Goal: Task Accomplishment & Management: Complete application form

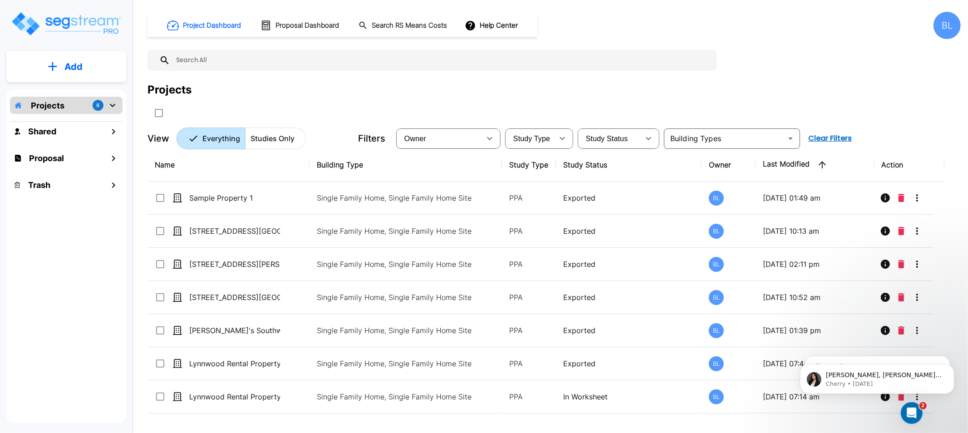
drag, startPoint x: 320, startPoint y: 80, endPoint x: 313, endPoint y: 78, distance: 6.9
drag, startPoint x: 306, startPoint y: 75, endPoint x: 119, endPoint y: 69, distance: 187.0
click at [279, 78] on div "Project Dashboard Proposal Dashboard Search RS Means Costs Help Center BL Proje…" at bounding box center [553, 80] width 813 height 137
click at [53, 60] on button "Add" at bounding box center [66, 67] width 120 height 26
click at [281, 80] on div "Project Dashboard Proposal Dashboard Search RS Means Costs Help Center BL Proje…" at bounding box center [553, 80] width 813 height 137
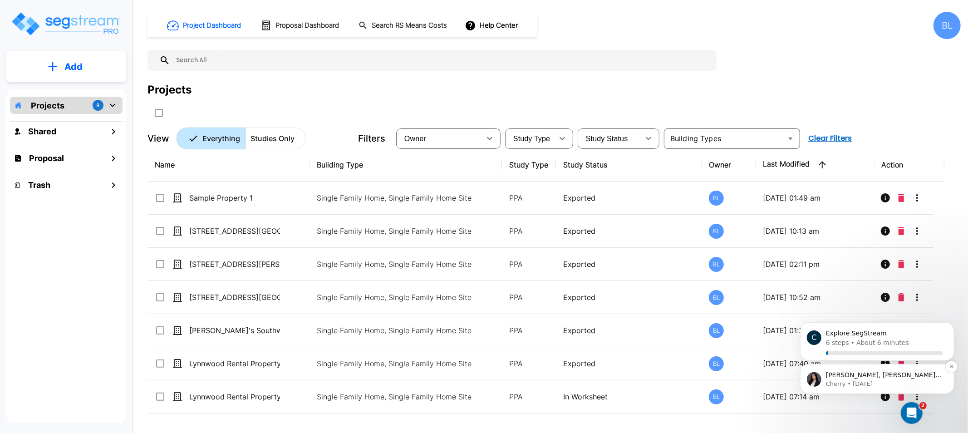
click at [853, 384] on p "Cherry • 6d ago" at bounding box center [883, 383] width 117 height 8
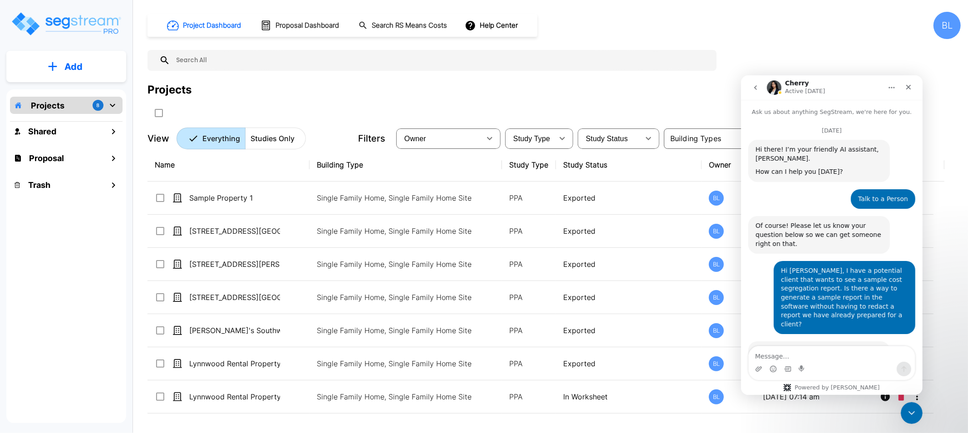
scroll to position [39, 0]
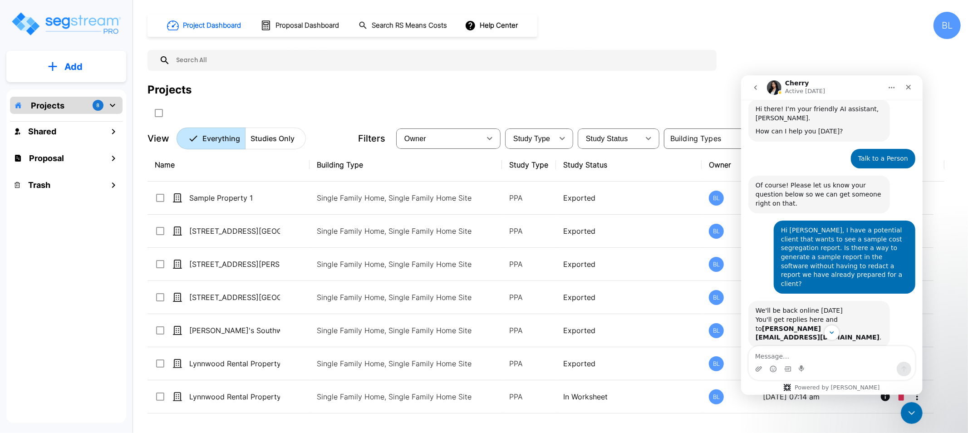
click at [774, 88] on img "Intercom messenger" at bounding box center [773, 87] width 15 height 15
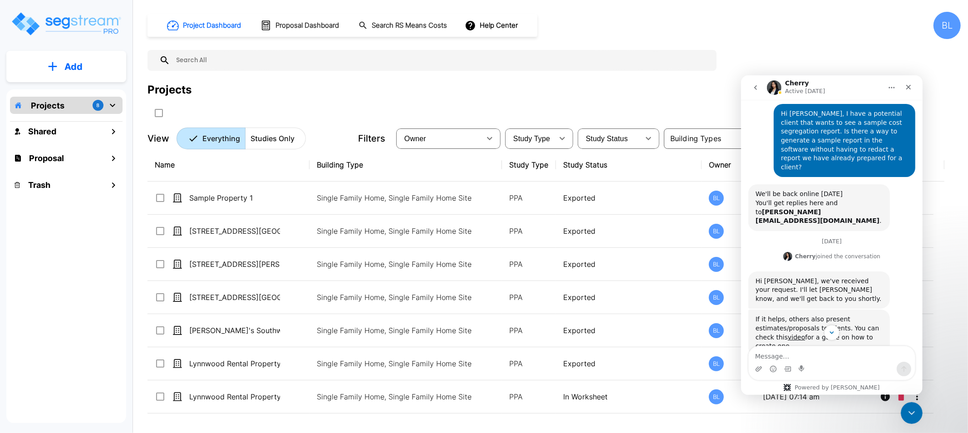
scroll to position [157, 0]
click at [760, 85] on button "go back" at bounding box center [754, 86] width 17 height 17
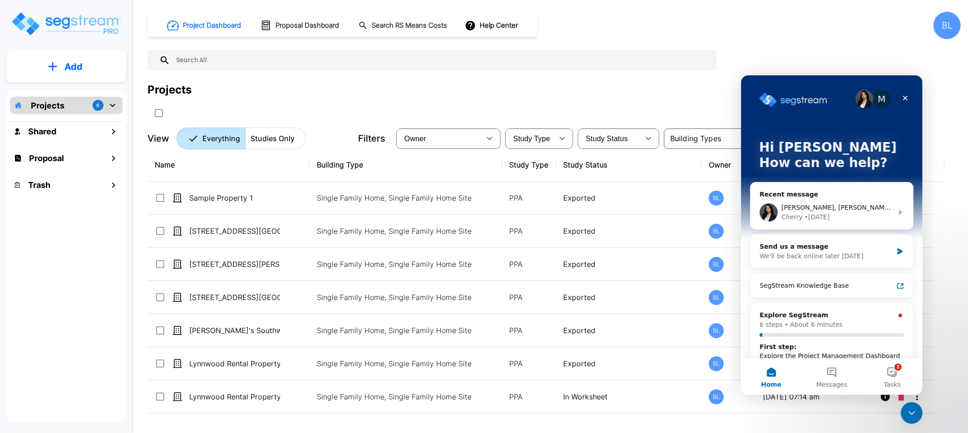
click at [859, 93] on img "Intercom messenger" at bounding box center [864, 98] width 18 height 18
click at [772, 214] on img "Intercom messenger" at bounding box center [768, 212] width 18 height 18
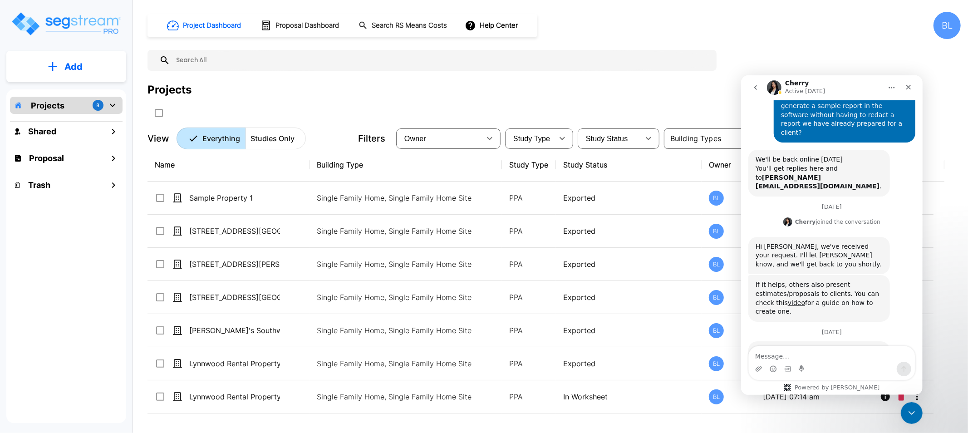
scroll to position [207, 0]
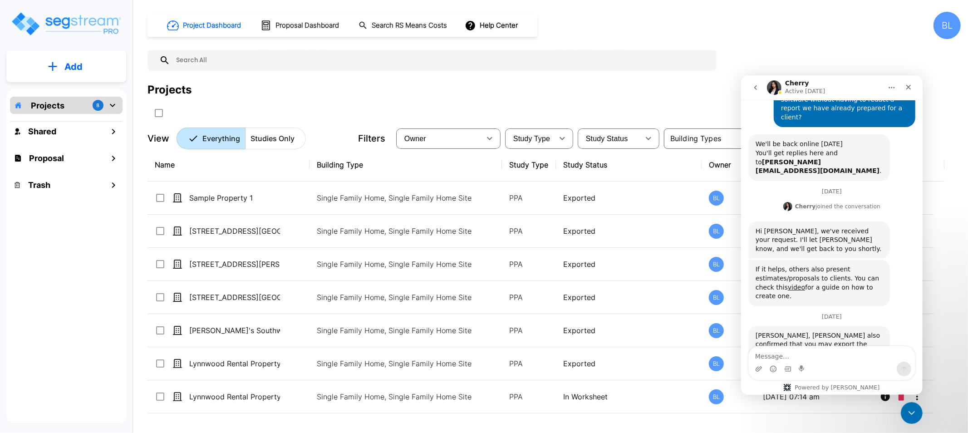
click at [779, 86] on img "Intercom messenger" at bounding box center [773, 87] width 15 height 15
click at [789, 81] on h1 "Cherry" at bounding box center [796, 82] width 24 height 7
drag, startPoint x: 441, startPoint y: 83, endPoint x: 423, endPoint y: 85, distance: 18.2
drag, startPoint x: 423, startPoint y: 85, endPoint x: 315, endPoint y: 84, distance: 108.0
click at [318, 85] on div "Projects" at bounding box center [553, 90] width 813 height 16
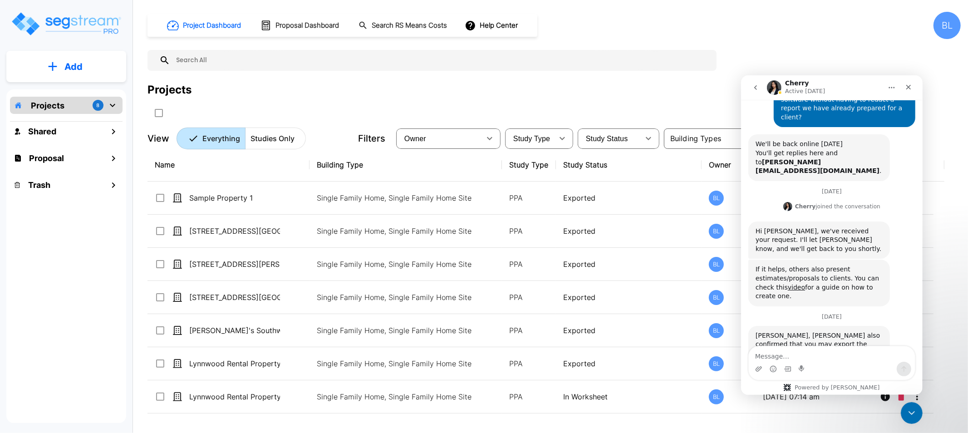
drag, startPoint x: 313, startPoint y: 77, endPoint x: 298, endPoint y: 69, distance: 16.8
click at [300, 69] on input "text" at bounding box center [441, 60] width 542 height 21
click at [19, 63] on button "Add" at bounding box center [66, 67] width 120 height 26
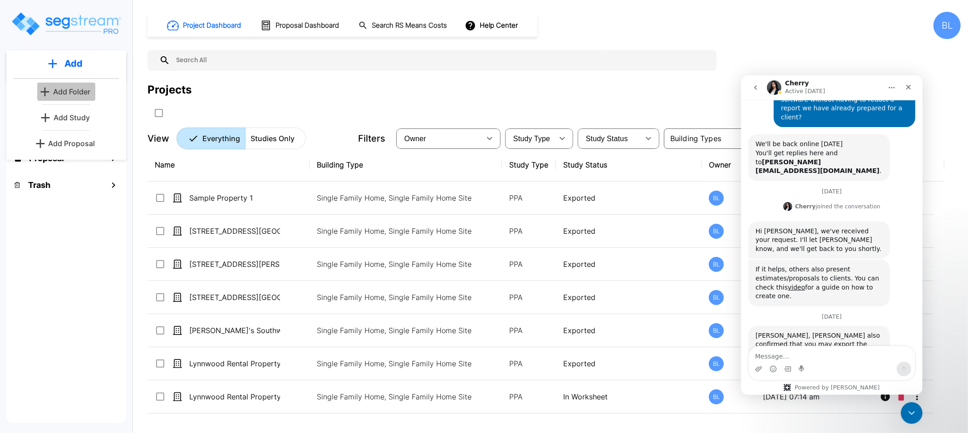
click at [64, 92] on p "Add Folder" at bounding box center [71, 91] width 37 height 11
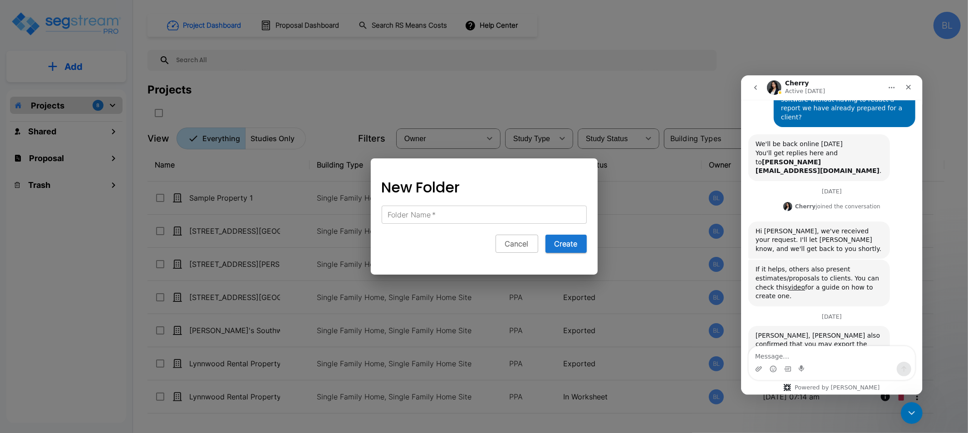
click at [437, 212] on input "Folder Name   *" at bounding box center [484, 215] width 205 height 18
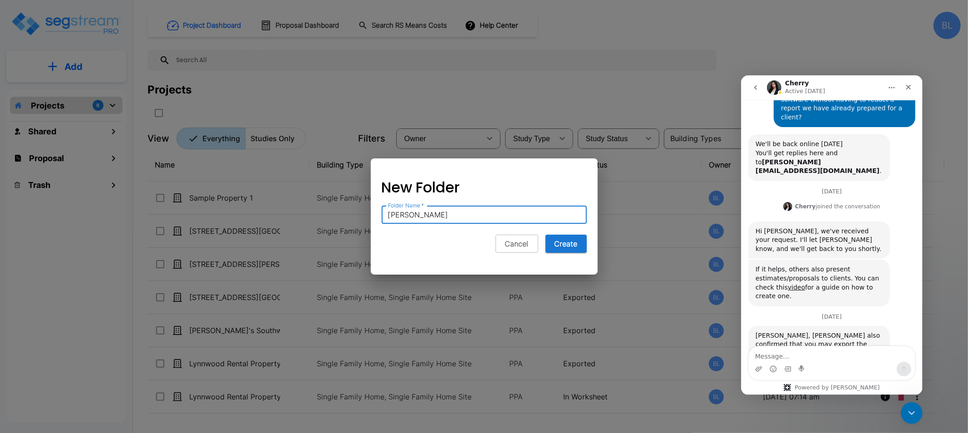
type input "Karin Howard"
click at [545, 235] on button "Create" at bounding box center [565, 244] width 41 height 18
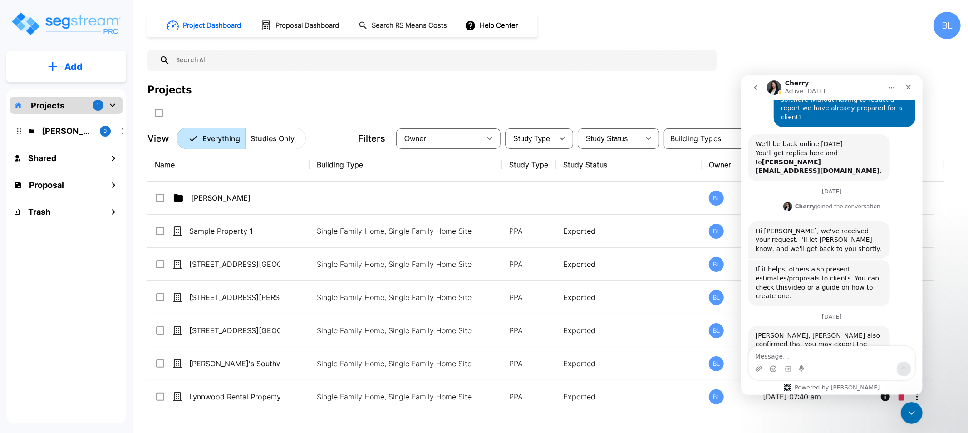
drag, startPoint x: 432, startPoint y: 78, endPoint x: 420, endPoint y: 78, distance: 12.7
drag, startPoint x: 420, startPoint y: 78, endPoint x: 375, endPoint y: 98, distance: 48.4
click at [398, 74] on div "Project Dashboard Proposal Dashboard Search RS Means Costs Help Center BL Proje…" at bounding box center [553, 80] width 813 height 137
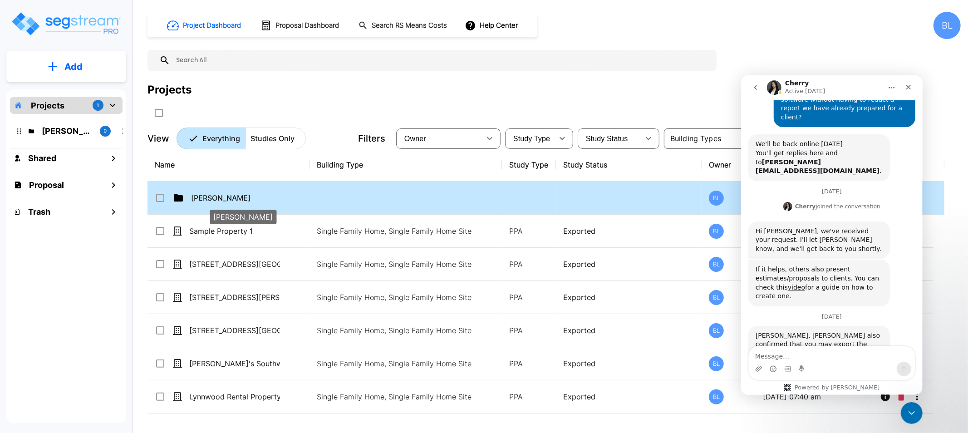
click at [238, 198] on p "Karin Howard" at bounding box center [236, 197] width 91 height 11
checkbox input "true"
click at [239, 198] on p "Karin Howard" at bounding box center [236, 197] width 91 height 11
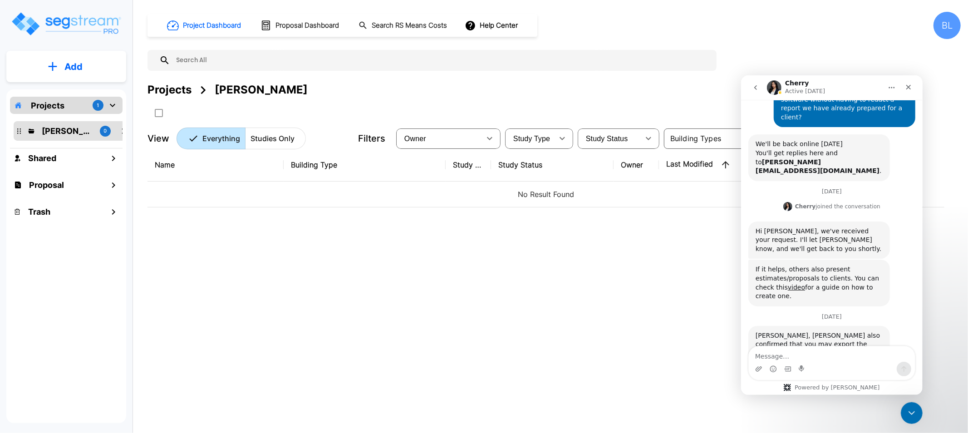
click at [61, 74] on button "Add" at bounding box center [66, 67] width 120 height 26
click at [83, 116] on p "Add Study" at bounding box center [72, 117] width 36 height 11
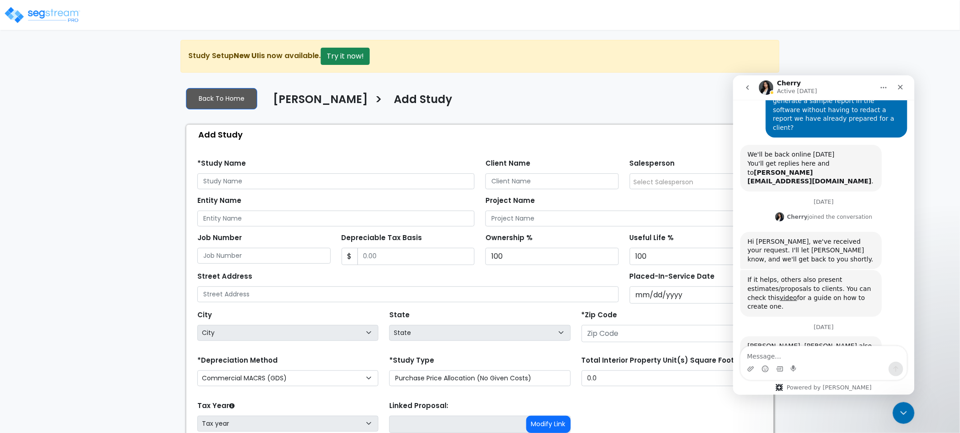
scroll to position [207, 0]
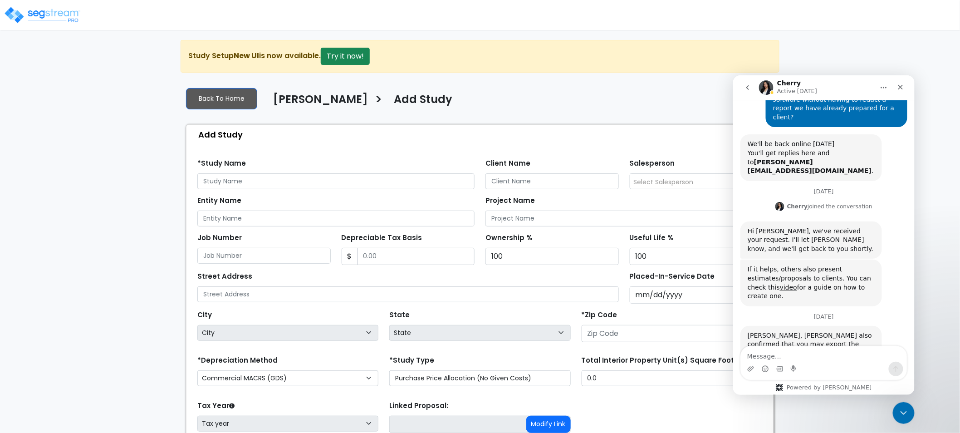
click at [955, 88] on div "We are Building your Study. So please grab a coffee and let us do the heavy lif…" at bounding box center [480, 273] width 960 height 467
click at [895, 89] on div "Close" at bounding box center [900, 86] width 16 height 16
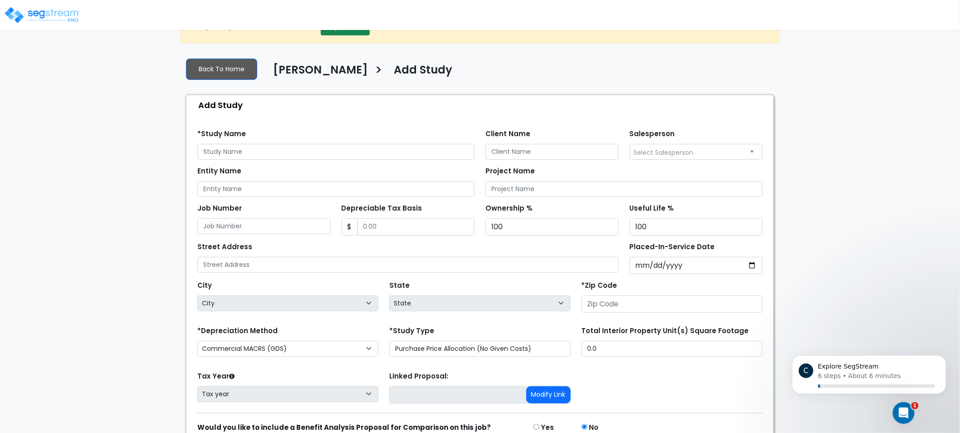
scroll to position [74, 0]
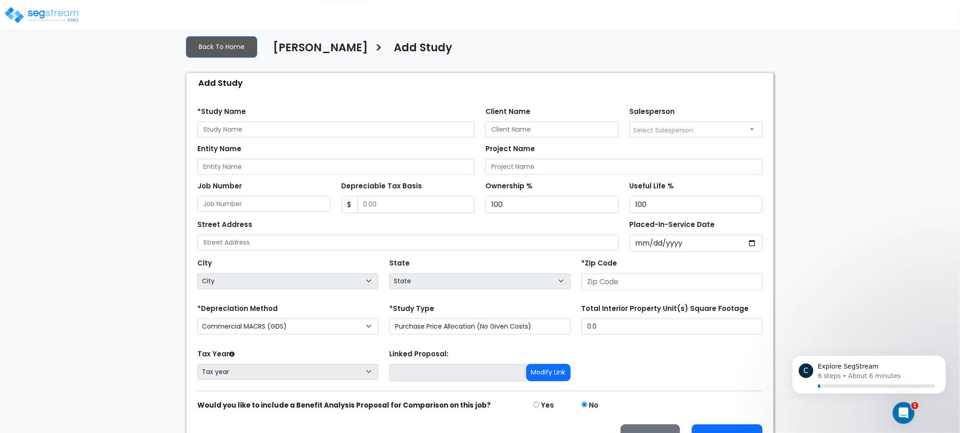
drag, startPoint x: 109, startPoint y: 169, endPoint x: 112, endPoint y: 126, distance: 43.7
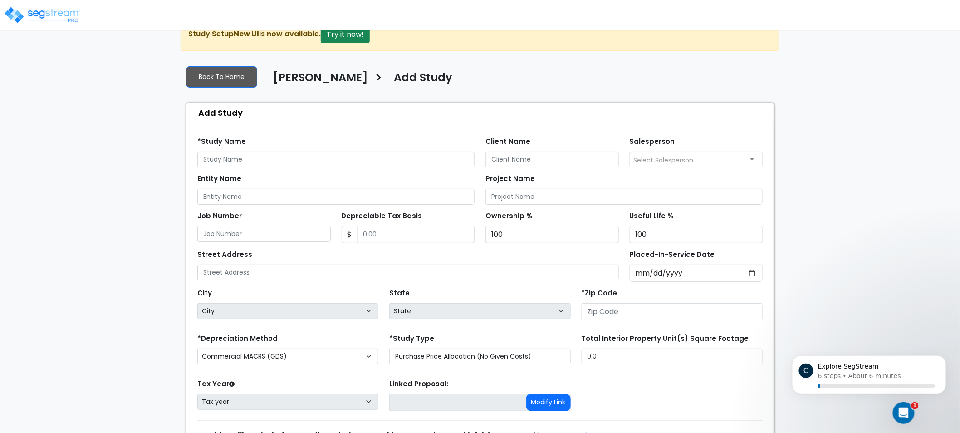
drag, startPoint x: 266, startPoint y: 150, endPoint x: 268, endPoint y: 157, distance: 7.4
click at [266, 150] on div "*Study Name" at bounding box center [335, 151] width 277 height 33
click at [268, 157] on input "text" at bounding box center [335, 160] width 277 height 16
click at [297, 146] on div "*Study Name" at bounding box center [335, 151] width 277 height 33
click at [303, 159] on input "text" at bounding box center [335, 160] width 277 height 16
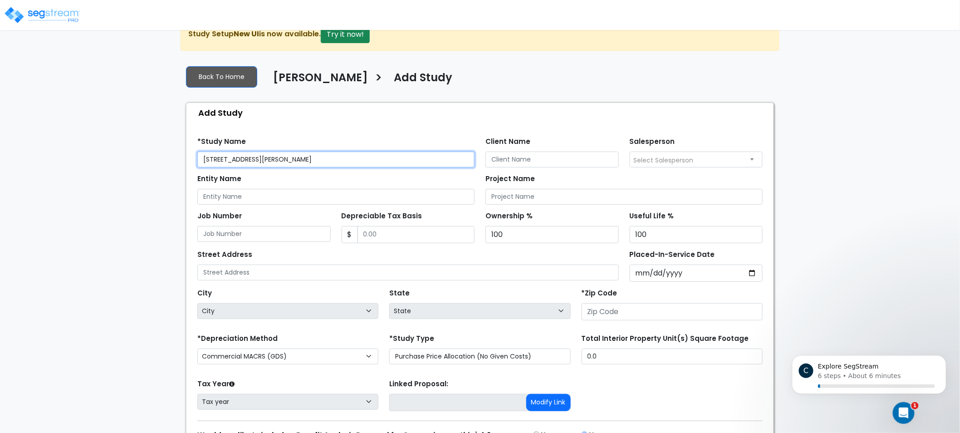
type input "[STREET_ADDRESS][PERSON_NAME]"
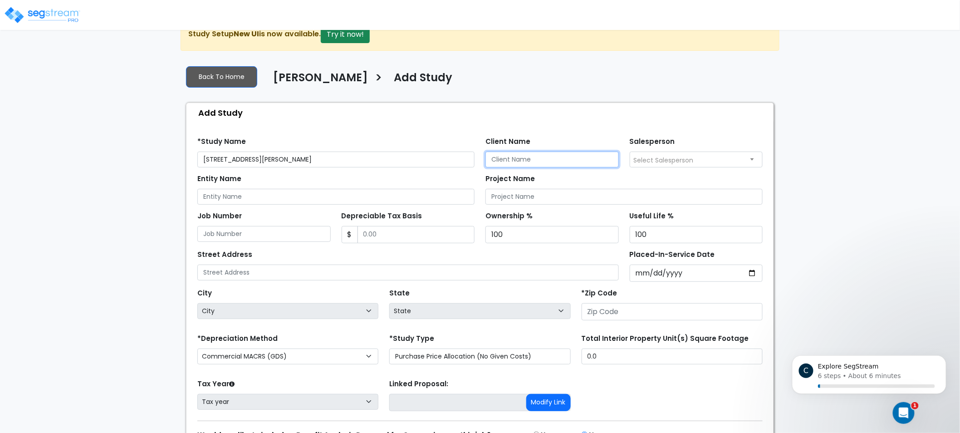
click at [518, 156] on input "Client Name" at bounding box center [551, 160] width 133 height 16
type input "Karin Howard"
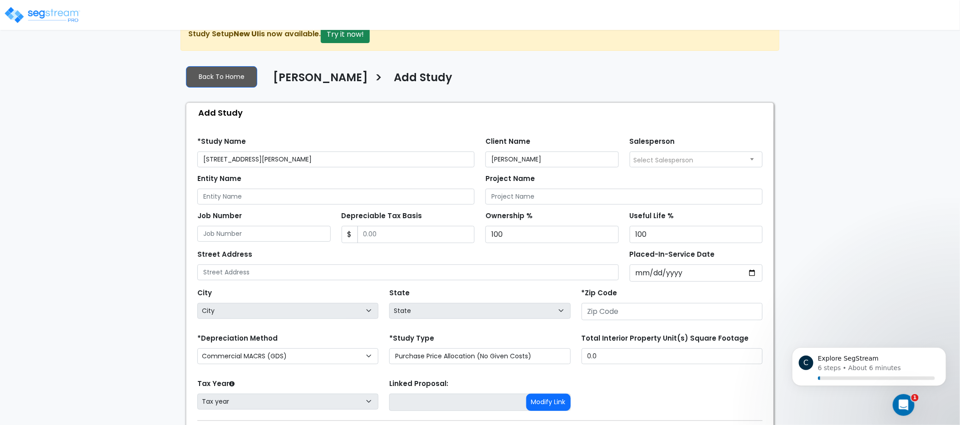
click at [685, 157] on span "Select Salesperson" at bounding box center [664, 160] width 60 height 9
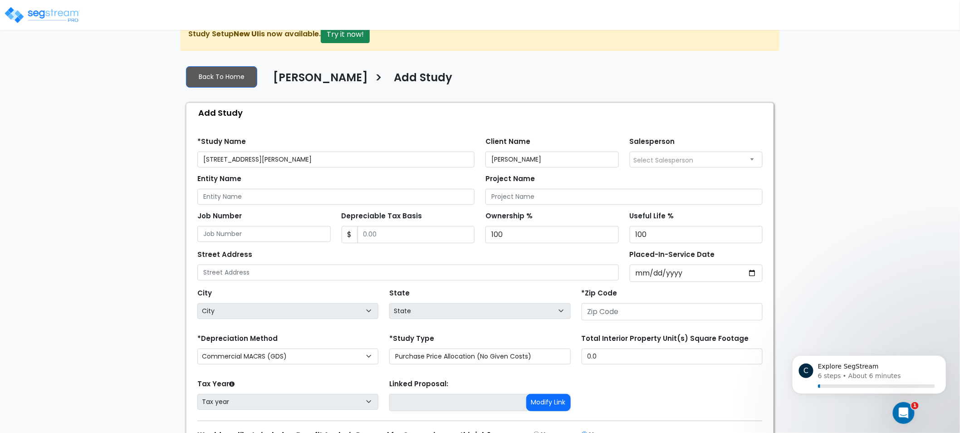
click at [684, 157] on span "Select Salesperson" at bounding box center [664, 160] width 60 height 9
drag, startPoint x: 896, startPoint y: 147, endPoint x: 867, endPoint y: 102, distance: 53.6
click at [867, 102] on div "We are Building your Study. So please grab a coffee and let us do the heavy lif…" at bounding box center [480, 251] width 960 height 467
drag, startPoint x: 867, startPoint y: 101, endPoint x: 681, endPoint y: 94, distance: 185.7
click at [800, 87] on div "We are Building your Study. So please grab a coffee and let us do the heavy lif…" at bounding box center [480, 251] width 960 height 467
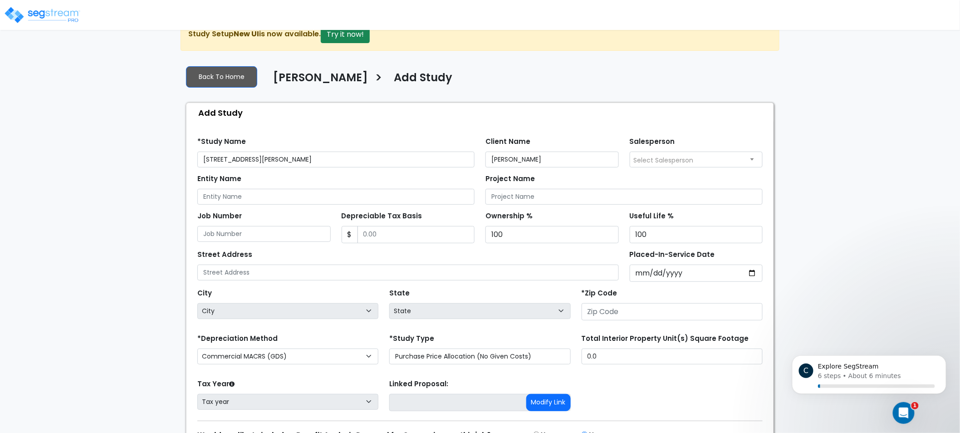
drag, startPoint x: 117, startPoint y: 175, endPoint x: 97, endPoint y: 165, distance: 22.1
drag, startPoint x: 97, startPoint y: 165, endPoint x: 105, endPoint y: 156, distance: 11.9
click at [77, 151] on div "We are Building your Study. So please grab a coffee and let us do the heavy lif…" at bounding box center [480, 251] width 960 height 467
click at [259, 194] on input "Entity Name" at bounding box center [335, 197] width 277 height 16
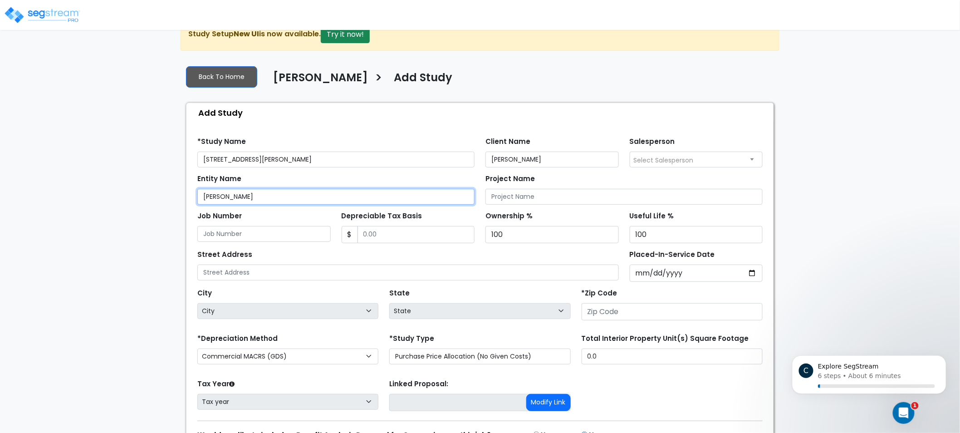
type input "Karin Howard"
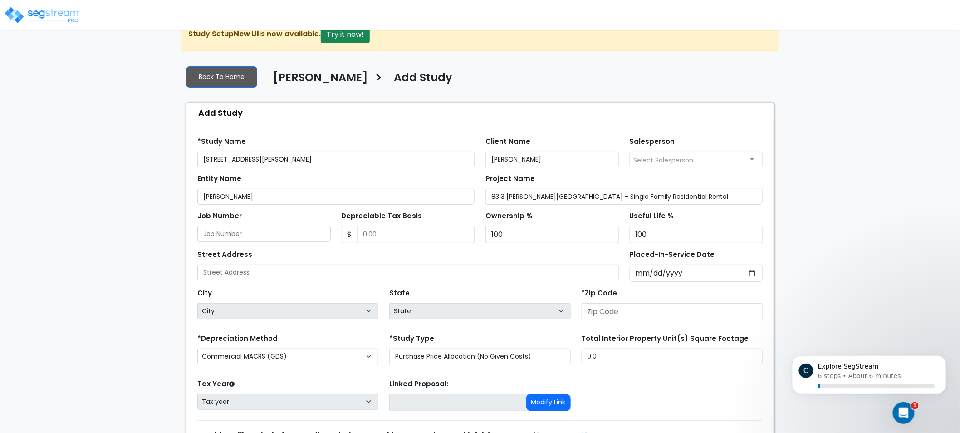
click at [868, 207] on div "We are Building your Study. So please grab a coffee and let us do the heavy lif…" at bounding box center [480, 251] width 960 height 467
drag, startPoint x: 868, startPoint y: 207, endPoint x: 813, endPoint y: 187, distance: 58.4
click at [837, 182] on div "We are Building your Study. So please grab a coffee and let us do the heavy lif…" at bounding box center [480, 251] width 960 height 467
drag, startPoint x: 597, startPoint y: 194, endPoint x: 554, endPoint y: 192, distance: 42.7
click at [554, 192] on input "8313 Glen Canyon - Single Family Residential Rental" at bounding box center [623, 197] width 277 height 16
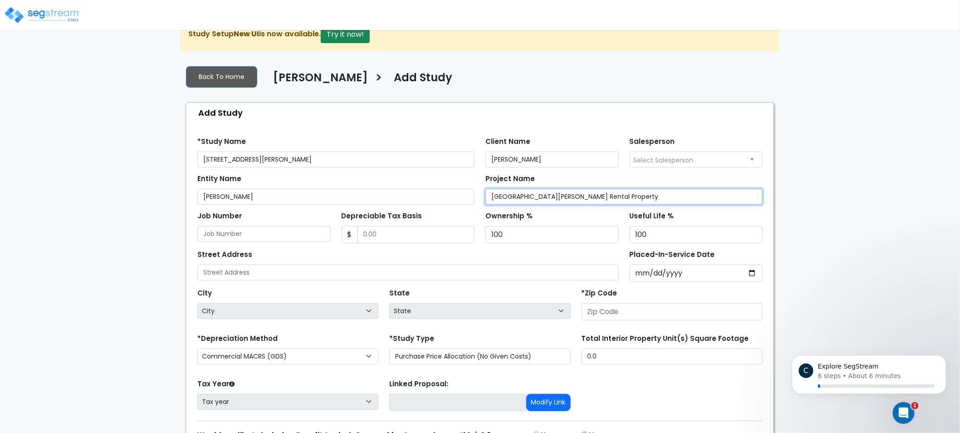
type input "8313 Glen Canyon Rental Property"
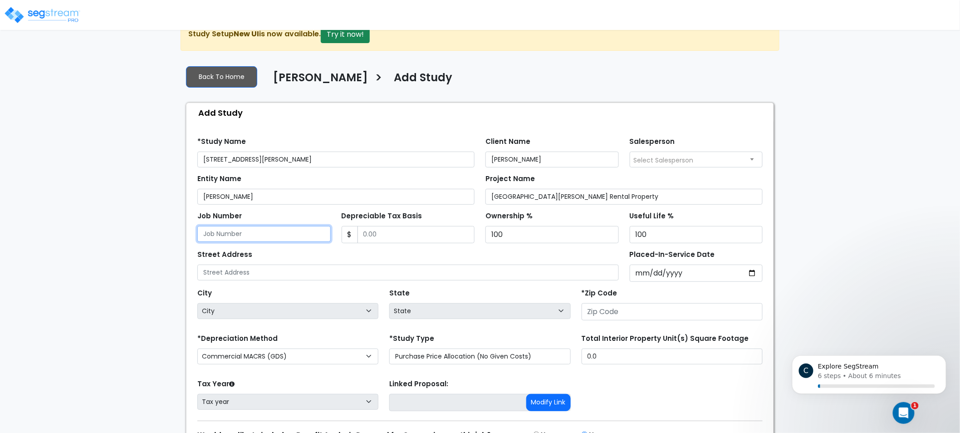
click at [276, 228] on input "Job Number" at bounding box center [263, 234] width 133 height 16
click at [419, 236] on input "Depreciable Tax Basis" at bounding box center [417, 234] width 118 height 17
click at [543, 241] on input "100" at bounding box center [551, 234] width 133 height 17
click at [786, 228] on div "We are Building your Study. So please grab a coffee and let us do the heavy lif…" at bounding box center [480, 251] width 960 height 467
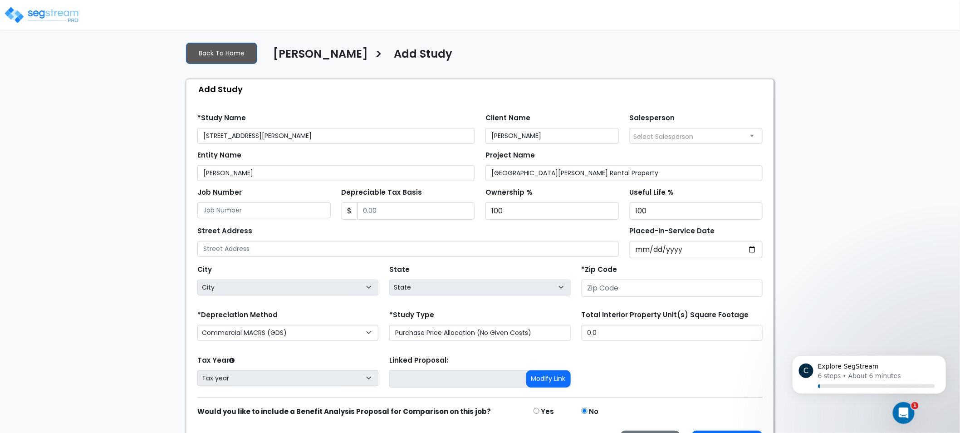
scroll to position [74, 0]
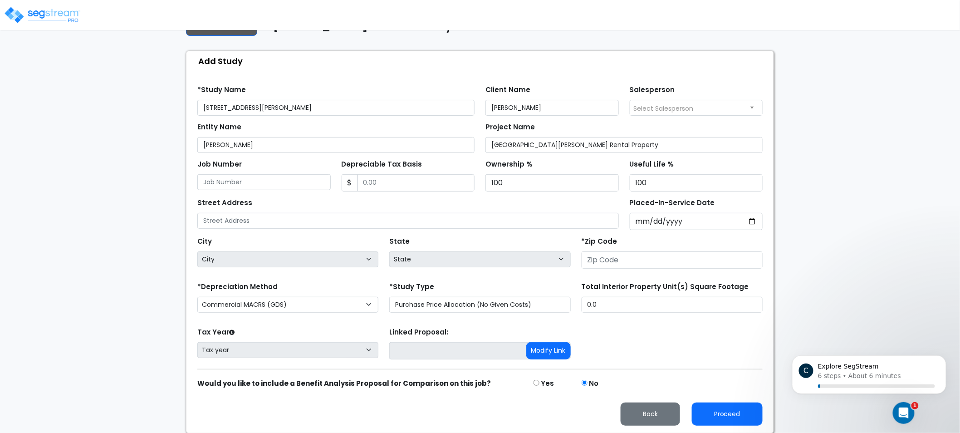
drag, startPoint x: 828, startPoint y: 214, endPoint x: 804, endPoint y: 247, distance: 40.7
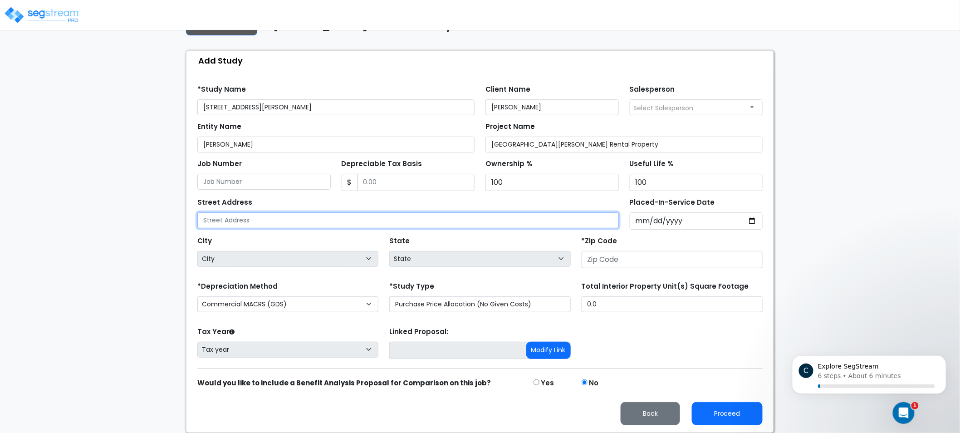
click at [363, 219] on input "text" at bounding box center [407, 220] width 421 height 16
type input "[STREET_ADDRESS][PERSON_NAME]"
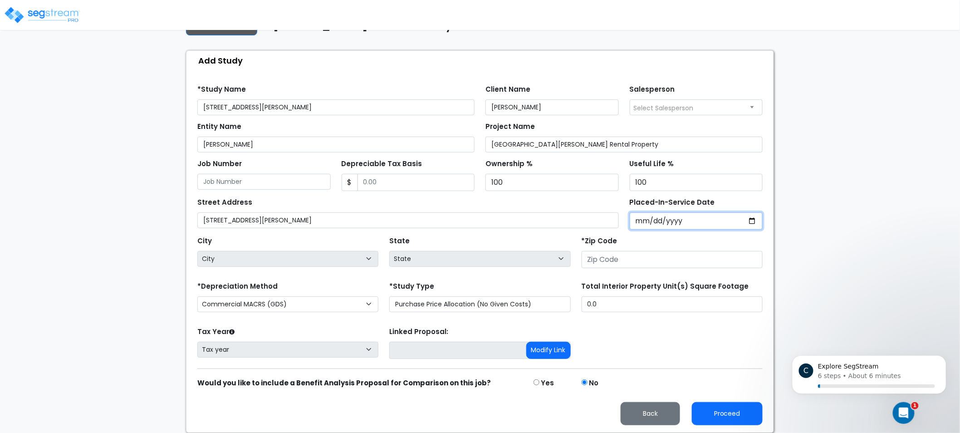
click at [639, 220] on input "Placed-In-Service Date" at bounding box center [696, 220] width 133 height 17
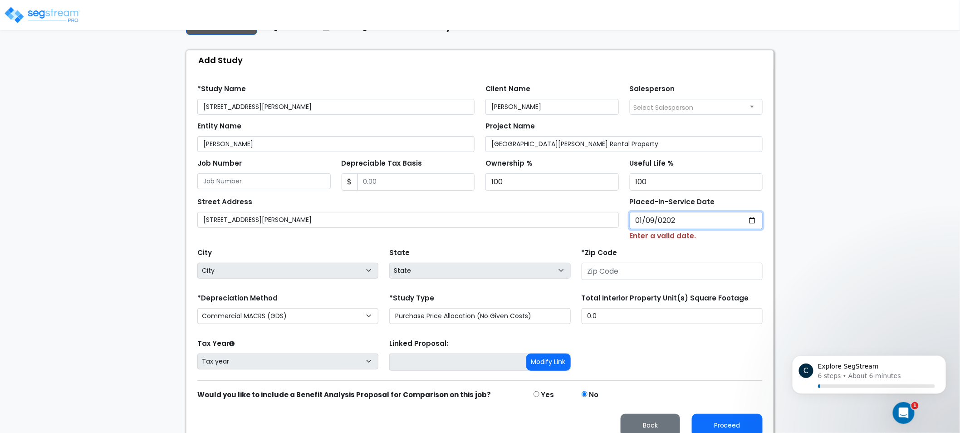
type input "2024-01-09"
select select "2024"
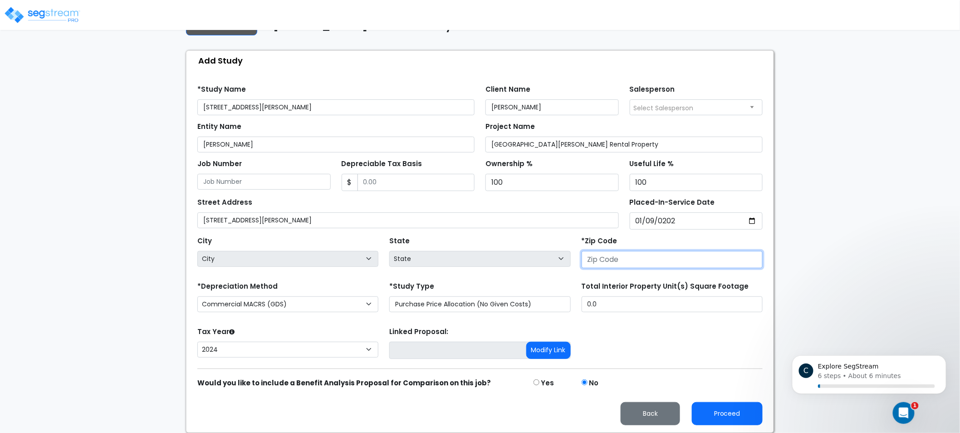
drag, startPoint x: 607, startPoint y: 261, endPoint x: 943, endPoint y: 314, distance: 340.3
click at [617, 260] on input "number" at bounding box center [672, 259] width 181 height 17
select select "National Average"
type input "78"
select select "TX"
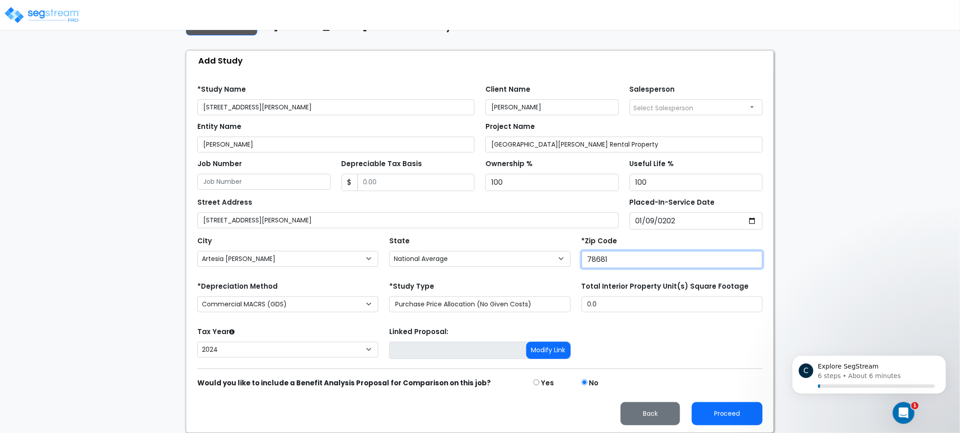
type input "78681"
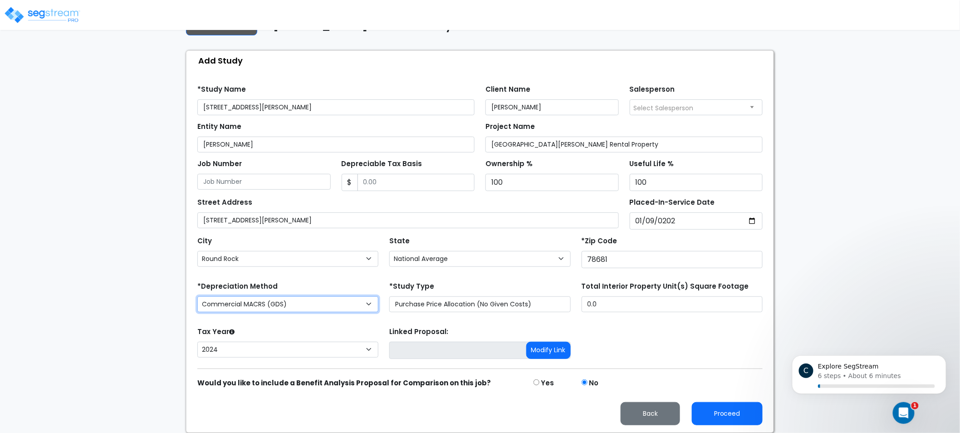
click at [355, 299] on select "Commercial MACRS (GDS) Residential Rental MACRS (GDS) Commercial MACRS (GDS) QIP" at bounding box center [287, 304] width 181 height 16
select select "RRM(_36"
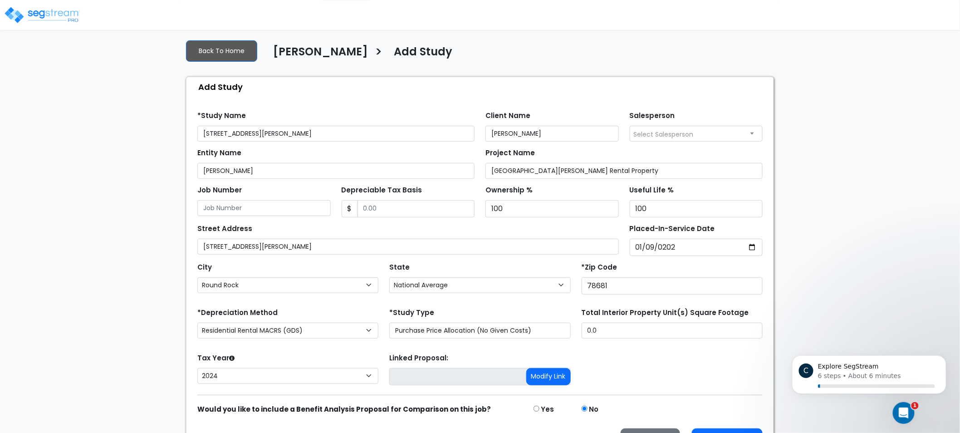
scroll to position [50, 0]
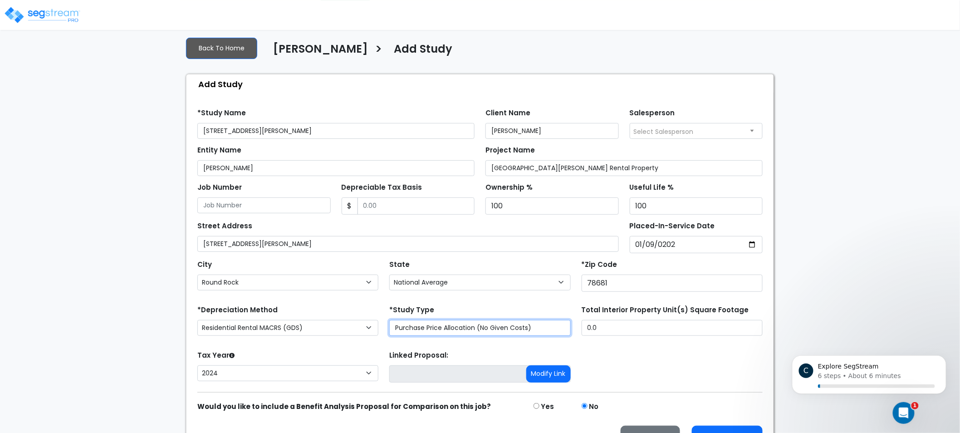
click at [472, 328] on select "Purchase Price Allocation (No Given Costs) New Construction / Reno / TI's (Give…" at bounding box center [479, 328] width 181 height 16
click at [462, 321] on select "Purchase Price Allocation (No Given Costs) New Construction / Reno / TI's (Give…" at bounding box center [479, 328] width 181 height 16
click at [669, 337] on div "Total Interior Property Unit(s) Square Footage 0.0" at bounding box center [672, 321] width 192 height 36
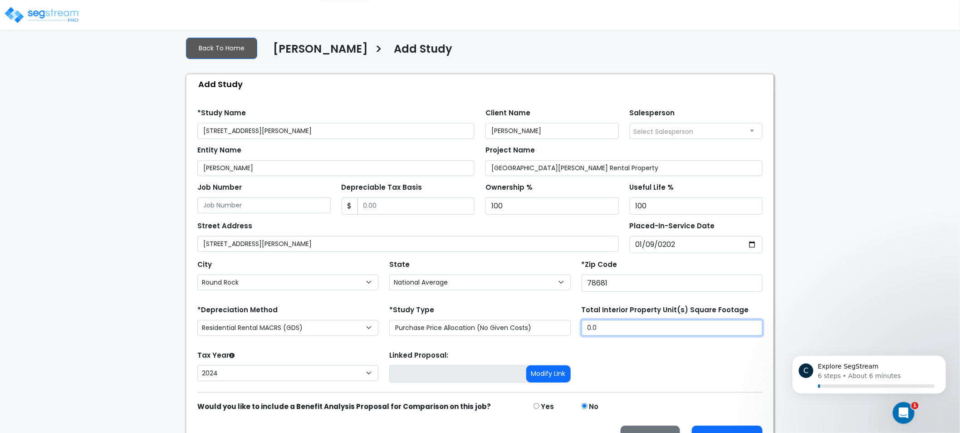
click at [677, 330] on input "0.0" at bounding box center [672, 328] width 181 height 16
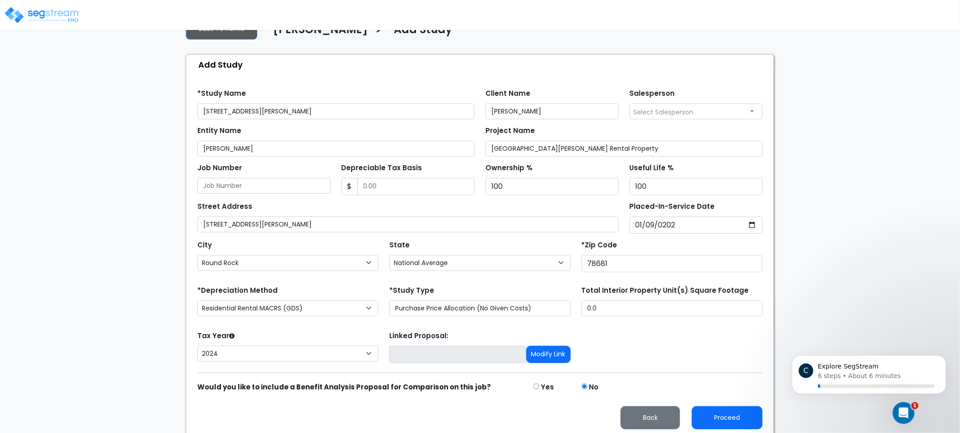
scroll to position [74, 0]
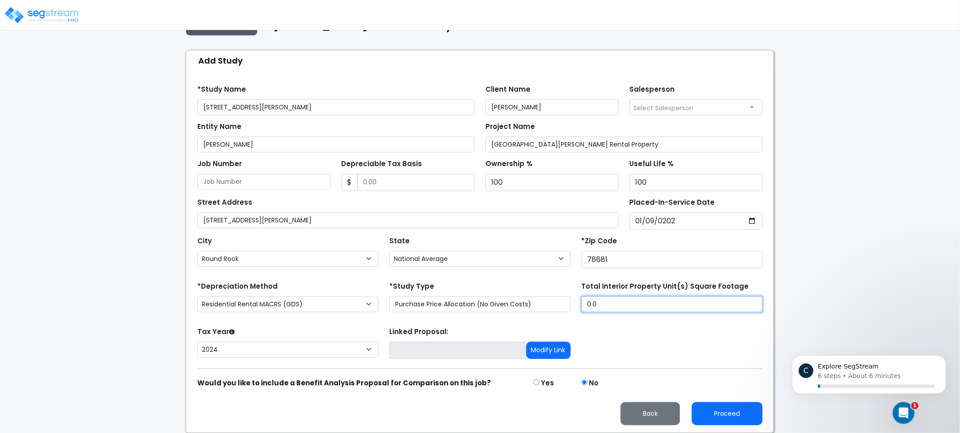
click at [644, 309] on input "0.0" at bounding box center [672, 304] width 181 height 16
drag, startPoint x: 646, startPoint y: 308, endPoint x: 539, endPoint y: 299, distance: 107.5
click at [548, 300] on div "*Depreciation Method Commercial MACRS (GDS) Residential Rental MACRS (GDS) Comm…" at bounding box center [480, 297] width 576 height 36
click at [22, 105] on div "We are Building your Study. So please grab a coffee and let us do the heavy lif…" at bounding box center [480, 199] width 960 height 467
click at [624, 319] on form "*Study Name 8313 Glen Canyon Drive Client Name Karin Howard Salesperson Select …" at bounding box center [479, 251] width 565 height 347
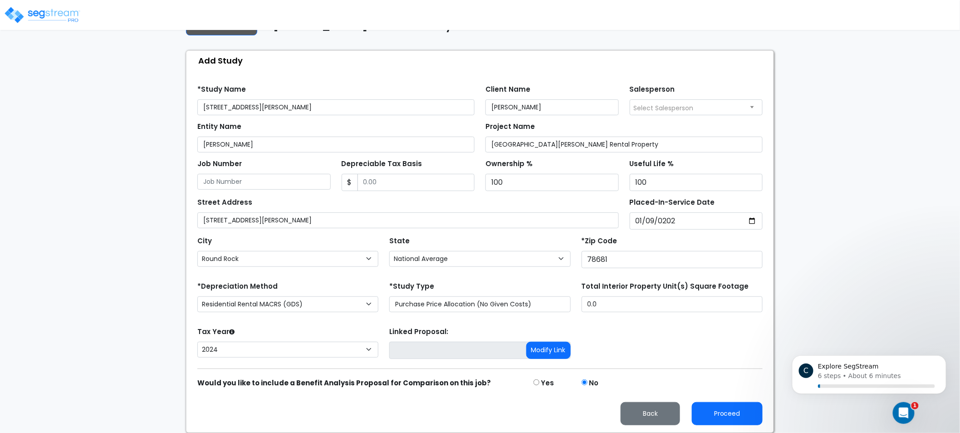
click at [637, 314] on div "Total Interior Property Unit(s) Square Footage 0.0" at bounding box center [672, 297] width 192 height 36
drag, startPoint x: 711, startPoint y: 292, endPoint x: 709, endPoint y: 309, distance: 17.3
click at [710, 295] on div "Total Interior Property Unit(s) Square Footage 0.0" at bounding box center [672, 295] width 181 height 33
click at [709, 309] on input "0.0" at bounding box center [672, 304] width 181 height 16
type input "1,953.25"
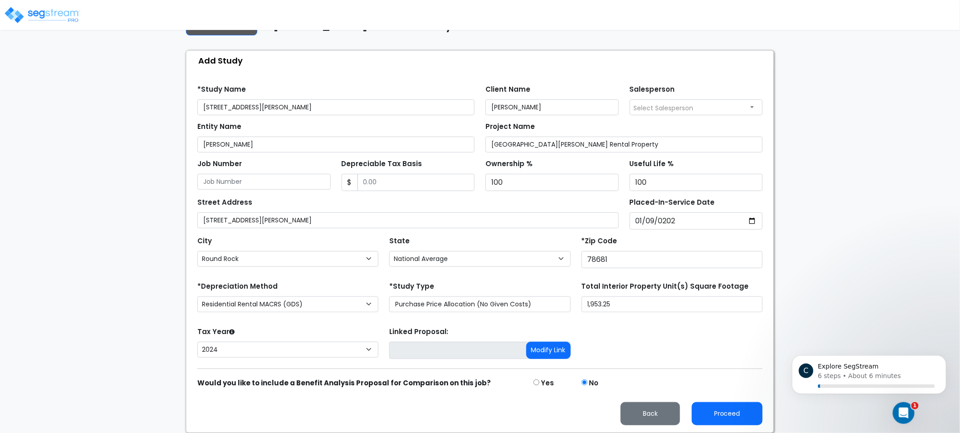
drag, startPoint x: 815, startPoint y: 246, endPoint x: 813, endPoint y: 309, distance: 63.6
drag, startPoint x: 856, startPoint y: 287, endPoint x: 896, endPoint y: 309, distance: 45.3
click at [895, 302] on div "We are Building your Study. So please grab a coffee and let us do the heavy lif…" at bounding box center [480, 199] width 960 height 467
click at [734, 413] on button "Proceed" at bounding box center [727, 413] width 71 height 23
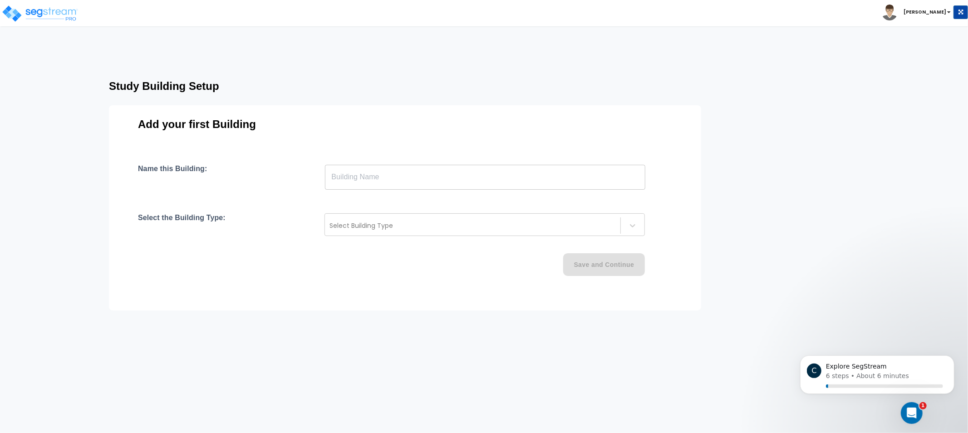
drag, startPoint x: 634, startPoint y: 111, endPoint x: 605, endPoint y: 111, distance: 29.5
drag, startPoint x: 605, startPoint y: 111, endPoint x: 434, endPoint y: 65, distance: 176.6
click at [446, 55] on html "Toggle navigation Brian x" at bounding box center [484, 187] width 968 height 375
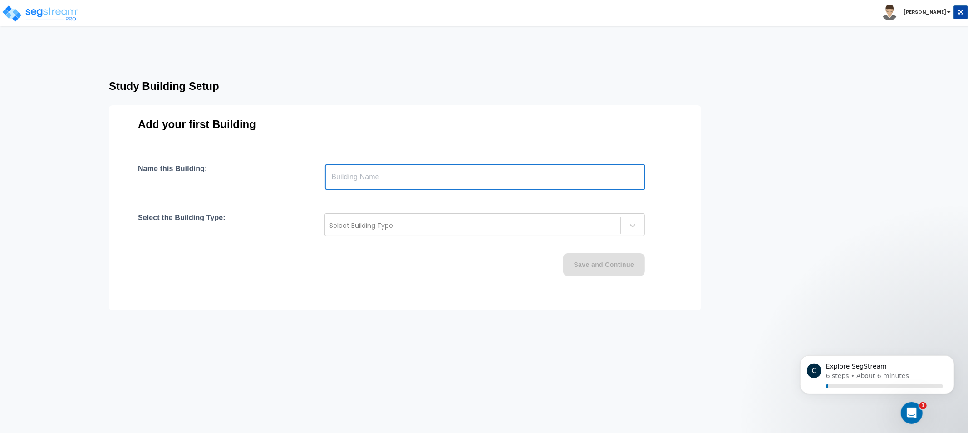
click at [406, 183] on input "text" at bounding box center [485, 176] width 320 height 25
type input "8313"
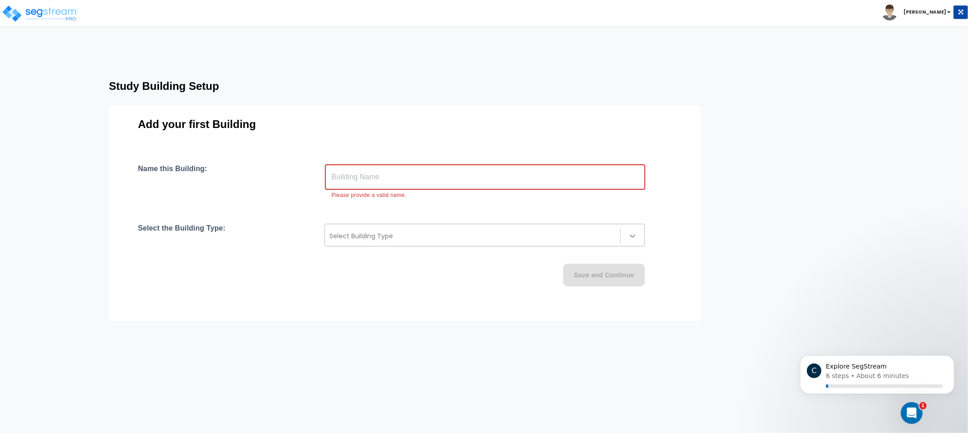
click at [630, 236] on icon at bounding box center [632, 235] width 9 height 9
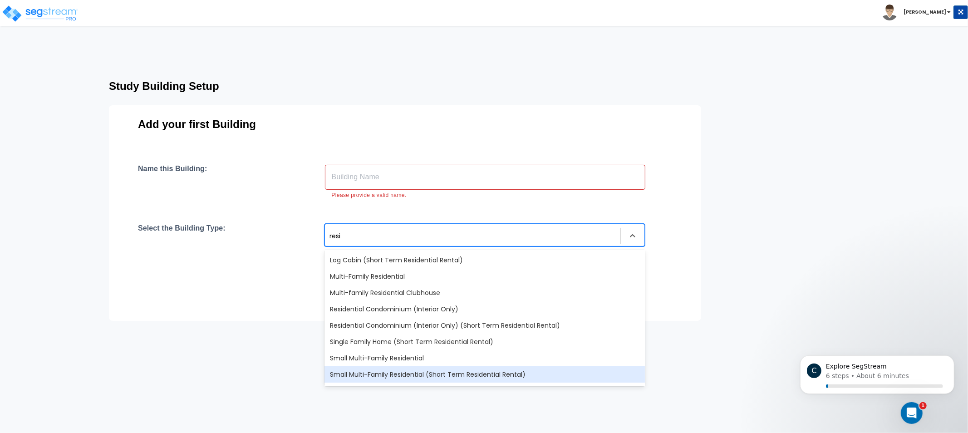
scroll to position [14, 0]
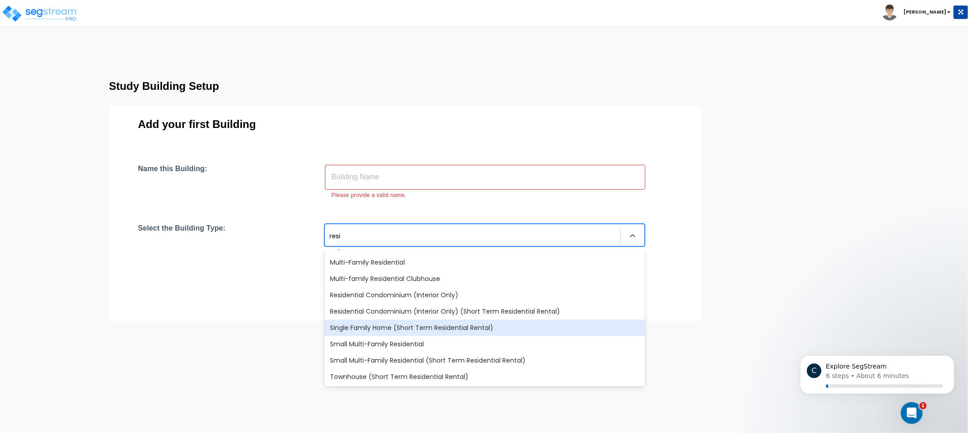
type input "resi"
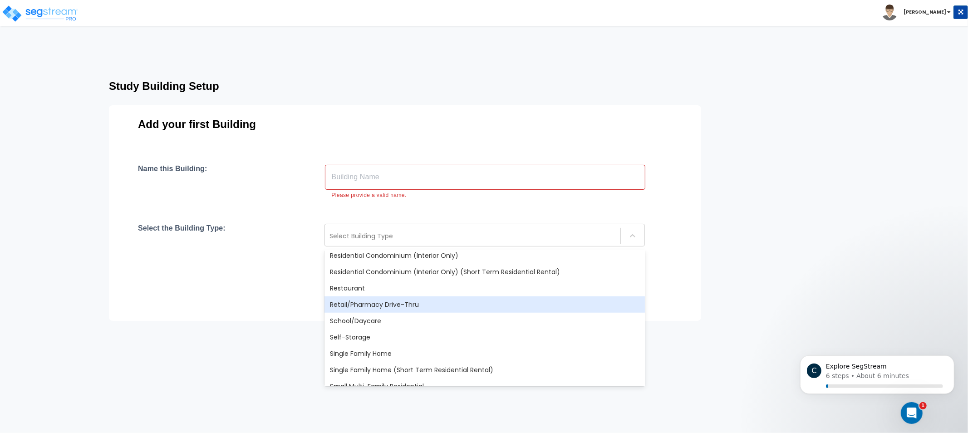
scroll to position [739, 0]
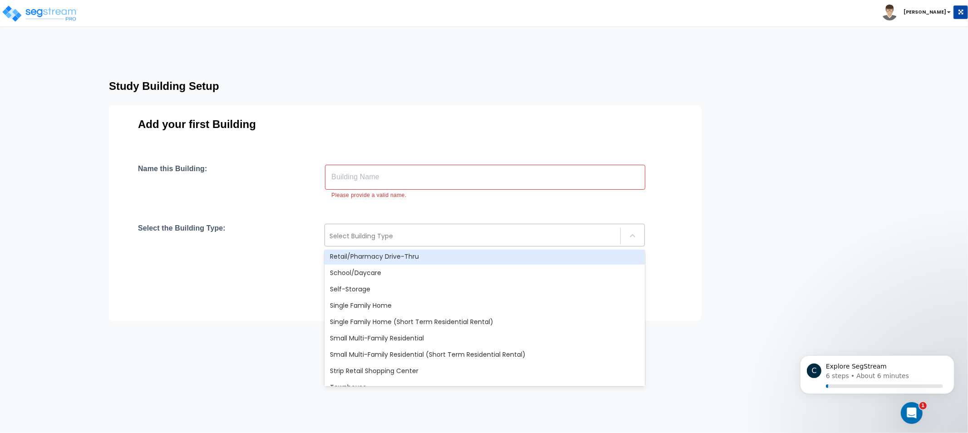
click at [400, 235] on div at bounding box center [472, 235] width 286 height 11
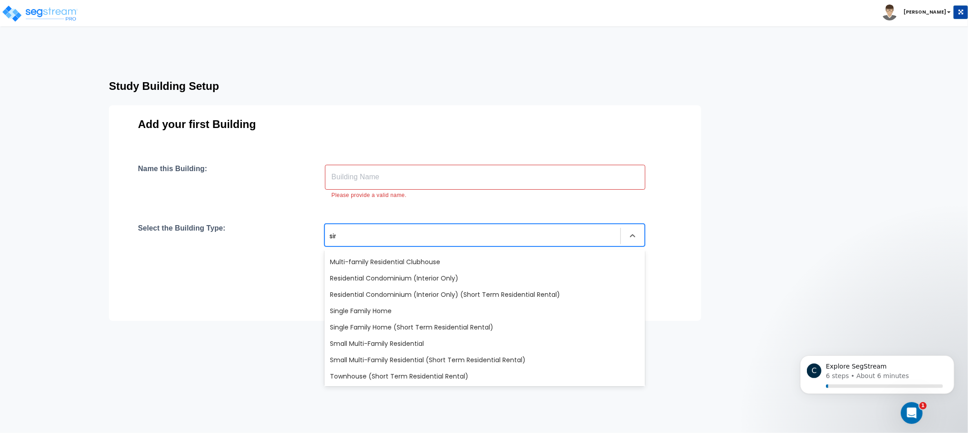
scroll to position [0, 0]
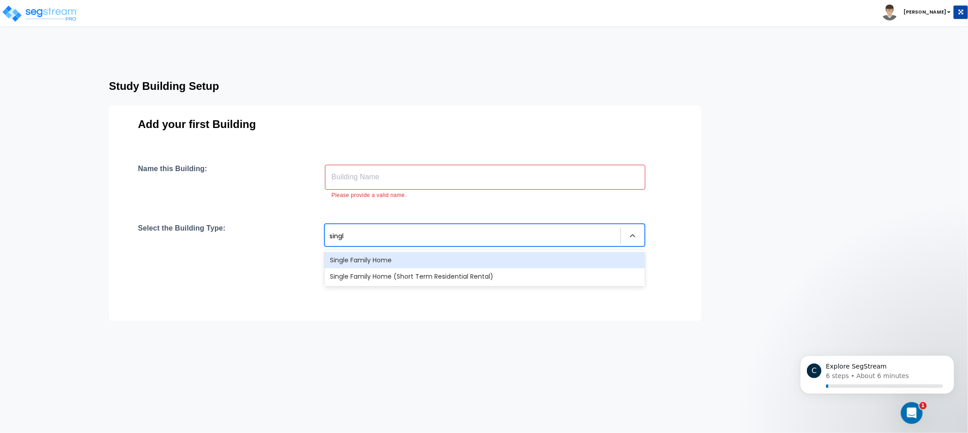
type input "single"
click at [419, 252] on div "Single Family Home" at bounding box center [484, 260] width 320 height 16
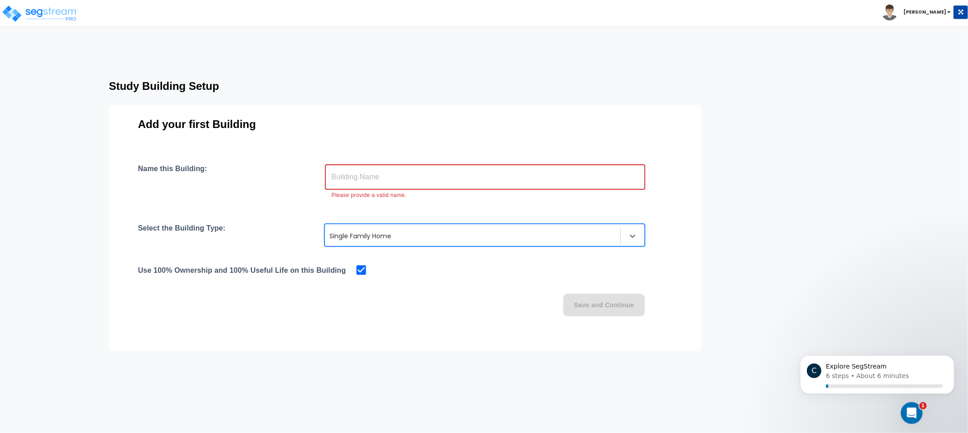
click at [468, 171] on input "text" at bounding box center [485, 176] width 320 height 25
click at [529, 181] on input "text" at bounding box center [485, 176] width 320 height 25
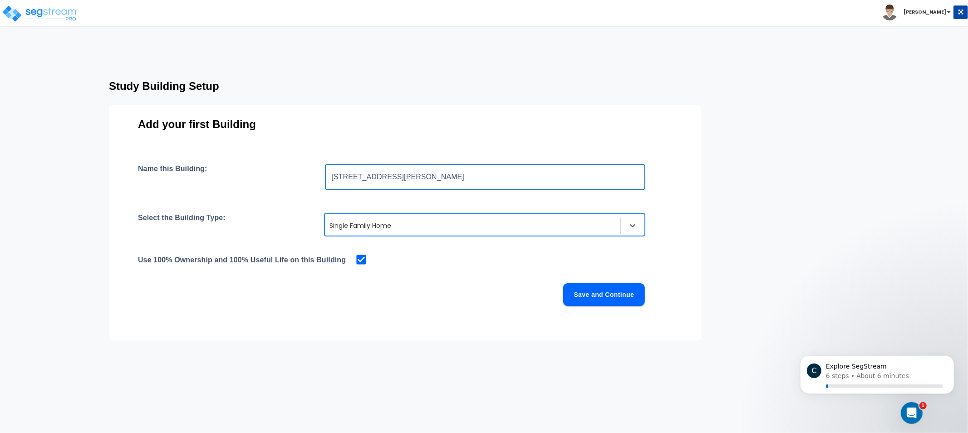
type input "[STREET_ADDRESS][PERSON_NAME]"
click at [617, 299] on button "Save and Continue" at bounding box center [604, 294] width 82 height 23
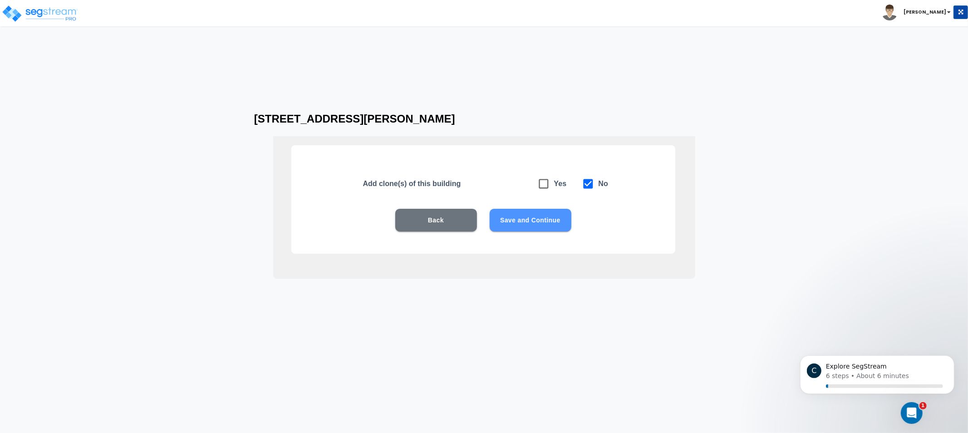
click at [544, 218] on button "Save and Continue" at bounding box center [531, 220] width 82 height 23
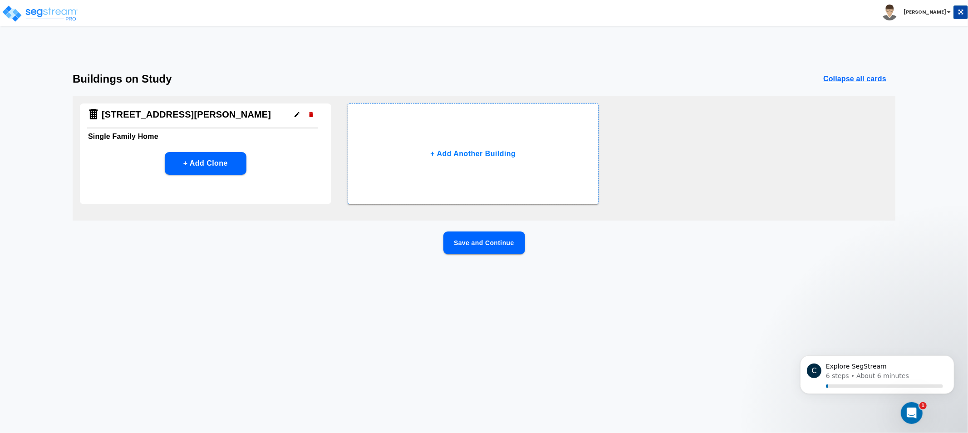
drag, startPoint x: 690, startPoint y: 223, endPoint x: 328, endPoint y: 232, distance: 362.1
click at [328, 230] on div "Buildings on Study Collapse all cards 8313 Glen Canyon Dr Single Family Home + …" at bounding box center [484, 178] width 968 height 211
click at [471, 235] on button "Save and Continue" at bounding box center [484, 242] width 82 height 23
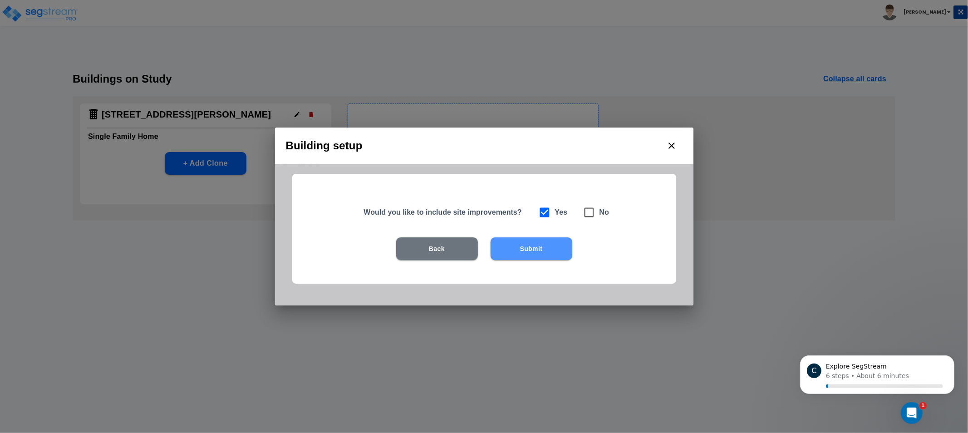
click at [528, 252] on button "Submit" at bounding box center [531, 248] width 82 height 23
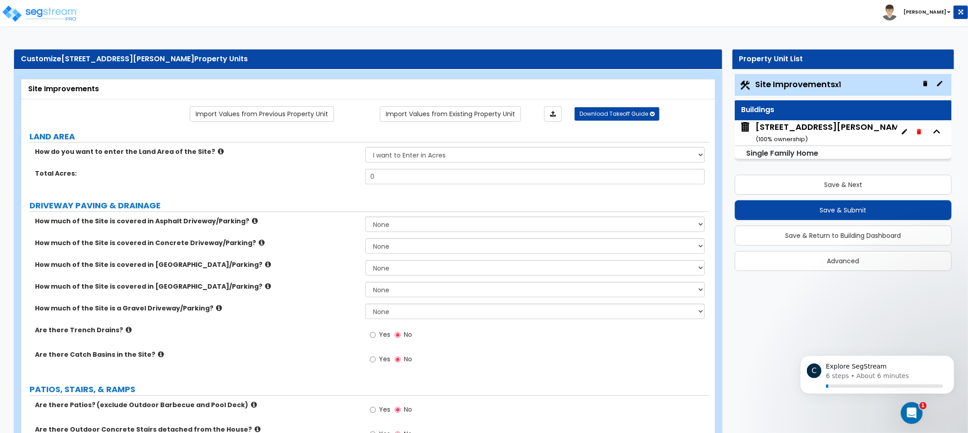
click at [440, 185] on div "Total Acres: 0" at bounding box center [365, 180] width 688 height 22
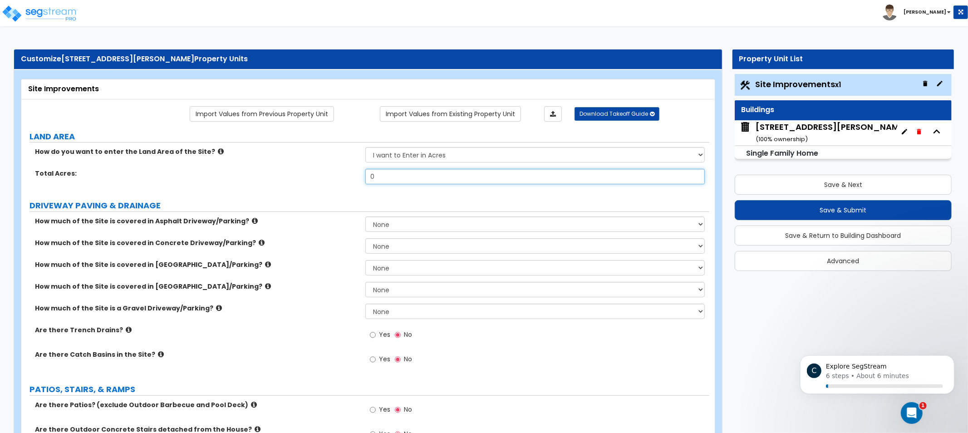
click at [440, 176] on input "0" at bounding box center [534, 176] width 339 height 15
drag, startPoint x: 440, startPoint y: 176, endPoint x: 460, endPoint y: 153, distance: 30.2
click at [441, 176] on input "0" at bounding box center [534, 176] width 339 height 15
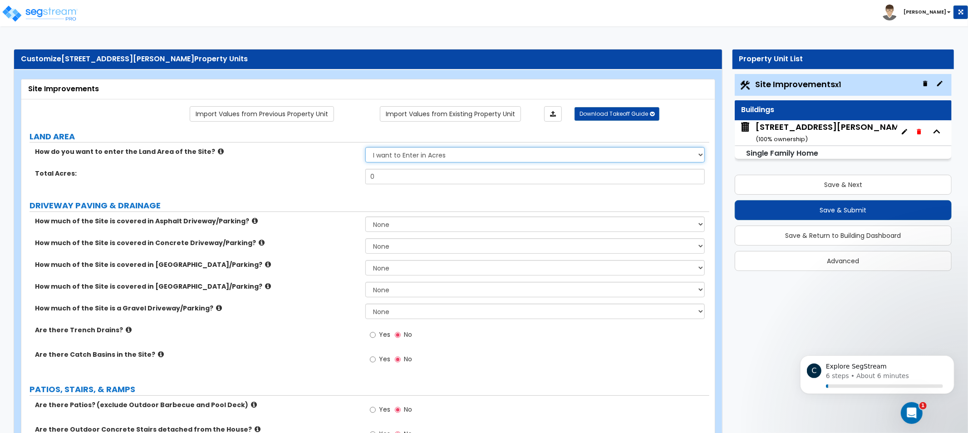
click at [461, 152] on select "I want to Enter in Acres I want to Enter in Square Feet" at bounding box center [534, 154] width 339 height 15
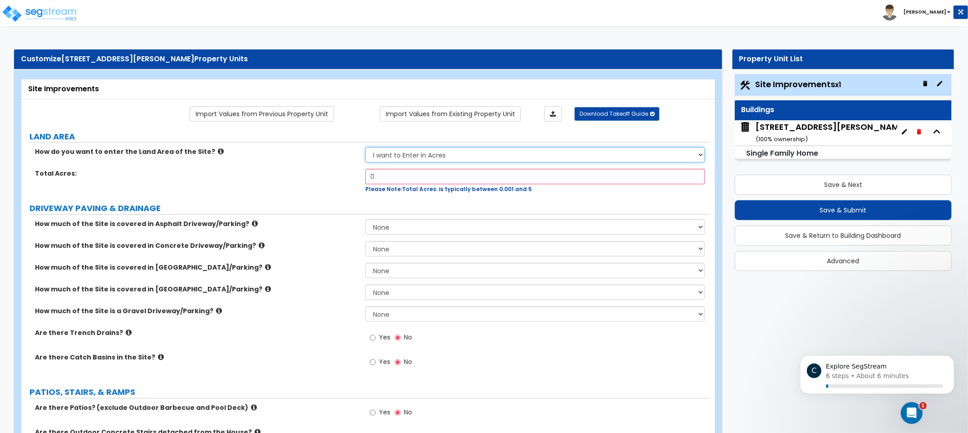
select select "2"
click at [365, 147] on select "I want to Enter in Acres I want to Enter in Square Feet" at bounding box center [534, 154] width 339 height 15
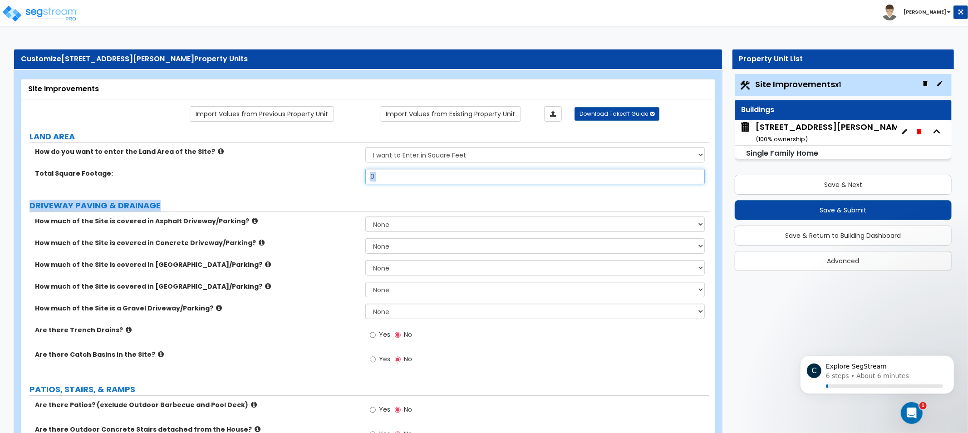
click at [455, 177] on input "0" at bounding box center [534, 176] width 339 height 15
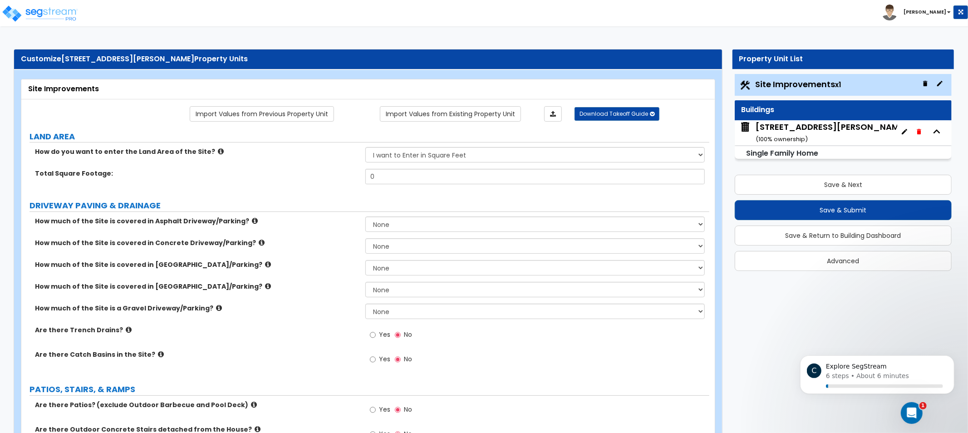
click at [444, 142] on label "LAND AREA" at bounding box center [369, 137] width 680 height 12
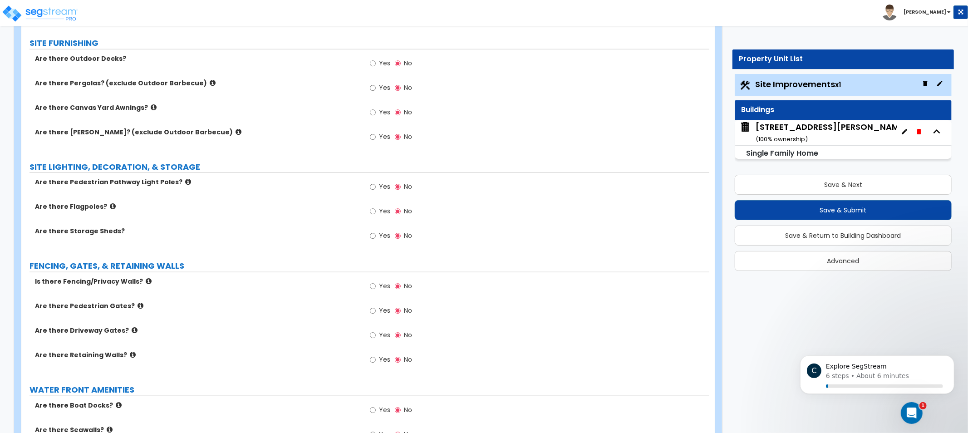
drag, startPoint x: 448, startPoint y: 140, endPoint x: 428, endPoint y: 269, distance: 131.2
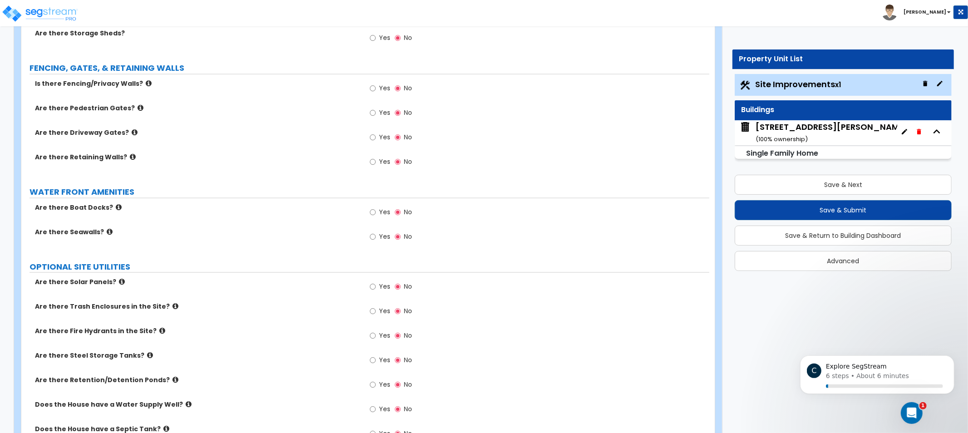
drag, startPoint x: 492, startPoint y: 194, endPoint x: 455, endPoint y: 226, distance: 48.2
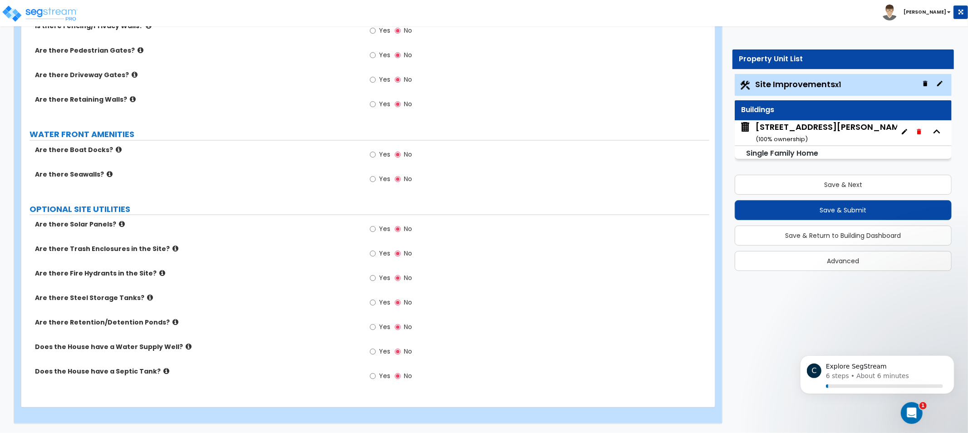
drag, startPoint x: 439, startPoint y: 179, endPoint x: 431, endPoint y: 177, distance: 7.8
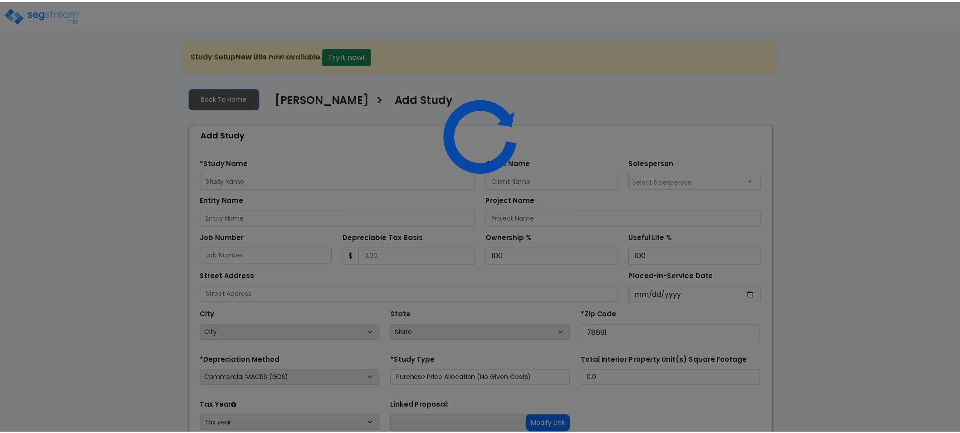
scroll to position [74, 0]
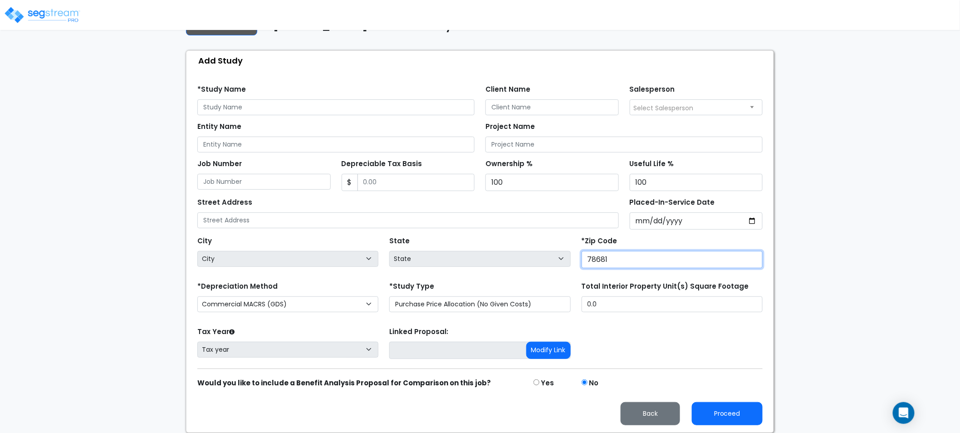
click at [647, 262] on input "78681" at bounding box center [672, 259] width 181 height 17
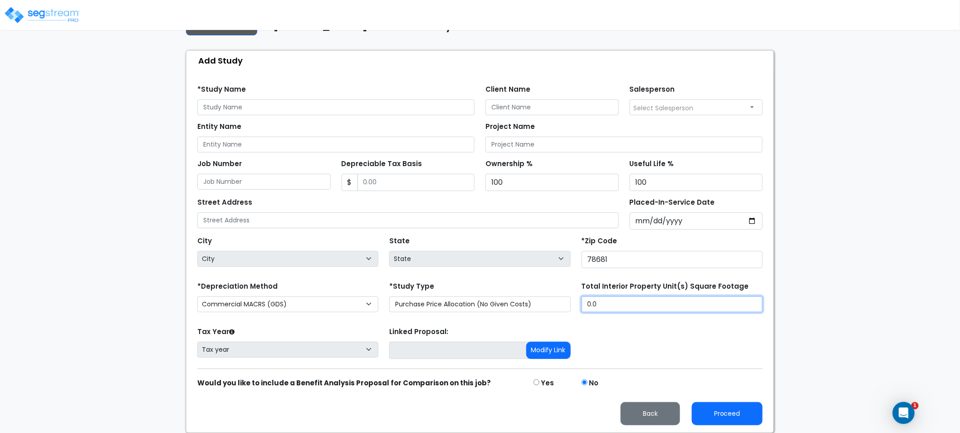
click at [629, 311] on input "0.0" at bounding box center [672, 304] width 181 height 16
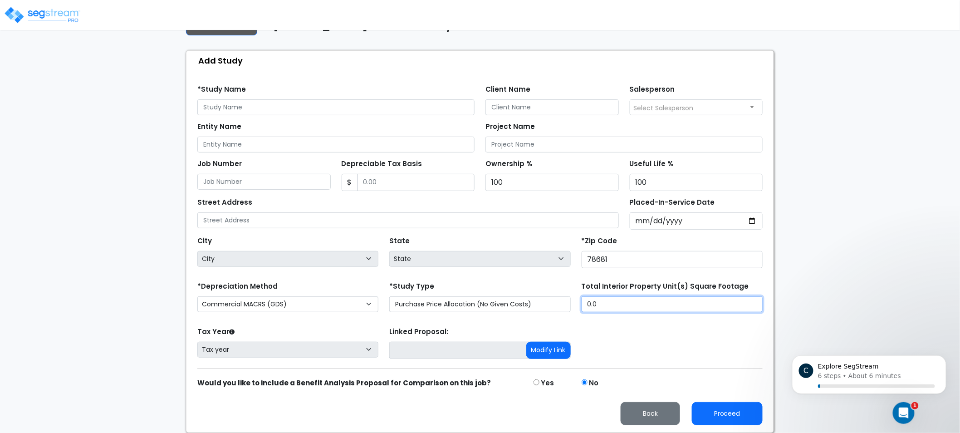
scroll to position [0, 0]
type input "2,290"
click at [297, 363] on form "*Study Name Client Name Salesperson Select Salesperson" at bounding box center [479, 251] width 565 height 347
click at [380, 352] on div "Tax Year Please Enter The Placed In Service Date First. Tax year" at bounding box center [288, 343] width 192 height 36
click at [358, 301] on select "Commercial MACRS (GDS) Residential Rental MACRS (GDS) Commercial MACRS (GDS) QIP" at bounding box center [287, 304] width 181 height 16
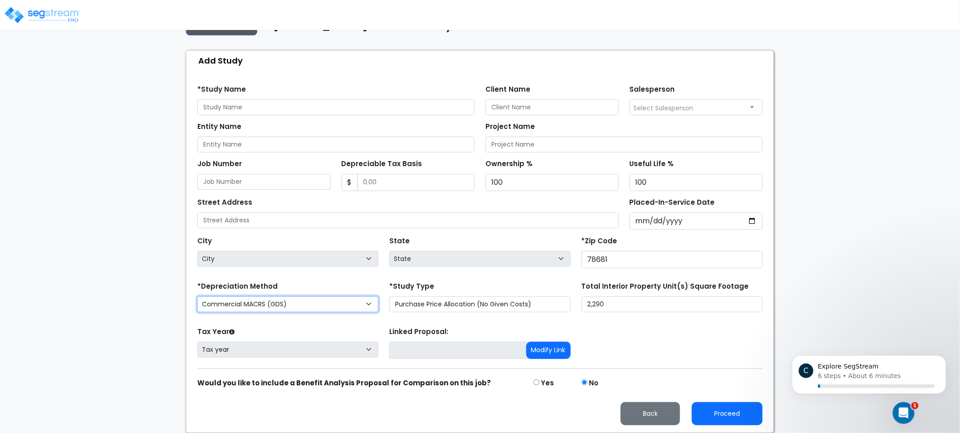
select select "RRM(_36"
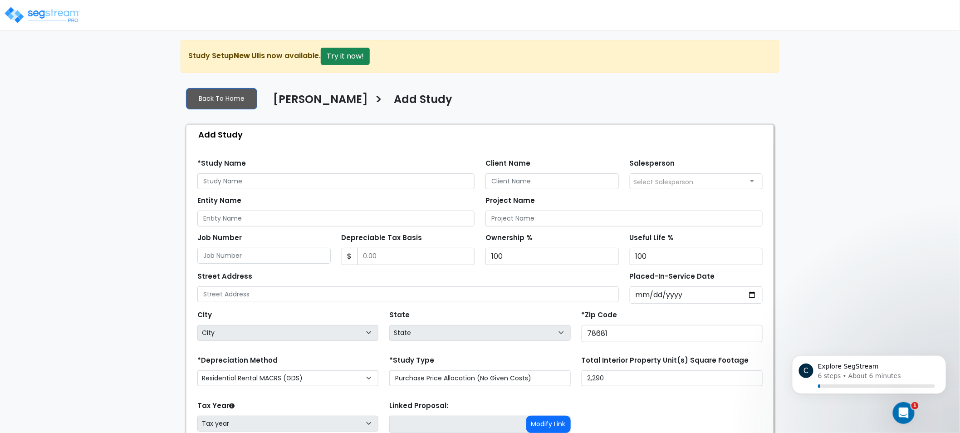
drag, startPoint x: 382, startPoint y: 138, endPoint x: 348, endPoint y: 128, distance: 35.0
click at [280, 185] on input "text" at bounding box center [335, 181] width 277 height 16
type input "Q"
click at [284, 180] on input "8313" at bounding box center [335, 181] width 277 height 16
type input "[STREET_ADDRESS][PERSON_NAME]"
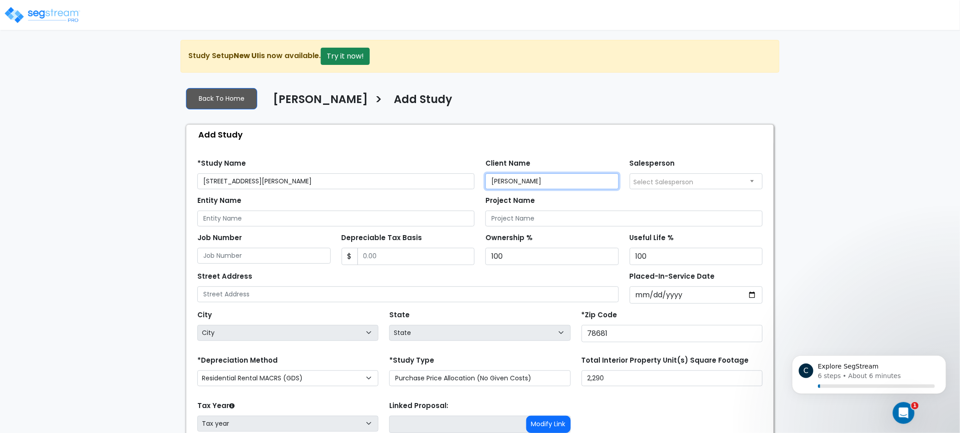
type input "[PERSON_NAME]"
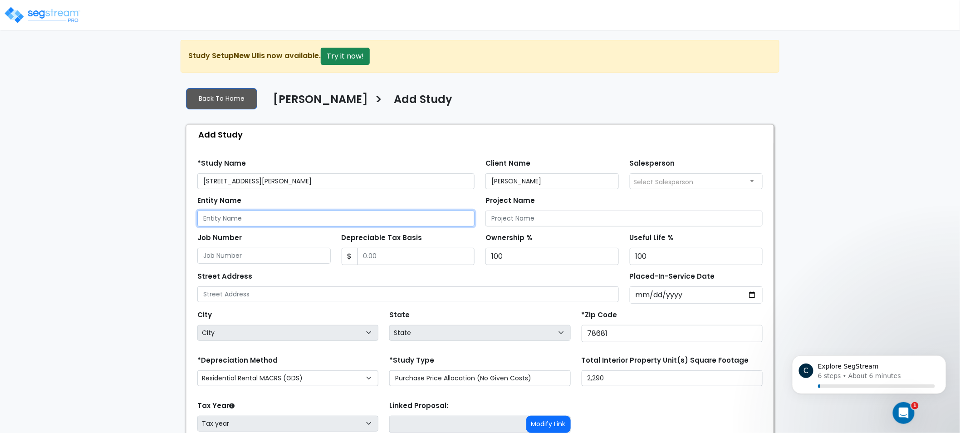
type input "K"
type input "[PERSON_NAME]"
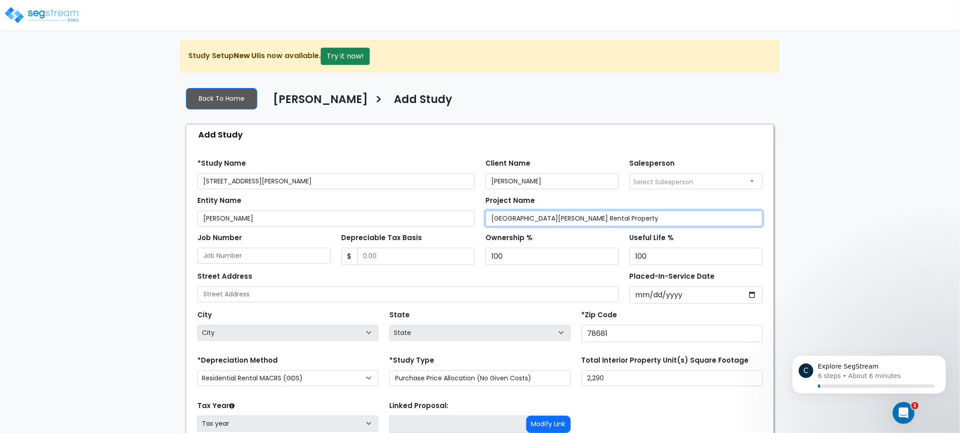
type input "[GEOGRAPHIC_DATA][PERSON_NAME] Rental Property"
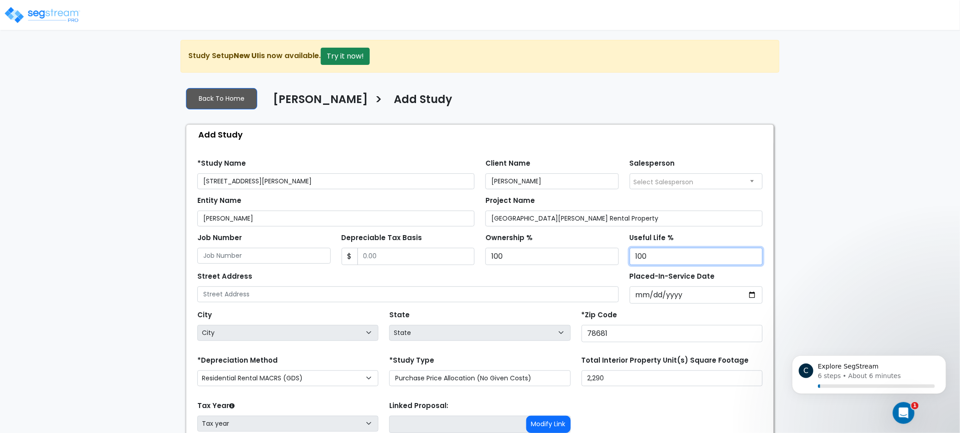
click at [673, 258] on input "100" at bounding box center [696, 256] width 133 height 17
drag, startPoint x: 110, startPoint y: 232, endPoint x: 142, endPoint y: 246, distance: 34.3
click at [110, 231] on div "We are Building your Study. So please grab a coffee and let us do the heavy lif…" at bounding box center [480, 273] width 960 height 467
click at [253, 286] on div "Street Address" at bounding box center [407, 285] width 421 height 33
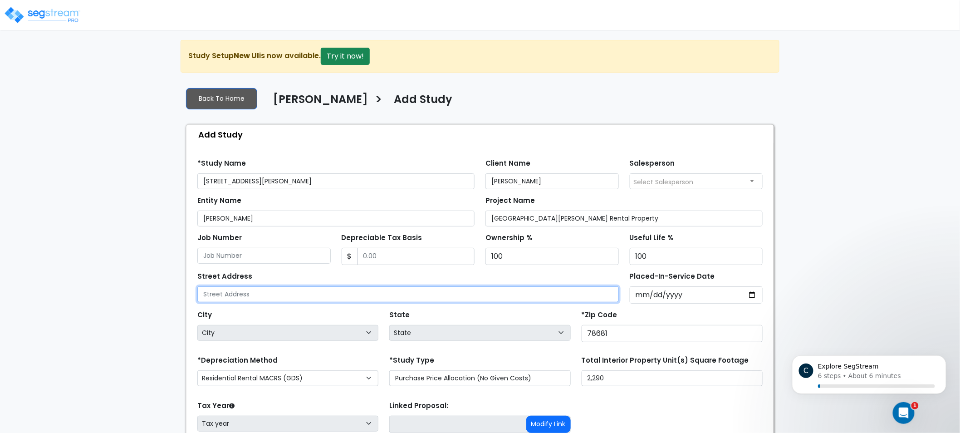
click at [253, 288] on input "text" at bounding box center [407, 294] width 421 height 16
type input "[STREET_ADDRESS][PERSON_NAME]"
drag, startPoint x: 302, startPoint y: 322, endPoint x: 304, endPoint y: 329, distance: 7.0
click at [303, 324] on div "City City" at bounding box center [287, 324] width 181 height 33
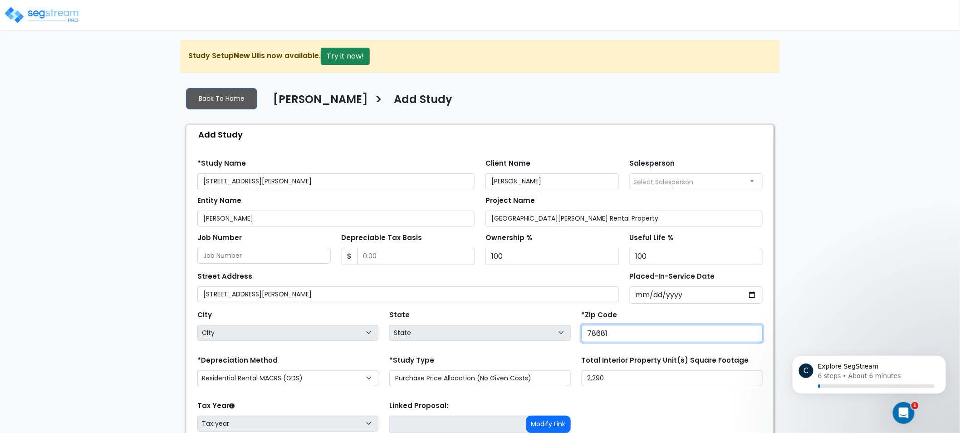
click at [514, 329] on div "City City State State National Average AB AK AL AR AZ BC CA CO CT DC DE FL GA H…" at bounding box center [480, 324] width 576 height 41
select select "National Average"
click at [634, 370] on div "Total Interior Property Unit(s) Square Footage 2,290" at bounding box center [672, 369] width 181 height 33
click at [640, 335] on input "number" at bounding box center [672, 333] width 181 height 17
type input "7861"
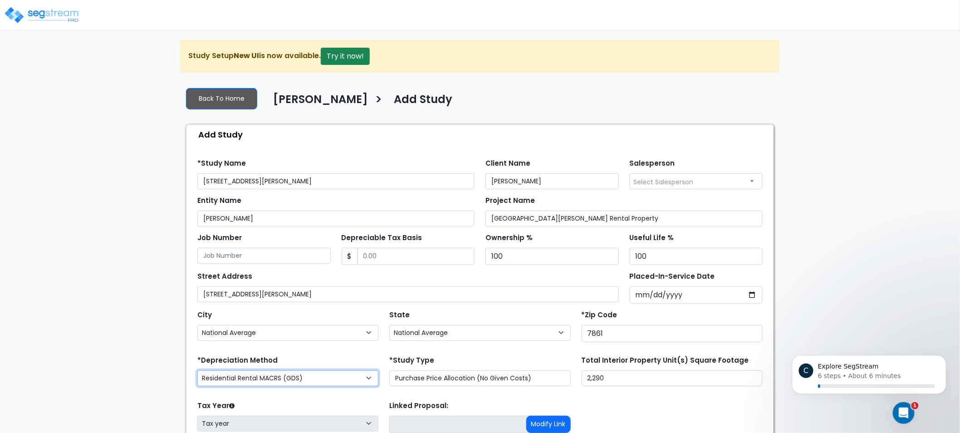
select select "TX"
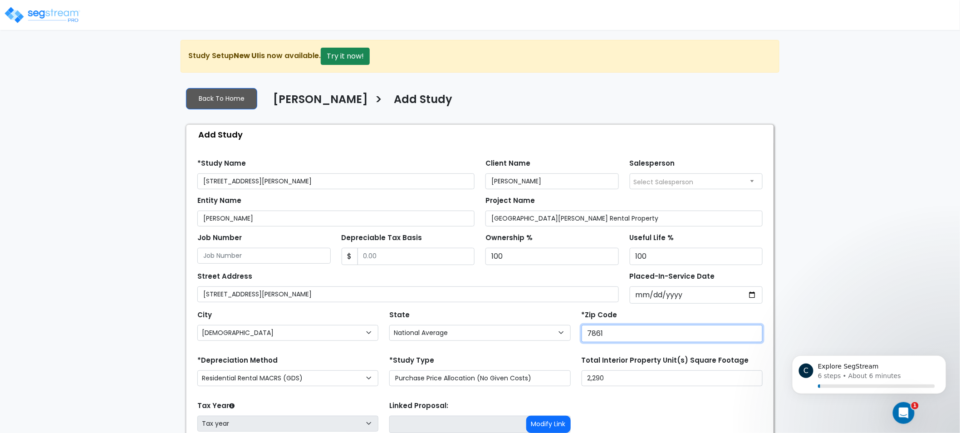
click at [637, 341] on input "7861" at bounding box center [672, 333] width 181 height 17
click at [613, 337] on input "7861" at bounding box center [672, 333] width 181 height 17
type input "78681"
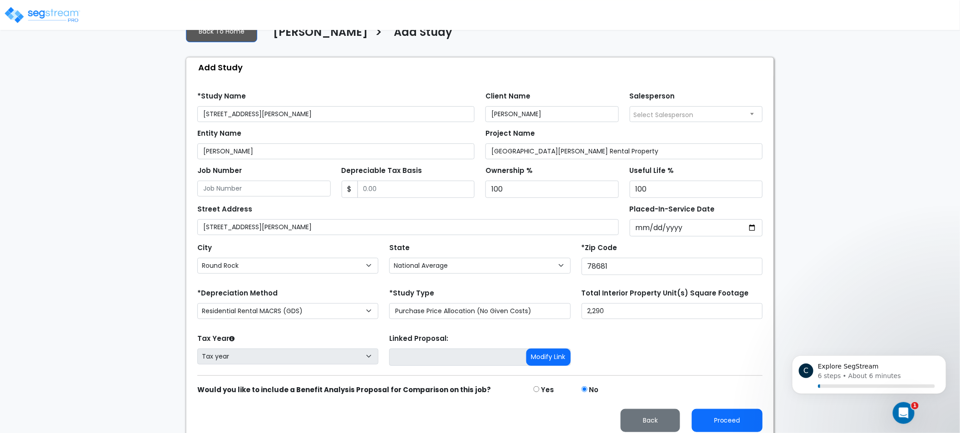
scroll to position [74, 0]
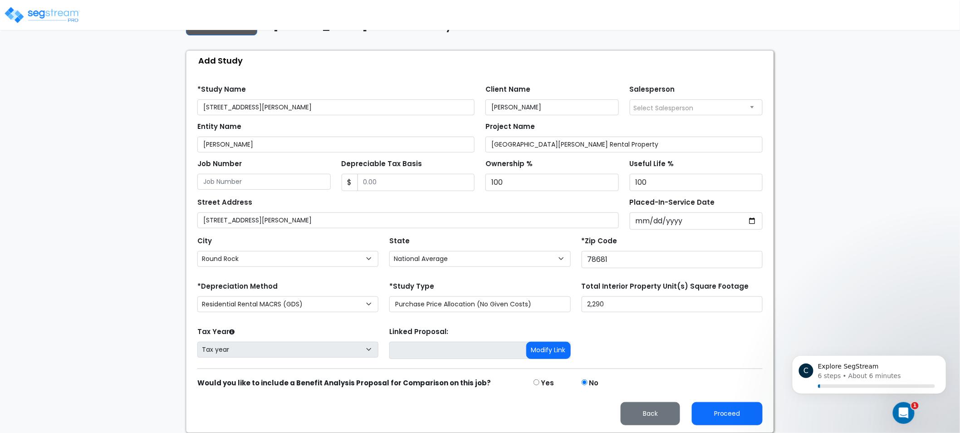
drag, startPoint x: 856, startPoint y: 281, endPoint x: 853, endPoint y: 314, distance: 33.2
drag, startPoint x: 855, startPoint y: 296, endPoint x: 883, endPoint y: 196, distance: 103.8
click at [889, 189] on div "We are Building your Study. So please grab a coffee and let us do the heavy lif…" at bounding box center [480, 199] width 960 height 467
click at [494, 297] on select "Purchase Price Allocation (No Given Costs) New Construction / Reno / TI's (Give…" at bounding box center [479, 304] width 181 height 16
click at [494, 296] on select "Purchase Price Allocation (No Given Costs) New Construction / Reno / TI's (Give…" at bounding box center [479, 304] width 181 height 16
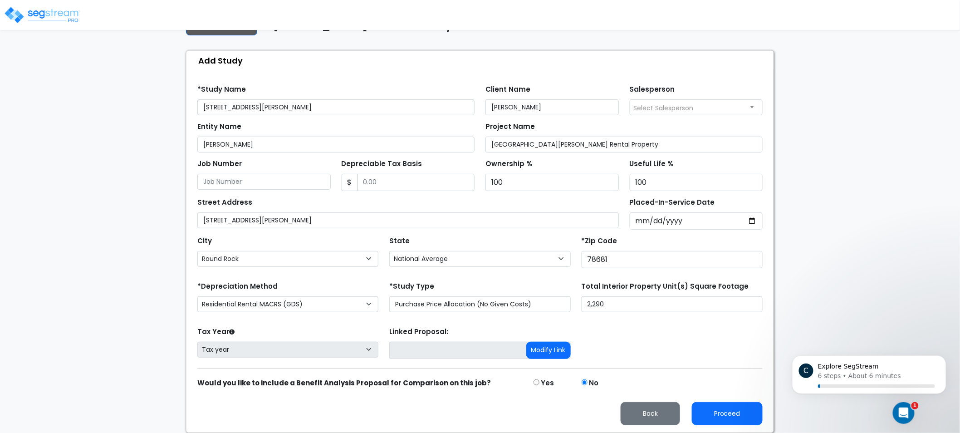
drag, startPoint x: 951, startPoint y: 100, endPoint x: 877, endPoint y: 64, distance: 81.8
click at [877, 64] on div "We are Building your Study. So please grab a coffee and let us do the heavy lif…" at bounding box center [480, 199] width 960 height 467
drag, startPoint x: 812, startPoint y: 193, endPoint x: 737, endPoint y: 340, distance: 165.0
click at [721, 410] on button "Proceed" at bounding box center [727, 413] width 71 height 23
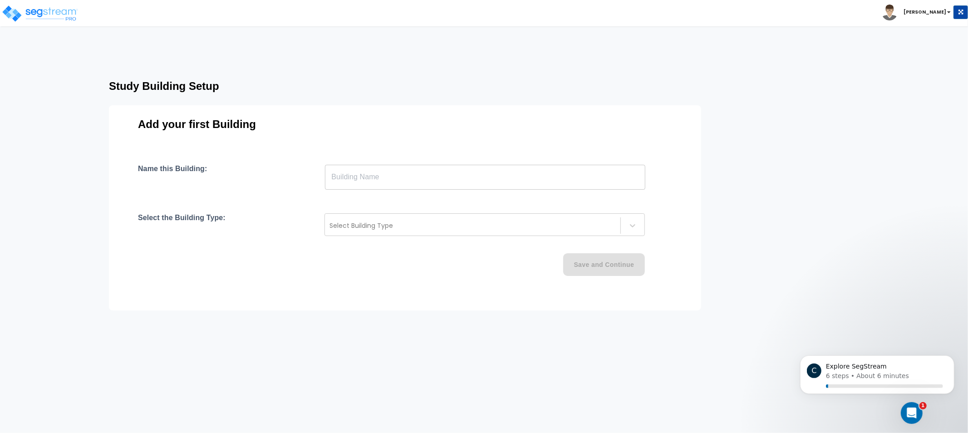
click at [428, 186] on input "text" at bounding box center [485, 176] width 320 height 25
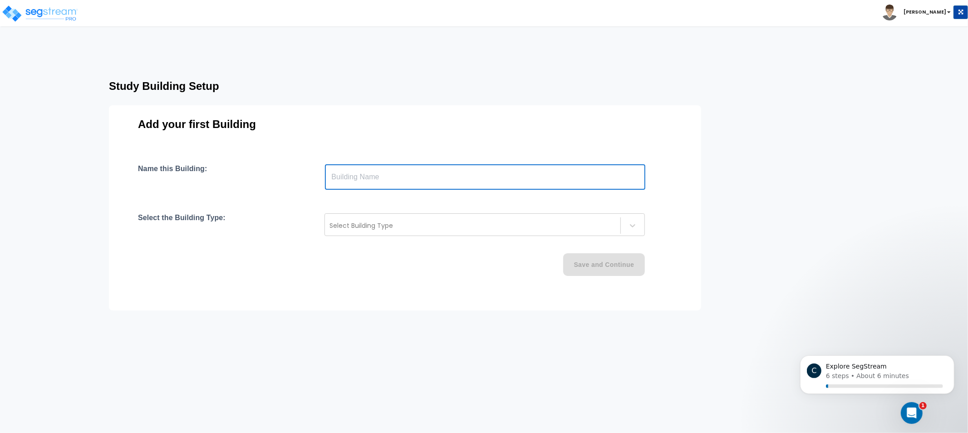
click at [438, 179] on input "text" at bounding box center [485, 176] width 320 height 25
type input "[GEOGRAPHIC_DATA][PERSON_NAME]"
type input "Single Family Residential Building"
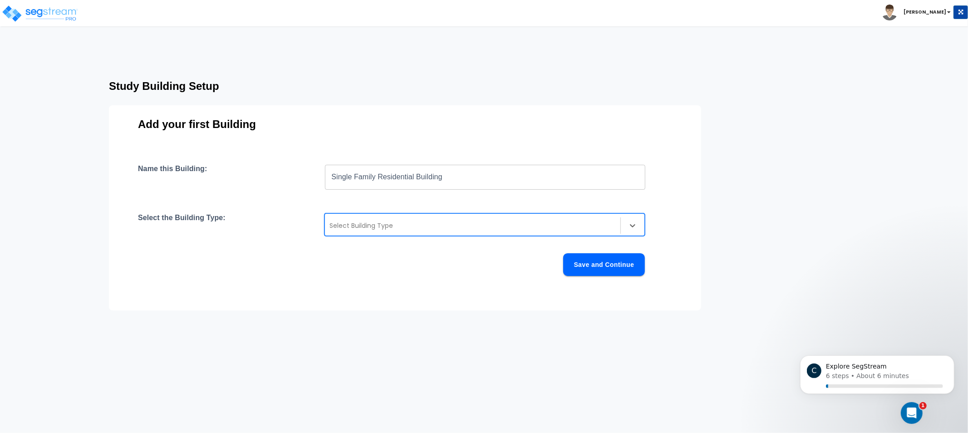
click at [384, 229] on div at bounding box center [472, 225] width 286 height 11
type input "s"
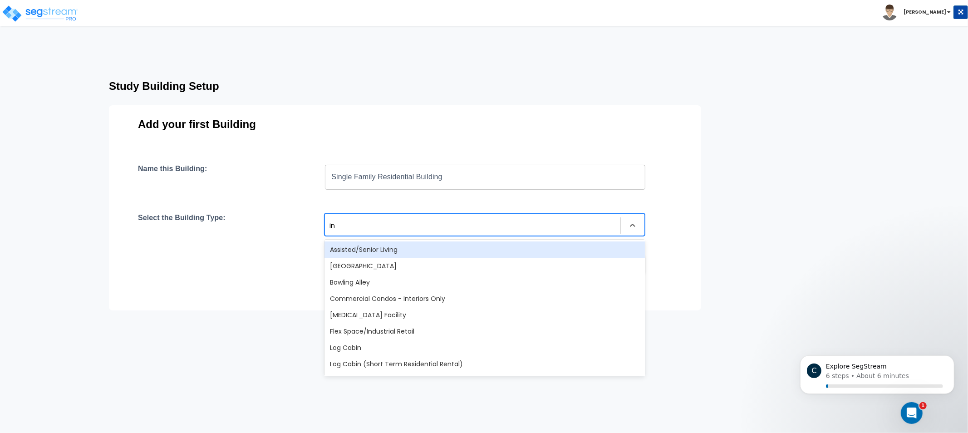
type input "i"
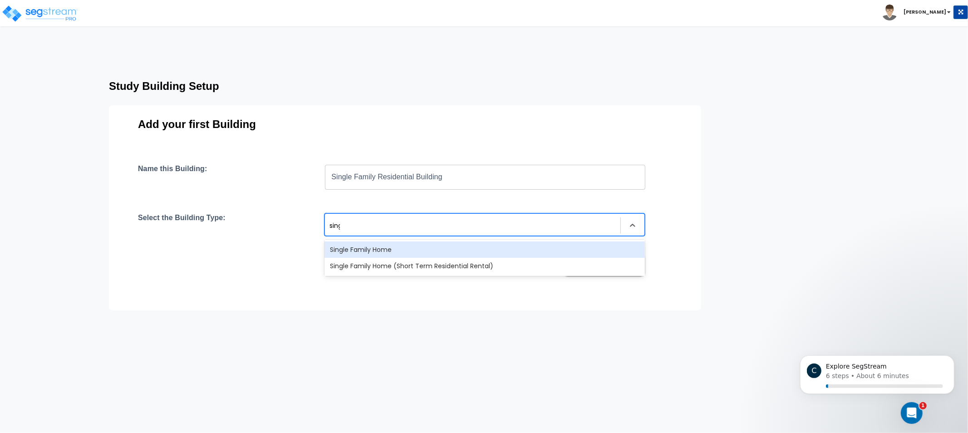
type input "single"
drag, startPoint x: 358, startPoint y: 253, endPoint x: 389, endPoint y: 241, distance: 34.0
click at [358, 254] on div "Single Family Home" at bounding box center [484, 249] width 320 height 16
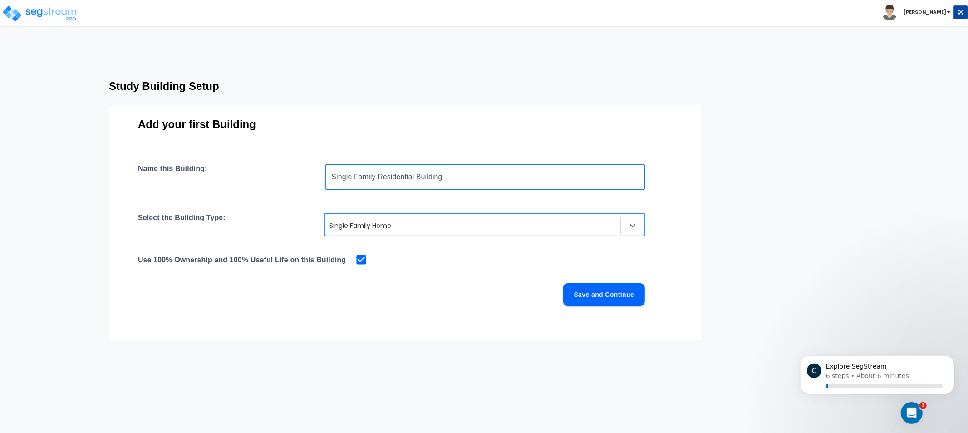
click at [452, 183] on input "Single Family Residential Building" at bounding box center [485, 176] width 320 height 25
click at [360, 183] on input "Single Family Residential Building" at bounding box center [485, 176] width 320 height 25
click at [400, 177] on input "Single Family Residential Building" at bounding box center [485, 176] width 320 height 25
click at [477, 183] on input "Single Family Residential Building" at bounding box center [485, 176] width 320 height 25
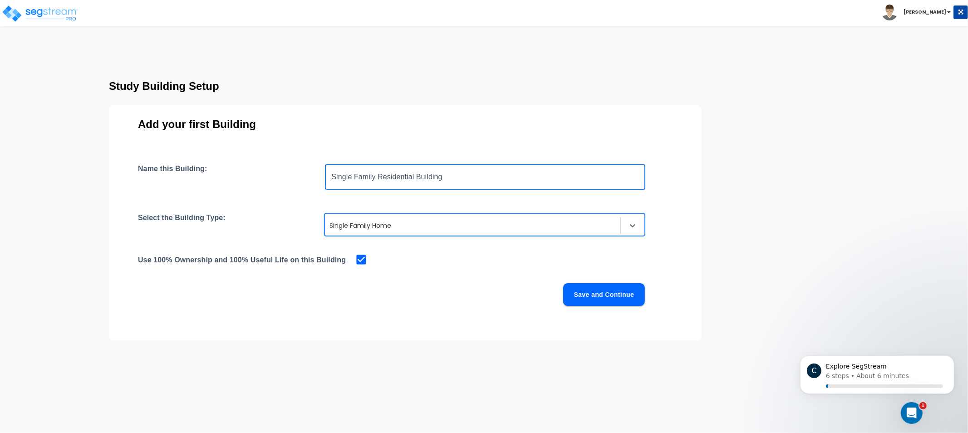
drag, startPoint x: 384, startPoint y: 181, endPoint x: 248, endPoint y: 178, distance: 136.1
click at [250, 178] on div "Name this Building: Single Family Residential Building ​" at bounding box center [405, 176] width 534 height 25
type input "[GEOGRAPHIC_DATA][PERSON_NAME] Residential"
click at [608, 297] on button "Save and Continue" at bounding box center [604, 294] width 82 height 23
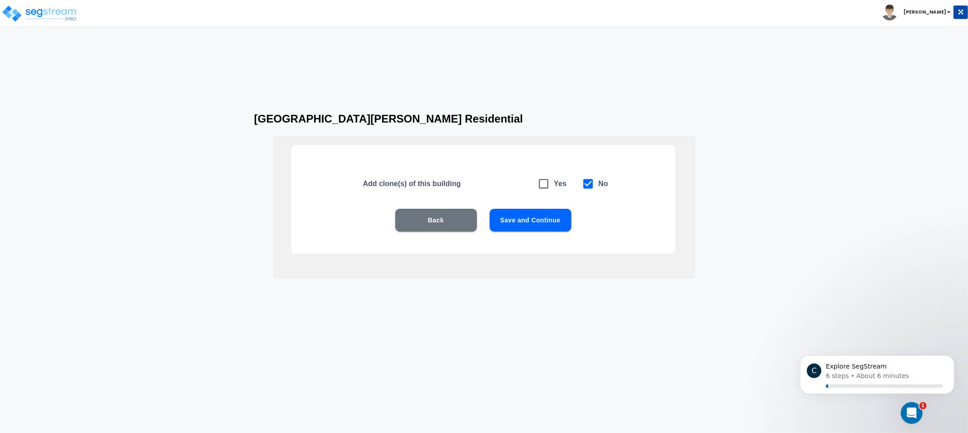
click at [546, 220] on button "Save and Continue" at bounding box center [531, 220] width 82 height 23
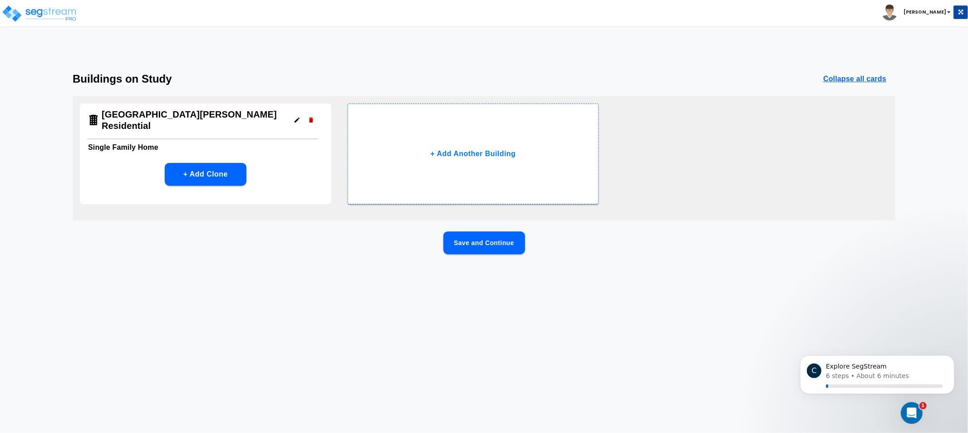
click at [465, 248] on button "Save and Continue" at bounding box center [484, 242] width 82 height 23
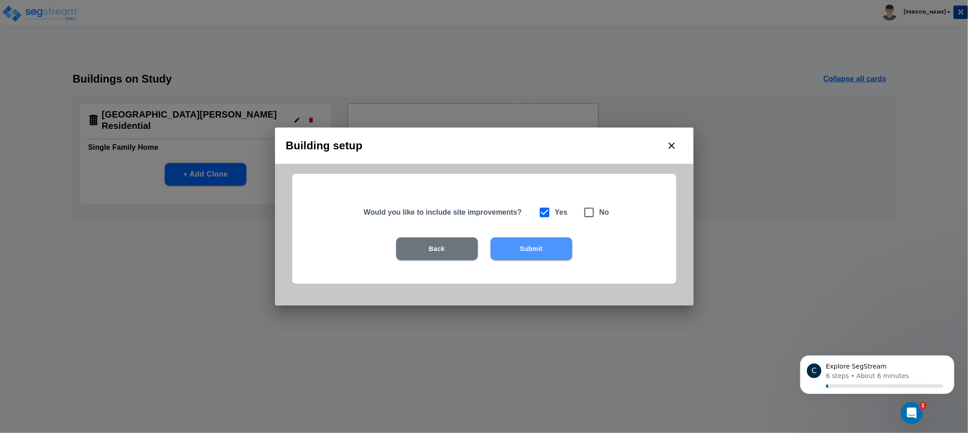
click at [554, 245] on button "Submit" at bounding box center [531, 248] width 82 height 23
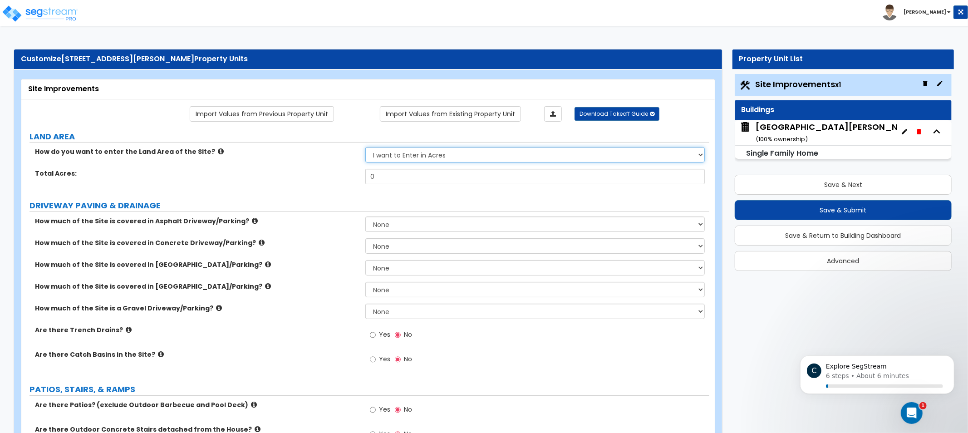
drag, startPoint x: 593, startPoint y: 155, endPoint x: 591, endPoint y: 162, distance: 7.5
click at [593, 155] on select "I want to Enter in [GEOGRAPHIC_DATA] I want to Enter in Square Feet" at bounding box center [534, 154] width 339 height 15
select select "2"
click at [365, 147] on select "I want to Enter in [GEOGRAPHIC_DATA] I want to Enter in Square Feet" at bounding box center [534, 154] width 339 height 15
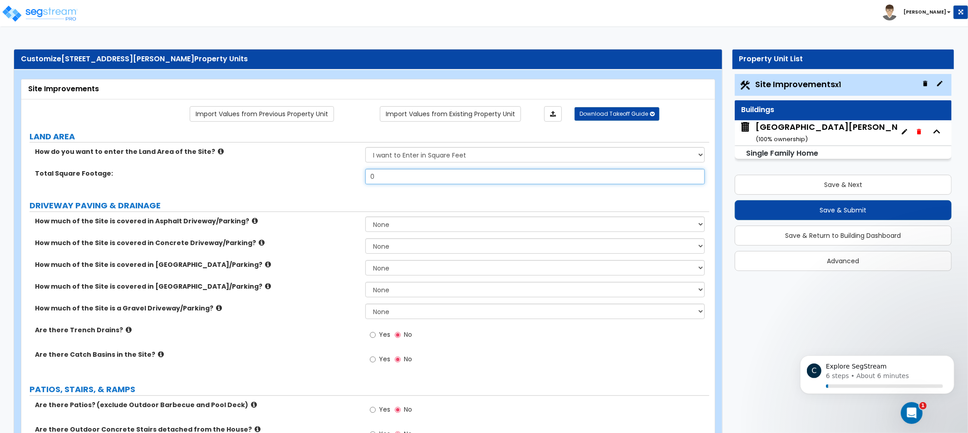
click at [509, 182] on input "0" at bounding box center [534, 176] width 339 height 15
type input "8,792"
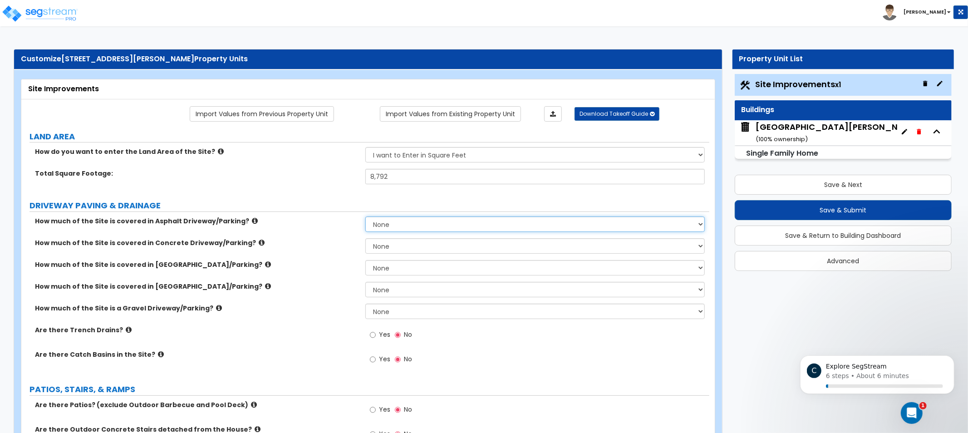
click at [404, 218] on select "None I want to Enter an Approximate Percentage I want to Enter the Square Foota…" at bounding box center [534, 223] width 339 height 15
select select "2"
click at [365, 216] on select "None I want to Enter an Approximate Percentage I want to Enter the Square Foota…" at bounding box center [534, 223] width 339 height 15
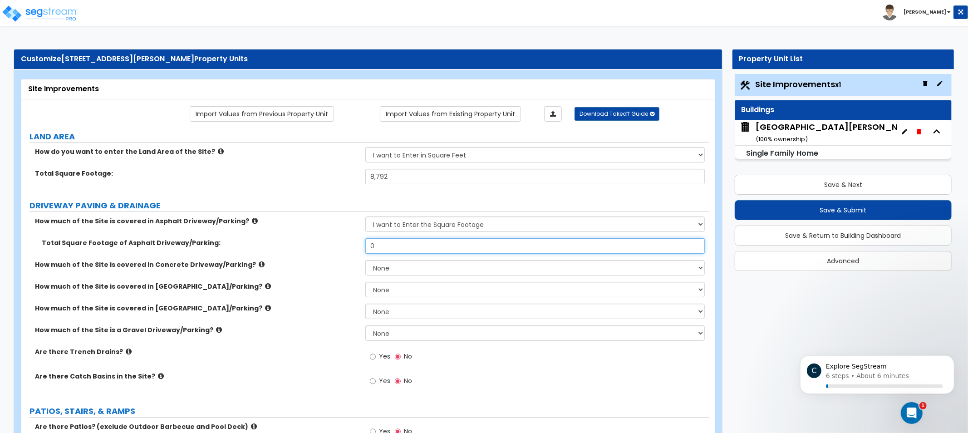
click at [420, 247] on input "0" at bounding box center [534, 245] width 339 height 15
type input "470"
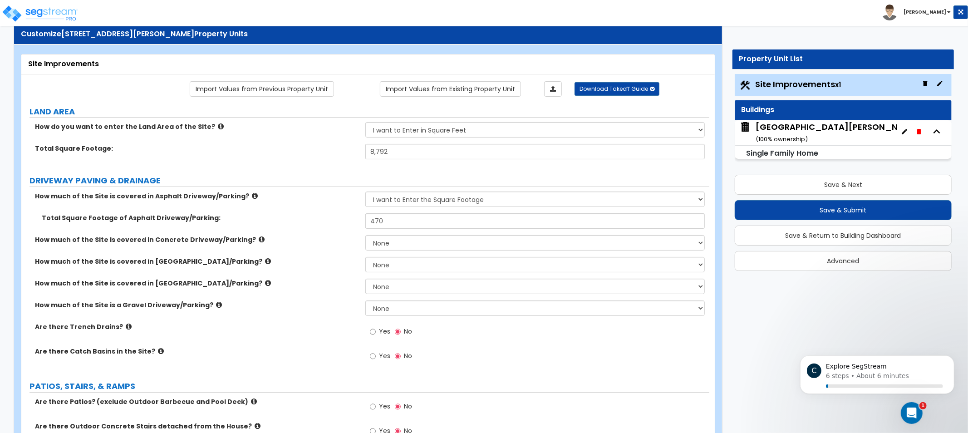
drag, startPoint x: 317, startPoint y: 263, endPoint x: 319, endPoint y: 274, distance: 11.7
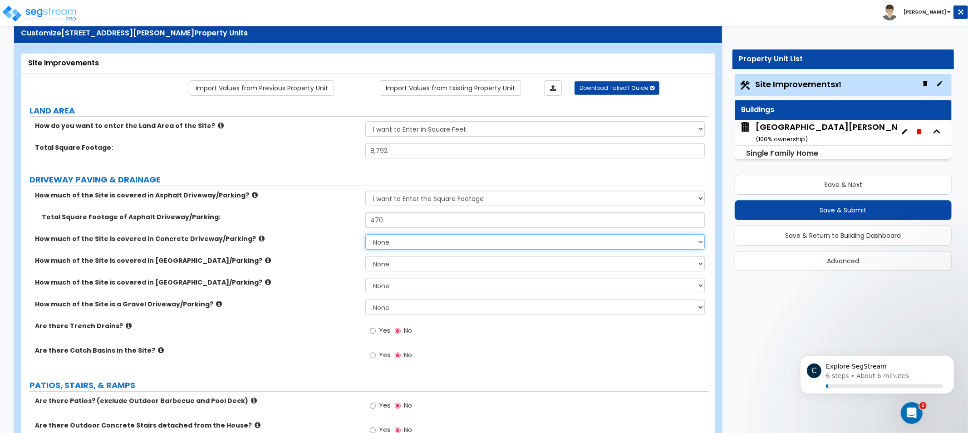
click at [406, 243] on select "None I want to Enter an Approximate Percentage I want to Enter the Square Foota…" at bounding box center [534, 241] width 339 height 15
click at [365, 234] on select "None I want to Enter an Approximate Percentage I want to Enter the Square Foota…" at bounding box center [534, 241] width 339 height 15
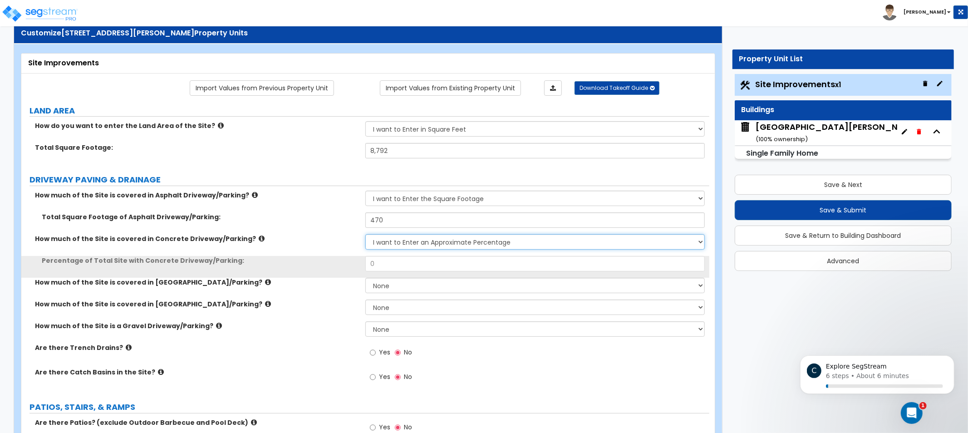
click at [406, 248] on select "None I want to Enter an Approximate Percentage I want to Enter the Square Foota…" at bounding box center [534, 241] width 339 height 15
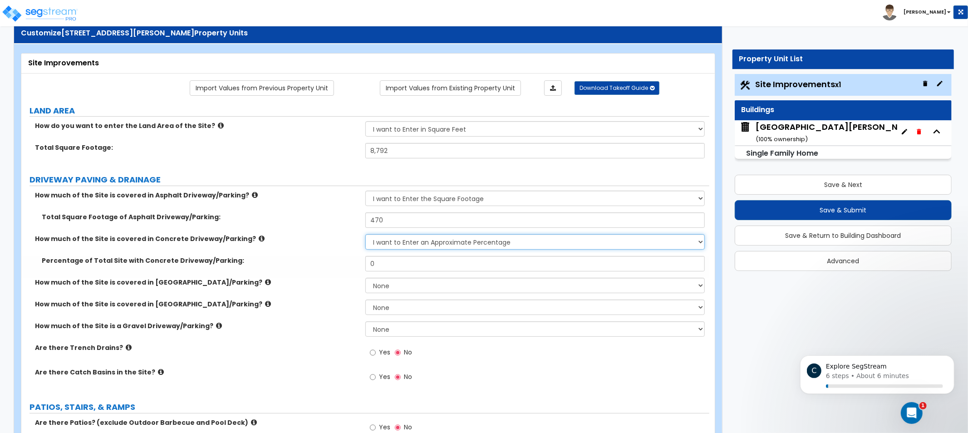
select select "2"
click at [365, 234] on select "None I want to Enter an Approximate Percentage I want to Enter the Square Foota…" at bounding box center [534, 241] width 339 height 15
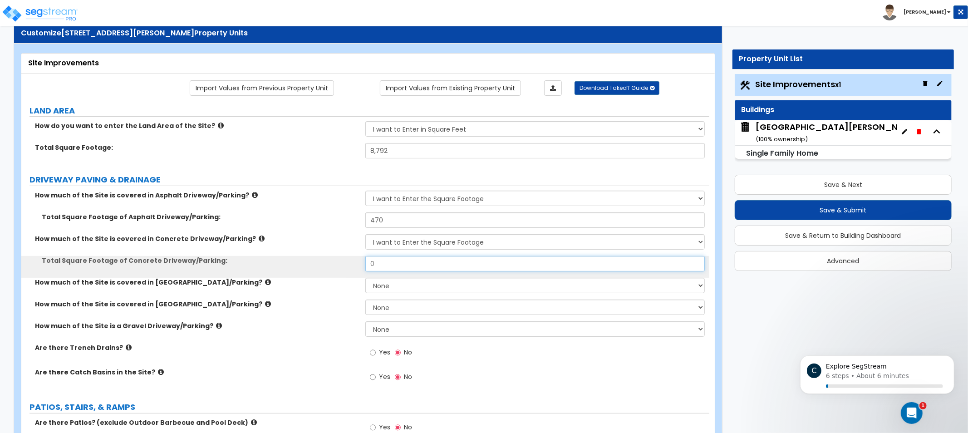
click at [411, 264] on input "0" at bounding box center [534, 263] width 339 height 15
type input "470"
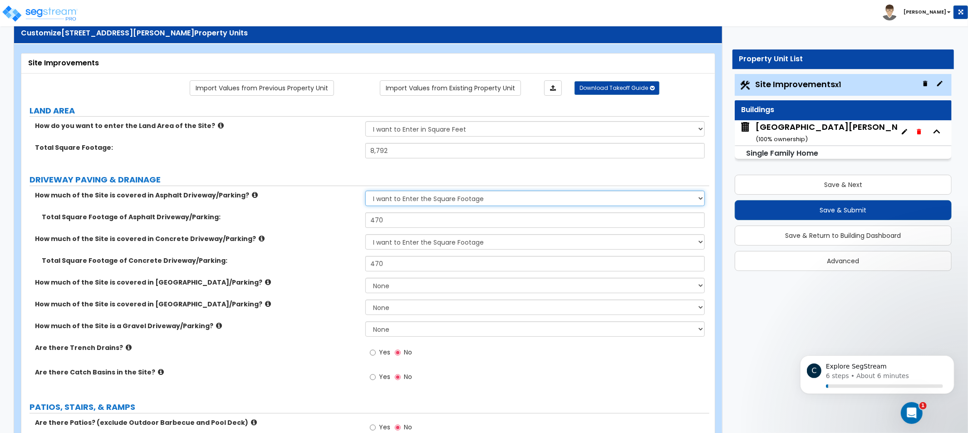
click at [427, 196] on select "None I want to Enter an Approximate Percentage I want to Enter the Square Foota…" at bounding box center [534, 198] width 339 height 15
select select "0"
click at [365, 191] on select "None I want to Enter an Approximate Percentage I want to Enter the Square Foota…" at bounding box center [534, 198] width 339 height 15
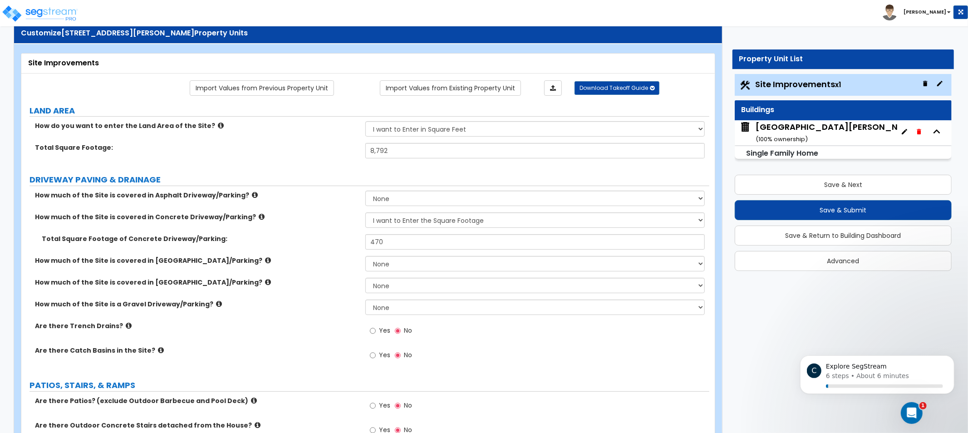
drag, startPoint x: 331, startPoint y: 232, endPoint x: 306, endPoint y: 228, distance: 25.4
click at [306, 228] on div "How much of the Site is covered in Concrete Driveway/Parking? None I want to En…" at bounding box center [365, 223] width 688 height 22
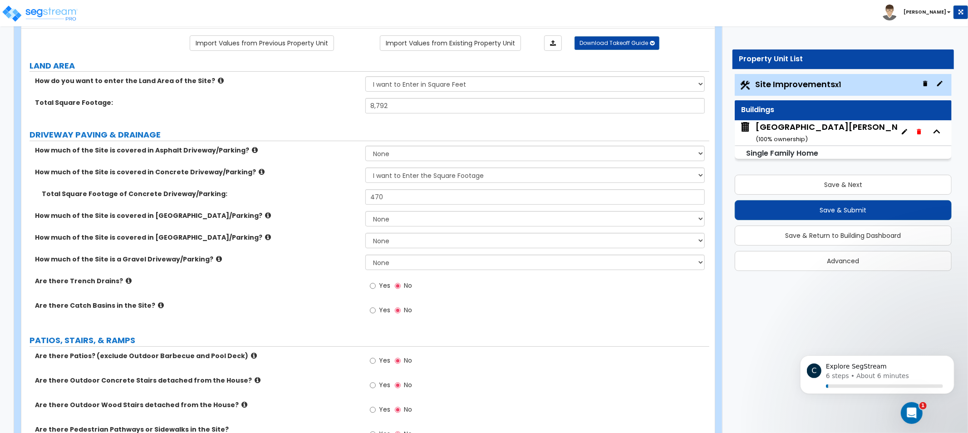
scroll to position [97, 0]
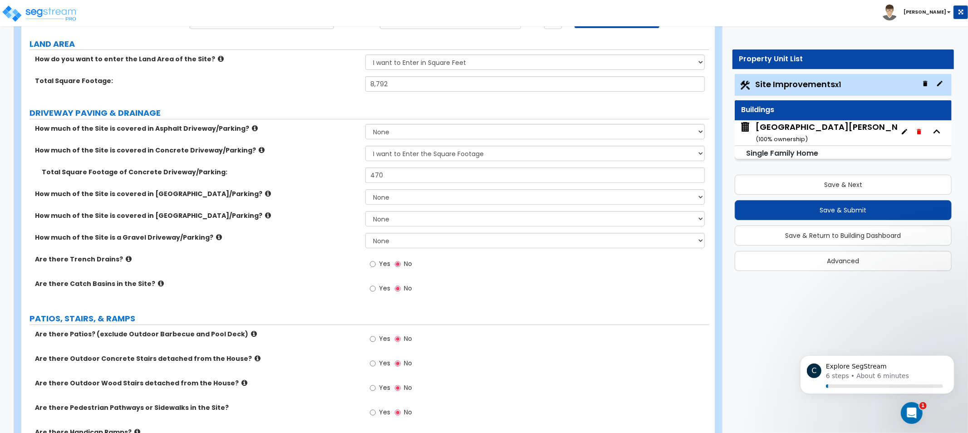
drag, startPoint x: 275, startPoint y: 293, endPoint x: 276, endPoint y: 311, distance: 18.6
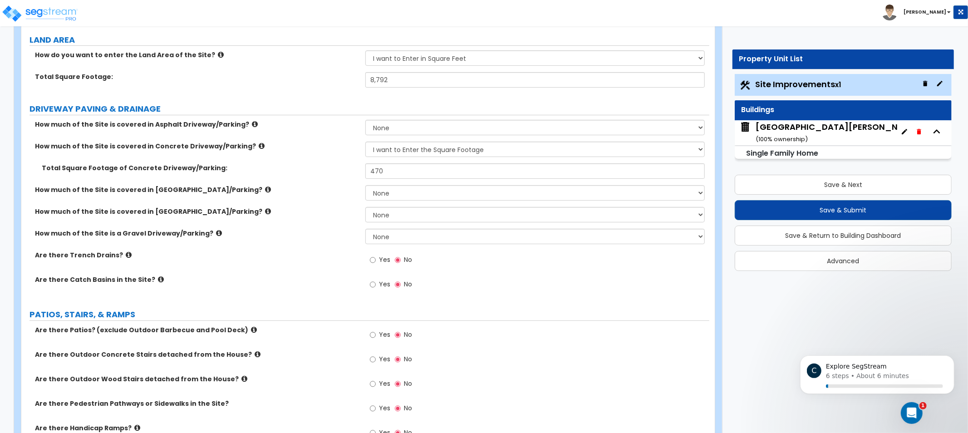
click at [126, 255] on icon at bounding box center [129, 254] width 6 height 7
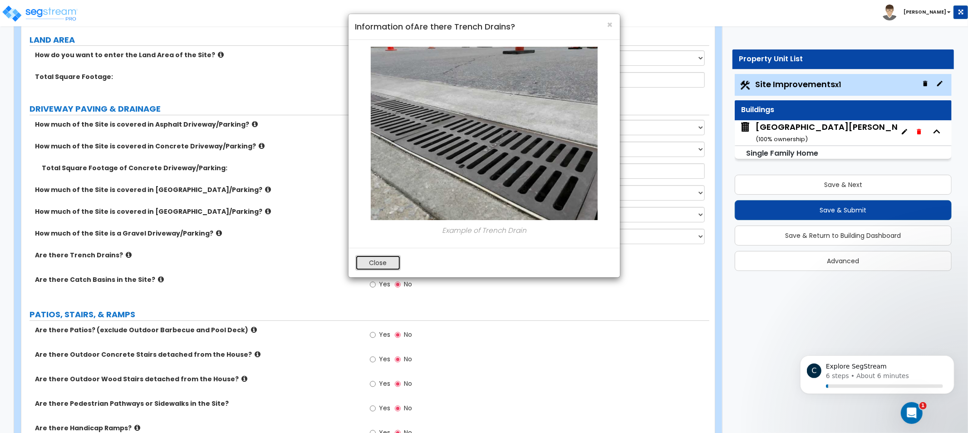
click at [361, 260] on button "Close" at bounding box center [377, 262] width 45 height 15
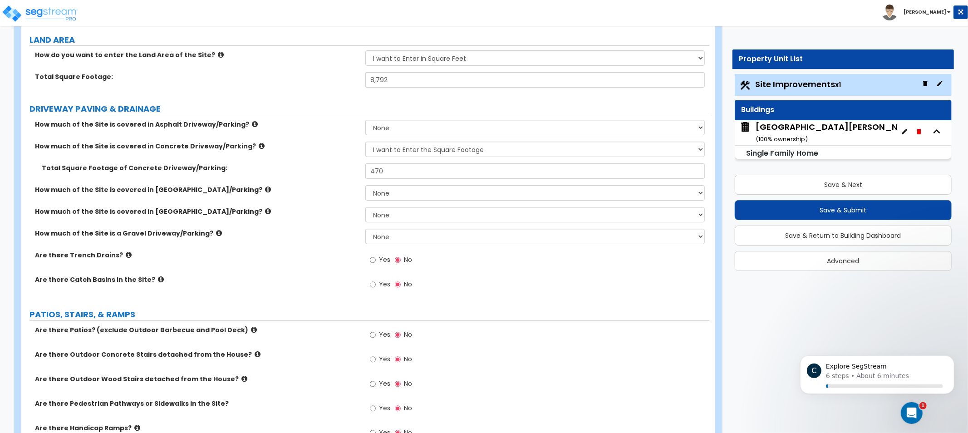
click at [158, 278] on icon at bounding box center [161, 279] width 6 height 7
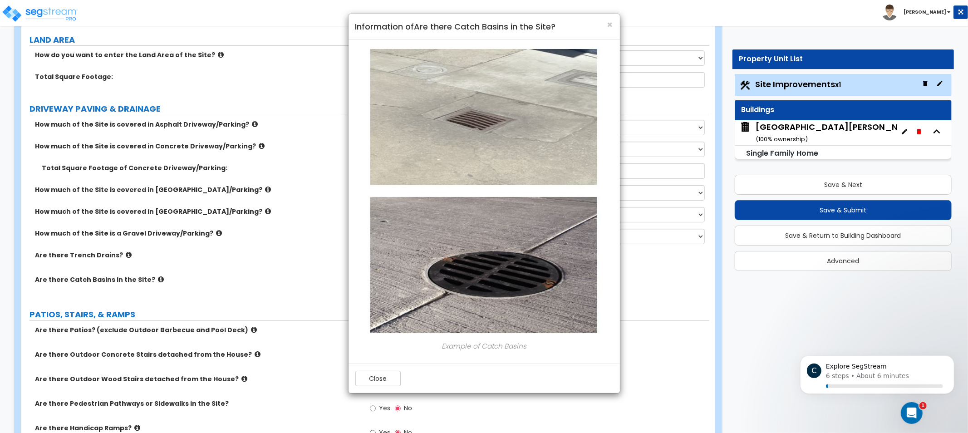
click at [229, 283] on div "× Information of Are there Catch Basins in the Site? Example of Catch Basins Cl…" at bounding box center [484, 216] width 968 height 433
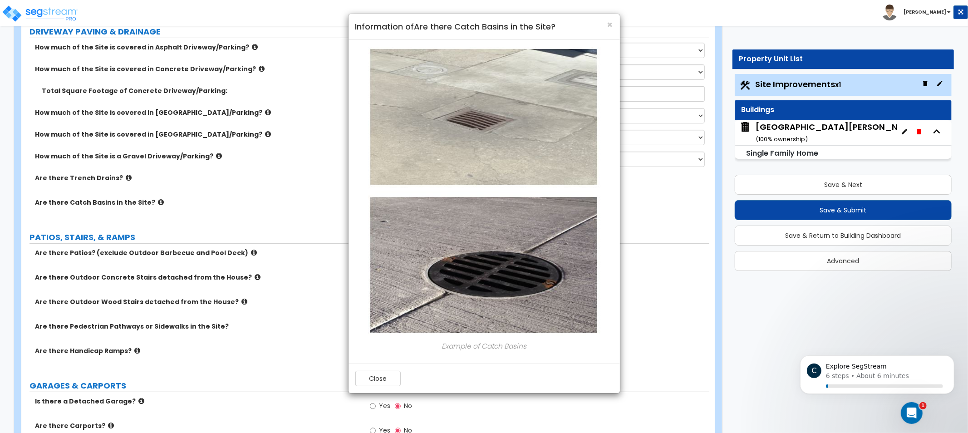
scroll to position [323, 0]
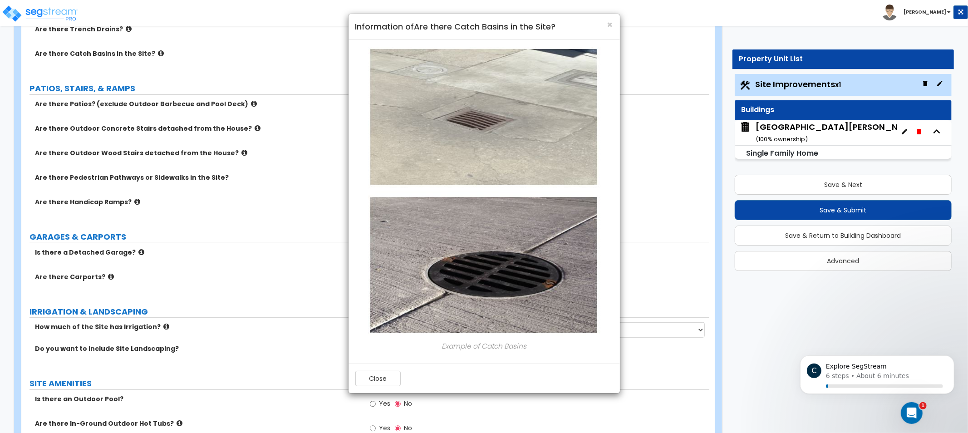
drag, startPoint x: 274, startPoint y: 299, endPoint x: 465, endPoint y: 152, distance: 241.0
click at [609, 21] on span "×" at bounding box center [610, 24] width 6 height 13
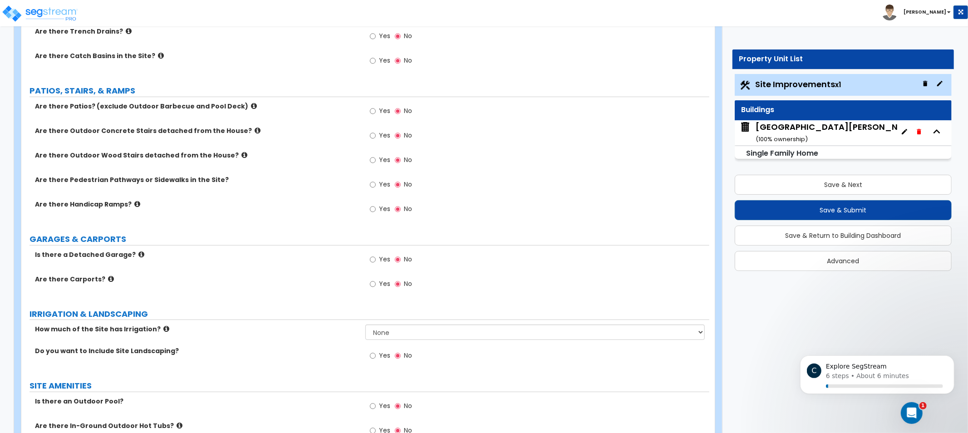
drag, startPoint x: 362, startPoint y: 220, endPoint x: 330, endPoint y: 189, distance: 44.0
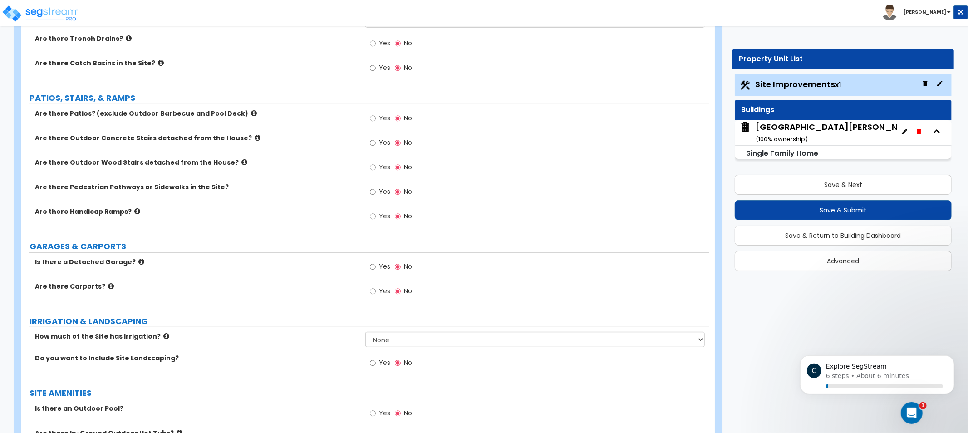
click at [251, 112] on icon at bounding box center [254, 113] width 6 height 7
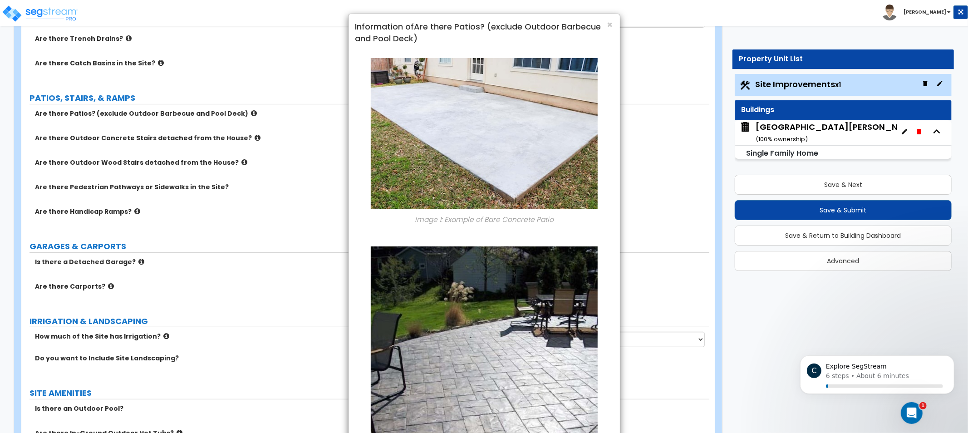
click at [255, 151] on div "× Information of Are there Patios? (exclude Outdoor Barbecue and Pool Deck) Ima…" at bounding box center [484, 216] width 968 height 433
click at [236, 139] on div "× Information of Are there Patios? (exclude Outdoor Barbecue and Pool Deck) Ima…" at bounding box center [484, 216] width 968 height 433
click at [244, 164] on div "× Information of Are there Patios? (exclude Outdoor Barbecue and Pool Deck) Ima…" at bounding box center [484, 216] width 968 height 433
click at [223, 162] on div "× Information of Are there Patios? (exclude Outdoor Barbecue and Pool Deck) Ima…" at bounding box center [484, 216] width 968 height 433
click at [612, 23] on span "×" at bounding box center [610, 24] width 6 height 13
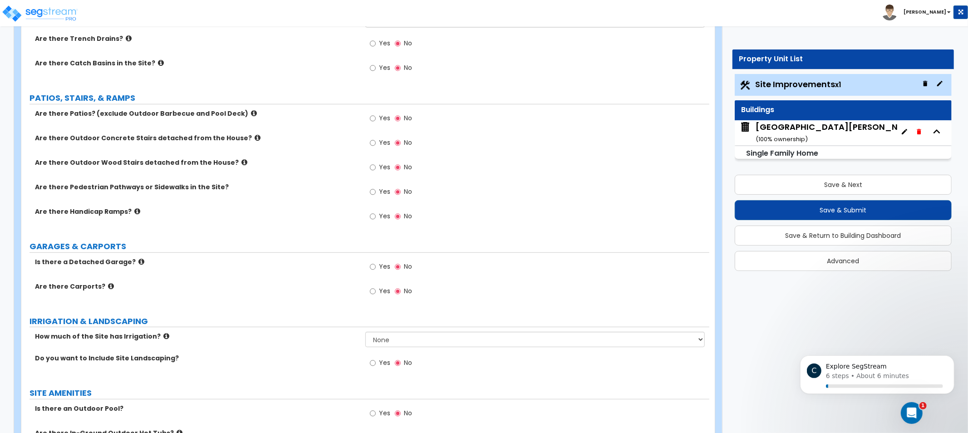
click at [251, 112] on icon at bounding box center [254, 113] width 6 height 7
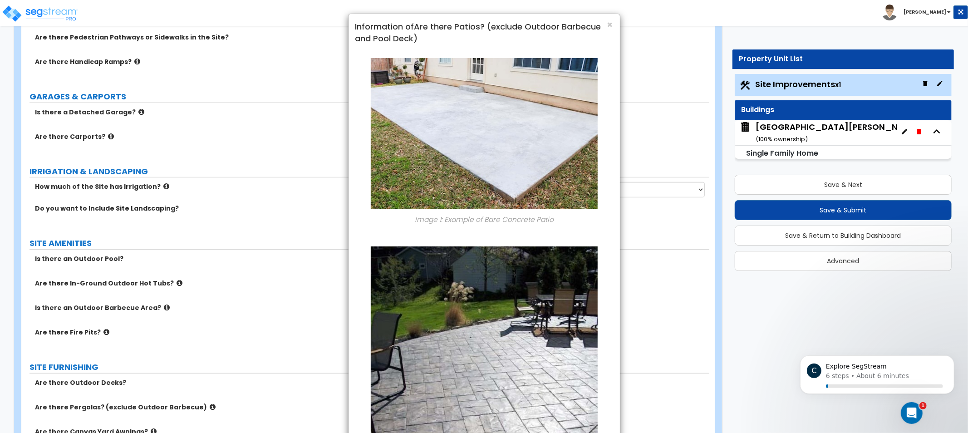
scroll to position [464, 0]
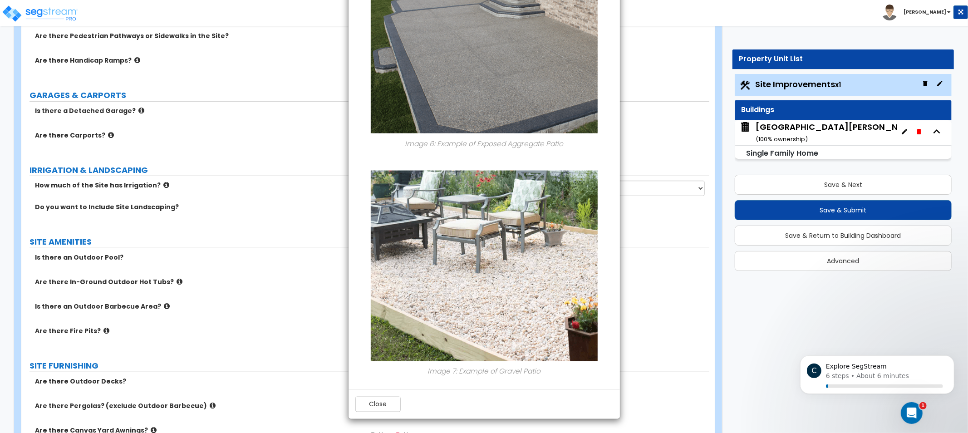
click at [298, 211] on div "× Information of Are there Patios? (exclude Outdoor Barbecue and Pool Deck) Ima…" at bounding box center [484, 216] width 968 height 433
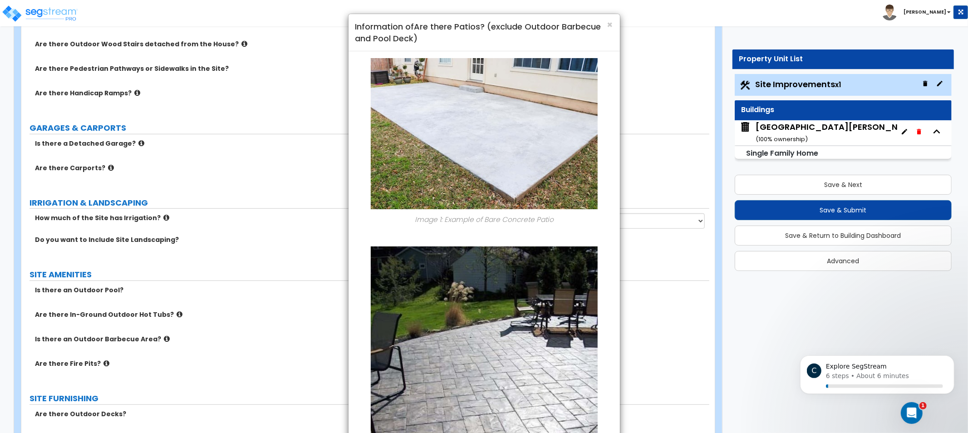
scroll to position [414, 0]
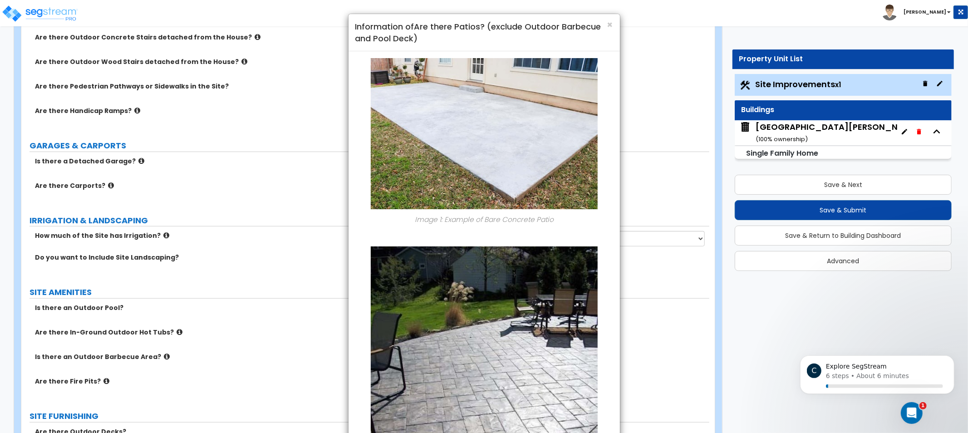
click at [607, 16] on div "× Information of Are there Patios? (exclude Outdoor Barbecue and Pool Deck)" at bounding box center [483, 32] width 271 height 37
click at [608, 18] on span "×" at bounding box center [610, 24] width 6 height 13
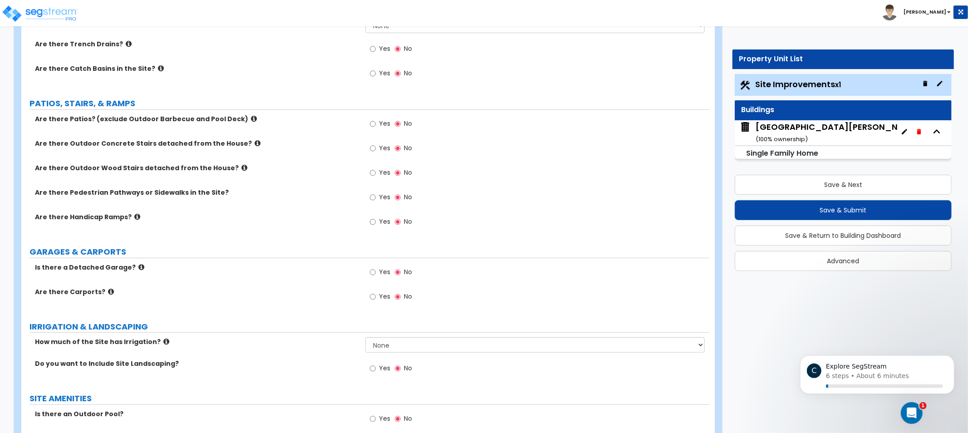
scroll to position [212, 0]
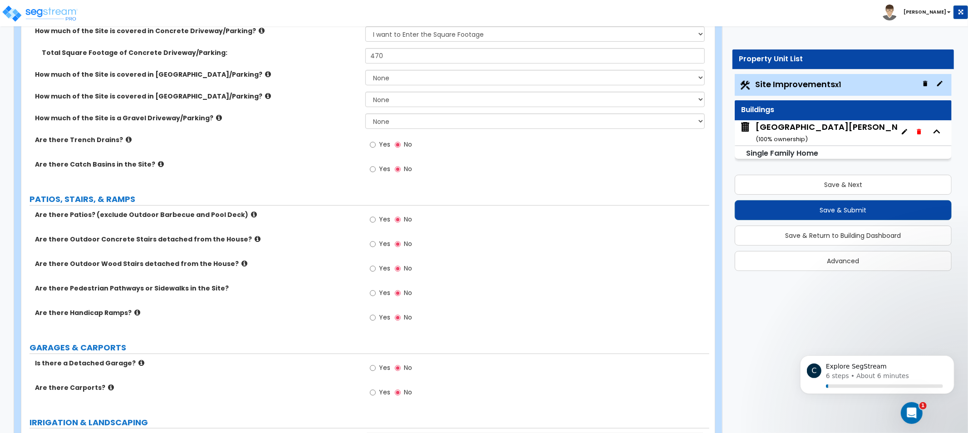
click at [384, 214] on label "Yes" at bounding box center [380, 220] width 20 height 15
click at [376, 215] on input "Yes" at bounding box center [373, 220] width 6 height 10
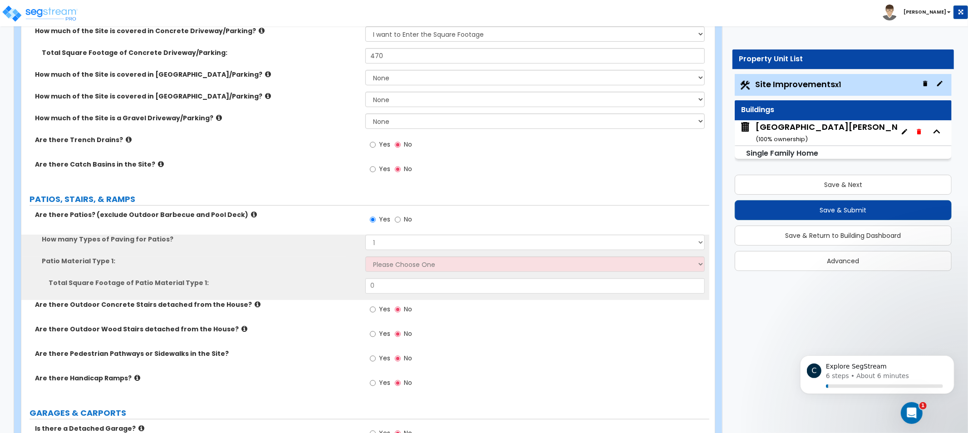
click at [424, 255] on div "How many Types of Paving for Patios? 1 2 3 4" at bounding box center [365, 246] width 688 height 22
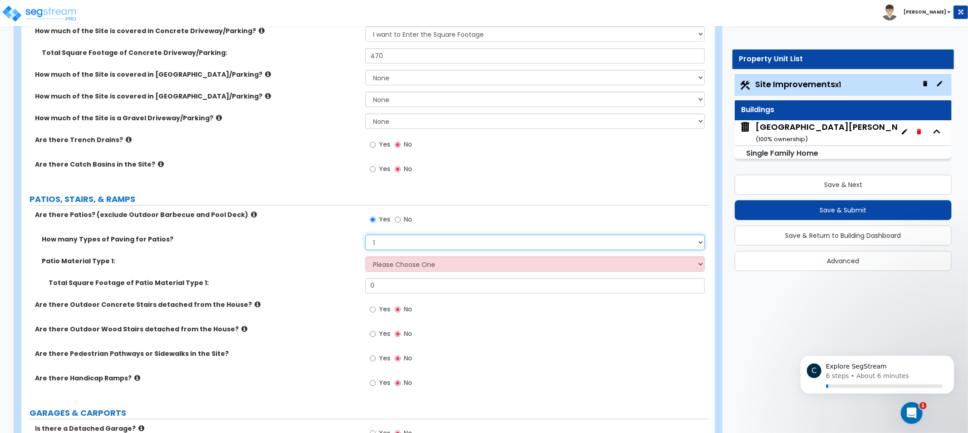
click at [433, 240] on select "1 2 3 4" at bounding box center [534, 242] width 339 height 15
click at [431, 238] on select "1 2 3 4" at bounding box center [534, 242] width 339 height 15
click at [431, 267] on select "Please Choose One Bare Concrete Stamped Concrete Brick Pavers Stone Pavers Tile…" at bounding box center [534, 263] width 339 height 15
drag, startPoint x: 301, startPoint y: 280, endPoint x: 307, endPoint y: 289, distance: 10.8
click at [301, 280] on label "Total Square Footage of Patio Material Type 1:" at bounding box center [204, 282] width 310 height 9
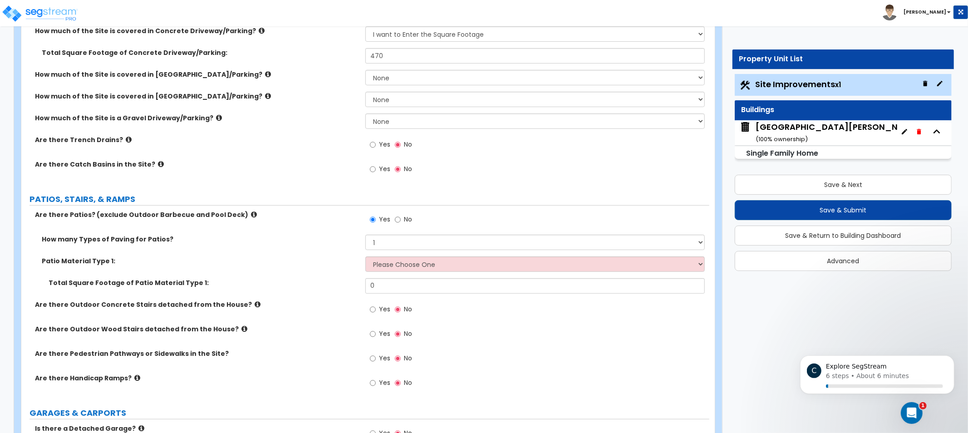
click at [406, 215] on span "No" at bounding box center [408, 219] width 8 height 9
click at [401, 215] on input "No" at bounding box center [398, 220] width 6 height 10
radio input "false"
radio input "true"
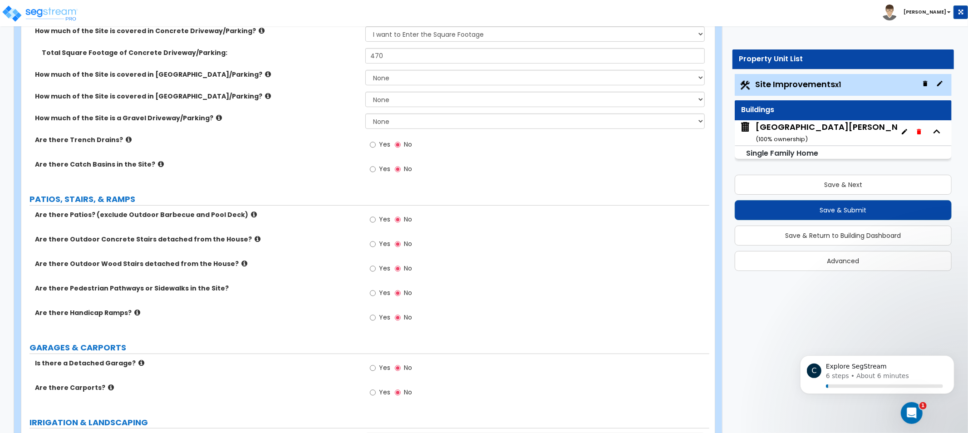
click at [255, 239] on icon at bounding box center [258, 238] width 6 height 7
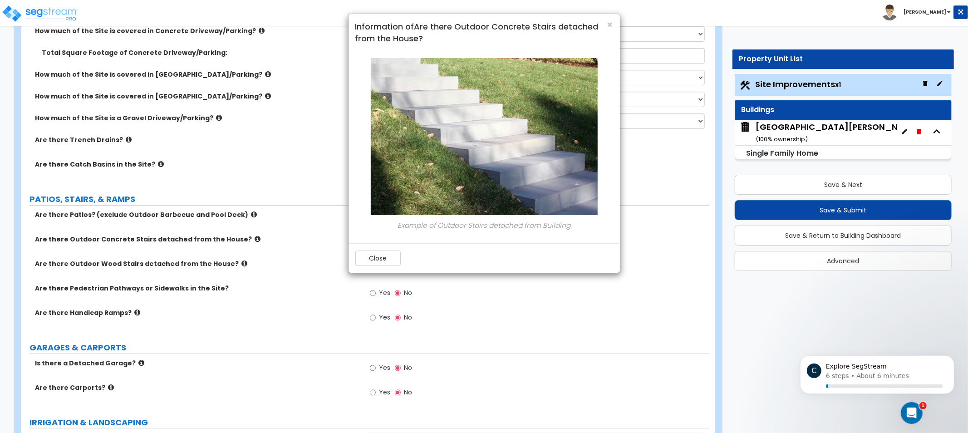
click at [235, 238] on div "× Information of Are there Outdoor Concrete Stairs detached from the House? Exa…" at bounding box center [484, 216] width 968 height 433
click at [245, 243] on div "× Information of Are there Outdoor Concrete Stairs detached from the House? Exa…" at bounding box center [484, 216] width 968 height 433
click at [229, 266] on div "× Information of Are there Outdoor Concrete Stairs detached from the House? Exa…" at bounding box center [484, 216] width 968 height 433
click at [227, 265] on div "× Information of Are there Outdoor Concrete Stairs detached from the House? Exa…" at bounding box center [484, 216] width 968 height 433
click at [225, 264] on div "× Information of Are there Outdoor Concrete Stairs detached from the House? Exa…" at bounding box center [484, 216] width 968 height 433
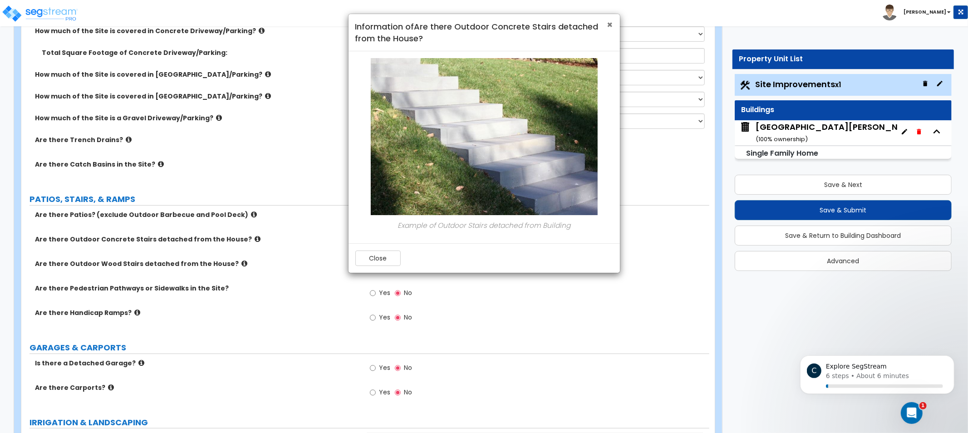
click at [608, 20] on span "×" at bounding box center [610, 24] width 6 height 13
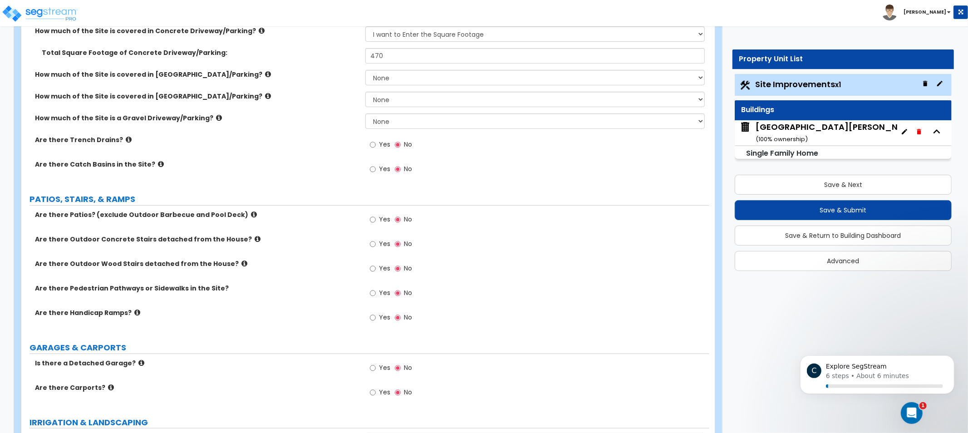
click at [241, 262] on icon at bounding box center [244, 263] width 6 height 7
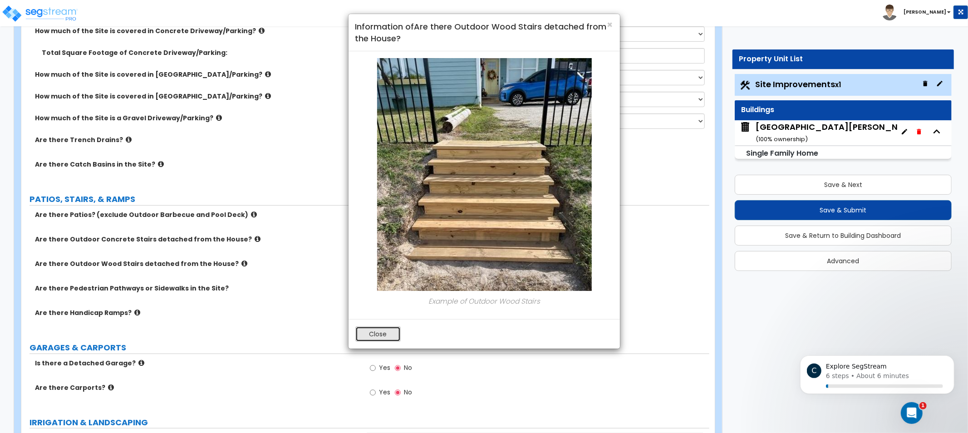
drag, startPoint x: 389, startPoint y: 333, endPoint x: 395, endPoint y: 333, distance: 5.9
click at [395, 333] on button "Close" at bounding box center [377, 333] width 45 height 15
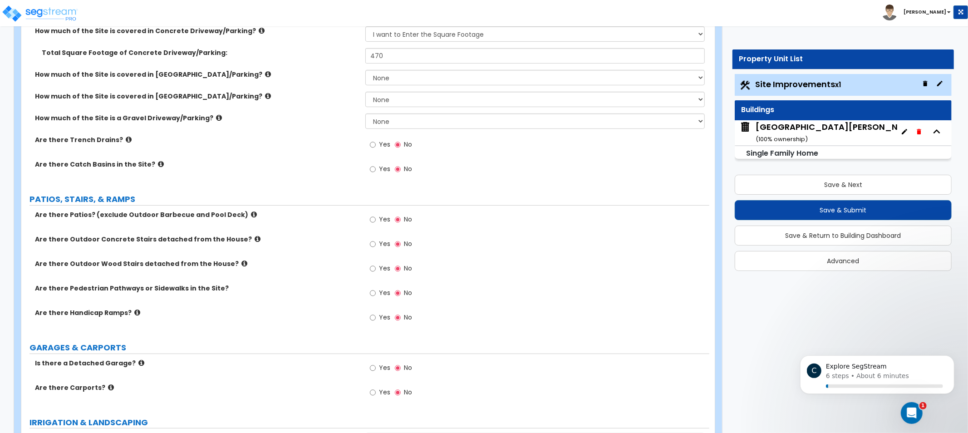
click at [241, 262] on icon at bounding box center [244, 263] width 6 height 7
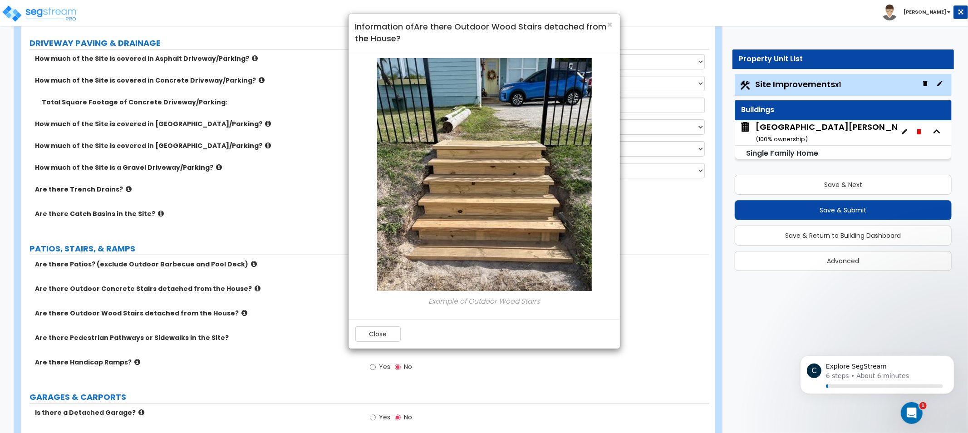
scroll to position [162, 0]
click at [615, 19] on div "× Information of Are there Outdoor Wood Stairs detached from the House?" at bounding box center [483, 32] width 271 height 37
click at [400, 339] on div "Close" at bounding box center [483, 333] width 271 height 29
drag, startPoint x: 388, startPoint y: 340, endPoint x: 354, endPoint y: 339, distance: 34.1
click at [387, 340] on button "Close" at bounding box center [377, 333] width 45 height 15
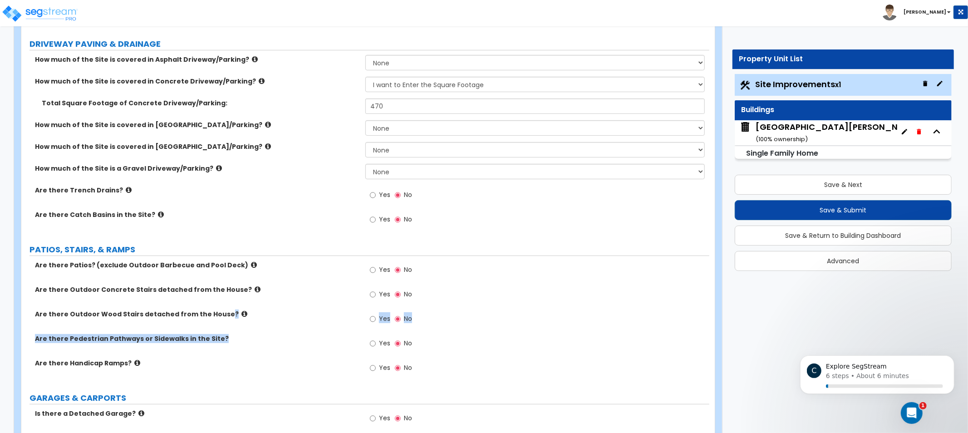
click at [219, 333] on div "Are there Patios? (exclude Outdoor Barbecue and Pool Deck) Yes No Are there Out…" at bounding box center [365, 321] width 674 height 122
drag, startPoint x: 275, startPoint y: 364, endPoint x: 315, endPoint y: 363, distance: 39.9
click at [276, 364] on label "Are there Handicap Ramps?" at bounding box center [196, 362] width 323 height 9
click at [378, 343] on label "Yes" at bounding box center [380, 344] width 20 height 15
click at [376, 343] on input "Yes" at bounding box center [373, 343] width 6 height 10
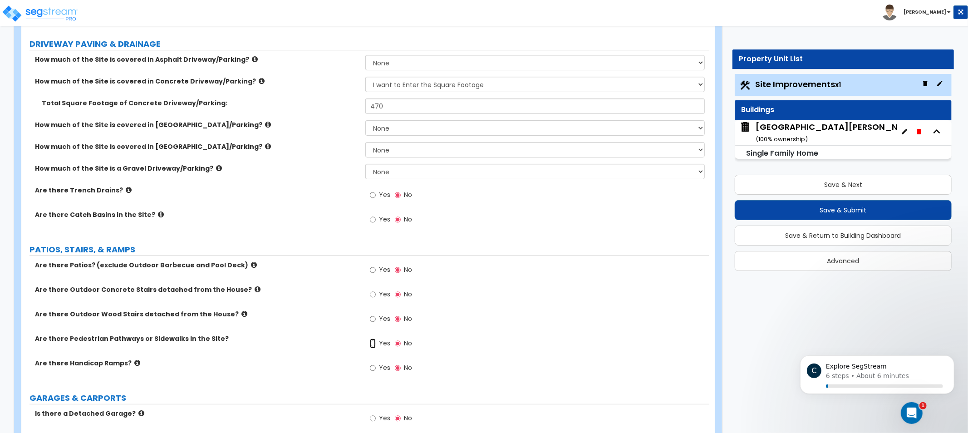
radio input "true"
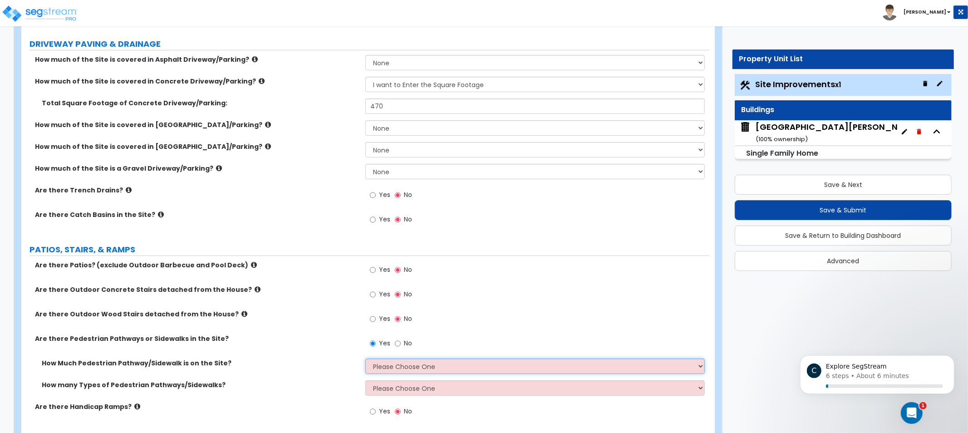
click at [414, 368] on select "Please Choose One I Don't Know, Please Estimate For Me Enter Linear Footage" at bounding box center [534, 365] width 339 height 15
select select "1"
click at [365, 358] on select "Please Choose One I Don't Know, Please Estimate For Me Enter Linear Footage" at bounding box center [534, 365] width 339 height 15
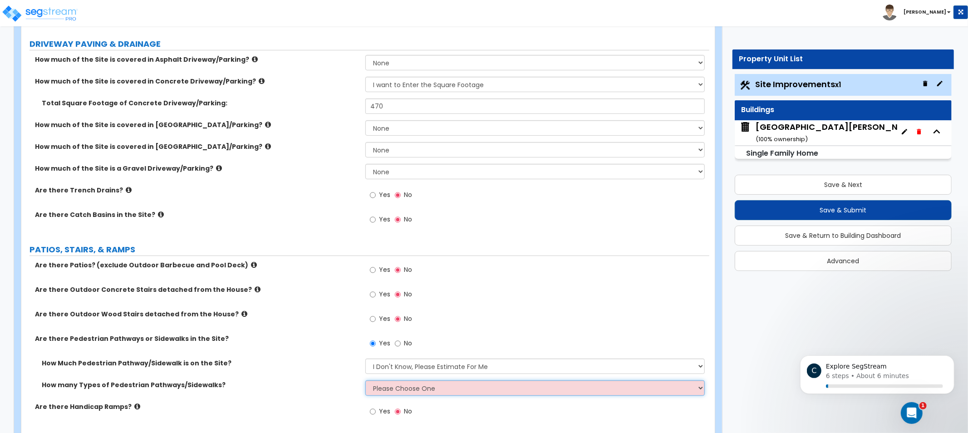
click at [383, 384] on select "Please Choose One 1 2 3" at bounding box center [534, 387] width 339 height 15
select select "1"
click at [365, 380] on select "Please Choose One 1 2 3" at bounding box center [534, 387] width 339 height 15
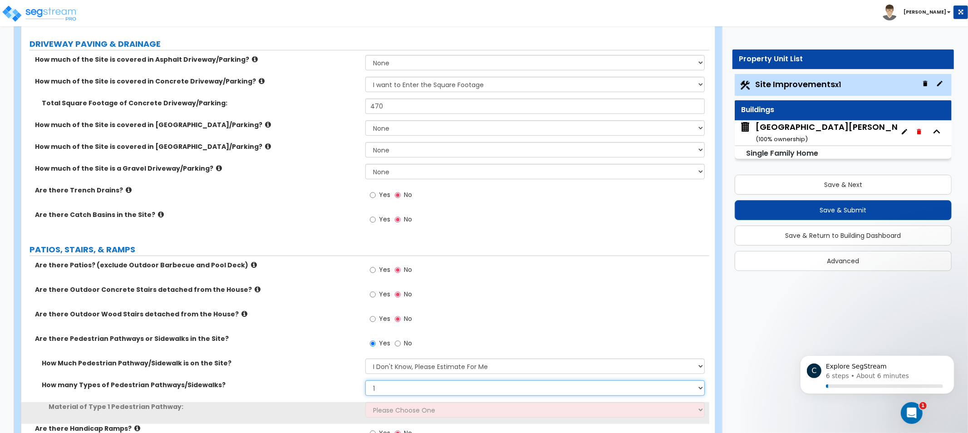
scroll to position [313, 0]
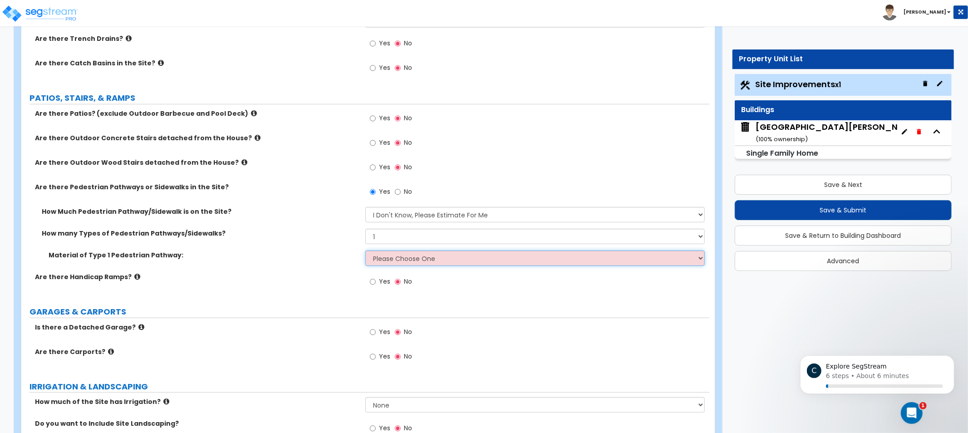
click at [420, 262] on select "Please Choose One Bare Concrete Stamped Concrete Brick Pavers Stone Pavers Wood…" at bounding box center [534, 257] width 339 height 15
select select "1"
click at [365, 250] on select "Please Choose One Bare Concrete Stamped Concrete Brick Pavers Stone Pavers Wood…" at bounding box center [534, 257] width 339 height 15
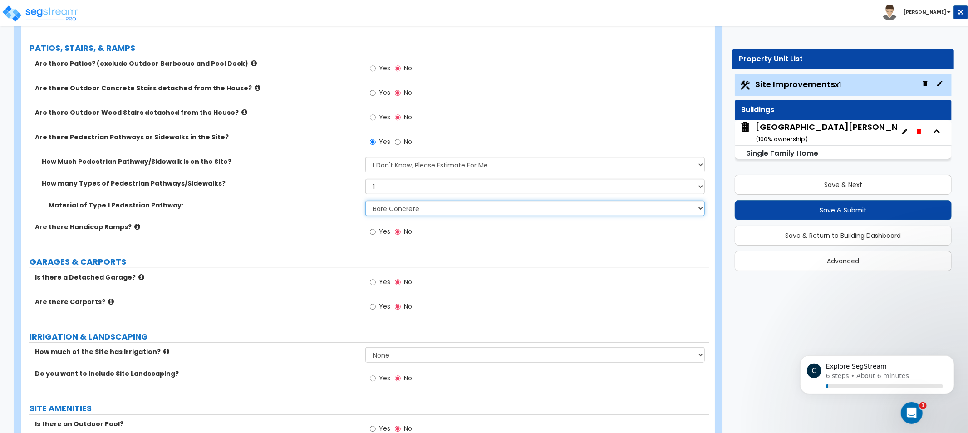
scroll to position [363, 0]
click at [134, 227] on icon at bounding box center [137, 226] width 6 height 7
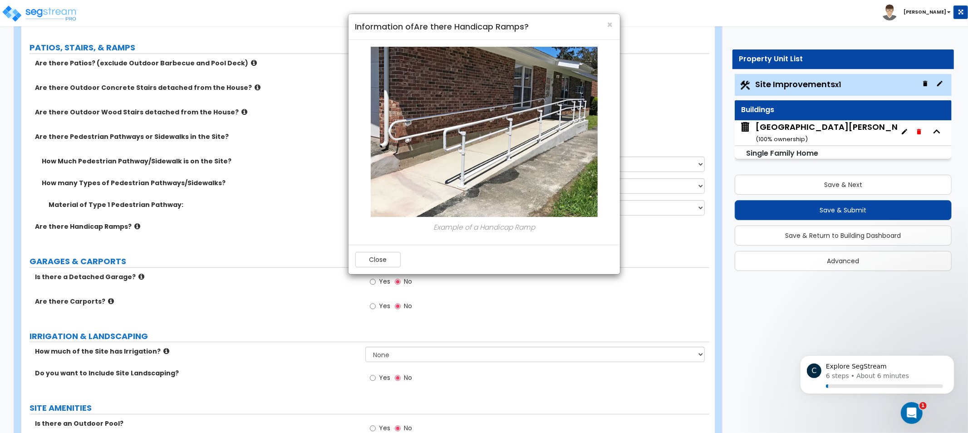
click at [252, 249] on div "× Information of Are there Handicap Ramps? Example of a Handicap Ramp Close" at bounding box center [484, 216] width 968 height 433
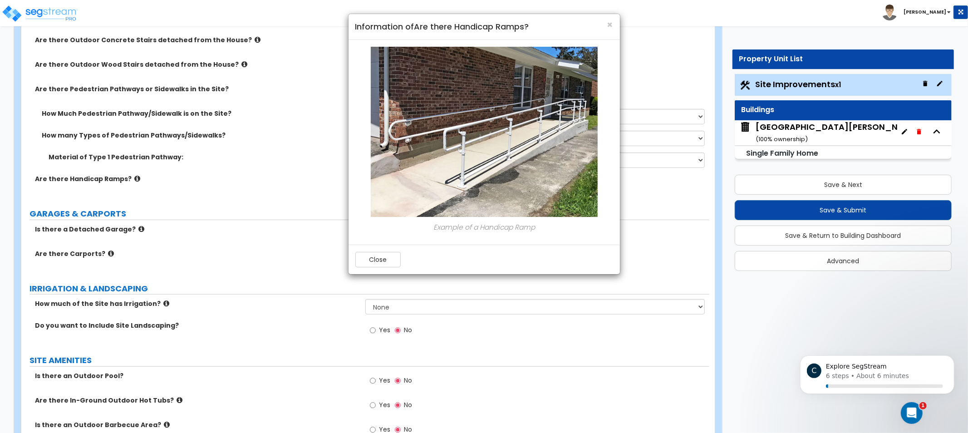
scroll to position [414, 0]
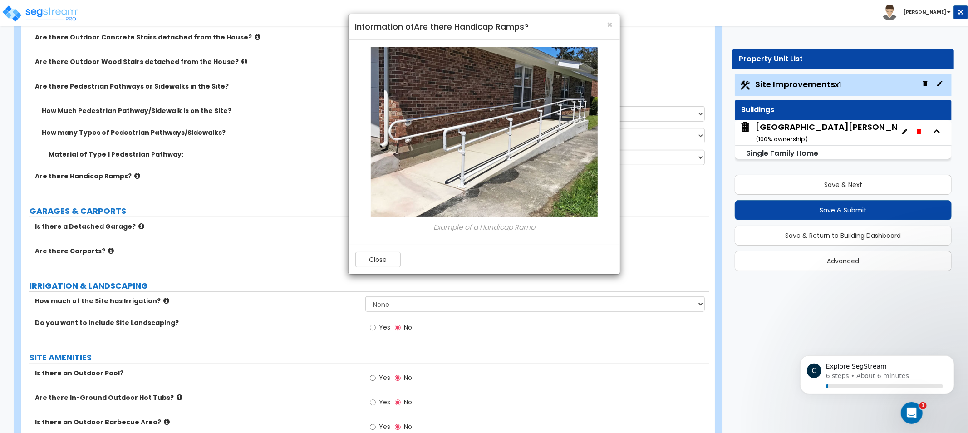
drag, startPoint x: 301, startPoint y: 320, endPoint x: 306, endPoint y: 310, distance: 11.0
click at [301, 317] on div "× Information of Are there Handicap Ramps? Example of a Handicap Ramp Close" at bounding box center [484, 216] width 968 height 433
click at [611, 20] on span "×" at bounding box center [610, 24] width 6 height 13
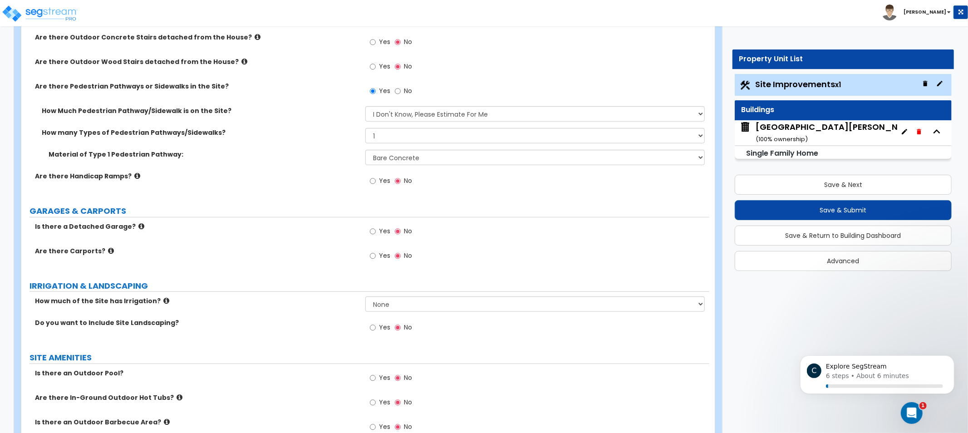
click at [108, 251] on icon at bounding box center [111, 250] width 6 height 7
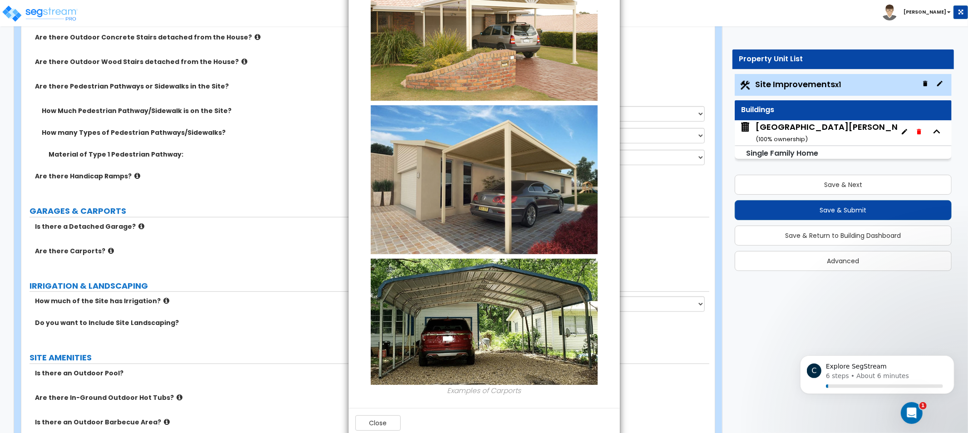
scroll to position [101, 0]
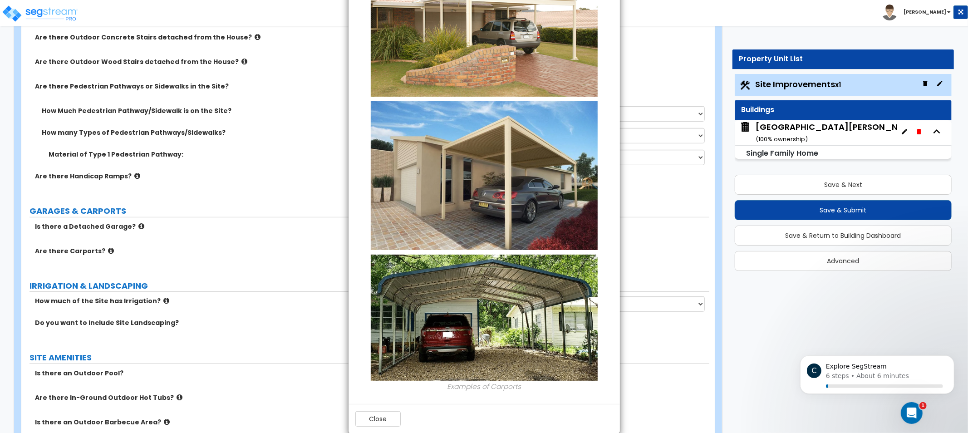
drag, startPoint x: 299, startPoint y: 257, endPoint x: 347, endPoint y: 260, distance: 47.7
click at [300, 257] on div "× Information of Are there Carports? Examples of Carports Close" at bounding box center [484, 216] width 968 height 433
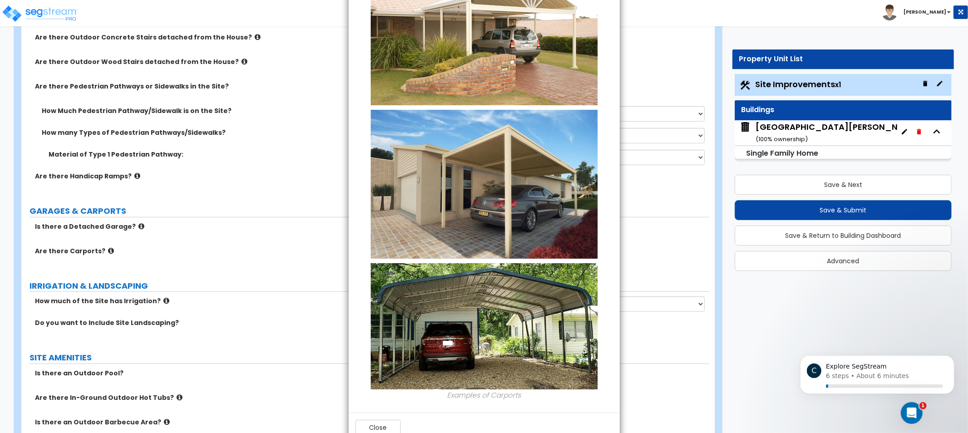
scroll to position [65, 0]
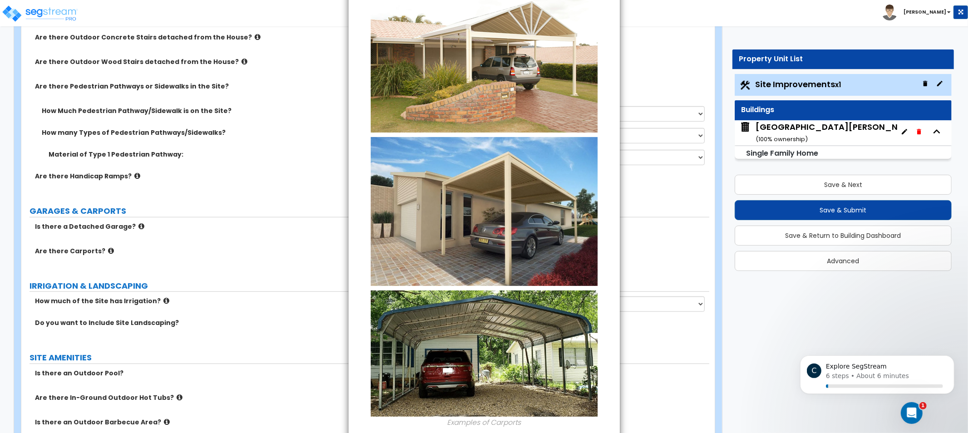
click at [269, 299] on div "× Information of Are there Carports? Examples of Carports Close" at bounding box center [484, 216] width 968 height 433
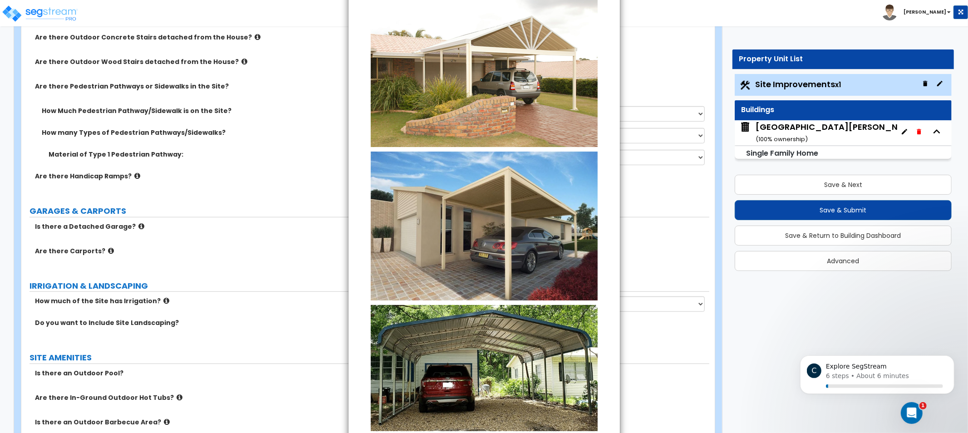
scroll to position [0, 0]
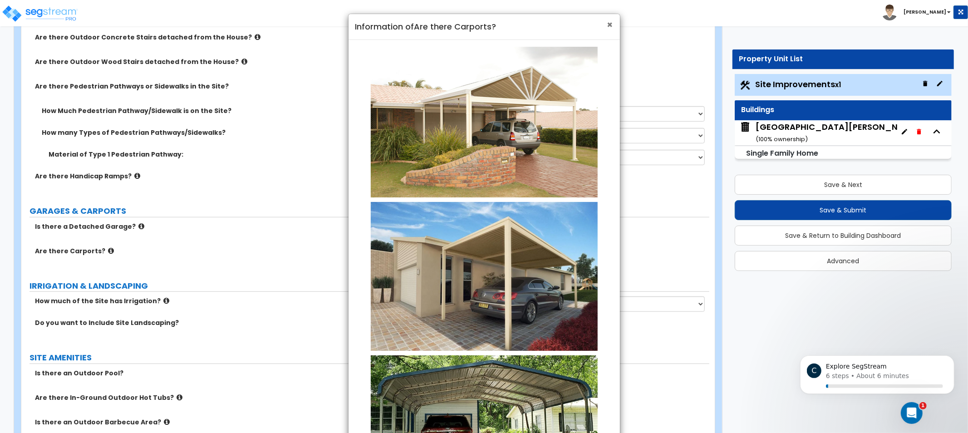
click at [611, 20] on span "×" at bounding box center [610, 24] width 6 height 13
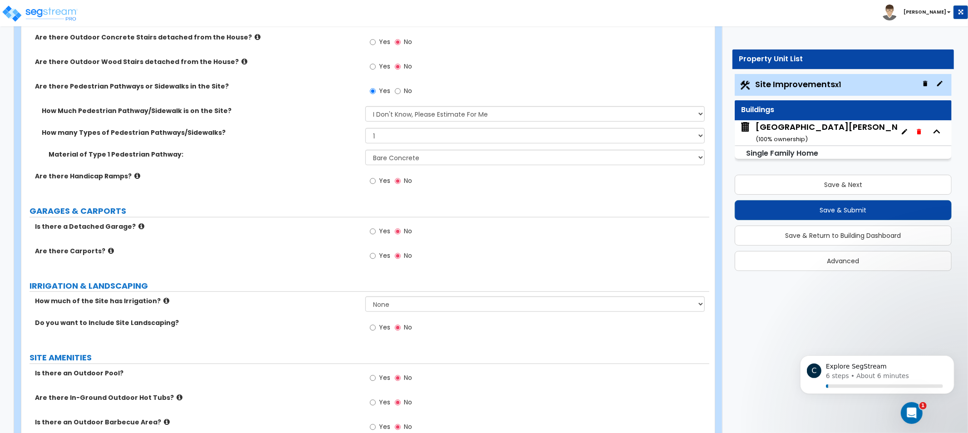
drag, startPoint x: 313, startPoint y: 212, endPoint x: 298, endPoint y: 214, distance: 15.0
drag, startPoint x: 298, startPoint y: 214, endPoint x: 209, endPoint y: 222, distance: 89.8
click at [211, 221] on div "LAND AREA How do you want to enter the Land Area of the Site? I want to Enter i…" at bounding box center [365, 401] width 674 height 1368
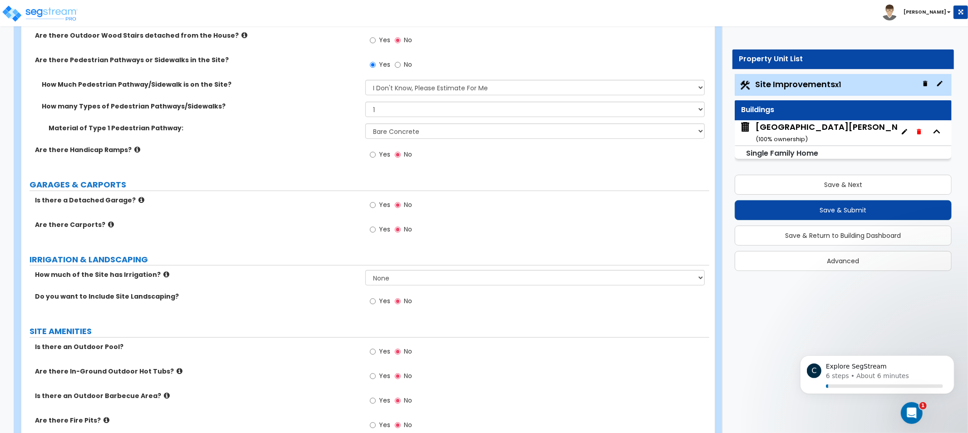
scroll to position [557, 0]
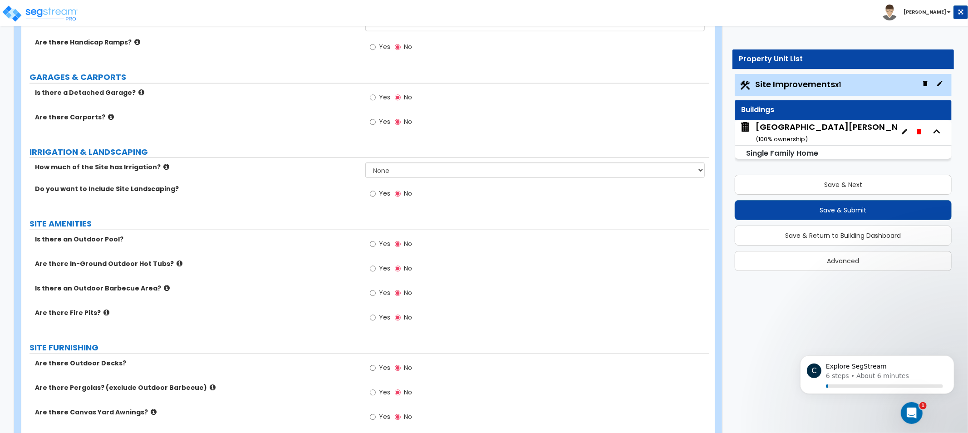
drag, startPoint x: 219, startPoint y: 250, endPoint x: 207, endPoint y: 262, distance: 17.0
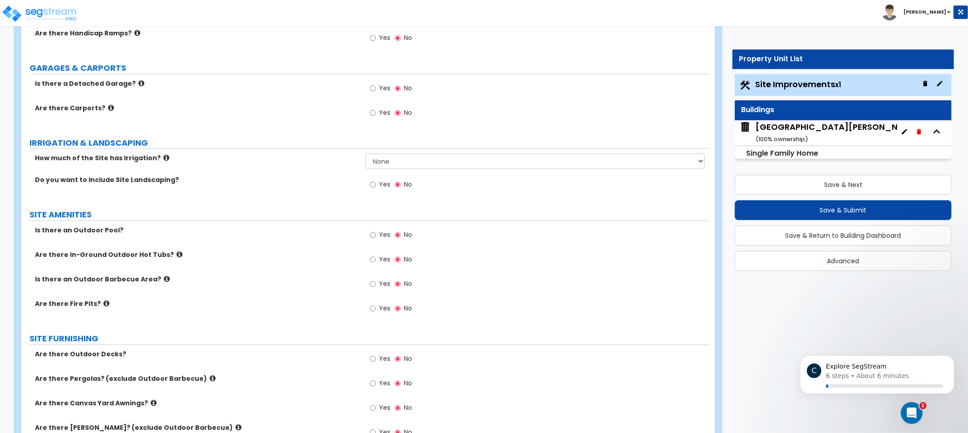
click at [163, 157] on icon at bounding box center [166, 157] width 6 height 7
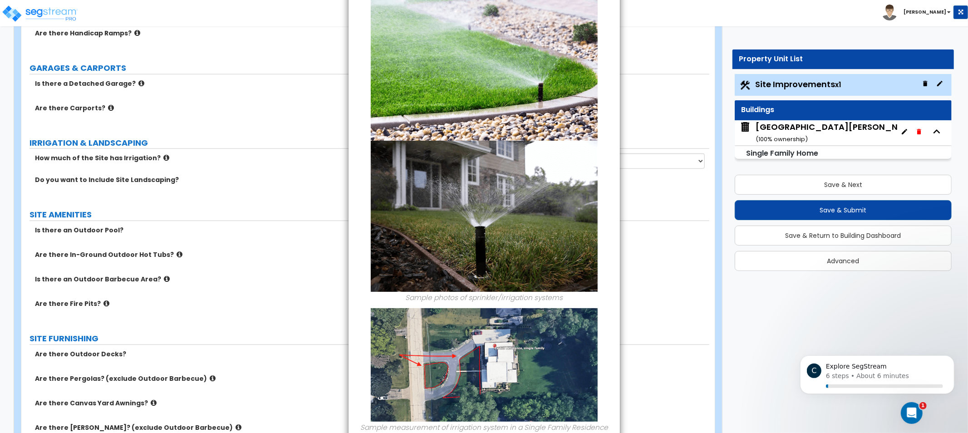
scroll to position [124, 0]
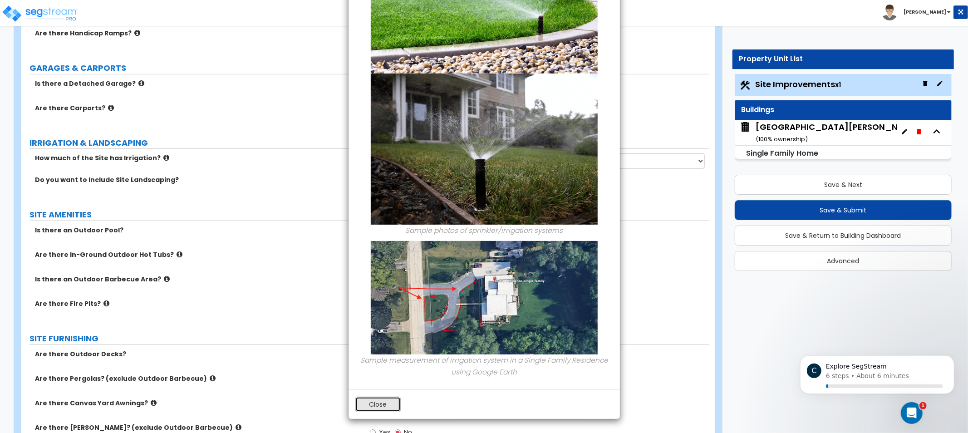
click at [378, 411] on button "Close" at bounding box center [377, 404] width 45 height 15
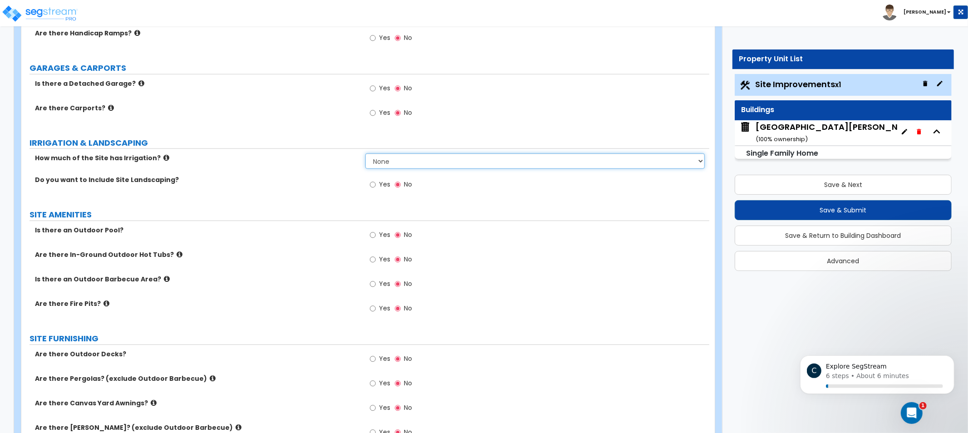
click at [401, 157] on select "None I want to Enter an Approximate Percentage I want to Enter the Square Foota…" at bounding box center [534, 160] width 339 height 15
click at [365, 153] on select "None I want to Enter an Approximate Percentage I want to Enter the Square Foota…" at bounding box center [534, 160] width 339 height 15
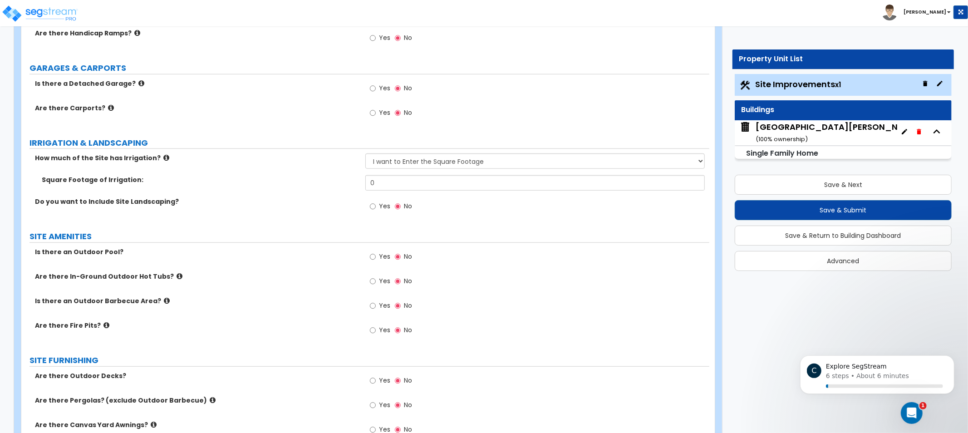
click at [457, 152] on div "LAND AREA How do you want to enter the Land Area of the Site? I want to Enter i…" at bounding box center [365, 269] width 674 height 1390
click at [458, 160] on select "None I want to Enter an Approximate Percentage I want to Enter the Square Foota…" at bounding box center [534, 160] width 339 height 15
select select "1"
click at [365, 153] on select "None I want to Enter an Approximate Percentage I want to Enter the Square Foota…" at bounding box center [534, 160] width 339 height 15
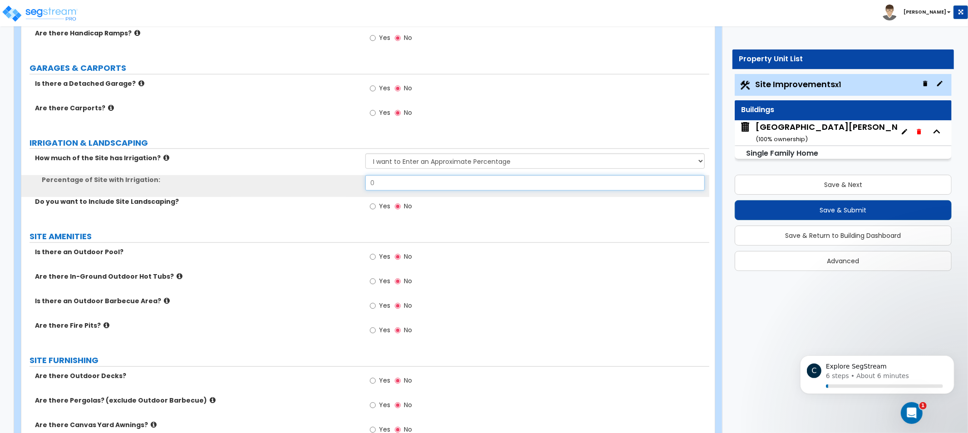
click at [453, 177] on input "0" at bounding box center [534, 182] width 339 height 15
drag, startPoint x: 457, startPoint y: 181, endPoint x: 262, endPoint y: 155, distance: 196.7
click at [260, 156] on div "How much of the Site has Irrigation? None I want to Enter an Approximate Percen…" at bounding box center [365, 187] width 674 height 68
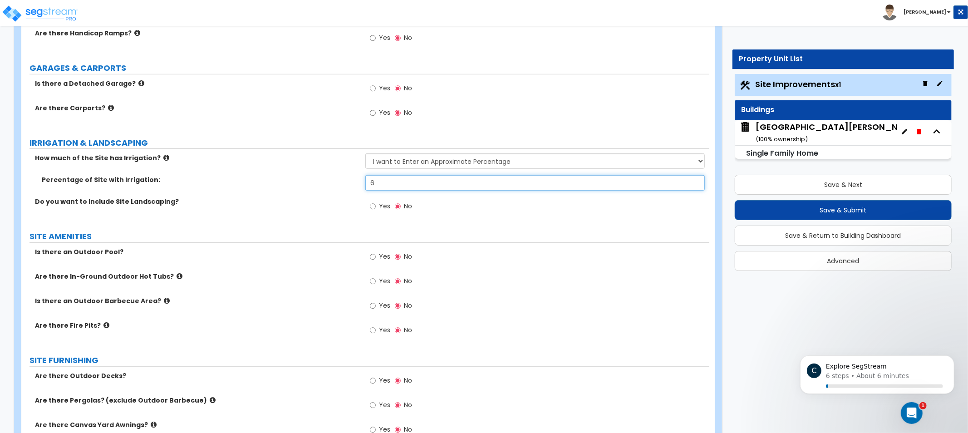
type input "60"
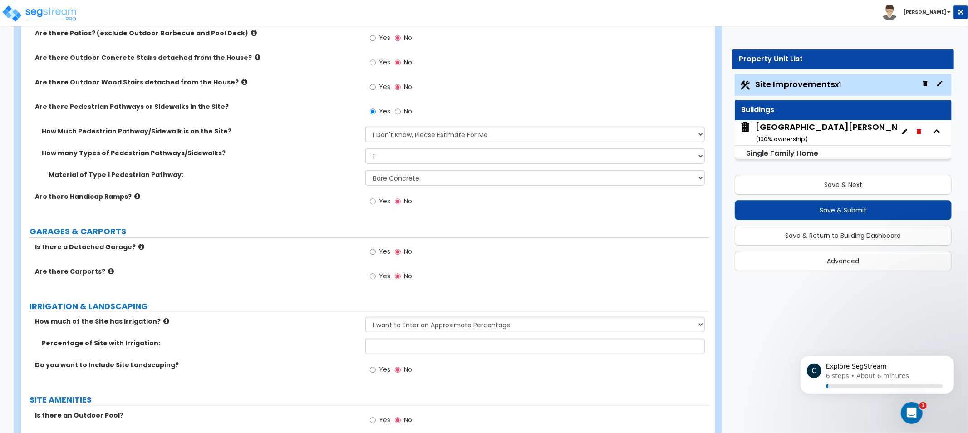
scroll to position [0, 0]
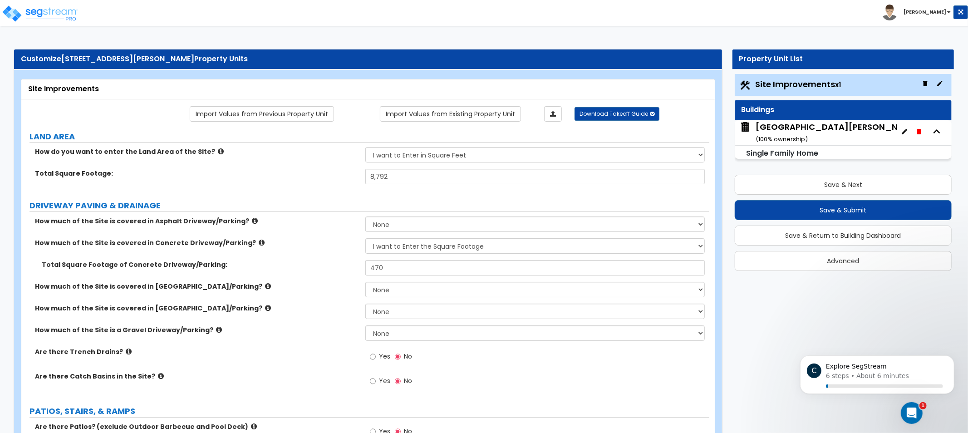
drag, startPoint x: 676, startPoint y: 169, endPoint x: 645, endPoint y: 194, distance: 39.8
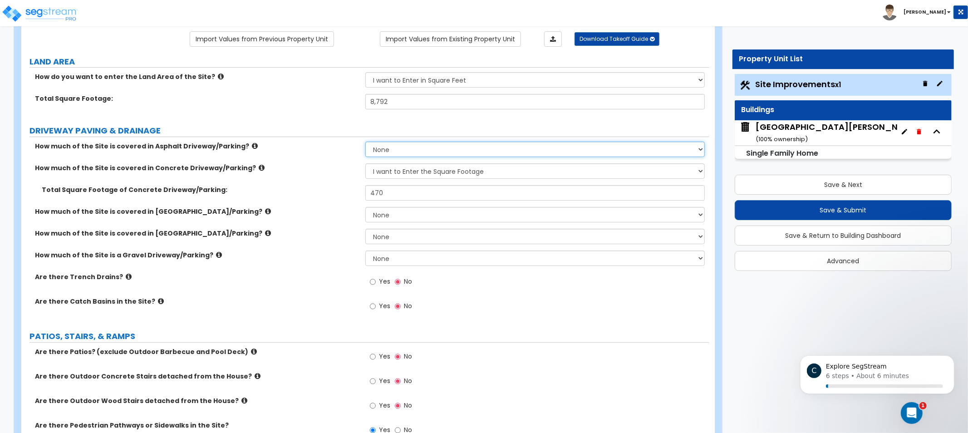
scroll to position [211, 0]
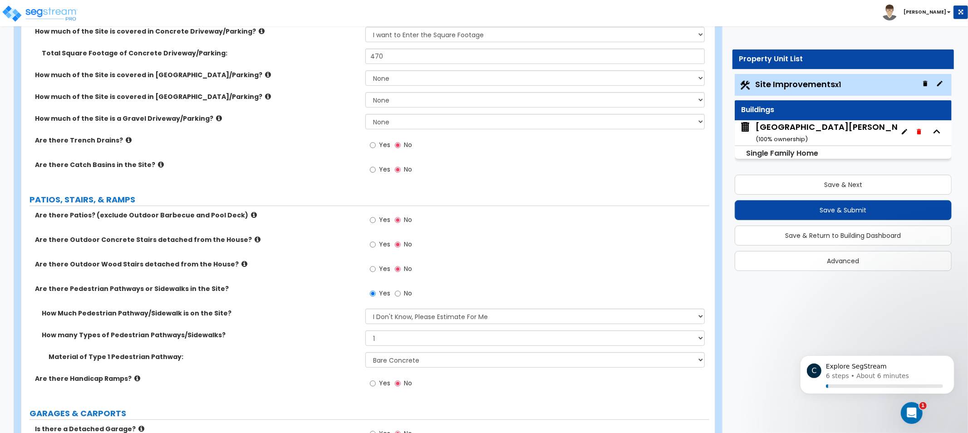
drag, startPoint x: 643, startPoint y: 219, endPoint x: 636, endPoint y: 289, distance: 69.8
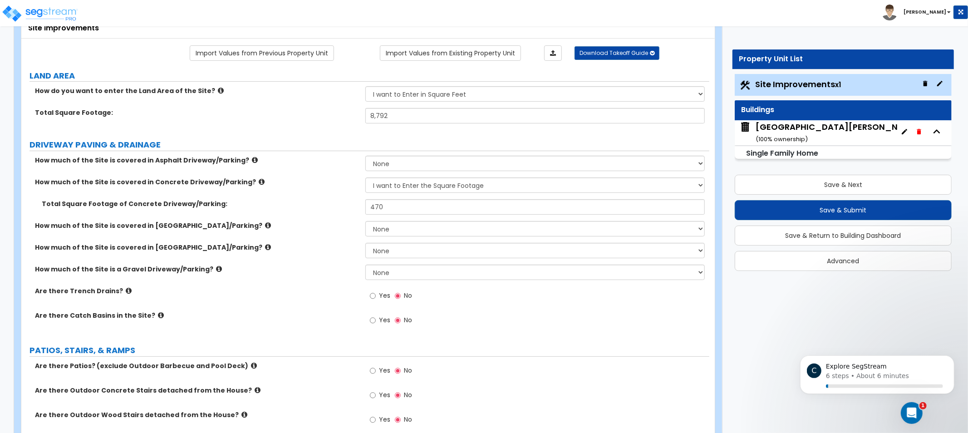
scroll to position [60, 0]
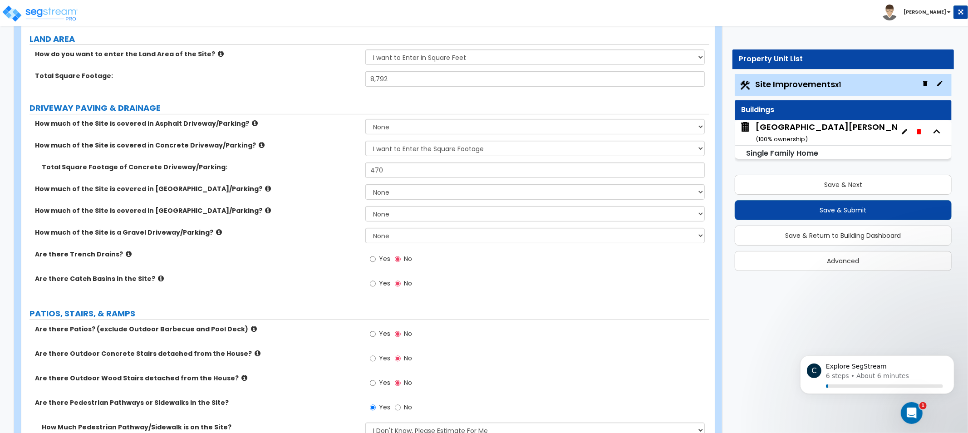
drag, startPoint x: 533, startPoint y: 220, endPoint x: 484, endPoint y: 227, distance: 50.0
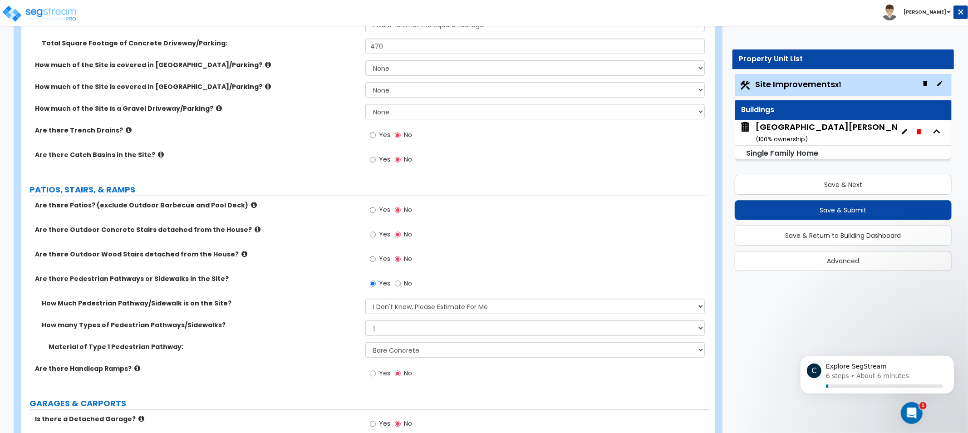
scroll to position [103, 0]
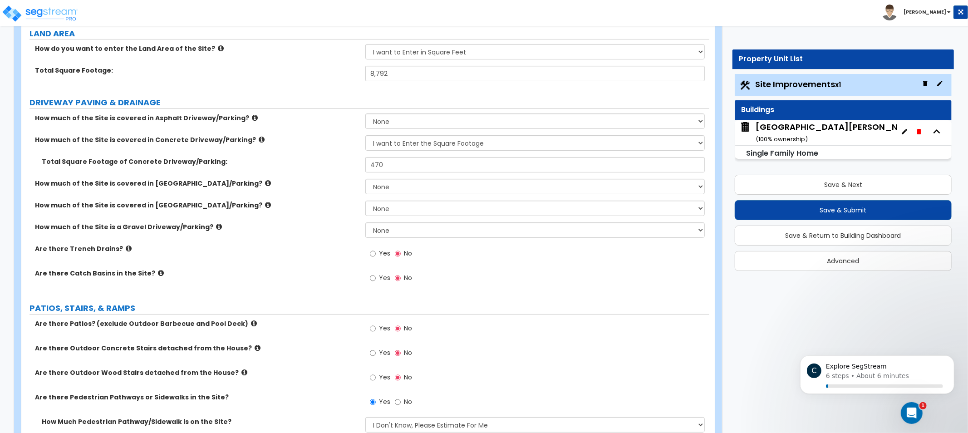
drag, startPoint x: 476, startPoint y: 184, endPoint x: 458, endPoint y: 193, distance: 20.5
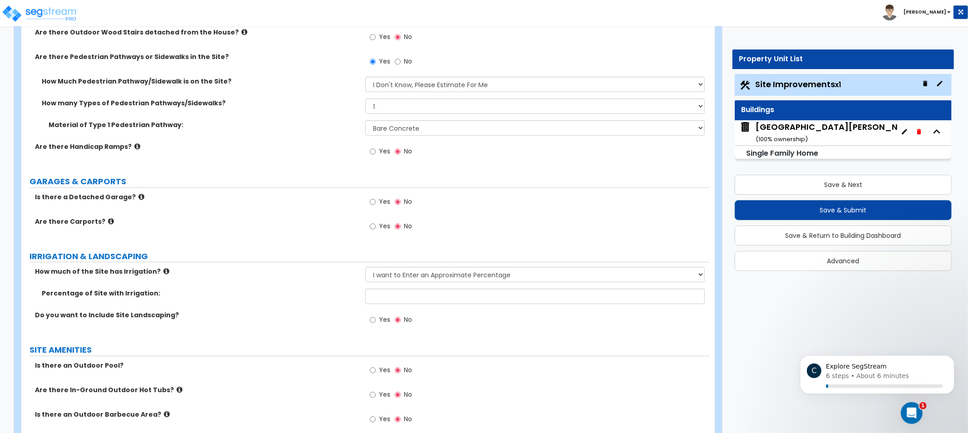
drag, startPoint x: 438, startPoint y: 223, endPoint x: 459, endPoint y: 227, distance: 21.3
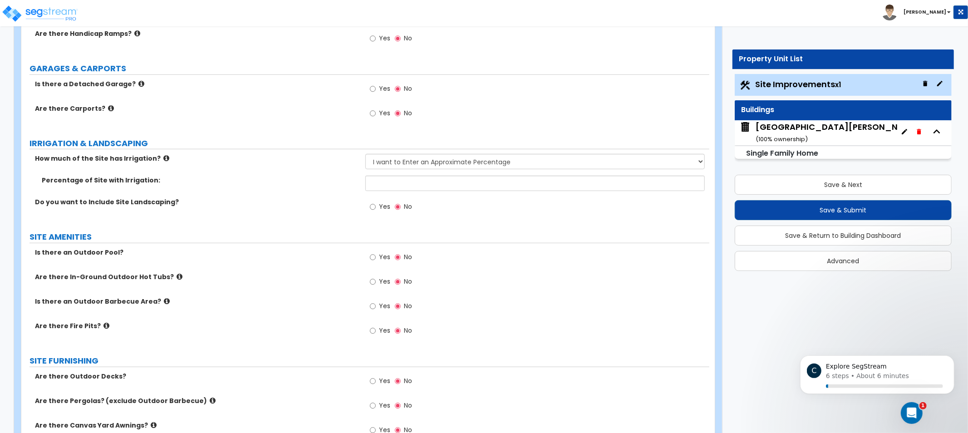
drag, startPoint x: 462, startPoint y: 200, endPoint x: 464, endPoint y: 188, distance: 12.4
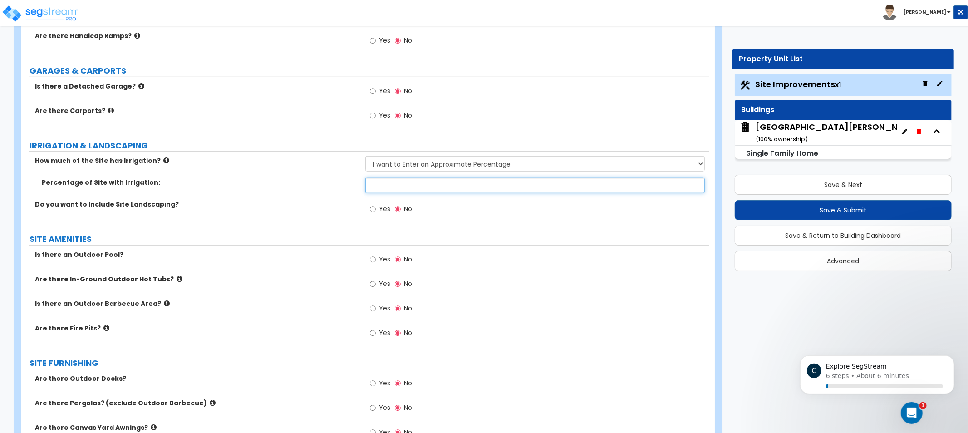
click at [464, 189] on input "text" at bounding box center [534, 185] width 339 height 15
type input "65"
click at [502, 163] on select "None I want to Enter an Approximate Percentage I want to Enter the Square Foota…" at bounding box center [534, 163] width 339 height 15
click at [383, 210] on span "Yes" at bounding box center [384, 208] width 11 height 9
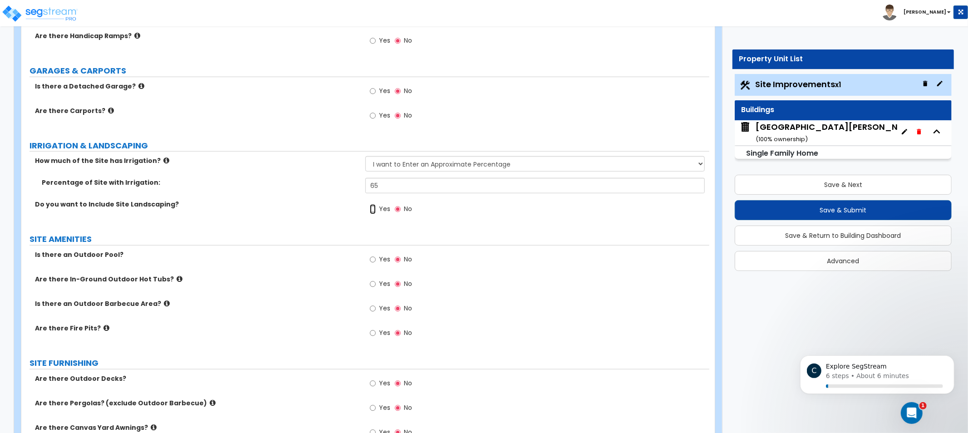
click at [376, 210] on input "Yes" at bounding box center [373, 209] width 6 height 10
radio input "true"
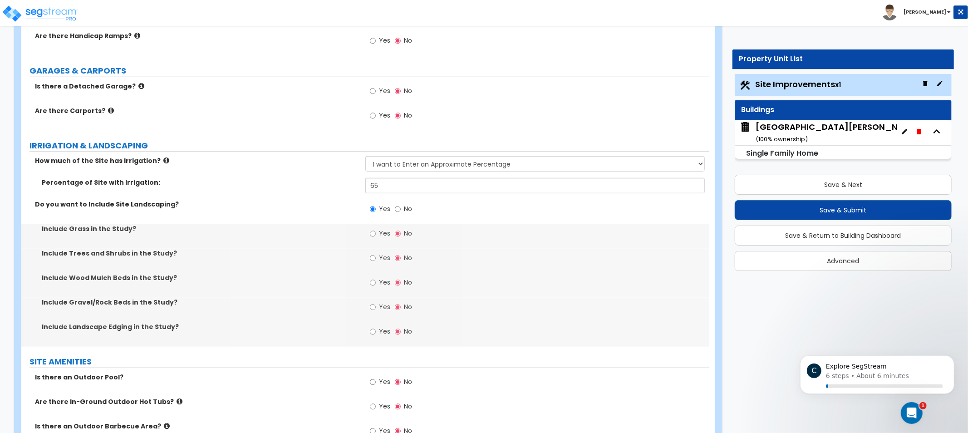
click at [172, 207] on label "Do you want to Include Site Landscaping?" at bounding box center [196, 204] width 323 height 9
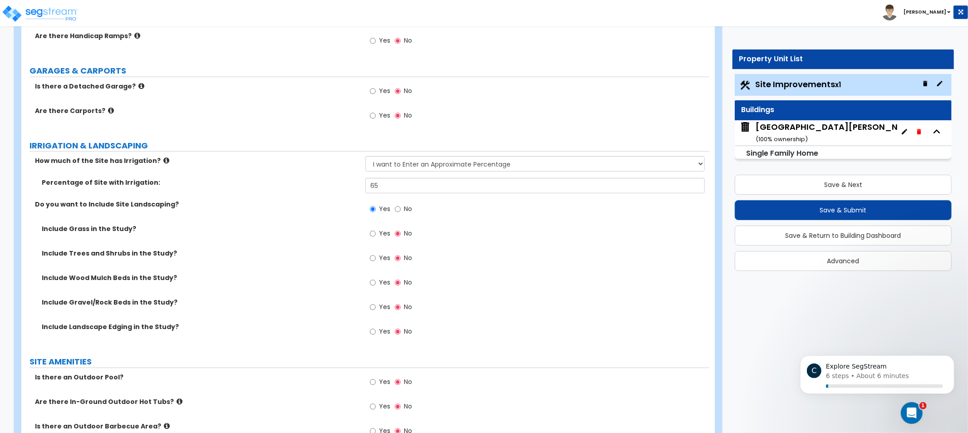
click at [386, 230] on span "Yes" at bounding box center [384, 233] width 11 height 9
click at [376, 230] on input "Yes" at bounding box center [373, 234] width 6 height 10
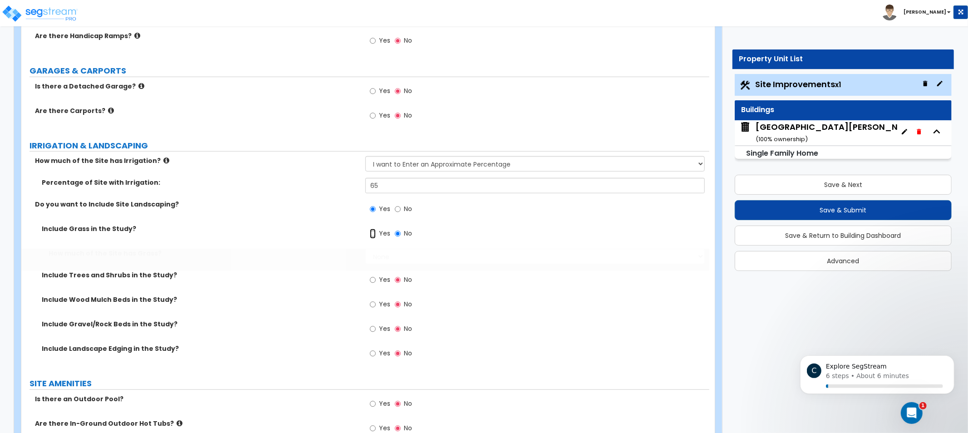
radio input "true"
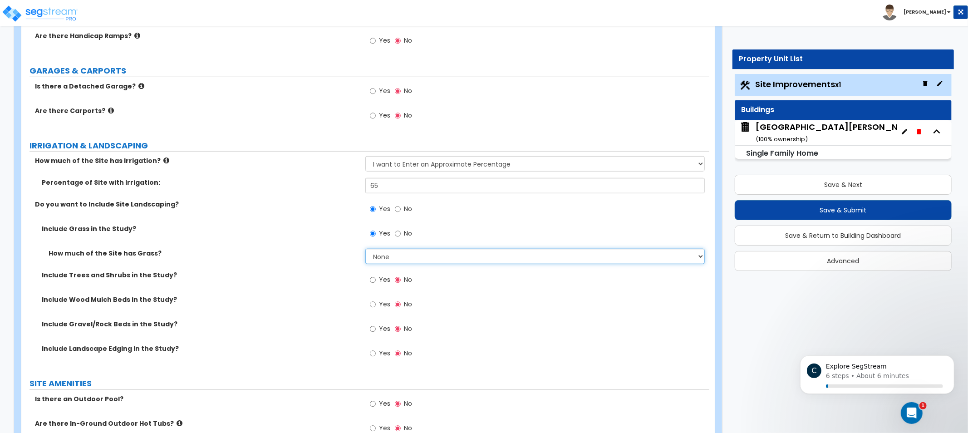
click at [406, 261] on select "None I want to Enter an Approximate Percentage I want to Enter the Square Foota…" at bounding box center [534, 256] width 339 height 15
drag, startPoint x: 244, startPoint y: 192, endPoint x: 225, endPoint y: 168, distance: 30.0
click at [243, 189] on div "Percentage of Site with Irrigation: 65" at bounding box center [365, 189] width 688 height 22
click at [163, 159] on icon at bounding box center [166, 160] width 6 height 7
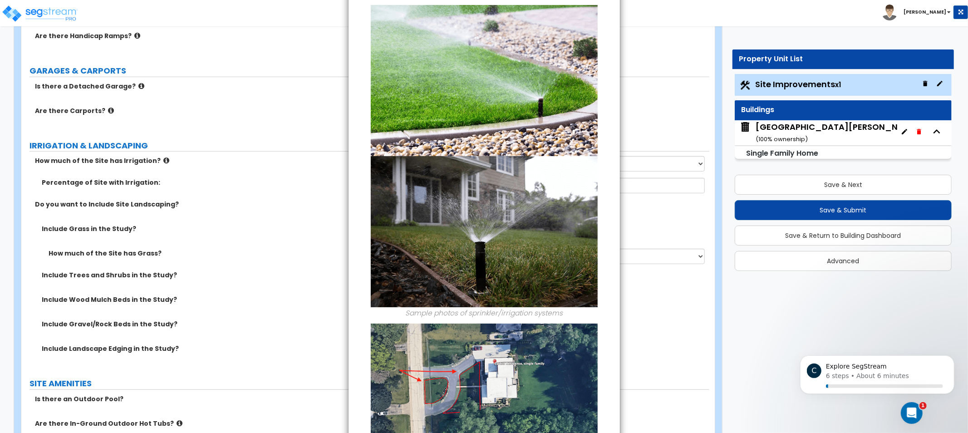
scroll to position [124, 0]
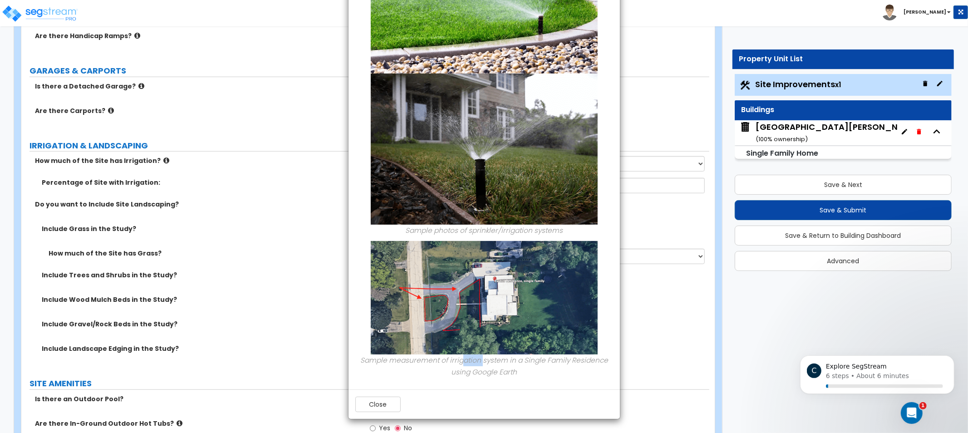
drag, startPoint x: 461, startPoint y: 364, endPoint x: 512, endPoint y: 368, distance: 50.5
click at [507, 367] on icon "Sample measurement of irrigation system in a Single Family Residence using Goog…" at bounding box center [484, 365] width 248 height 21
click at [515, 373] on icon "Sample measurement of irrigation system in a Single Family Residence using Goog…" at bounding box center [484, 365] width 248 height 21
click at [388, 409] on button "Close" at bounding box center [377, 404] width 45 height 15
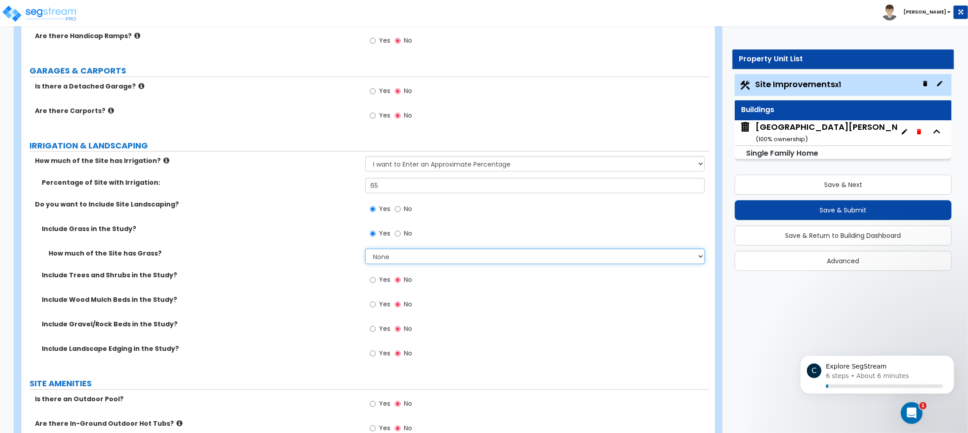
click at [397, 255] on select "None I want to Enter an Approximate Percentage I want to Enter the Square Foota…" at bounding box center [534, 256] width 339 height 15
click at [365, 249] on select "None I want to Enter an Approximate Percentage I want to Enter the Square Foota…" at bounding box center [534, 256] width 339 height 15
click at [441, 253] on select "None I want to Enter an Approximate Percentage I want to Enter the Square Foota…" at bounding box center [534, 256] width 339 height 15
select select "1"
click at [365, 249] on select "None I want to Enter an Approximate Percentage I want to Enter the Square Foota…" at bounding box center [534, 256] width 339 height 15
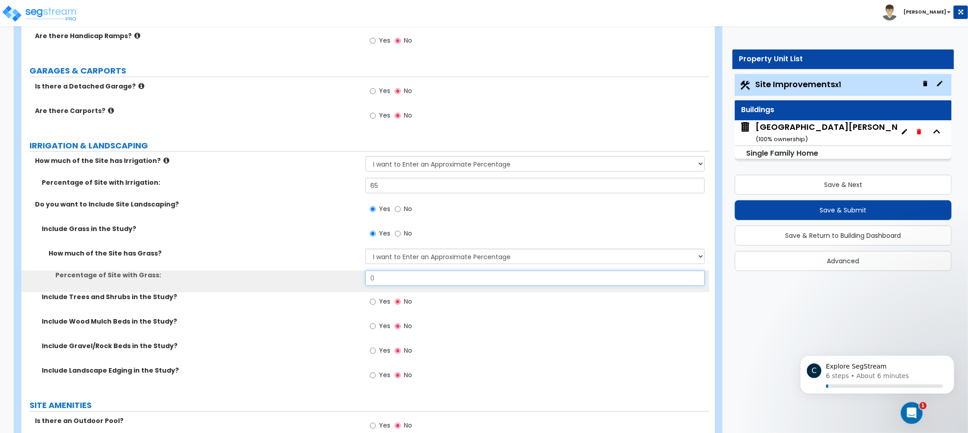
click at [437, 276] on input "0" at bounding box center [534, 277] width 339 height 15
type input "65"
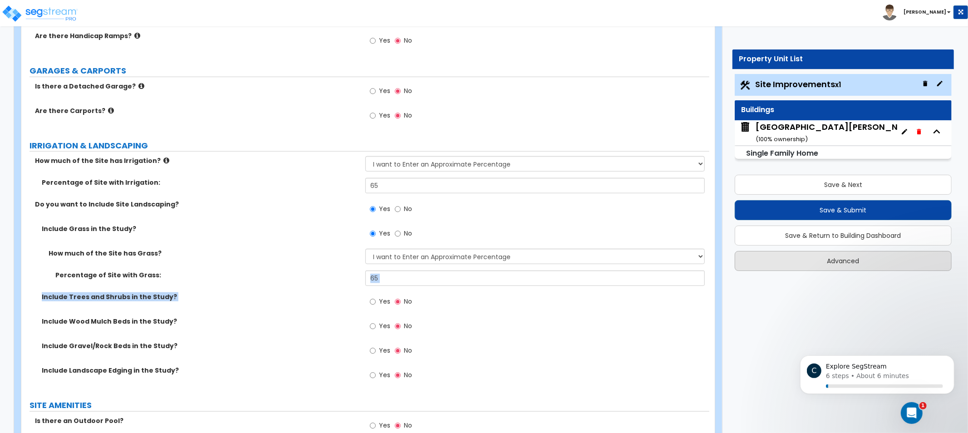
drag, startPoint x: 372, startPoint y: 309, endPoint x: 747, endPoint y: 268, distance: 376.6
click at [618, 287] on div "Include Grass in the Study? Yes No How much of the Site has Grass? None I want …" at bounding box center [365, 307] width 674 height 166
click at [378, 304] on label "Yes" at bounding box center [380, 302] width 20 height 15
click at [376, 304] on input "Yes" at bounding box center [373, 302] width 6 height 10
radio input "true"
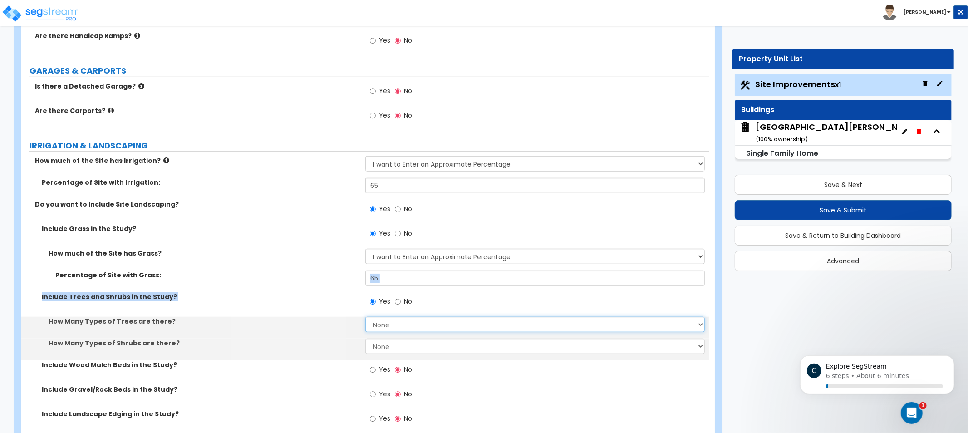
click at [430, 326] on select "None 1 2 3" at bounding box center [534, 324] width 339 height 15
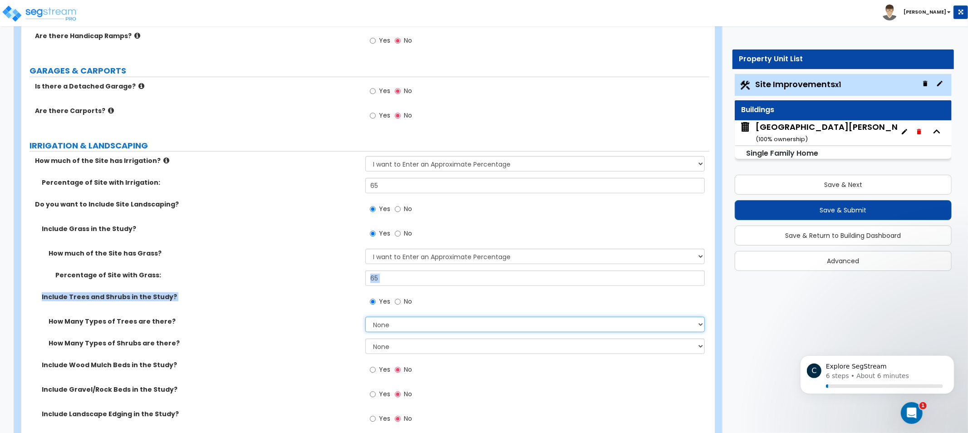
drag, startPoint x: 421, startPoint y: 324, endPoint x: 422, endPoint y: 338, distance: 14.6
click at [420, 324] on select "None 1 2 3" at bounding box center [534, 324] width 339 height 15
click at [422, 343] on select "None 1 2 3" at bounding box center [534, 345] width 339 height 15
click at [419, 346] on select "None 1 2 3" at bounding box center [534, 345] width 339 height 15
click at [426, 321] on select "None 1 2 3" at bounding box center [534, 324] width 339 height 15
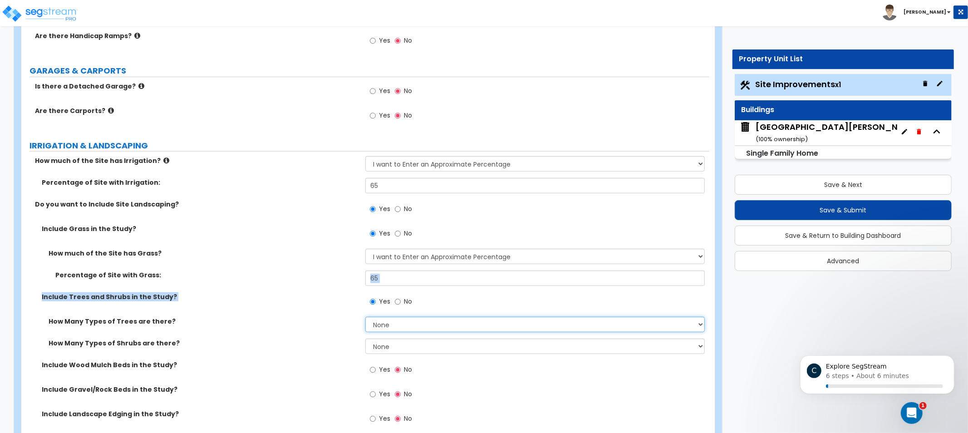
select select "1"
click at [365, 317] on select "None 1 2 3" at bounding box center [534, 324] width 339 height 15
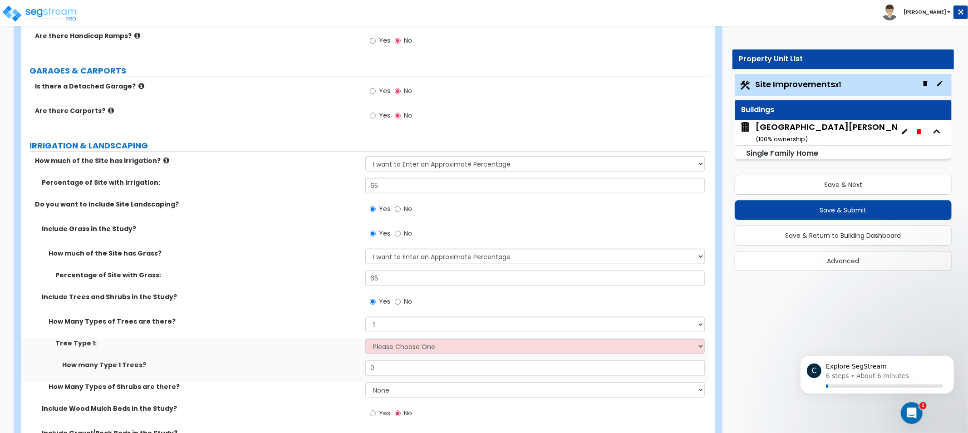
drag, startPoint x: 600, startPoint y: 358, endPoint x: 600, endPoint y: 344, distance: 13.6
click at [597, 358] on div "Tree Type 1: Please Choose One Honey Locust Planetree Poplar Elm Hawthorn Linde…" at bounding box center [365, 349] width 688 height 22
click at [600, 344] on select "Please Choose One Honey Locust Planetree Poplar Elm Hawthorn Linden Maple Red M…" at bounding box center [534, 345] width 339 height 15
click at [426, 330] on select "None 1 2 3" at bounding box center [534, 324] width 339 height 15
drag, startPoint x: 304, startPoint y: 326, endPoint x: 346, endPoint y: 338, distance: 43.5
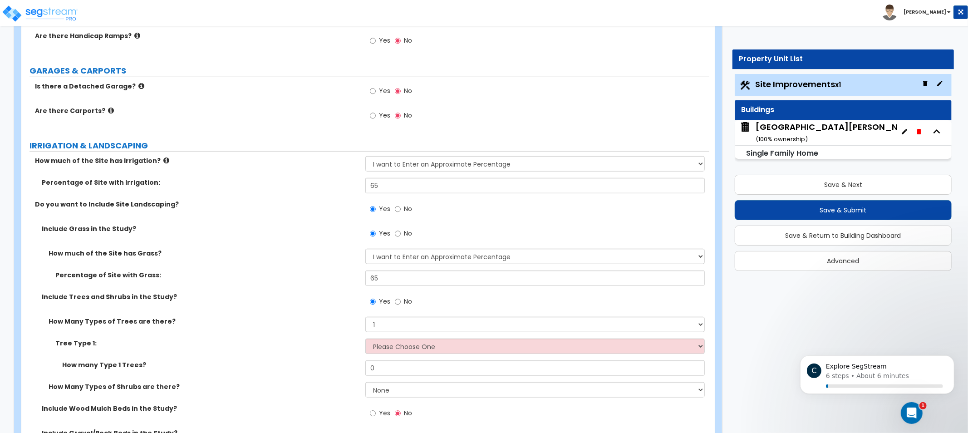
click at [304, 326] on div "How Many Types of Trees are there? None 1 2 3" at bounding box center [365, 328] width 688 height 22
click at [399, 350] on select "Please Choose One Honey Locust Planetree Poplar Elm Hawthorn Linden Maple Red M…" at bounding box center [534, 345] width 339 height 15
click at [414, 327] on select "None 1 2 3" at bounding box center [534, 324] width 339 height 15
drag, startPoint x: 407, startPoint y: 329, endPoint x: 406, endPoint y: 338, distance: 8.7
click at [407, 329] on select "None 1 2 3" at bounding box center [534, 324] width 339 height 15
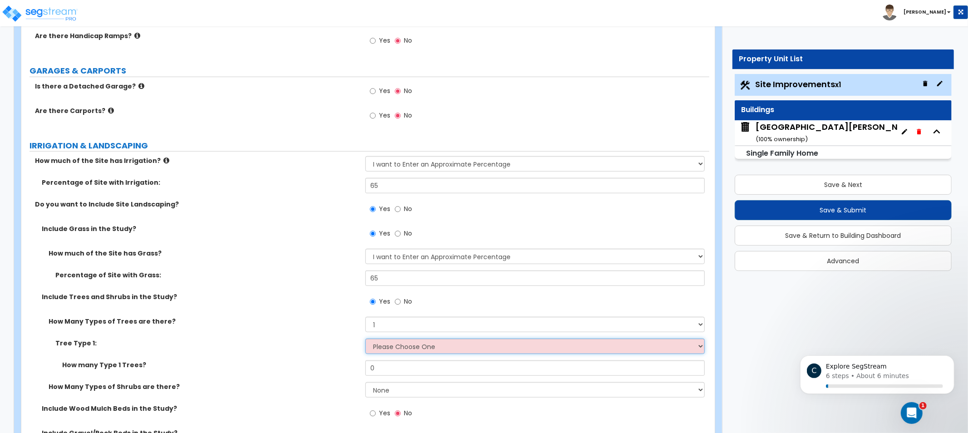
click at [406, 350] on select "Please Choose One Honey Locust Planetree Poplar Elm Hawthorn Linden Maple Red M…" at bounding box center [534, 345] width 339 height 15
select select "4"
click at [365, 338] on select "Please Choose One Honey Locust Planetree Poplar Elm Hawthorn Linden Maple Red M…" at bounding box center [534, 345] width 339 height 15
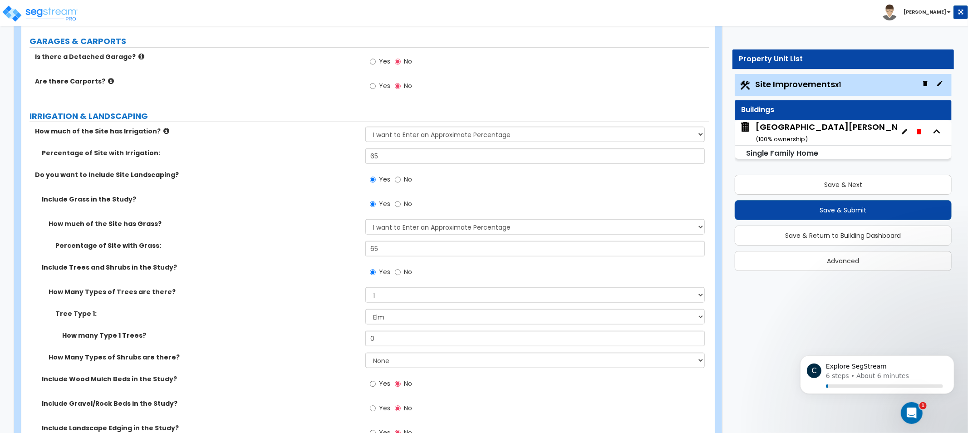
drag, startPoint x: 274, startPoint y: 343, endPoint x: 279, endPoint y: 345, distance: 5.2
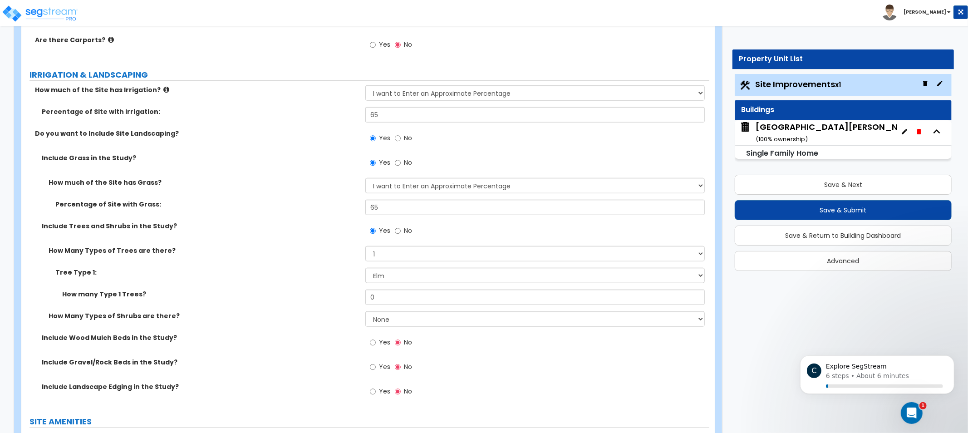
click at [332, 279] on div "Tree Type 1: Please Choose One Honey Locust Planetree Poplar Elm Hawthorn Linde…" at bounding box center [365, 279] width 688 height 22
click at [413, 306] on div "How many Type 1 Trees? 0" at bounding box center [365, 300] width 688 height 22
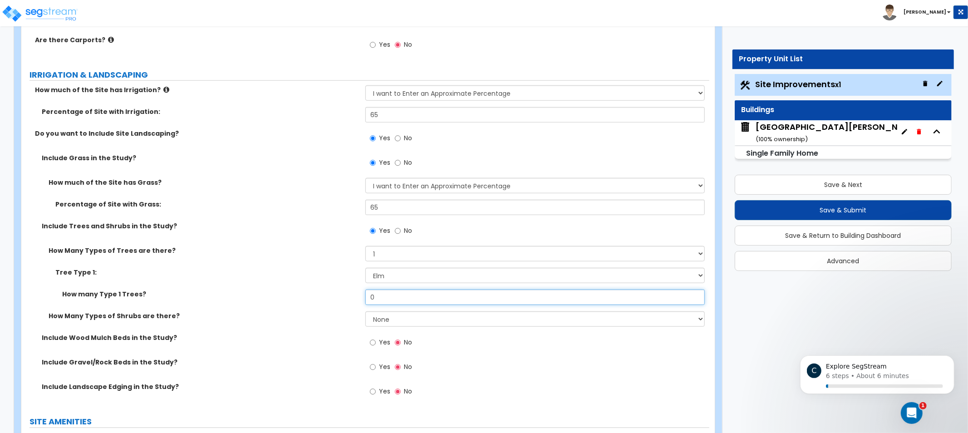
click at [416, 299] on input "0" at bounding box center [534, 296] width 339 height 15
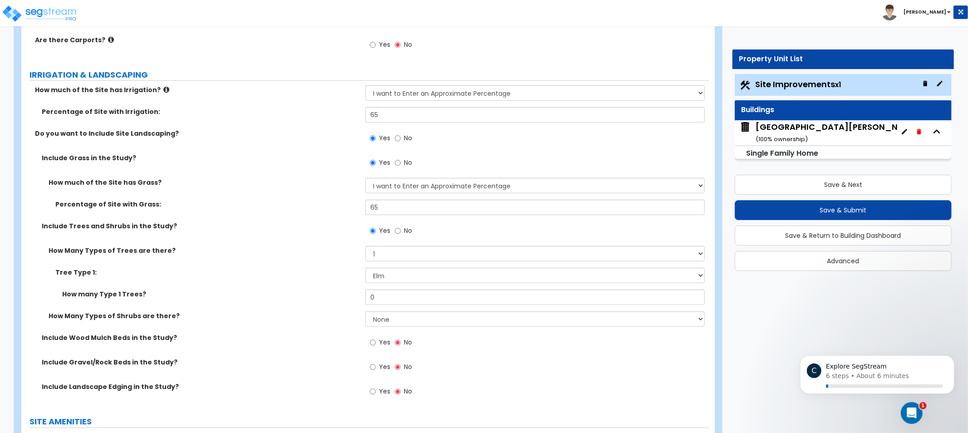
drag, startPoint x: 255, startPoint y: 278, endPoint x: 394, endPoint y: 313, distance: 143.7
click at [260, 282] on div "Tree Type 1: Please Choose One Honey Locust Planetree Poplar Elm Hawthorn Linde…" at bounding box center [365, 279] width 688 height 22
drag, startPoint x: 404, startPoint y: 310, endPoint x: 402, endPoint y: 330, distance: 20.1
click at [403, 312] on div "How Many Types of Trees are there? None 1 2 3 Tree Type 1: Please Choose One Ho…" at bounding box center [365, 289] width 674 height 87
click at [402, 330] on div "How Many Types of Shrubs are there? None 1 2 3" at bounding box center [365, 322] width 688 height 22
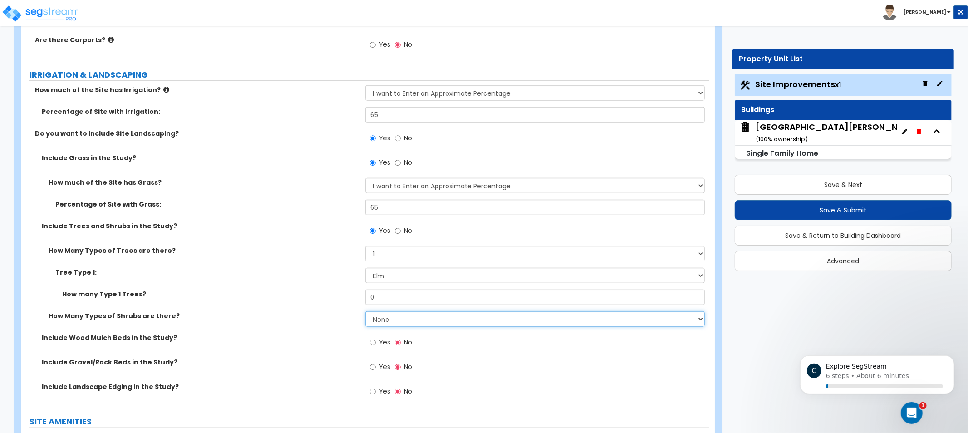
click at [406, 321] on select "None 1 2 3" at bounding box center [534, 318] width 339 height 15
click at [365, 311] on select "None 1 2 3" at bounding box center [534, 318] width 339 height 15
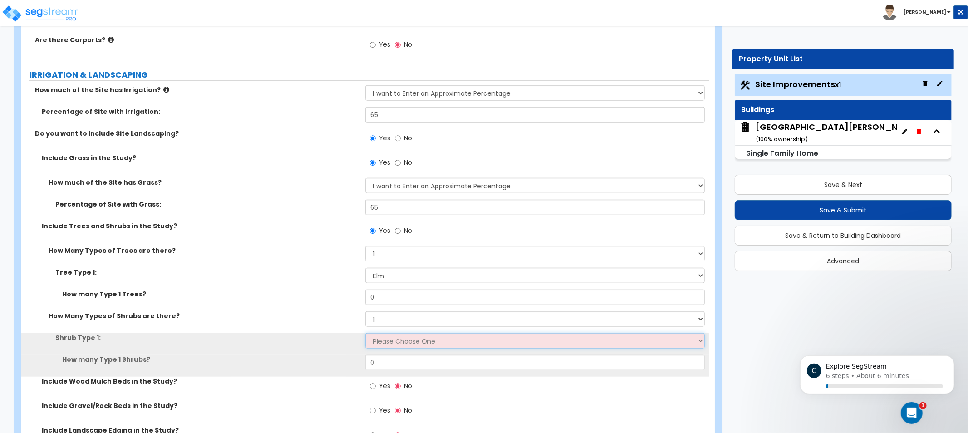
click at [422, 339] on select "Please Choose One Arborvitae Azalea Yew Boxwood Juniper [PERSON_NAME] Cotoneast…" at bounding box center [534, 340] width 339 height 15
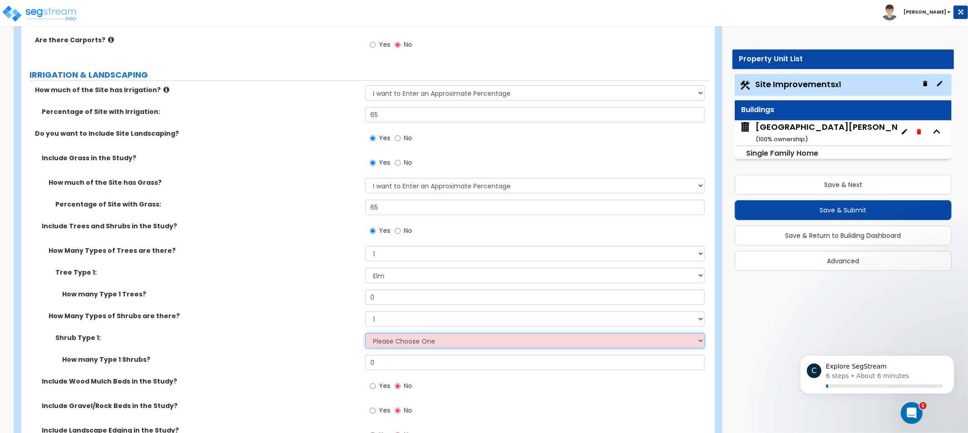
click at [487, 338] on select "Please Choose One Arborvitae Azalea Yew Boxwood Juniper [PERSON_NAME] Cotoneast…" at bounding box center [534, 340] width 339 height 15
click at [474, 340] on select "Please Choose One Arborvitae Azalea Yew Boxwood Juniper [PERSON_NAME] Cotoneast…" at bounding box center [534, 340] width 339 height 15
click at [424, 341] on select "Please Choose One Arborvitae Azalea Yew Boxwood Juniper [PERSON_NAME] Cotoneast…" at bounding box center [534, 340] width 339 height 15
click at [529, 337] on select "Please Choose One Arborvitae Azalea Yew Boxwood Juniper [PERSON_NAME] Cotoneast…" at bounding box center [534, 340] width 339 height 15
click at [497, 346] on select "Please Choose One Arborvitae Azalea Yew Boxwood Juniper [PERSON_NAME] Cotoneast…" at bounding box center [534, 340] width 339 height 15
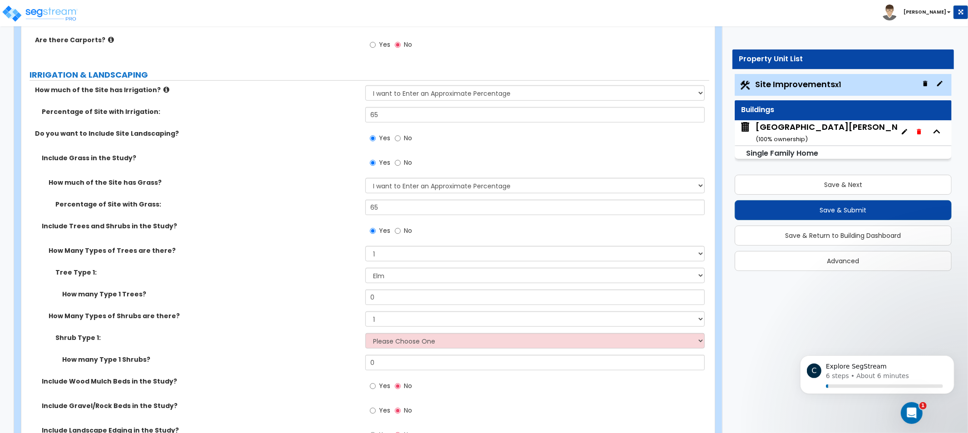
click at [541, 330] on div "How Many Types of Shrubs are there? None 1 2 3" at bounding box center [365, 322] width 688 height 22
click at [524, 343] on select "Please Choose One Arborvitae Azalea Yew Boxwood Juniper [PERSON_NAME] Cotoneast…" at bounding box center [534, 340] width 339 height 15
drag, startPoint x: 754, startPoint y: 300, endPoint x: 726, endPoint y: 312, distance: 30.5
click at [755, 300] on div "Customize [STREET_ADDRESS][PERSON_NAME] Property Units Site Improvements Import…" at bounding box center [484, 324] width 968 height 1819
click at [386, 338] on select "Please Choose One Arborvitae Azalea Yew Boxwood Juniper [PERSON_NAME] Cotoneast…" at bounding box center [534, 340] width 339 height 15
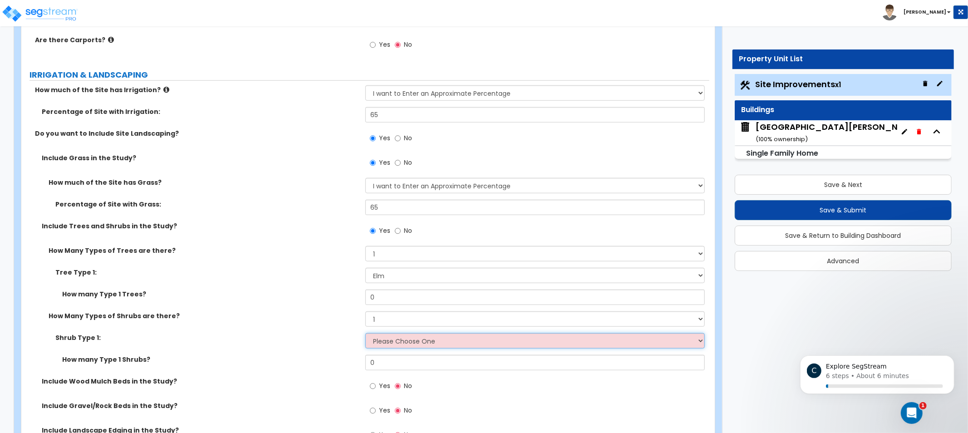
click at [572, 338] on select "Please Choose One Arborvitae Azalea Yew Boxwood Juniper [PERSON_NAME] Cotoneast…" at bounding box center [534, 340] width 339 height 15
click at [492, 332] on div "How Many Types of Shrubs are there? None 1 2 3" at bounding box center [365, 322] width 688 height 22
click at [493, 337] on select "Please Choose One Arborvitae Azalea Yew Boxwood Juniper [PERSON_NAME] Cotoneast…" at bounding box center [534, 340] width 339 height 15
click at [510, 340] on select "Please Choose One Arborvitae Azalea Yew Boxwood Juniper [PERSON_NAME] Cotoneast…" at bounding box center [534, 340] width 339 height 15
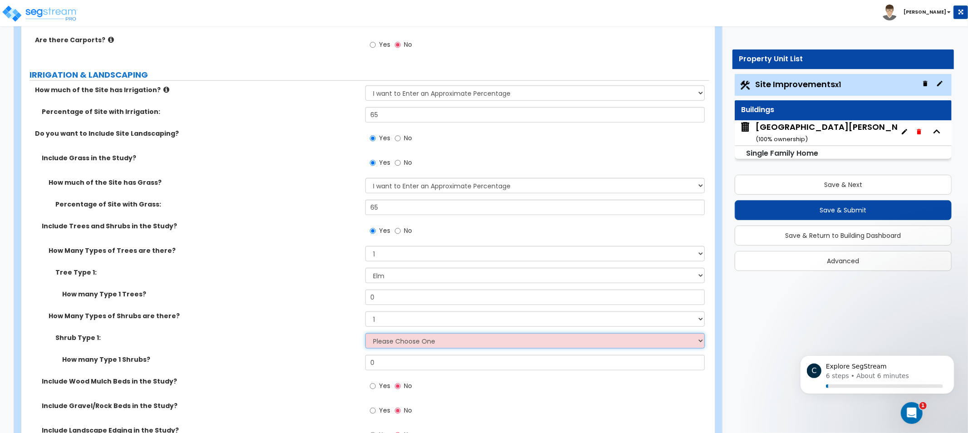
click at [407, 339] on select "Please Choose One Arborvitae Azalea Yew Boxwood Juniper [PERSON_NAME] Cotoneast…" at bounding box center [534, 340] width 339 height 15
drag, startPoint x: 402, startPoint y: 344, endPoint x: 407, endPoint y: 342, distance: 5.5
click at [404, 343] on select "Please Choose One Arborvitae Azalea Yew Boxwood Juniper [PERSON_NAME] Cotoneast…" at bounding box center [534, 340] width 339 height 15
click at [431, 347] on select "Please Choose One Arborvitae Azalea Yew Boxwood Juniper [PERSON_NAME] Cotoneast…" at bounding box center [534, 340] width 339 height 15
click at [418, 332] on div "How Many Types of Shrubs are there? None 1 2 3" at bounding box center [365, 322] width 688 height 22
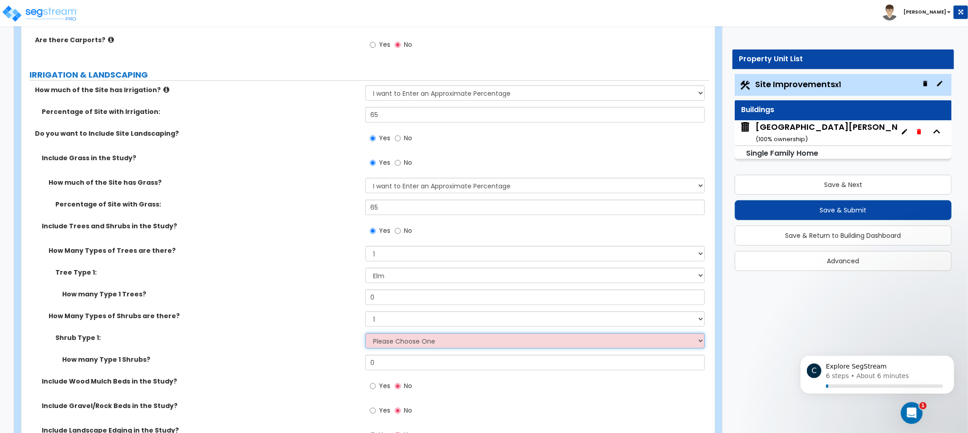
click at [424, 338] on select "Please Choose One Arborvitae Azalea Yew Boxwood Juniper [PERSON_NAME] Cotoneast…" at bounding box center [534, 340] width 339 height 15
drag, startPoint x: 423, startPoint y: 338, endPoint x: 483, endPoint y: 324, distance: 61.5
click at [423, 338] on select "Please Choose One Arborvitae Azalea Yew Boxwood Juniper [PERSON_NAME] Cotoneast…" at bounding box center [534, 340] width 339 height 15
click at [473, 325] on select "None 1 2 3" at bounding box center [534, 318] width 339 height 15
click at [365, 311] on select "None 1 2 3" at bounding box center [534, 318] width 339 height 15
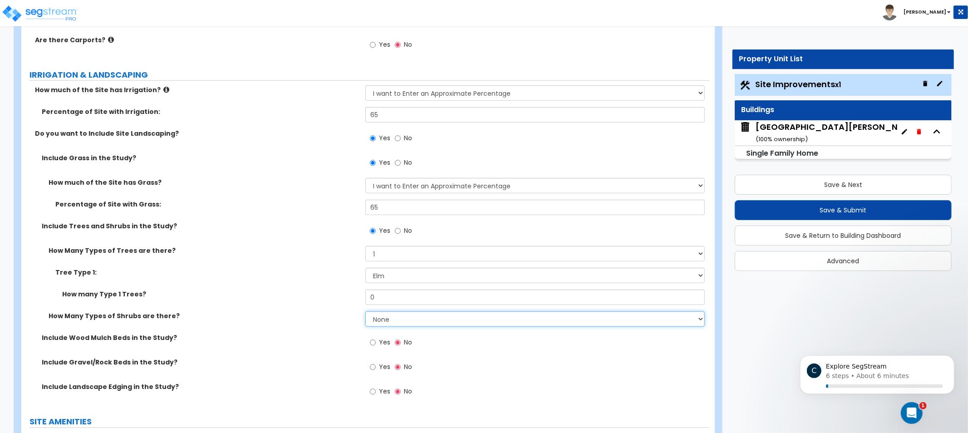
click at [382, 316] on select "None 1 2 3" at bounding box center [534, 318] width 339 height 15
select select "1"
click at [365, 311] on select "None 1 2 3" at bounding box center [534, 318] width 339 height 15
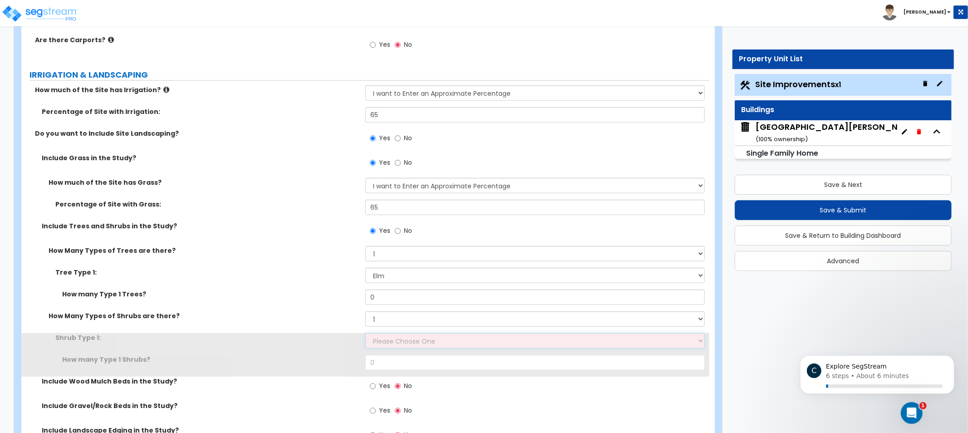
click at [428, 334] on select "Please Choose One Arborvitae Azalea Yew Boxwood Juniper [PERSON_NAME] Cotoneast…" at bounding box center [534, 340] width 339 height 15
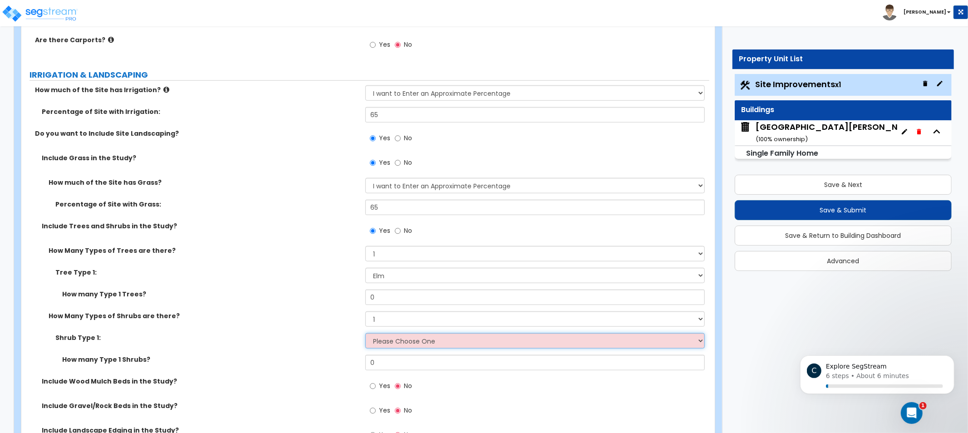
click at [400, 341] on select "Please Choose One Arborvitae Azalea Yew Boxwood Juniper [PERSON_NAME] Cotoneast…" at bounding box center [534, 340] width 339 height 15
select select "10"
click at [365, 333] on select "Please Choose One Arborvitae Azalea Yew Boxwood Juniper [PERSON_NAME] Cotoneast…" at bounding box center [534, 340] width 339 height 15
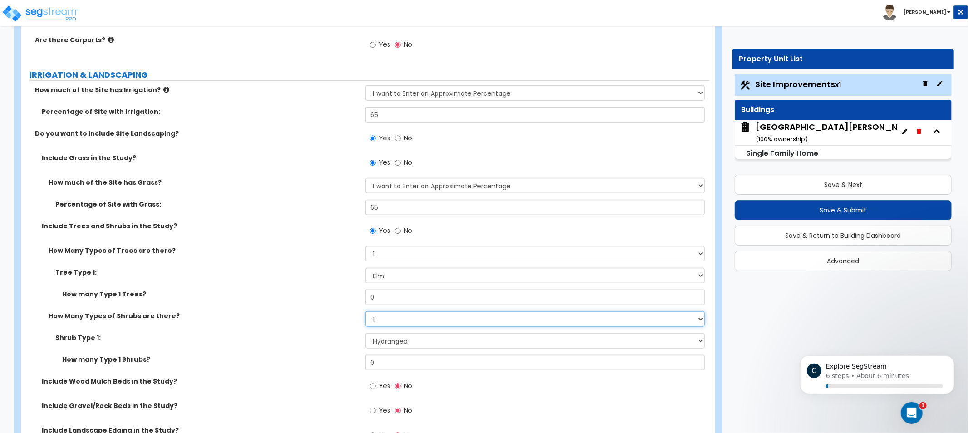
click at [416, 317] on select "None 1 2 3" at bounding box center [534, 318] width 339 height 15
click at [365, 311] on select "None 1 2 3" at bounding box center [534, 318] width 339 height 15
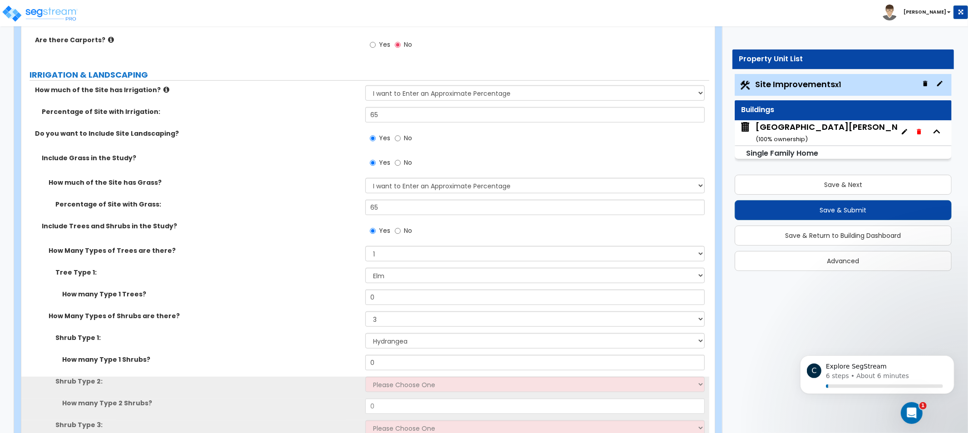
drag, startPoint x: 275, startPoint y: 294, endPoint x: 248, endPoint y: 282, distance: 29.7
click at [245, 283] on div "Tree Type 1: Please Choose One Honey Locust Planetree Poplar Elm Hawthorn Linde…" at bounding box center [365, 279] width 688 height 22
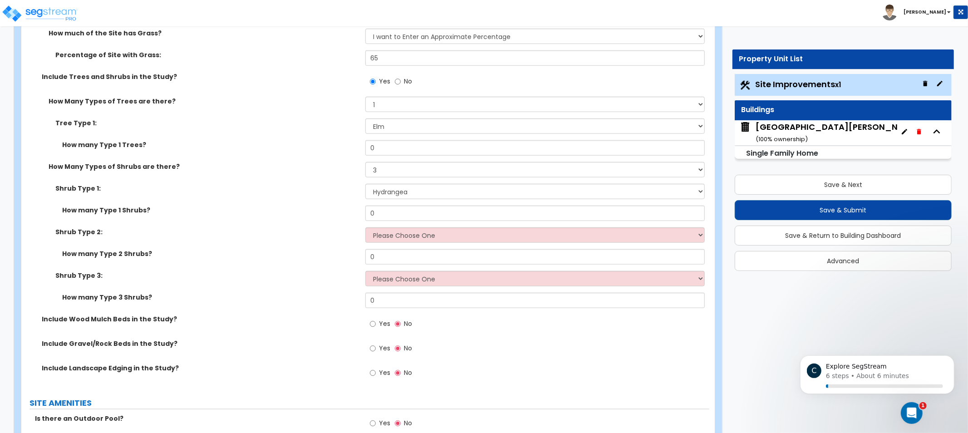
drag, startPoint x: 264, startPoint y: 292, endPoint x: 263, endPoint y: 357, distance: 64.9
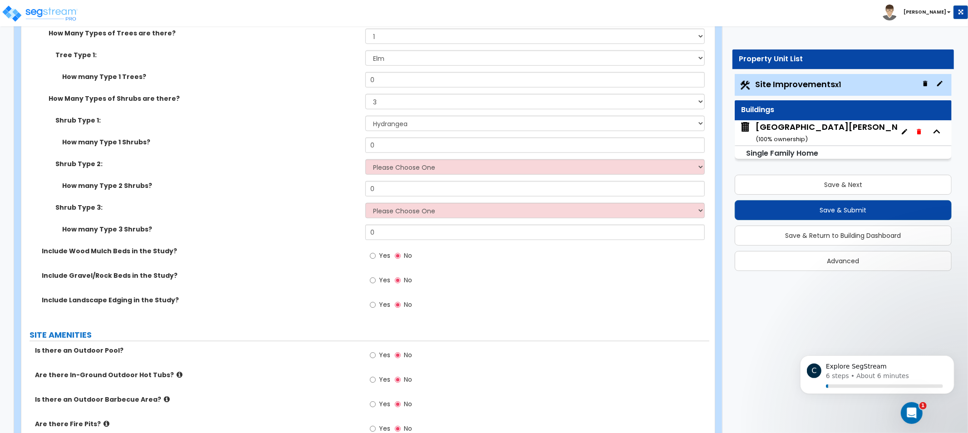
drag, startPoint x: 294, startPoint y: 202, endPoint x: 302, endPoint y: 178, distance: 25.1
click at [421, 106] on select "None 1 2 3" at bounding box center [534, 102] width 339 height 15
click at [365, 95] on select "None 1 2 3" at bounding box center [534, 102] width 339 height 15
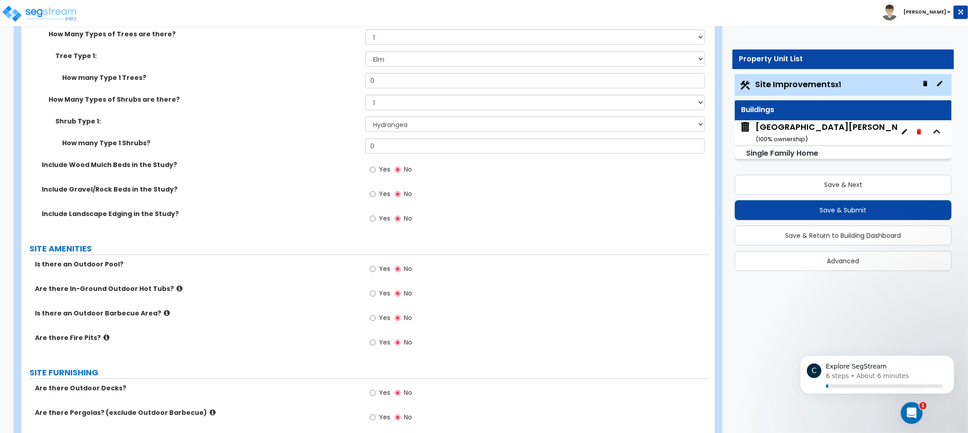
click at [181, 162] on label "Include Wood Mulch Beds in the Study?" at bounding box center [200, 164] width 317 height 9
drag, startPoint x: 171, startPoint y: 162, endPoint x: 85, endPoint y: 167, distance: 85.9
click at [100, 166] on label "Include Wood Mulch Beds in the Study?" at bounding box center [200, 164] width 317 height 9
click at [76, 167] on label "Include Wood Mulch Beds in the Study?" at bounding box center [200, 164] width 317 height 9
drag, startPoint x: 68, startPoint y: 165, endPoint x: 126, endPoint y: 166, distance: 57.6
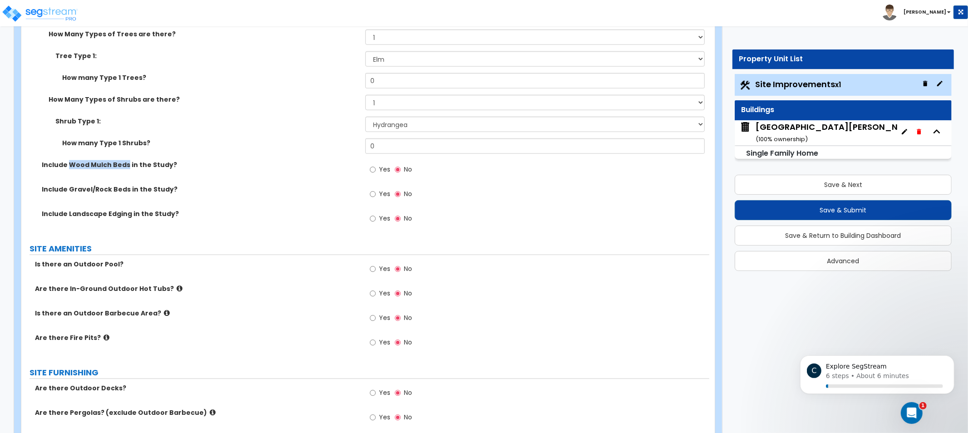
click at [126, 166] on label "Include Wood Mulch Beds in the Study?" at bounding box center [200, 164] width 317 height 9
copy label "Wood Mulch Beds"
drag, startPoint x: 412, startPoint y: 144, endPoint x: 354, endPoint y: 143, distance: 57.6
click at [355, 143] on div "How many Type 1 Shrubs? 0" at bounding box center [365, 149] width 688 height 22
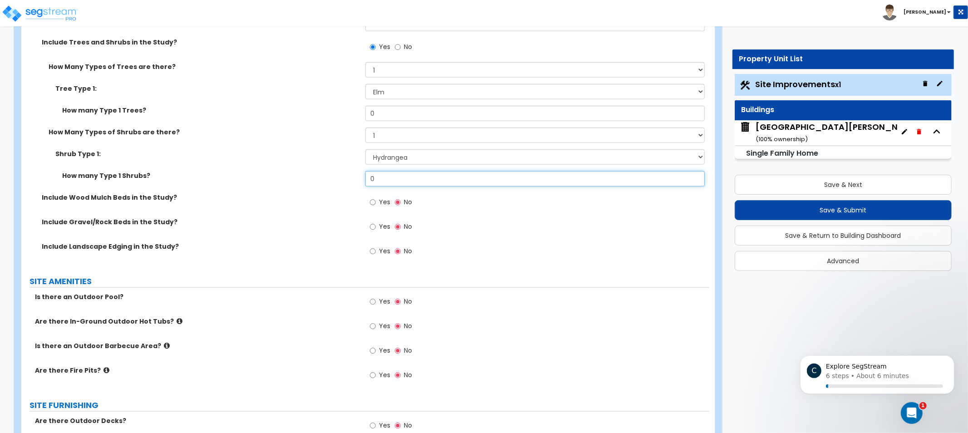
scroll to position [791, 0]
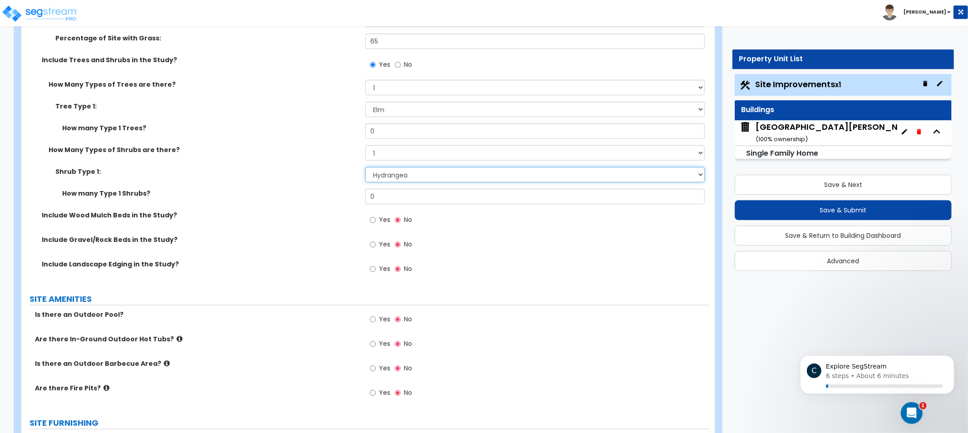
click at [422, 171] on select "Please Choose One Arborvitae Azalea Yew Boxwood Juniper [PERSON_NAME] Cotoneast…" at bounding box center [534, 174] width 339 height 15
click at [419, 171] on select "Please Choose One Arborvitae Azalea Yew Boxwood Juniper [PERSON_NAME] Cotoneast…" at bounding box center [534, 174] width 339 height 15
click at [428, 147] on select "None 1 2 3" at bounding box center [534, 152] width 339 height 15
select select "3"
click at [365, 145] on select "None 1 2 3" at bounding box center [534, 152] width 339 height 15
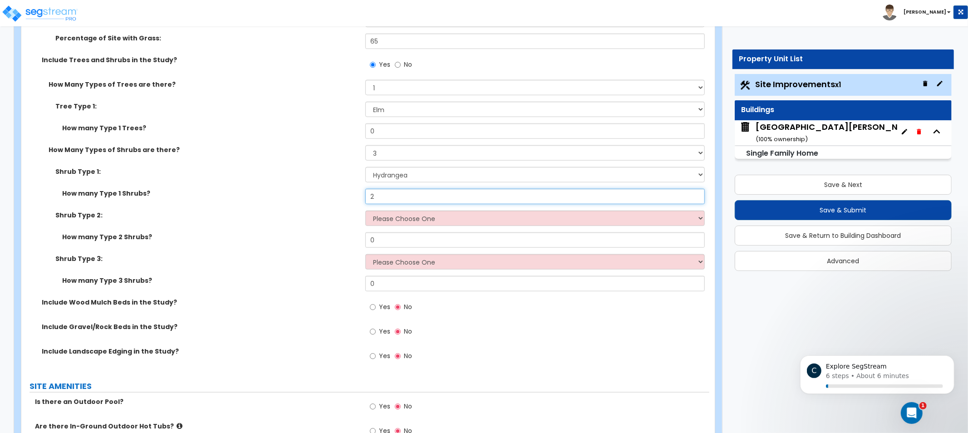
type input "2"
drag, startPoint x: 291, startPoint y: 188, endPoint x: 315, endPoint y: 198, distance: 26.5
click at [291, 190] on div "Shrub Type 1: Please Choose One Arborvitae Azalea Yew Boxwood Juniper [PERSON_N…" at bounding box center [365, 232] width 674 height 131
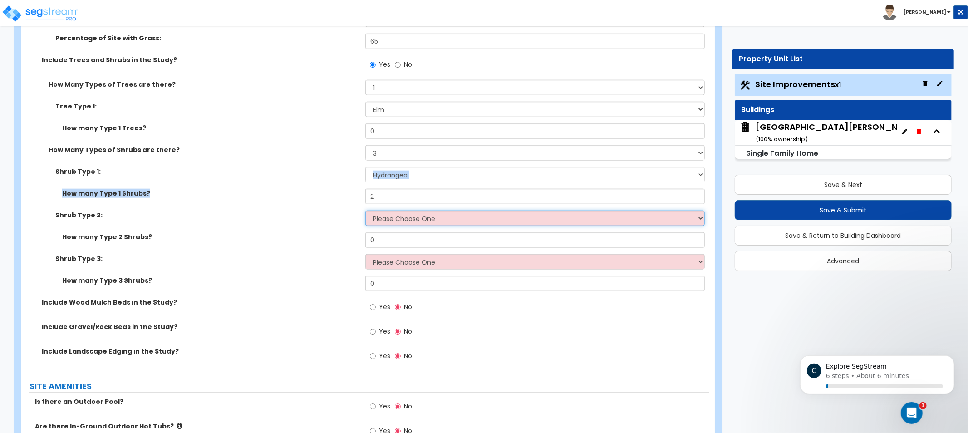
click at [387, 218] on select "Please Choose One Arborvitae Azalea Yew Boxwood Juniper [PERSON_NAME] Cotoneast…" at bounding box center [534, 218] width 339 height 15
select select "4"
click at [365, 211] on select "Please Choose One Arborvitae Azalea Yew Boxwood Juniper [PERSON_NAME] Cotoneast…" at bounding box center [534, 218] width 339 height 15
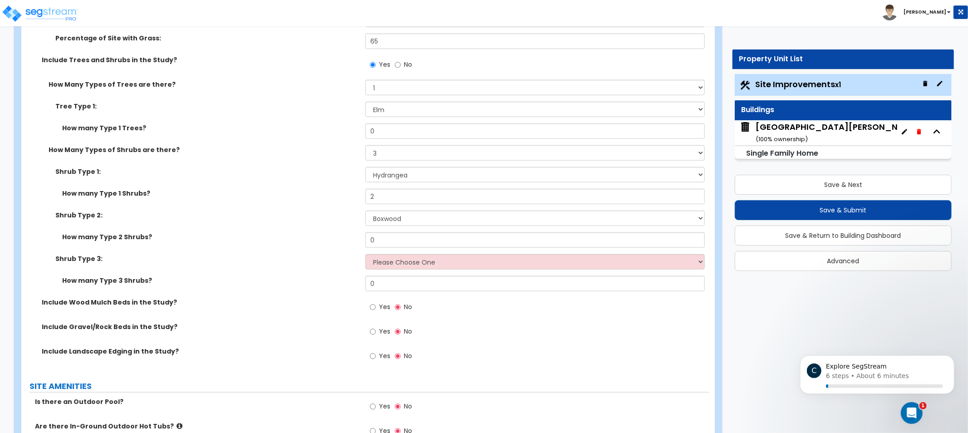
drag, startPoint x: 450, startPoint y: 231, endPoint x: 288, endPoint y: 227, distance: 162.0
click at [292, 227] on div "Shrub Type 2: Please Choose One Arborvitae Azalea Yew Boxwood Juniper [PERSON_N…" at bounding box center [365, 222] width 688 height 22
drag, startPoint x: 409, startPoint y: 238, endPoint x: 316, endPoint y: 232, distance: 92.7
click at [319, 232] on div "How many Type 2 Shrubs? 0" at bounding box center [365, 243] width 688 height 22
type input "3"
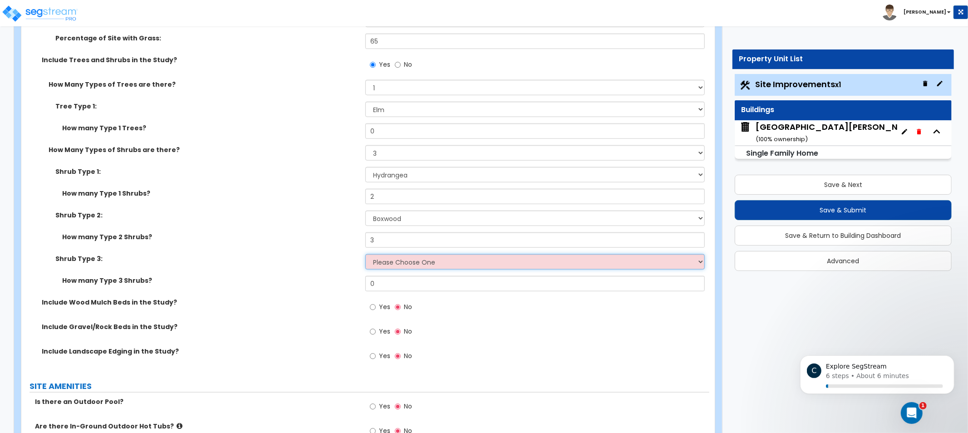
click at [400, 259] on select "Please Choose One Arborvitae Azalea Yew Boxwood Juniper [PERSON_NAME] Cotoneast…" at bounding box center [534, 261] width 339 height 15
select select "5"
click at [365, 254] on select "Please Choose One Arborvitae Azalea Yew Boxwood Juniper [PERSON_NAME] Cotoneast…" at bounding box center [534, 261] width 339 height 15
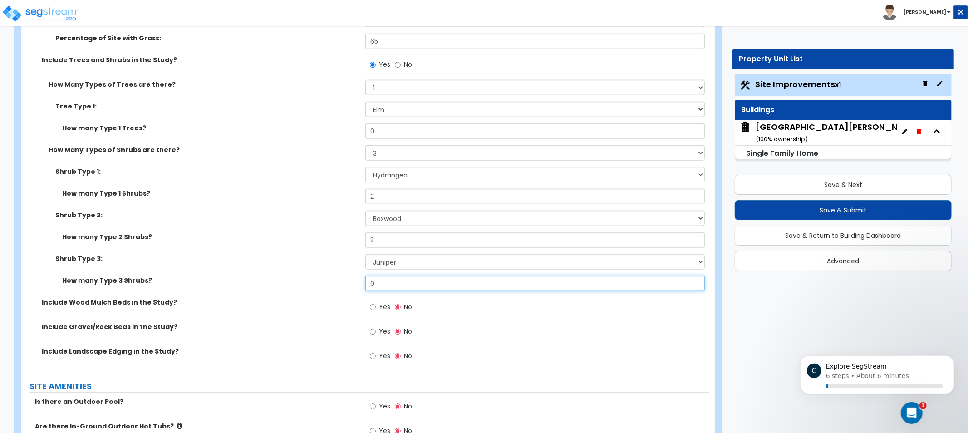
drag, startPoint x: 433, startPoint y: 278, endPoint x: 333, endPoint y: 273, distance: 100.4
click at [349, 273] on div "Shrub Type 1: Please Choose One Arborvitae Azalea Yew Boxwood Juniper [PERSON_N…" at bounding box center [365, 232] width 674 height 131
type input "3"
click at [300, 278] on label "How many Type 3 Shrubs?" at bounding box center [210, 280] width 296 height 9
click at [382, 306] on span "Yes" at bounding box center [384, 306] width 11 height 9
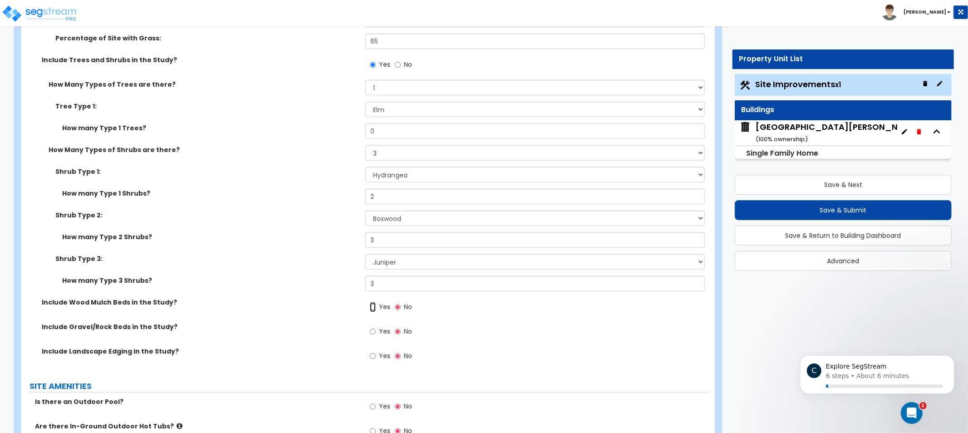
click at [376, 306] on input "Yes" at bounding box center [373, 307] width 6 height 10
radio input "true"
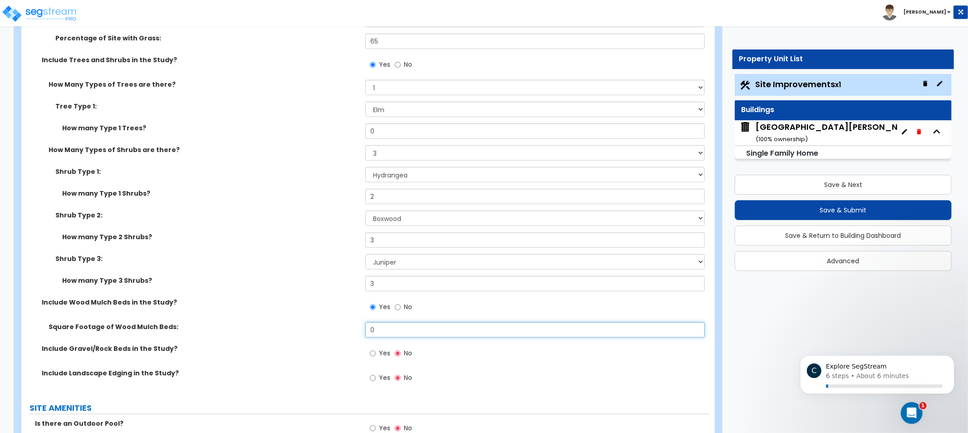
drag, startPoint x: 388, startPoint y: 325, endPoint x: 339, endPoint y: 328, distance: 49.5
click at [348, 328] on div "Square Footage of Wood Mulch Beds: 0" at bounding box center [365, 333] width 688 height 22
click at [406, 329] on input "0" at bounding box center [534, 329] width 339 height 15
type input "80"
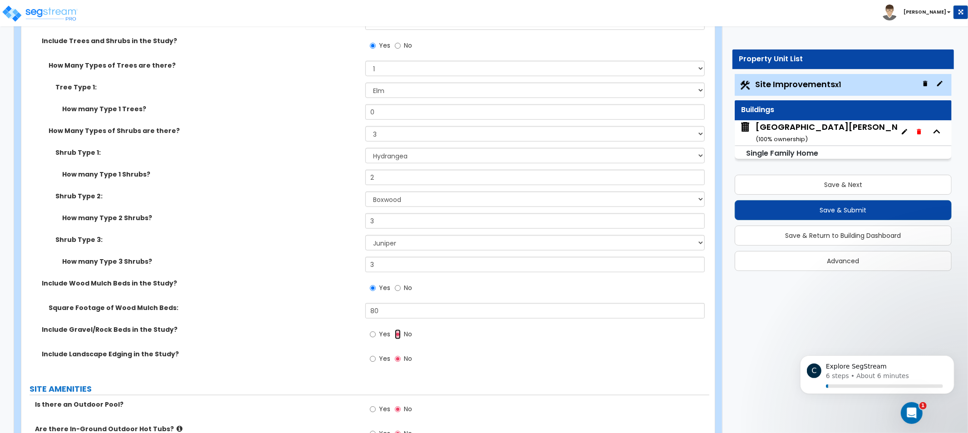
scroll to position [841, 0]
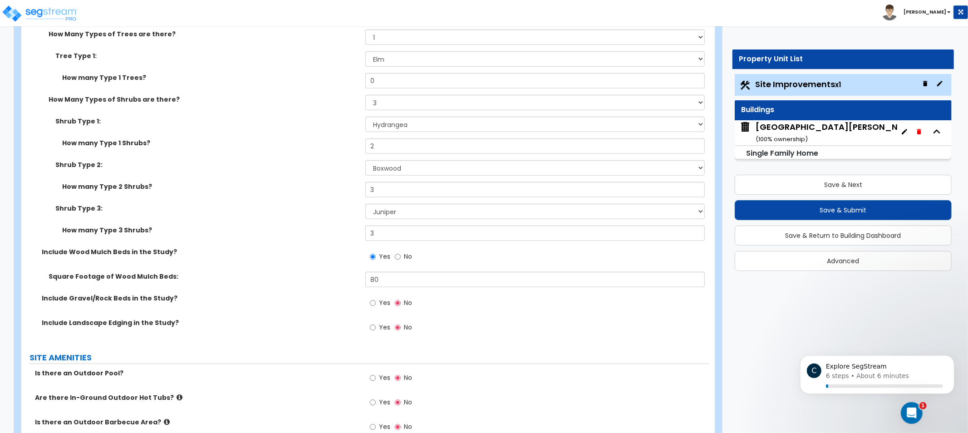
drag, startPoint x: 277, startPoint y: 320, endPoint x: 269, endPoint y: 321, distance: 7.3
drag, startPoint x: 269, startPoint y: 321, endPoint x: 196, endPoint y: 320, distance: 73.0
click at [197, 318] on label "Include Landscape Edging in the Study?" at bounding box center [200, 322] width 317 height 9
drag, startPoint x: 125, startPoint y: 321, endPoint x: 66, endPoint y: 324, distance: 59.1
click at [66, 324] on label "Include Landscape Edging in the Study?" at bounding box center [200, 322] width 317 height 9
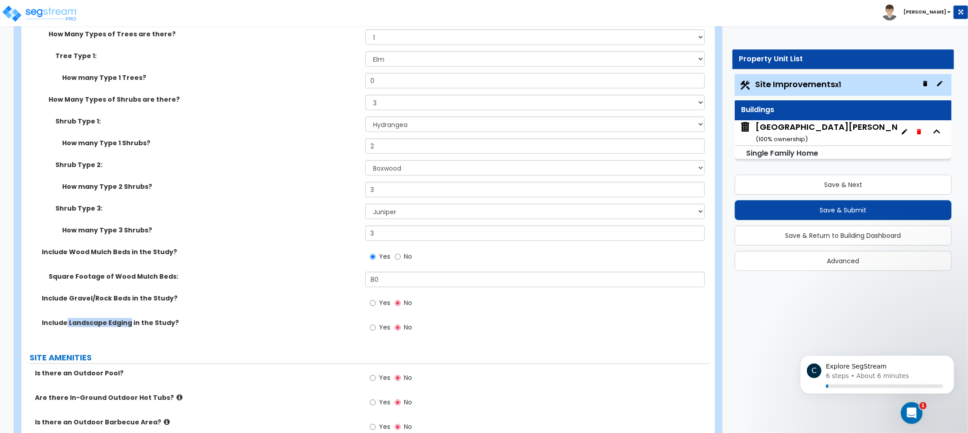
copy label "Landscape Edging"
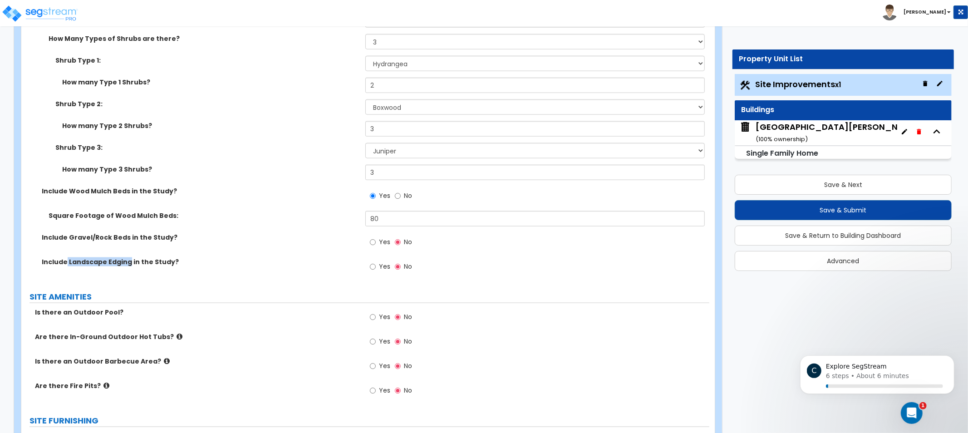
scroll to position [942, 0]
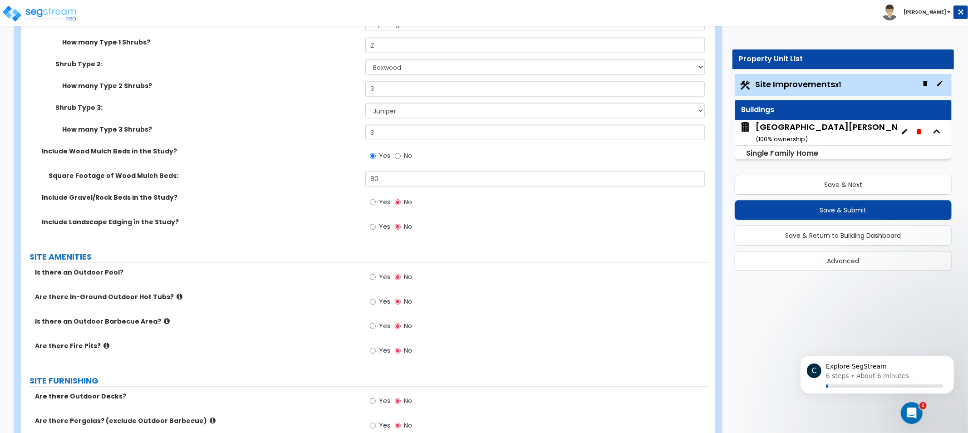
drag, startPoint x: 304, startPoint y: 204, endPoint x: 284, endPoint y: 197, distance: 21.2
drag, startPoint x: 284, startPoint y: 197, endPoint x: 236, endPoint y: 188, distance: 48.4
click at [242, 181] on div "Square Footage of Wood Mulch Beds: 80" at bounding box center [365, 182] width 688 height 22
click at [176, 296] on icon at bounding box center [179, 296] width 6 height 7
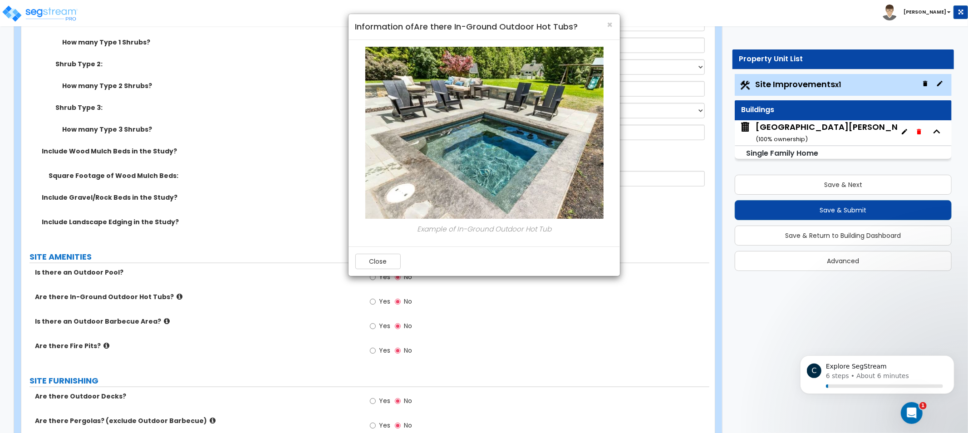
click at [232, 366] on div "× Information of Are there In-Ground Outdoor Hot Tubs? Example of In-Ground Out…" at bounding box center [484, 216] width 968 height 433
click at [162, 322] on div "× Information of Are there In-Ground Outdoor Hot Tubs? Example of In-Ground Out…" at bounding box center [484, 216] width 968 height 433
drag, startPoint x: 158, startPoint y: 323, endPoint x: 202, endPoint y: 334, distance: 45.9
click at [158, 323] on div "× Information of Are there In-Ground Outdoor Hot Tubs? Example of In-Ground Out…" at bounding box center [484, 216] width 968 height 433
click at [609, 23] on span "×" at bounding box center [610, 24] width 6 height 13
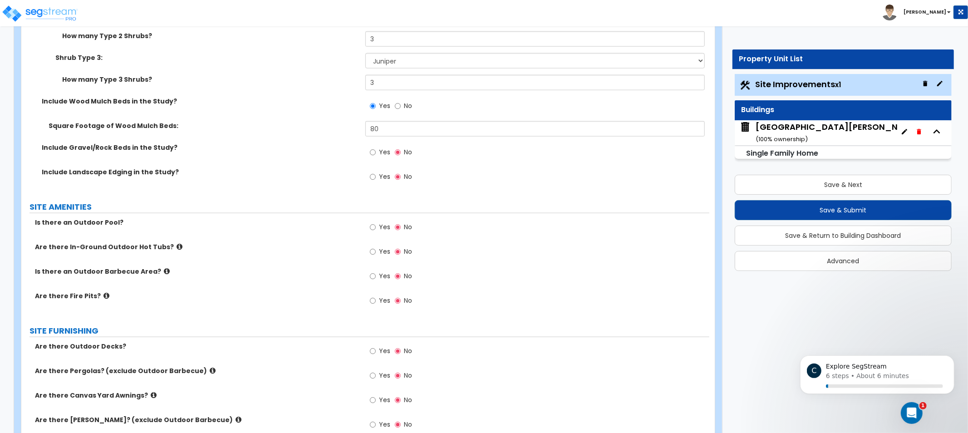
scroll to position [992, 0]
drag, startPoint x: 312, startPoint y: 243, endPoint x: 239, endPoint y: 244, distance: 73.0
click at [239, 244] on label "Are there In-Ground Outdoor Hot Tubs?" at bounding box center [196, 246] width 323 height 9
drag, startPoint x: 236, startPoint y: 245, endPoint x: 210, endPoint y: 259, distance: 29.6
click at [210, 259] on div "Are there In-Ground Outdoor Hot Tubs? Yes No" at bounding box center [365, 254] width 688 height 24
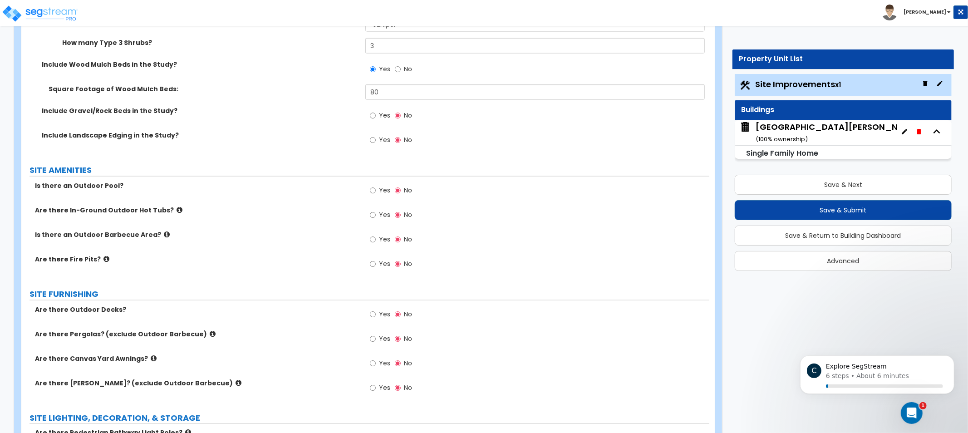
scroll to position [1035, 0]
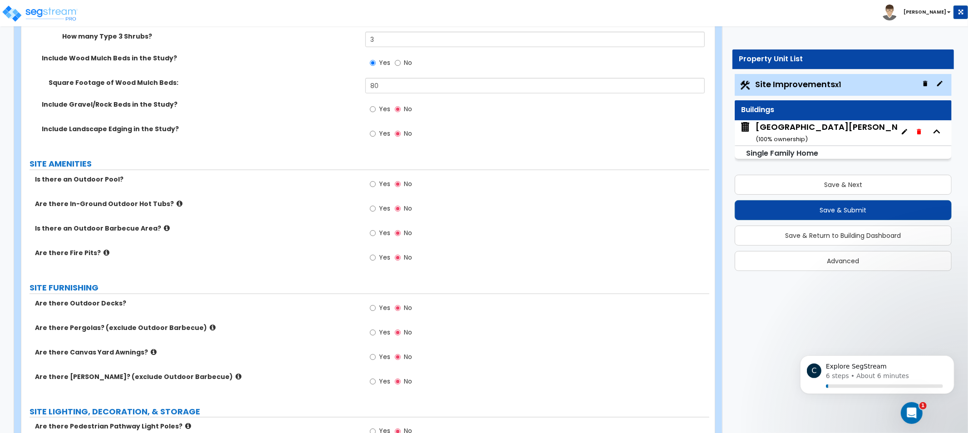
drag, startPoint x: 296, startPoint y: 316, endPoint x: 289, endPoint y: 316, distance: 6.4
drag, startPoint x: 114, startPoint y: 303, endPoint x: 69, endPoint y: 307, distance: 45.6
click at [69, 307] on div "Are there Outdoor Decks? Yes No" at bounding box center [365, 311] width 688 height 24
click at [380, 307] on span "Yes" at bounding box center [384, 307] width 11 height 9
click at [374, 307] on input "Yes" at bounding box center [373, 308] width 6 height 10
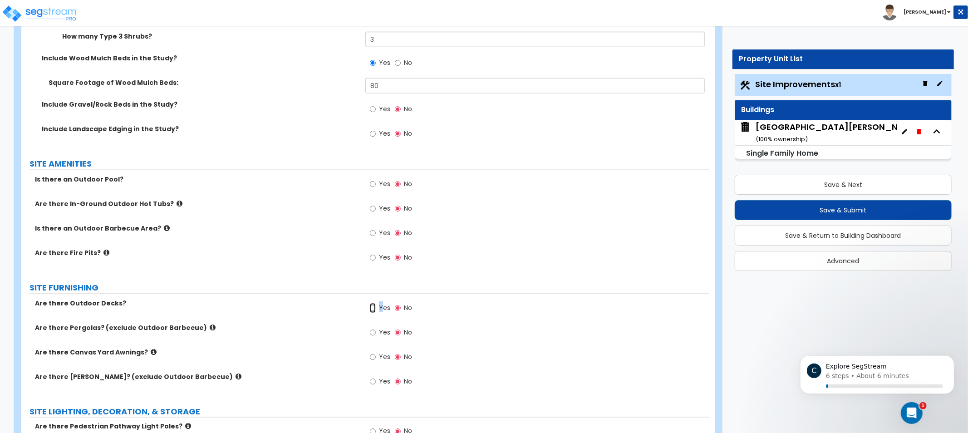
radio input "true"
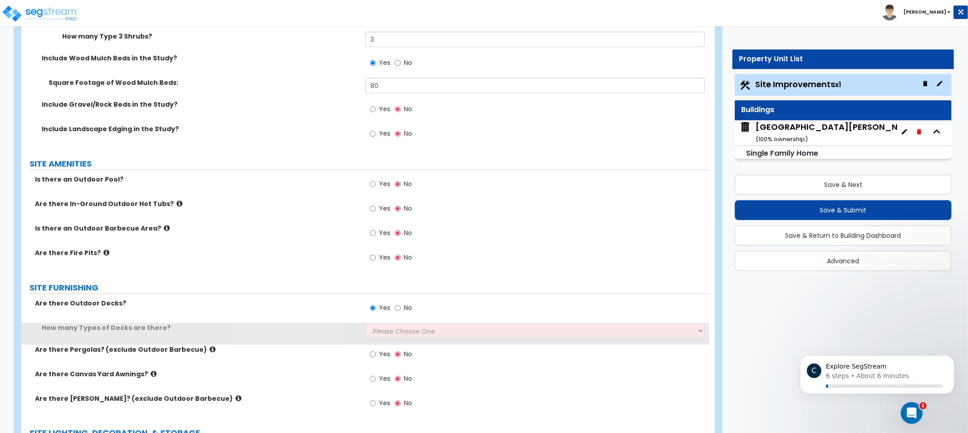
click at [264, 289] on label "SITE FURNISHING" at bounding box center [369, 288] width 680 height 12
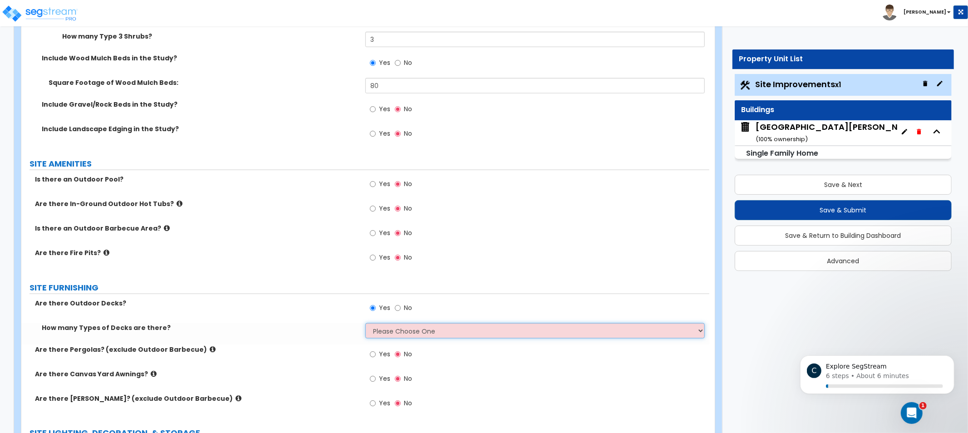
click at [415, 328] on select "Please Choose One 1 2 3 4" at bounding box center [534, 330] width 339 height 15
select select "1"
click at [365, 323] on select "Please Choose One 1 2 3 4" at bounding box center [534, 330] width 339 height 15
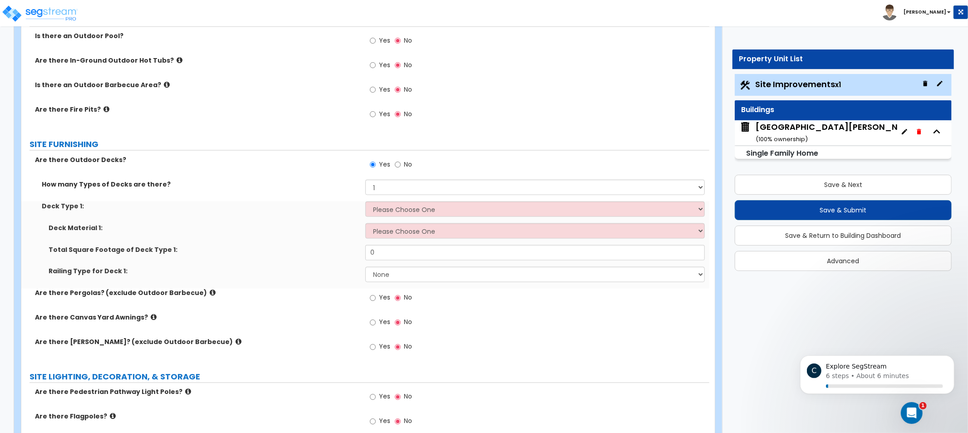
drag, startPoint x: 248, startPoint y: 343, endPoint x: 247, endPoint y: 397, distance: 53.5
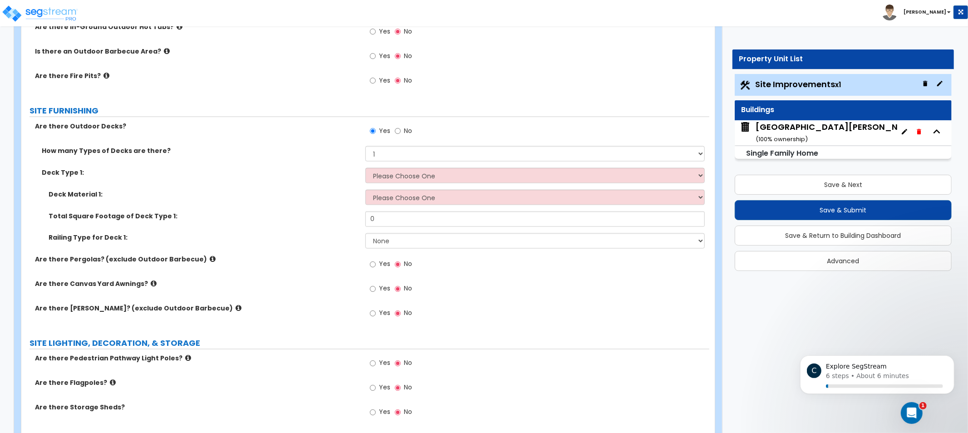
click at [461, 183] on div "Deck Type 1: Please Choose One Attached to Structure Detached from Structure" at bounding box center [365, 179] width 688 height 22
click at [461, 174] on select "Please Choose One Attached to Structure Detached from Structure" at bounding box center [534, 175] width 339 height 15
select select "1"
click at [365, 168] on select "Please Choose One Attached to Structure Detached from Structure" at bounding box center [534, 175] width 339 height 15
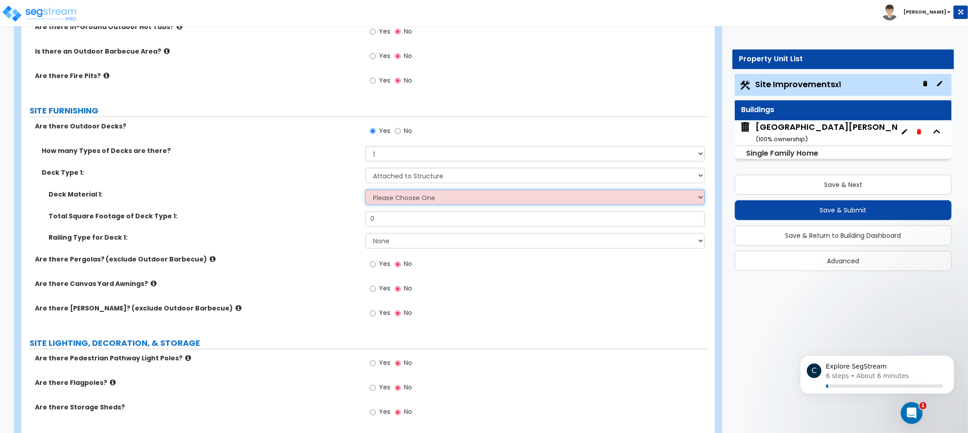
click at [448, 202] on select "Please Choose One Wood Plastic/PVC" at bounding box center [534, 197] width 339 height 15
select select "1"
click at [365, 190] on select "Please Choose One Wood Plastic/PVC" at bounding box center [534, 197] width 339 height 15
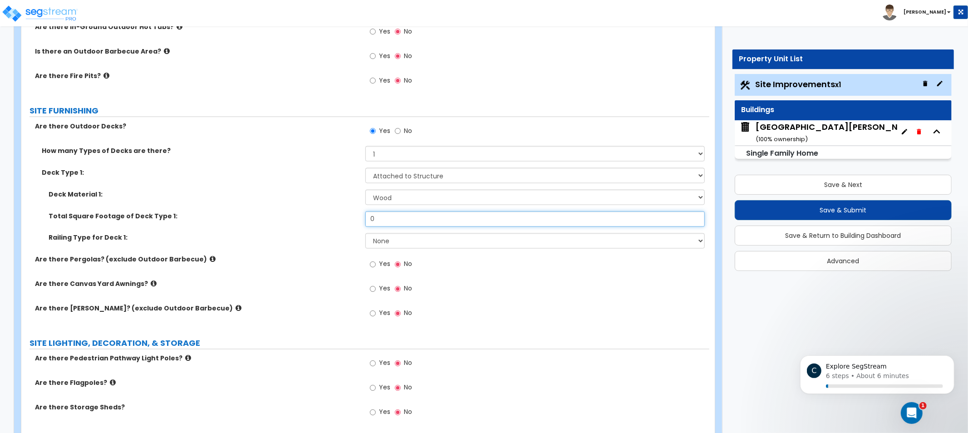
drag, startPoint x: 424, startPoint y: 219, endPoint x: 370, endPoint y: 218, distance: 54.0
click at [364, 220] on div "Total Square Footage of Deck Type 1: 0" at bounding box center [365, 222] width 688 height 22
click at [406, 224] on input "0" at bounding box center [534, 218] width 339 height 15
type input "400"
drag, startPoint x: 470, startPoint y: 236, endPoint x: 478, endPoint y: 244, distance: 10.9
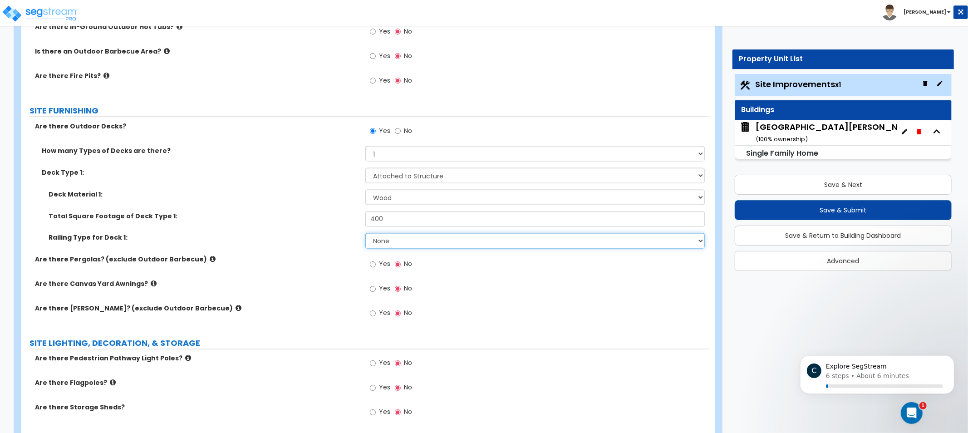
click at [470, 239] on select "None Wood Plastic" at bounding box center [534, 240] width 339 height 15
click at [438, 241] on select "None Wood Plastic" at bounding box center [534, 240] width 339 height 15
select select "1"
click at [365, 233] on select "None Wood Plastic" at bounding box center [534, 240] width 339 height 15
click at [210, 257] on icon at bounding box center [213, 259] width 6 height 7
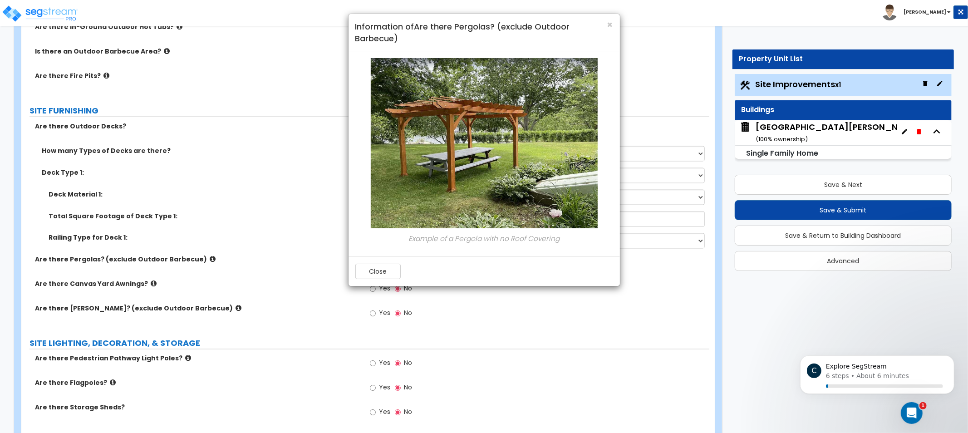
drag, startPoint x: 230, startPoint y: 261, endPoint x: 218, endPoint y: 280, distance: 22.0
click at [230, 262] on div "× Information of Are there Pergolas? (exclude Outdoor Barbecue) Example of a Pe…" at bounding box center [484, 216] width 968 height 433
click at [199, 306] on div "× Information of Are there Pergolas? (exclude Outdoor Barbecue) Example of a Pe…" at bounding box center [484, 216] width 968 height 433
click at [146, 284] on div "× Information of Are there Pergolas? (exclude Outdoor Barbecue) Example of a Pe…" at bounding box center [484, 216] width 968 height 433
drag, startPoint x: 612, startPoint y: 23, endPoint x: 414, endPoint y: 138, distance: 229.1
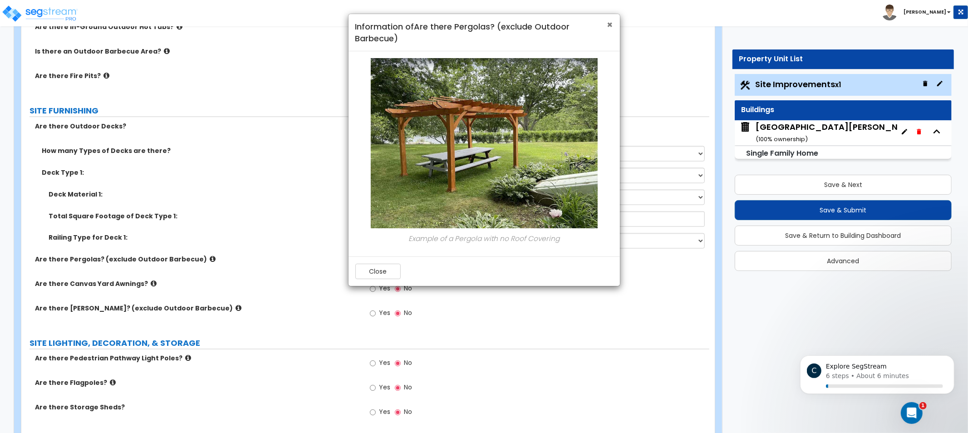
click at [612, 23] on span "×" at bounding box center [610, 24] width 6 height 13
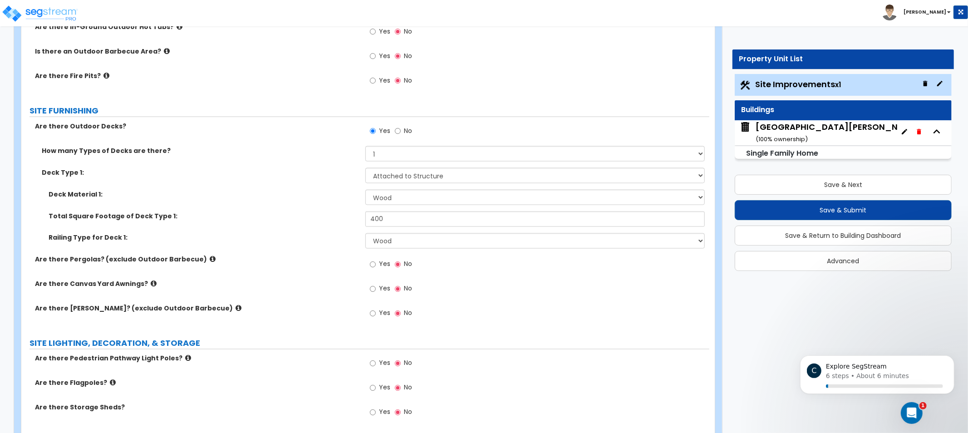
click at [151, 283] on icon at bounding box center [154, 283] width 6 height 7
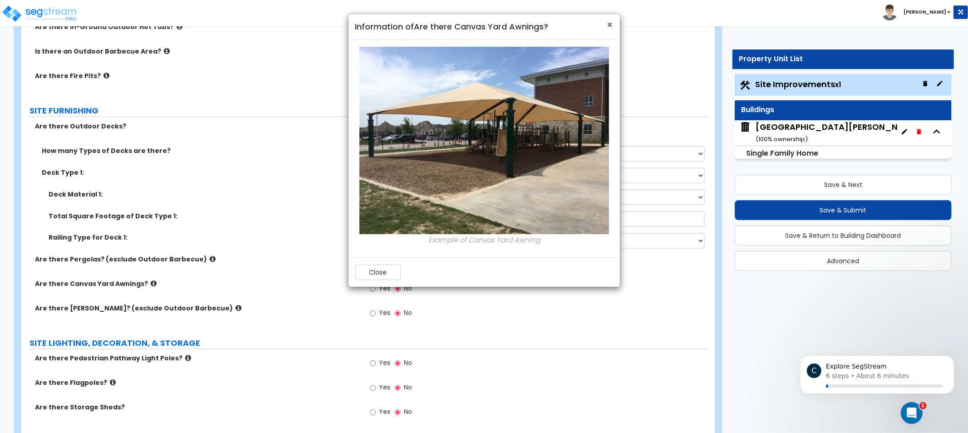
drag, startPoint x: 605, startPoint y: 20, endPoint x: 610, endPoint y: 21, distance: 5.6
click at [606, 20] on div "× Information of Are there Canvas Yard Awnings?" at bounding box center [483, 27] width 271 height 26
click at [612, 21] on span "×" at bounding box center [610, 24] width 6 height 13
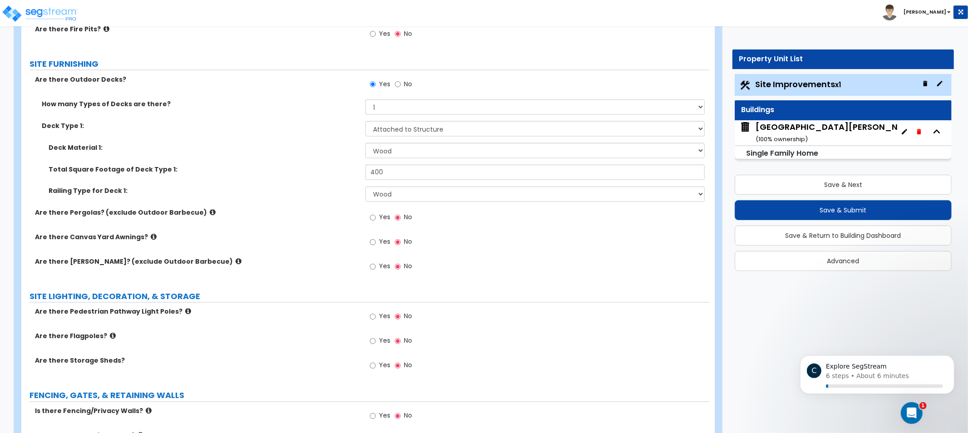
scroll to position [1296, 0]
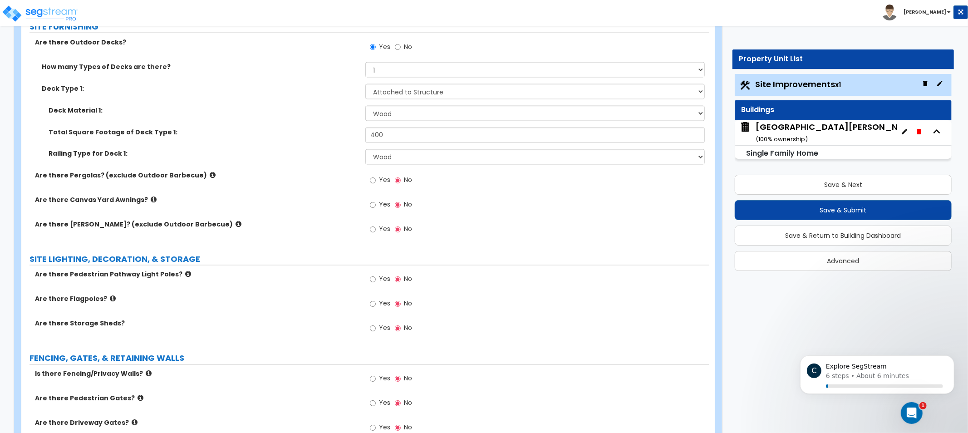
drag, startPoint x: 279, startPoint y: 163, endPoint x: 274, endPoint y: 194, distance: 31.3
click at [235, 223] on icon at bounding box center [238, 224] width 6 height 7
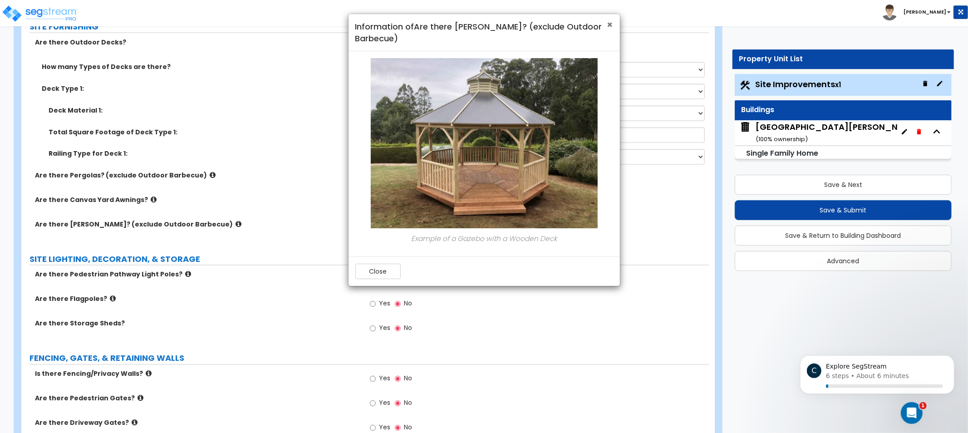
click at [608, 24] on span "×" at bounding box center [610, 24] width 6 height 13
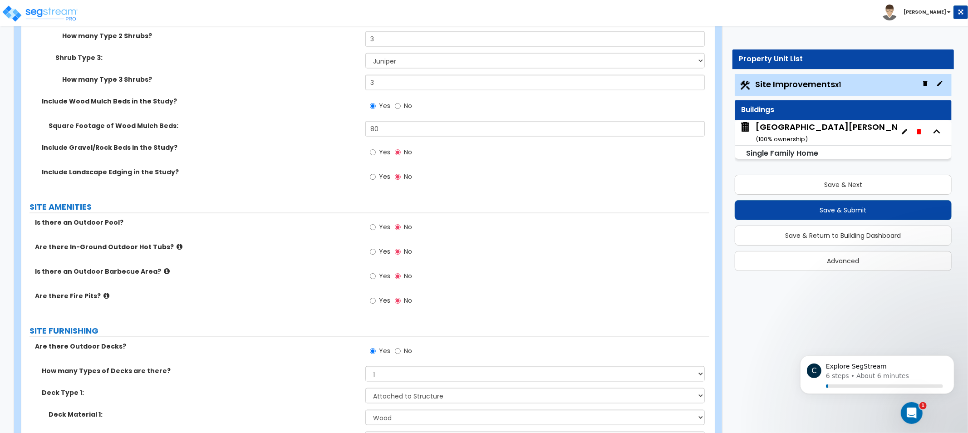
scroll to position [943, 0]
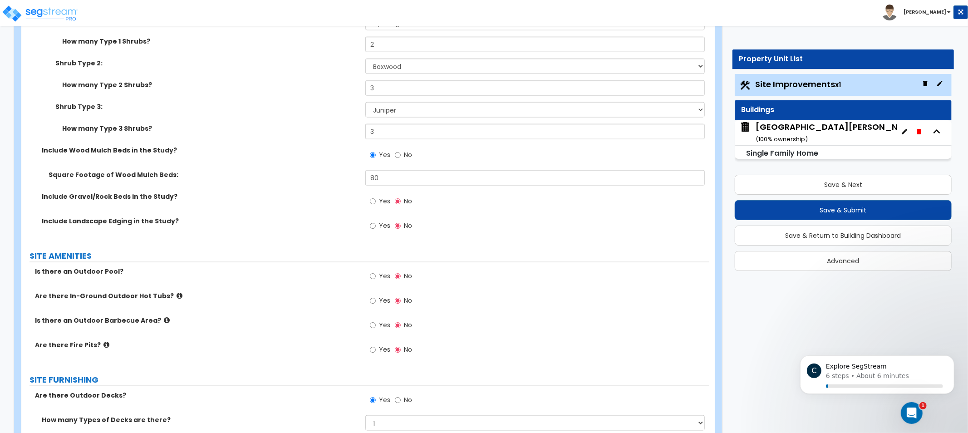
drag, startPoint x: 388, startPoint y: 187, endPoint x: 301, endPoint y: 193, distance: 87.3
click at [302, 187] on div "Square Footage of Wood Mulch Beds: 80" at bounding box center [365, 181] width 688 height 22
click at [401, 176] on input "80" at bounding box center [534, 177] width 339 height 15
type input "160"
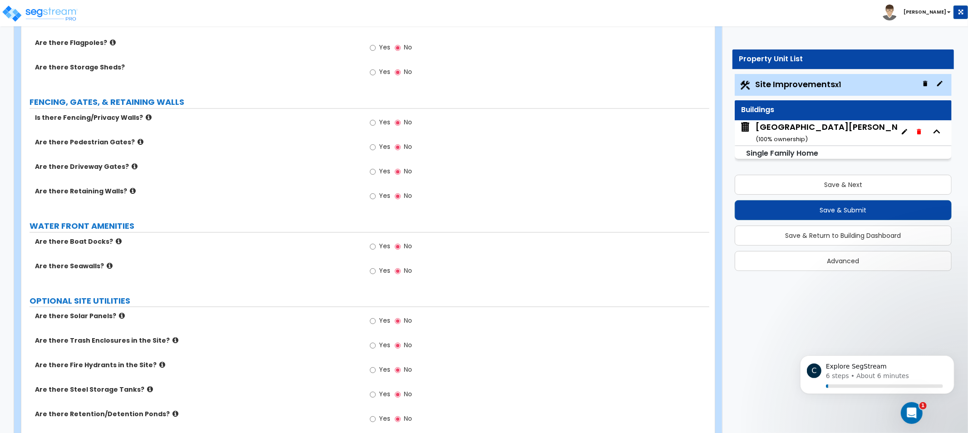
drag, startPoint x: 531, startPoint y: 170, endPoint x: 531, endPoint y: 293, distance: 122.5
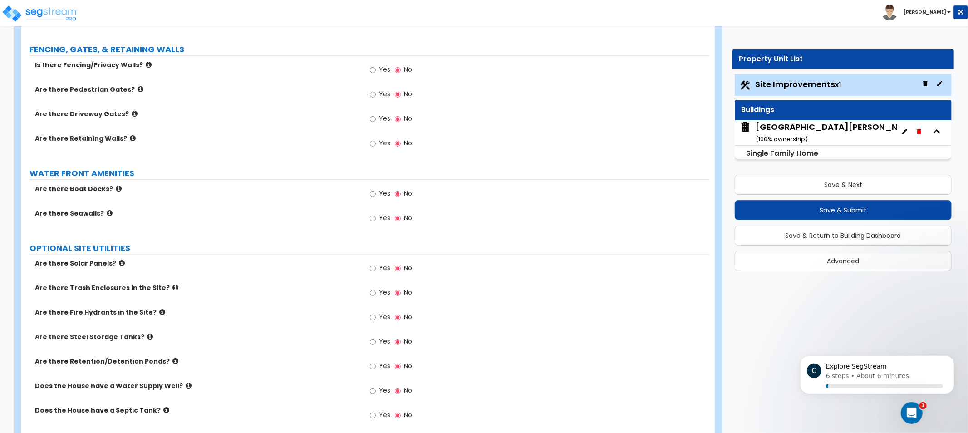
drag, startPoint x: 496, startPoint y: 183, endPoint x: 484, endPoint y: 110, distance: 74.1
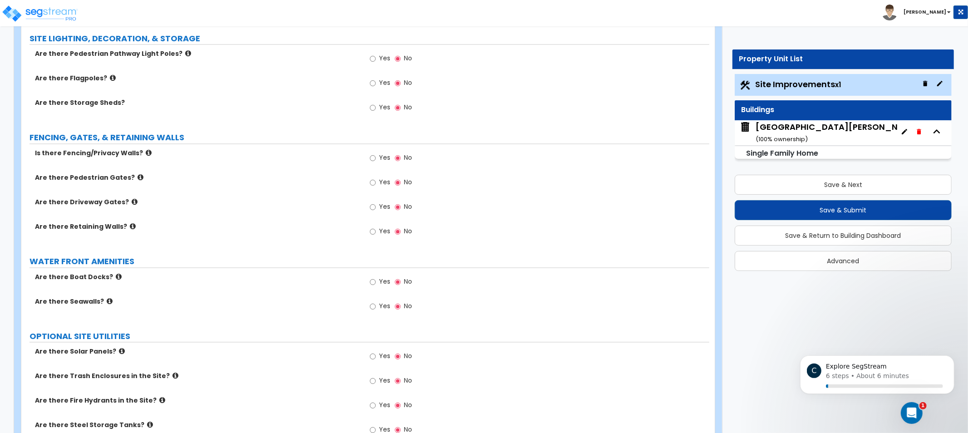
drag, startPoint x: 268, startPoint y: 142, endPoint x: 272, endPoint y: 116, distance: 26.7
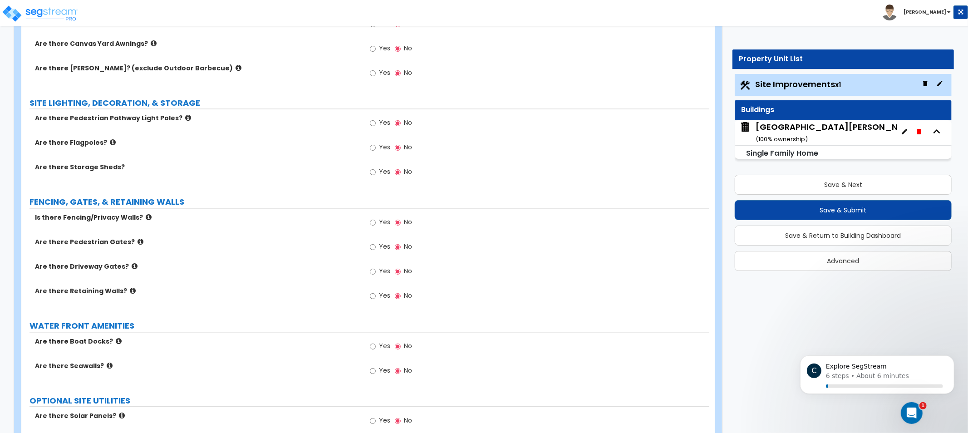
drag, startPoint x: 280, startPoint y: 149, endPoint x: 275, endPoint y: 109, distance: 40.2
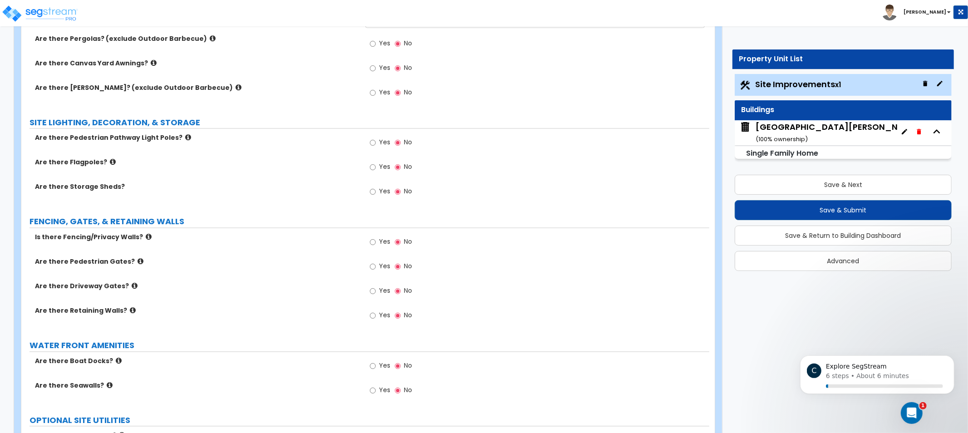
click at [235, 84] on icon at bounding box center [238, 87] width 6 height 7
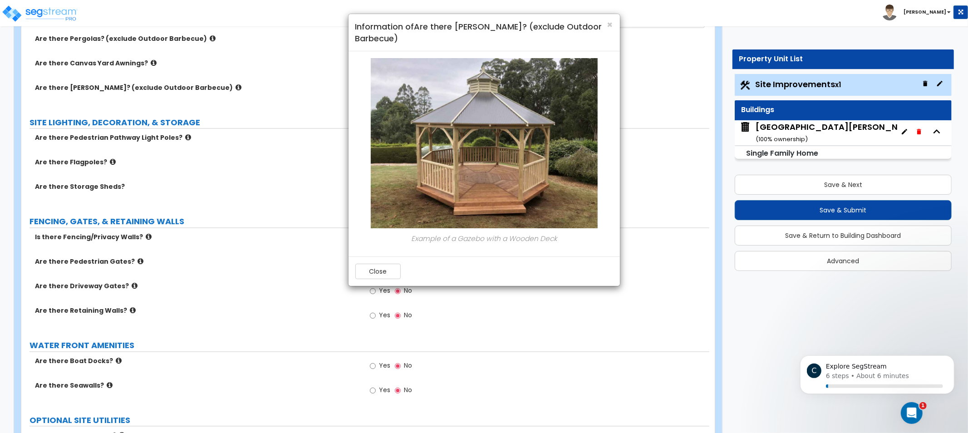
click at [233, 127] on div "× Information of Are there Gazebos? (exclude Outdoor Barbecue) Example of a Gaz…" at bounding box center [484, 216] width 968 height 433
click at [608, 23] on span "×" at bounding box center [610, 24] width 6 height 13
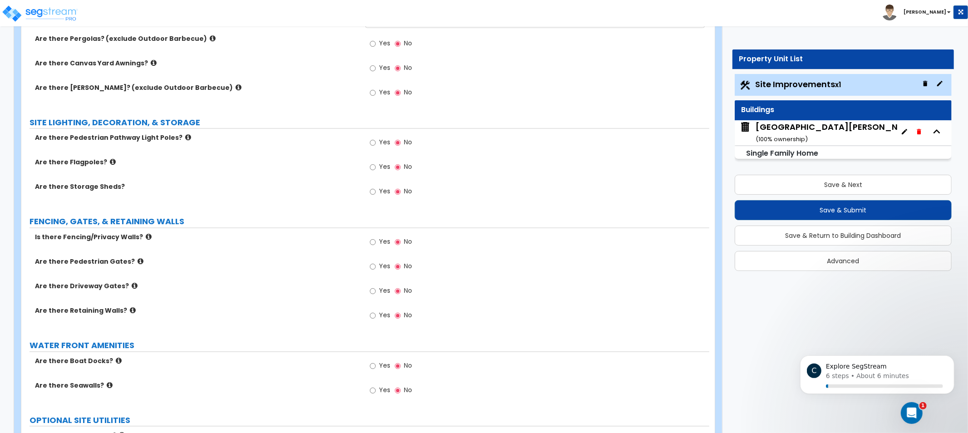
click at [181, 141] on label "Are there Pedestrian Pathway Light Poles?" at bounding box center [196, 137] width 323 height 9
click at [185, 138] on icon at bounding box center [188, 137] width 6 height 7
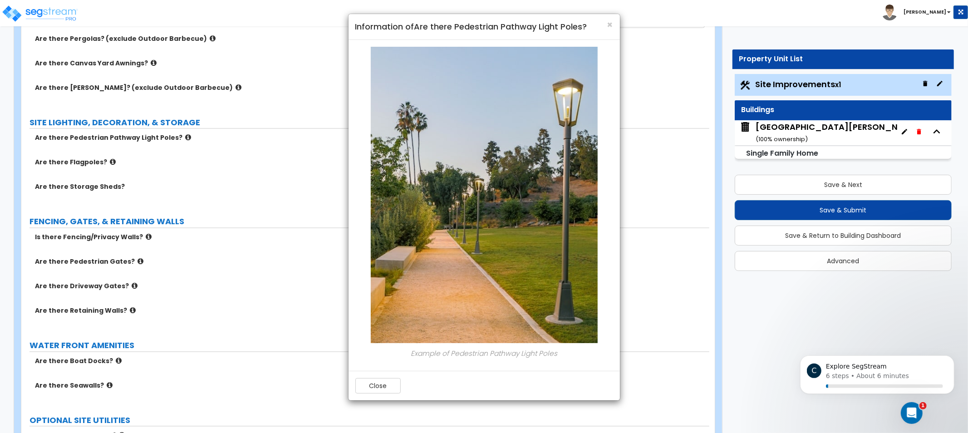
click at [176, 294] on div "× Information of Are there Pedestrian Pathway Light Poles? Example of Pedestria…" at bounding box center [484, 216] width 968 height 433
drag, startPoint x: 610, startPoint y: 25, endPoint x: 465, endPoint y: 111, distance: 168.5
click at [609, 25] on span "×" at bounding box center [610, 24] width 6 height 13
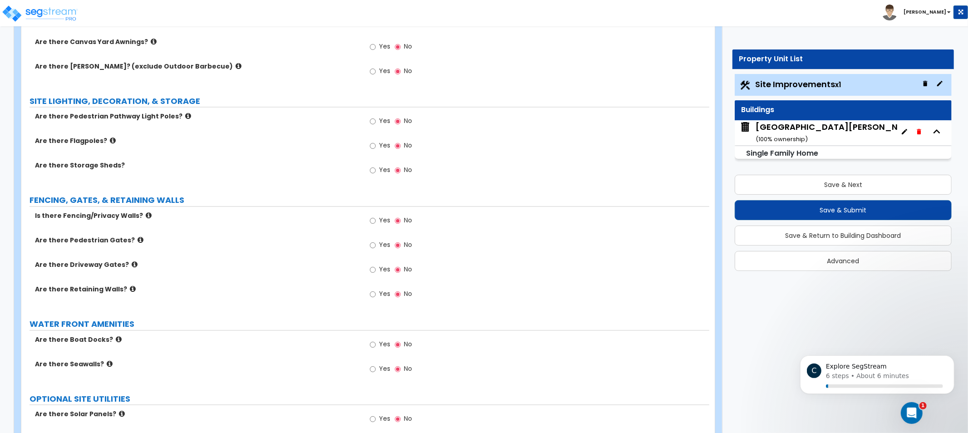
drag, startPoint x: 216, startPoint y: 314, endPoint x: 216, endPoint y: 328, distance: 13.6
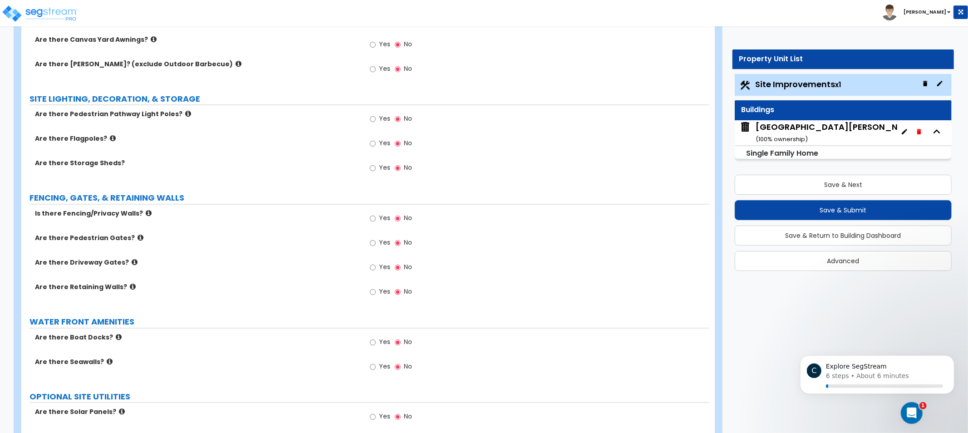
drag, startPoint x: 258, startPoint y: 166, endPoint x: 230, endPoint y: 157, distance: 29.0
click at [230, 157] on div "Are there Flagpoles? Yes No" at bounding box center [365, 146] width 688 height 24
click at [110, 137] on icon at bounding box center [113, 138] width 6 height 7
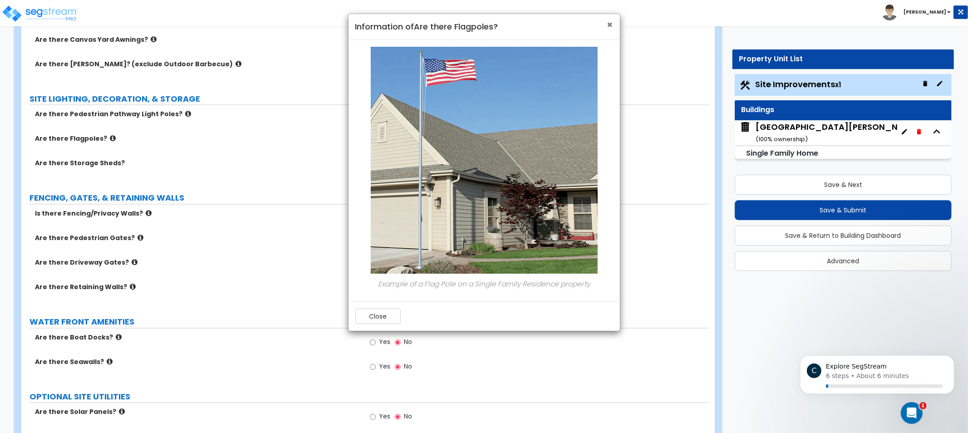
drag, startPoint x: 609, startPoint y: 27, endPoint x: 434, endPoint y: 85, distance: 184.9
click at [609, 27] on span "×" at bounding box center [610, 24] width 6 height 13
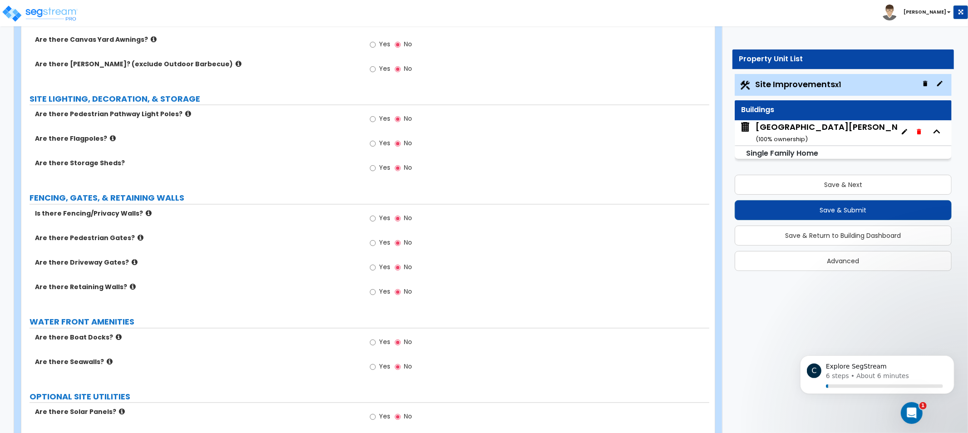
click at [102, 158] on label "Are there Storage Sheds?" at bounding box center [196, 162] width 323 height 9
click at [377, 166] on label "Yes" at bounding box center [380, 168] width 20 height 15
click at [376, 166] on input "Yes" at bounding box center [373, 168] width 6 height 10
radio input "true"
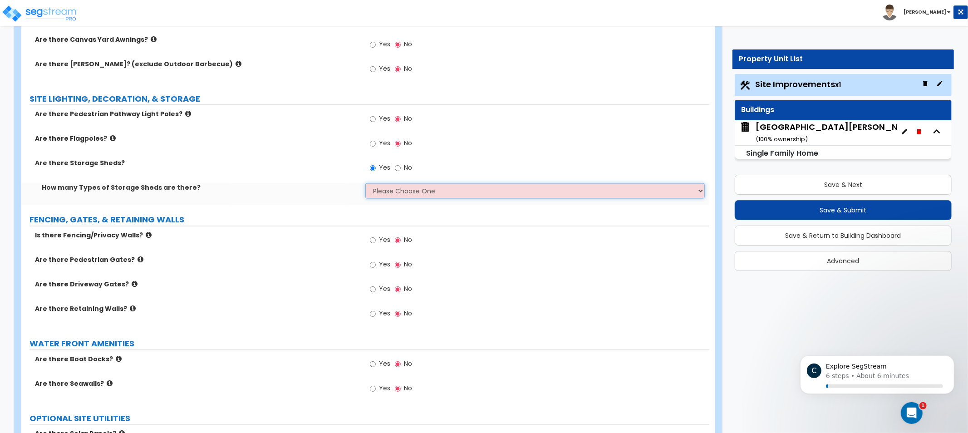
click at [409, 193] on select "Please Choose One 1 2" at bounding box center [534, 190] width 339 height 15
select select "1"
click at [365, 183] on select "Please Choose One 1 2" at bounding box center [534, 190] width 339 height 15
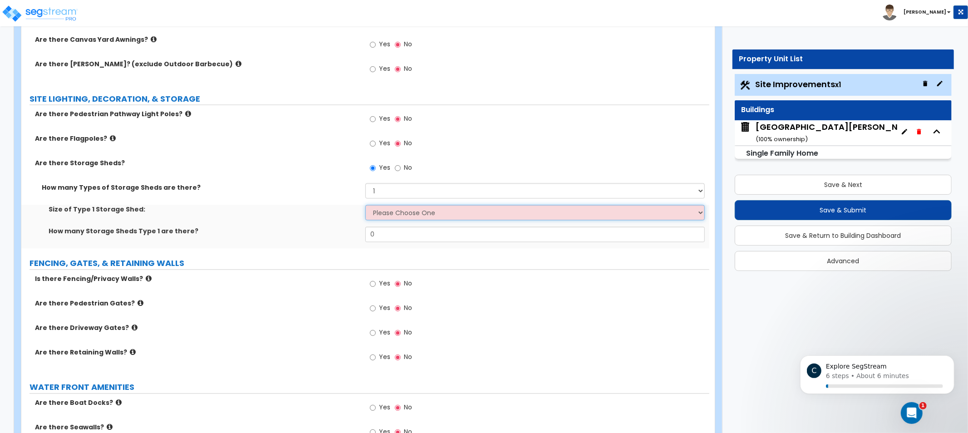
click at [402, 219] on select "Please Choose One 16' x 32' 30' x 64'" at bounding box center [534, 212] width 339 height 15
select select "1"
click at [365, 205] on select "Please Choose One 16' x 32' 30' x 64'" at bounding box center [534, 212] width 339 height 15
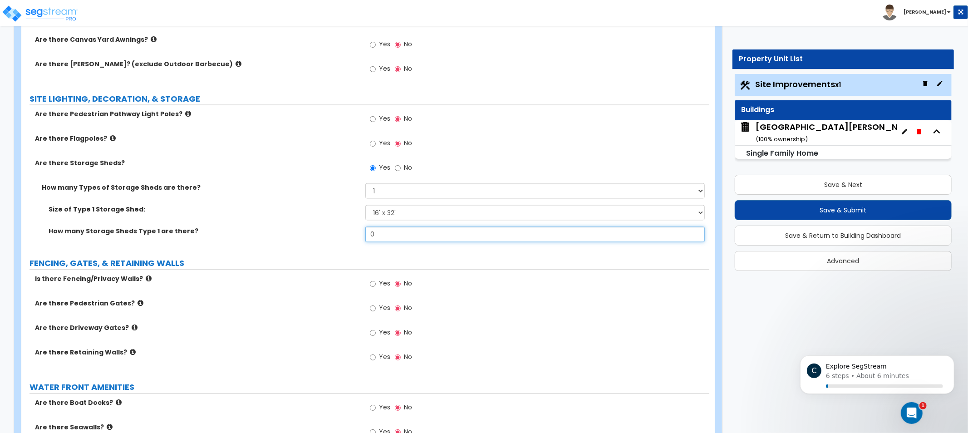
click at [403, 233] on input "0" at bounding box center [534, 233] width 339 height 15
drag, startPoint x: 402, startPoint y: 233, endPoint x: 294, endPoint y: 226, distance: 108.2
click at [299, 226] on div "How many Storage Sheds Type 1 are there? 0" at bounding box center [365, 237] width 688 height 22
type input "1"
drag, startPoint x: 414, startPoint y: 215, endPoint x: 350, endPoint y: 212, distance: 64.5
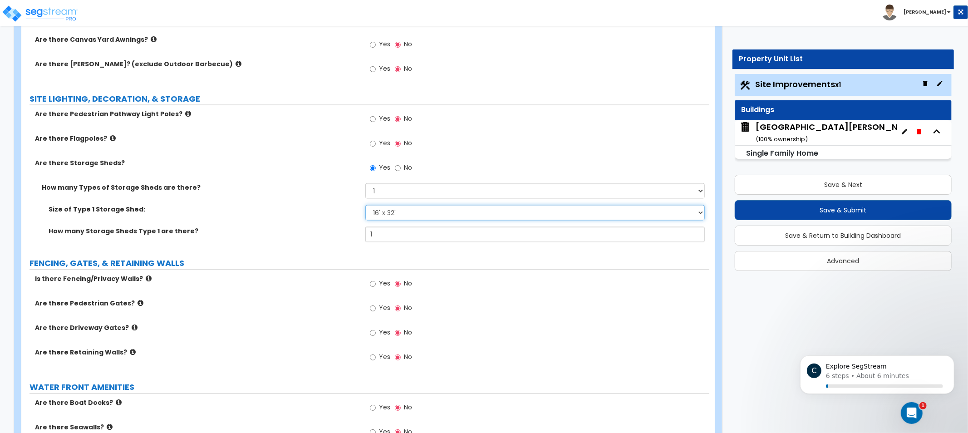
click at [350, 212] on div "Size of Type 1 Storage Shed: Please Choose One 16' x 32' 30' x 64'" at bounding box center [365, 216] width 688 height 22
click at [330, 209] on label "Size of Type 1 Storage Shed:" at bounding box center [204, 209] width 310 height 9
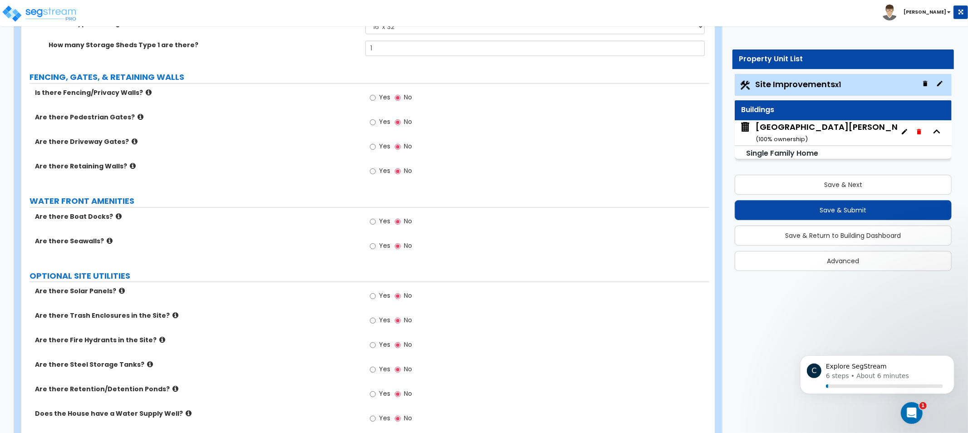
drag, startPoint x: 268, startPoint y: 302, endPoint x: 260, endPoint y: 318, distance: 17.7
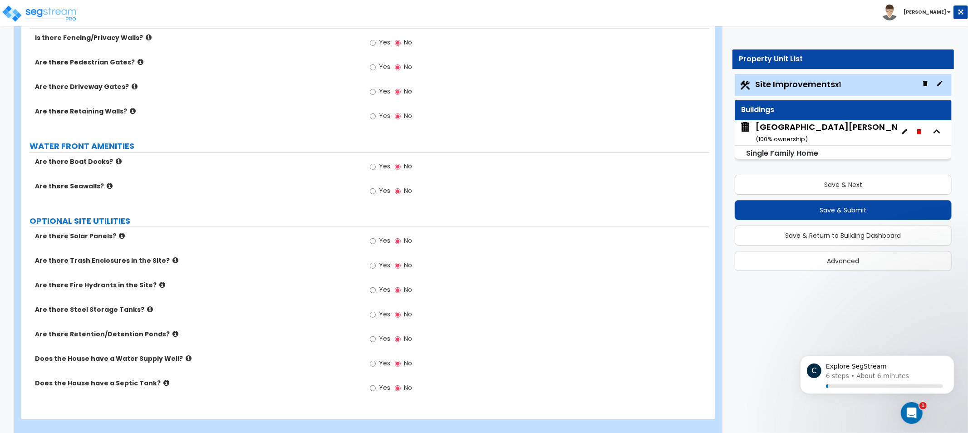
drag, startPoint x: 233, startPoint y: 117, endPoint x: 227, endPoint y: 118, distance: 6.0
drag, startPoint x: 227, startPoint y: 118, endPoint x: 194, endPoint y: 98, distance: 38.9
click at [196, 98] on div "Are there Driveway Gates? Yes No" at bounding box center [365, 94] width 688 height 24
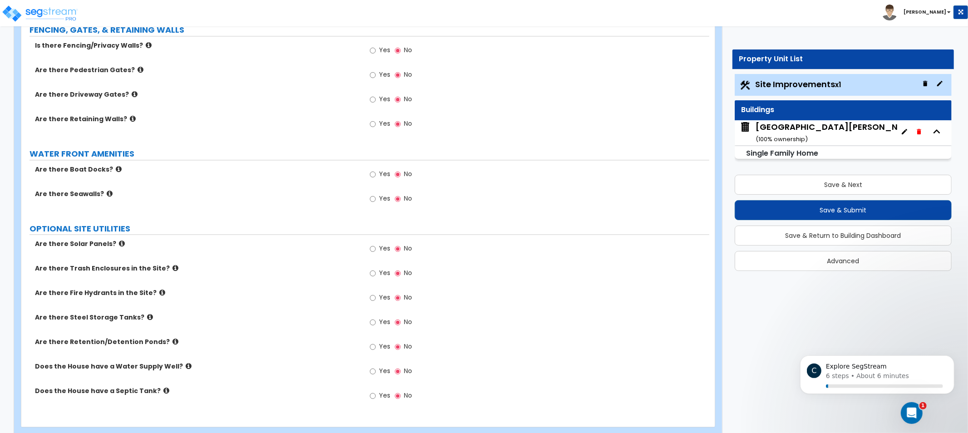
drag, startPoint x: 170, startPoint y: 65, endPoint x: 177, endPoint y: 43, distance: 23.4
click at [146, 46] on label "Is there Fencing/Privacy Walls?" at bounding box center [196, 46] width 323 height 9
click at [146, 46] on icon at bounding box center [149, 46] width 6 height 7
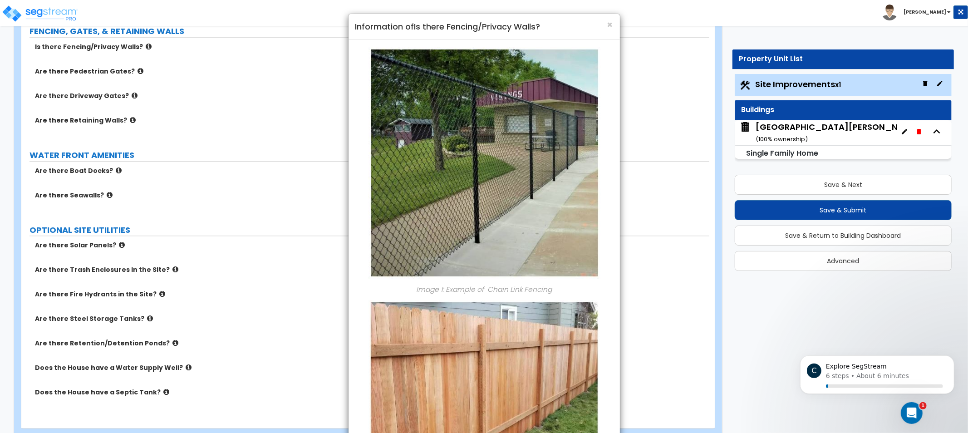
click at [298, 48] on div "× Information of Is there Fencing/Privacy Walls? Image 1: Example of Chain Link…" at bounding box center [484, 216] width 968 height 433
click at [611, 20] on span "×" at bounding box center [610, 24] width 6 height 13
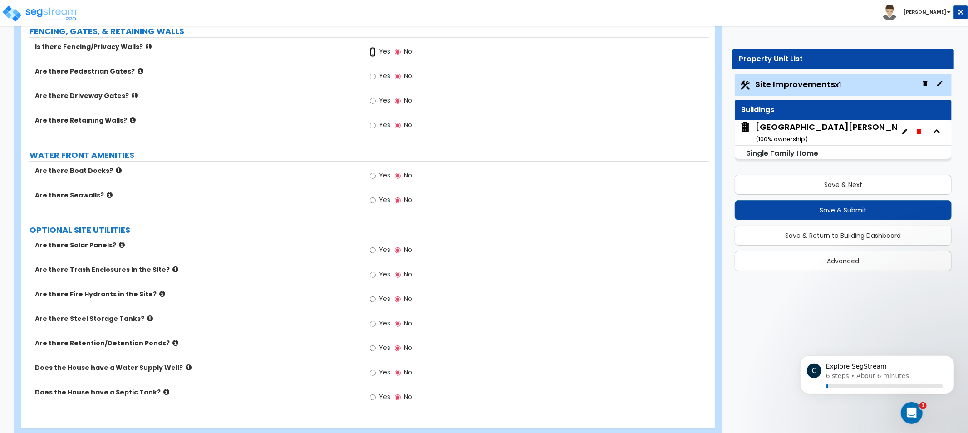
click at [374, 47] on input "Yes" at bounding box center [373, 52] width 6 height 10
radio input "true"
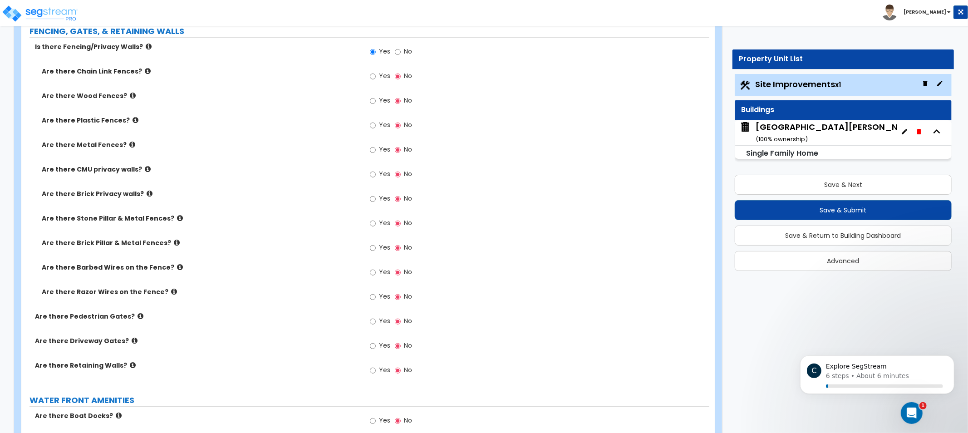
click at [378, 99] on label "Yes" at bounding box center [380, 101] width 20 height 15
click at [376, 99] on input "Yes" at bounding box center [373, 101] width 6 height 10
radio input "true"
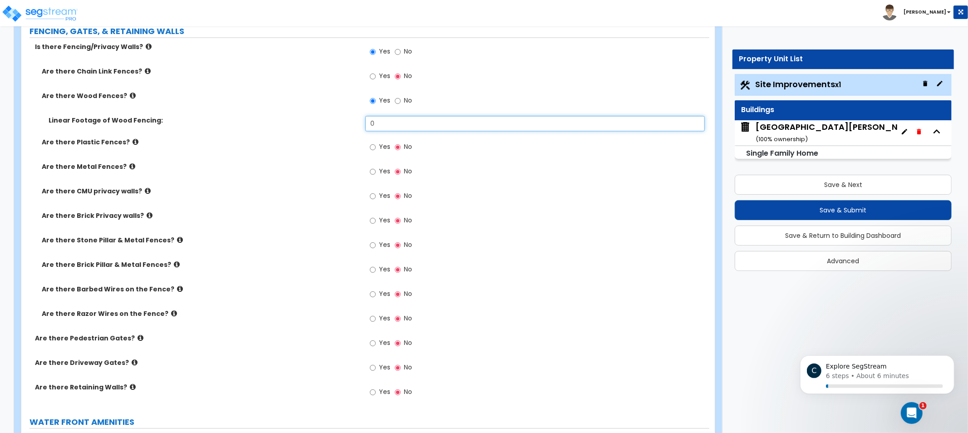
drag, startPoint x: 425, startPoint y: 127, endPoint x: 277, endPoint y: 115, distance: 148.9
click at [277, 116] on div "Linear Footage of Wood Fencing: 0" at bounding box center [365, 127] width 688 height 22
type input "235"
drag, startPoint x: 282, startPoint y: 158, endPoint x: 232, endPoint y: 143, distance: 52.0
click at [232, 143] on label "Are there Plastic Fences?" at bounding box center [200, 141] width 317 height 9
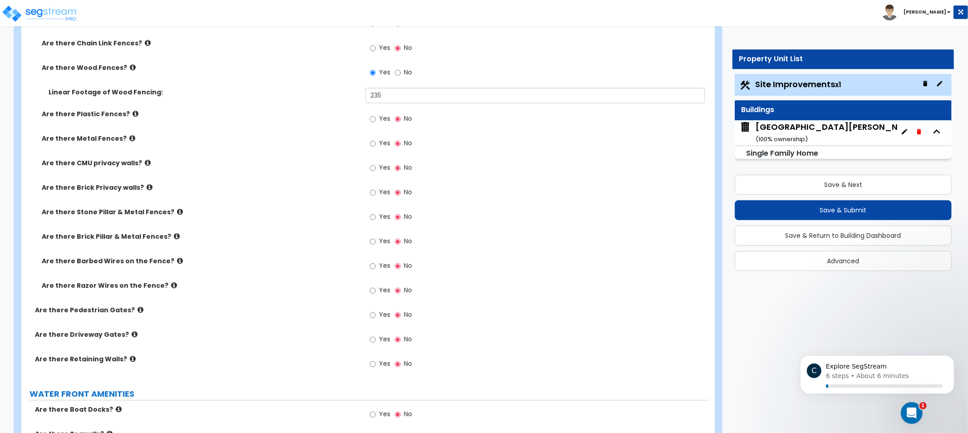
drag, startPoint x: 301, startPoint y: 188, endPoint x: 535, endPoint y: 189, distance: 234.1
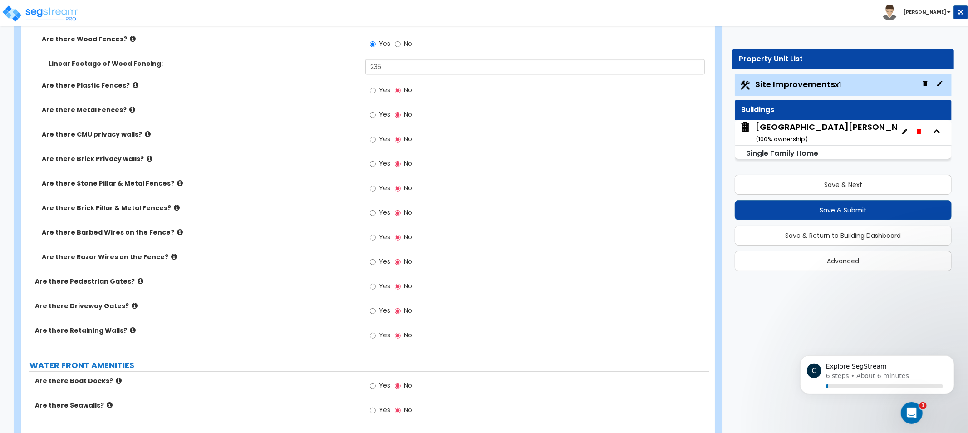
drag, startPoint x: 573, startPoint y: 223, endPoint x: 578, endPoint y: 235, distance: 12.1
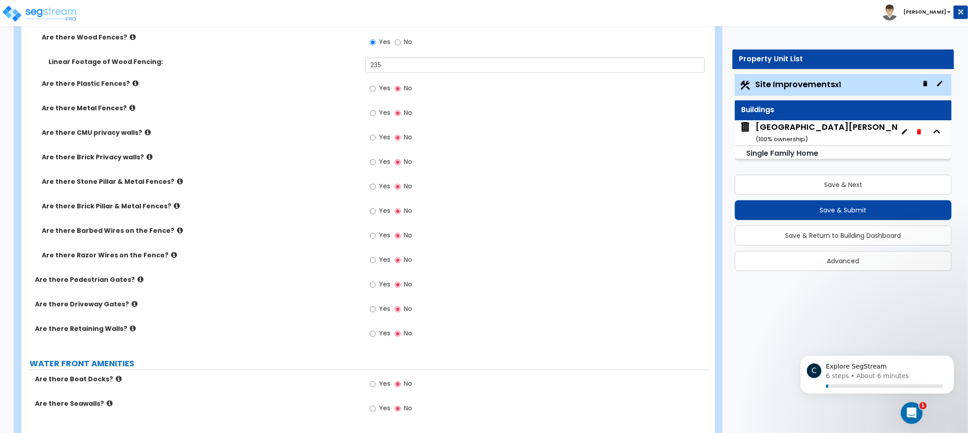
click at [132, 301] on icon at bounding box center [135, 303] width 6 height 7
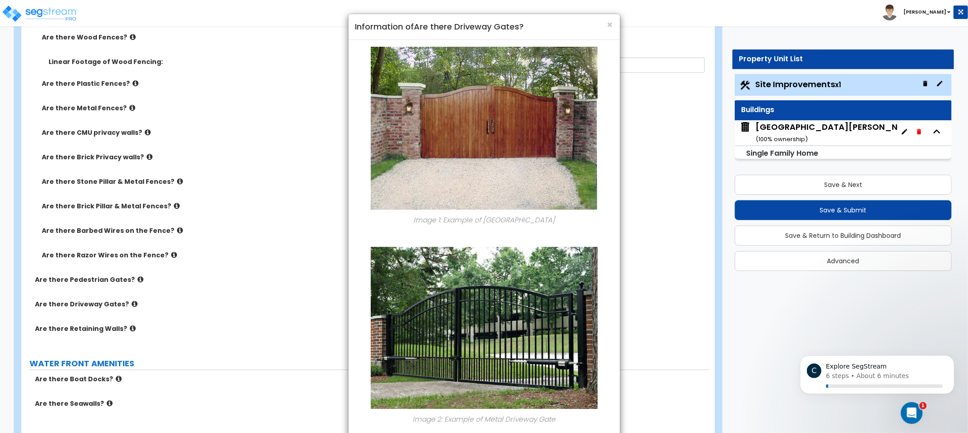
click at [164, 297] on div "× Information of Are there Driveway Gates? Image 1: Example of Wood Driveway Ga…" at bounding box center [484, 216] width 968 height 433
click at [121, 327] on div "× Information of Are there Driveway Gates? Image 1: Example of Wood Driveway Ga…" at bounding box center [484, 216] width 968 height 433
click at [125, 326] on div "× Information of Are there Driveway Gates? Image 1: Example of Wood Driveway Ga…" at bounding box center [484, 216] width 968 height 433
drag, startPoint x: 614, startPoint y: 24, endPoint x: 461, endPoint y: 133, distance: 188.2
click at [614, 24] on div "× Information of Are there Driveway Gates?" at bounding box center [483, 27] width 271 height 26
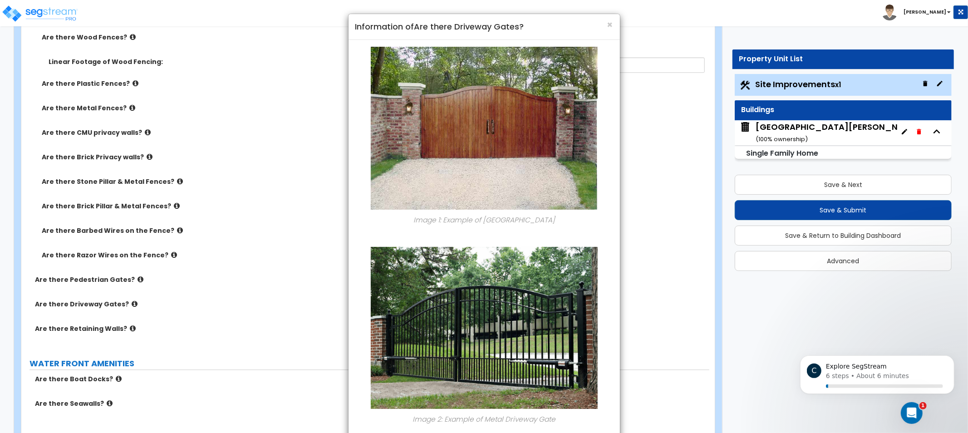
click at [128, 333] on div "× Information of Are there Driveway Gates? Image 1: Example of Wood Driveway Ga…" at bounding box center [484, 216] width 968 height 433
click at [610, 24] on span "×" at bounding box center [610, 24] width 6 height 13
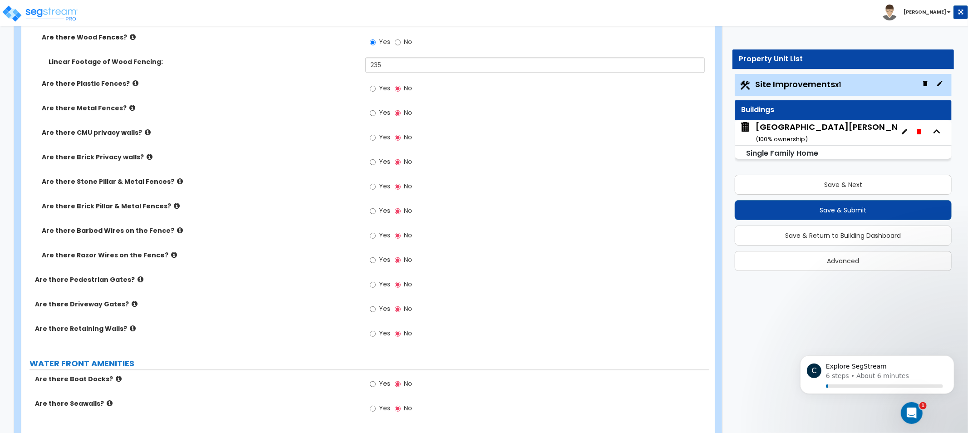
click at [130, 328] on icon at bounding box center [133, 328] width 6 height 7
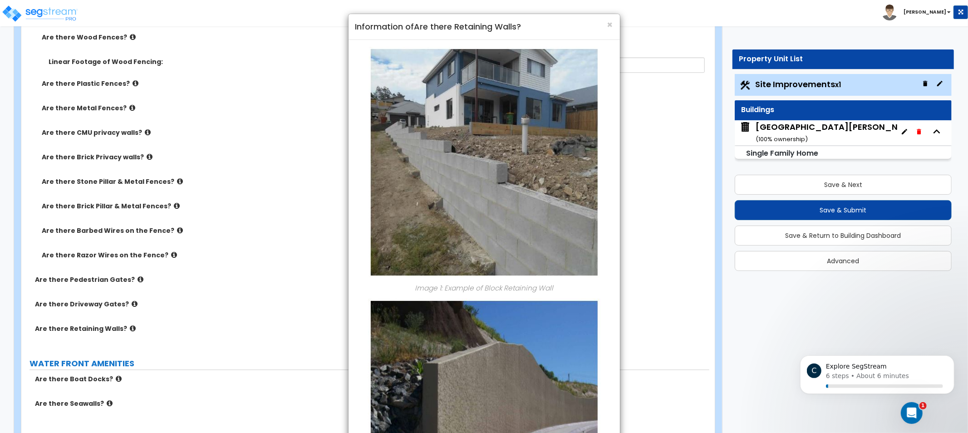
click at [614, 23] on div "× Information of Are there Retaining Walls?" at bounding box center [483, 27] width 271 height 26
click at [612, 23] on span "×" at bounding box center [610, 24] width 6 height 13
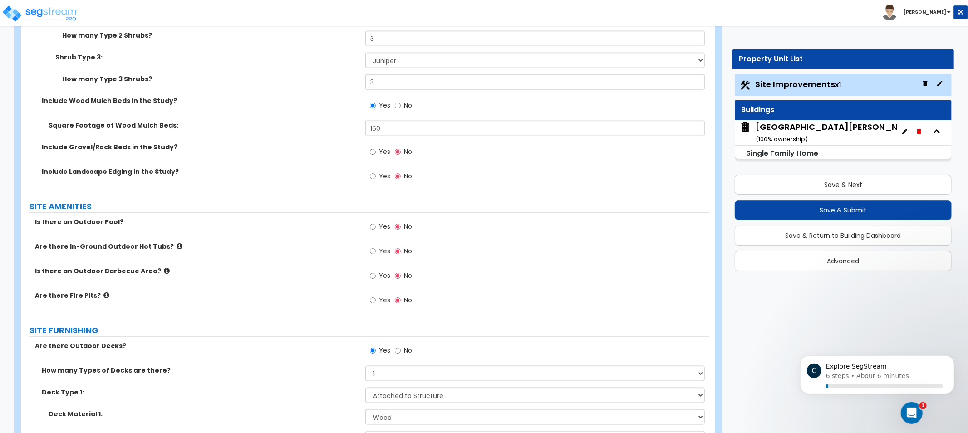
scroll to position [0, 0]
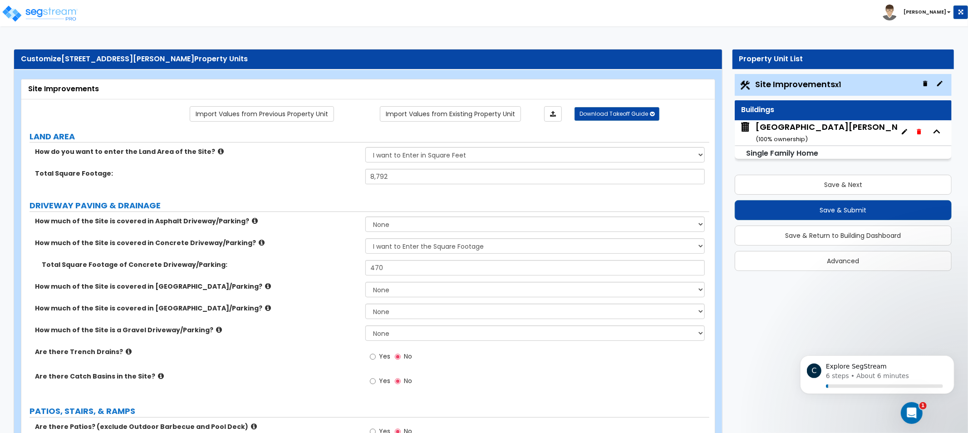
drag, startPoint x: 640, startPoint y: 304, endPoint x: 617, endPoint y: 148, distance: 158.2
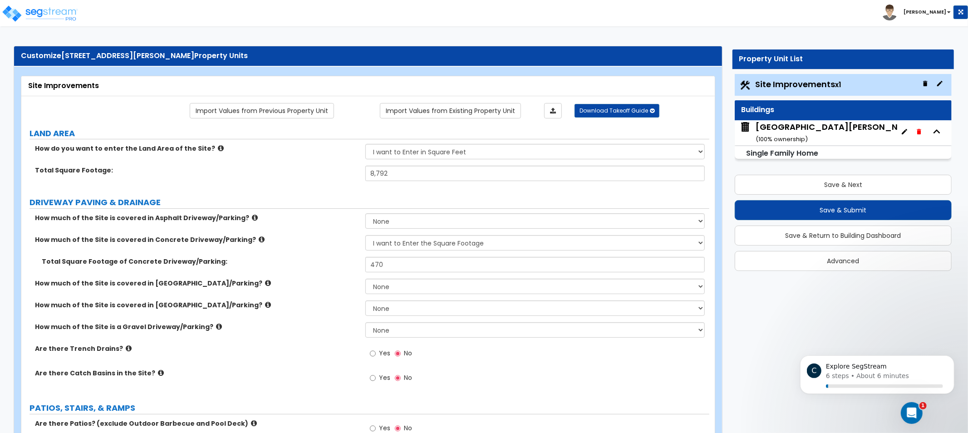
scroll to position [502, 0]
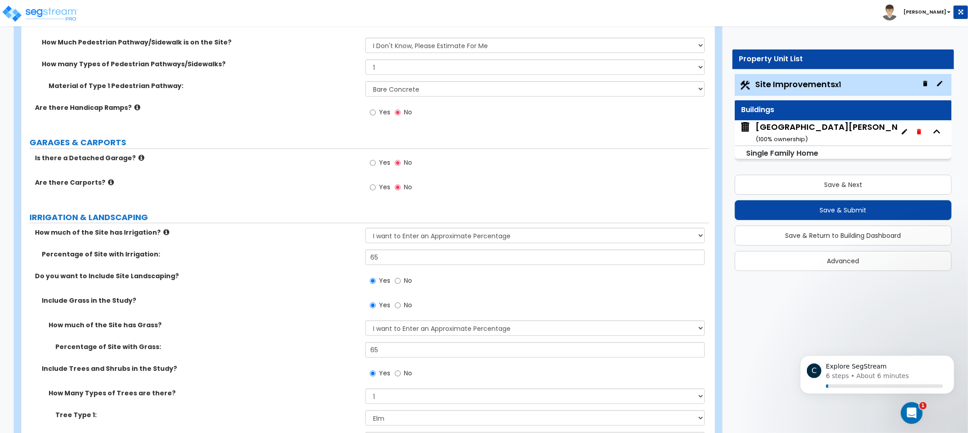
drag, startPoint x: 320, startPoint y: 274, endPoint x: 307, endPoint y: 384, distance: 110.6
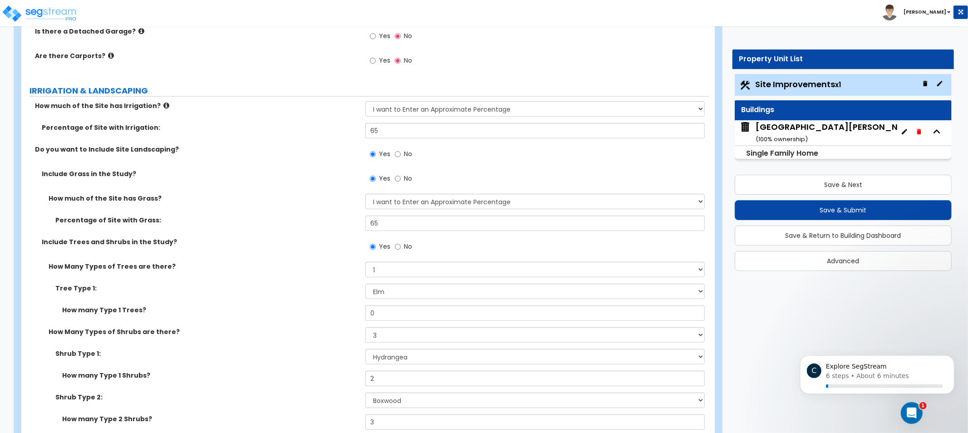
drag, startPoint x: 284, startPoint y: 289, endPoint x: 282, endPoint y: 303, distance: 13.4
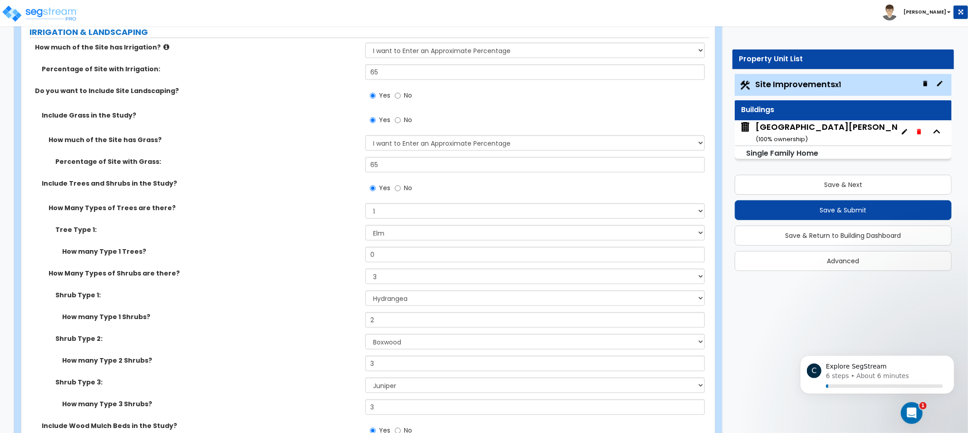
drag, startPoint x: 281, startPoint y: 295, endPoint x: 283, endPoint y: 317, distance: 21.8
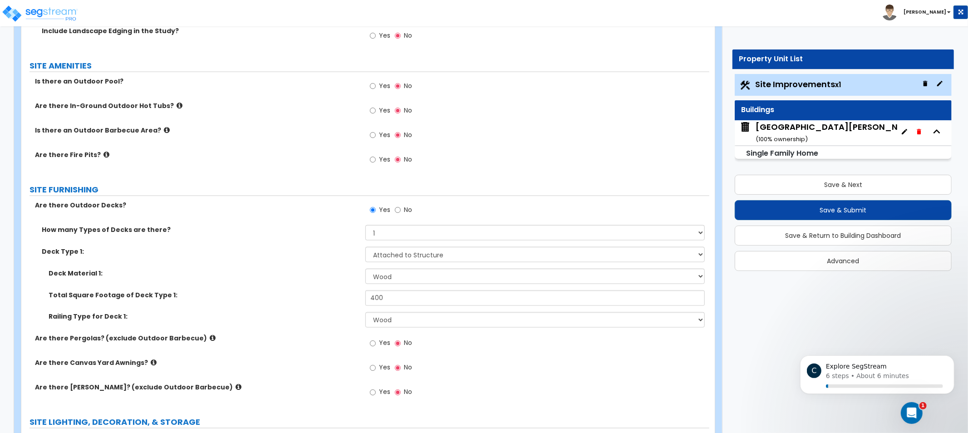
drag, startPoint x: 270, startPoint y: 291, endPoint x: 272, endPoint y: 323, distance: 31.8
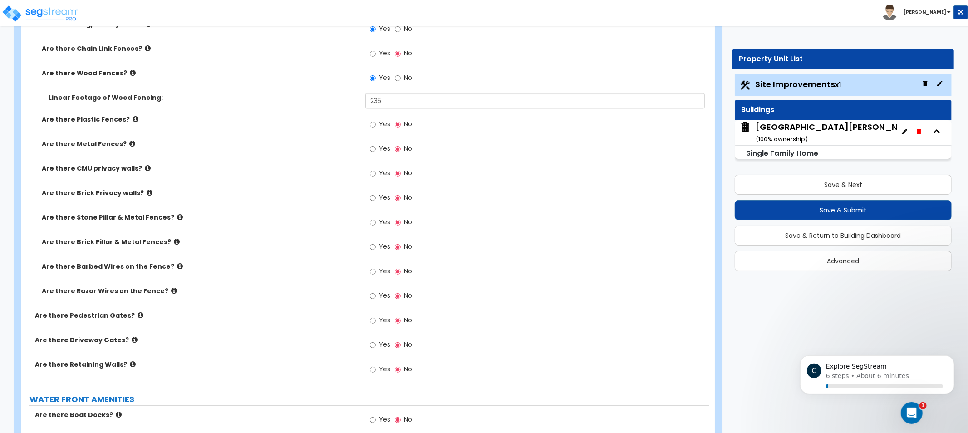
drag, startPoint x: 299, startPoint y: 309, endPoint x: 297, endPoint y: 327, distance: 17.9
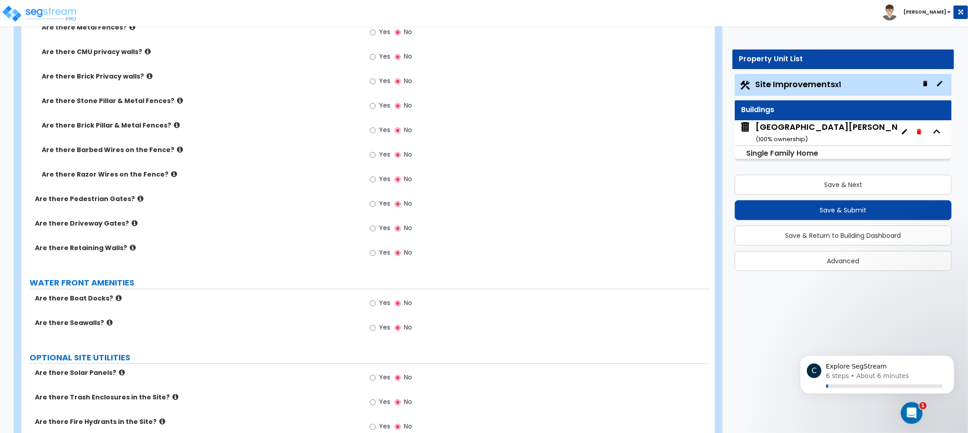
drag, startPoint x: 291, startPoint y: 295, endPoint x: 257, endPoint y: 273, distance: 40.6
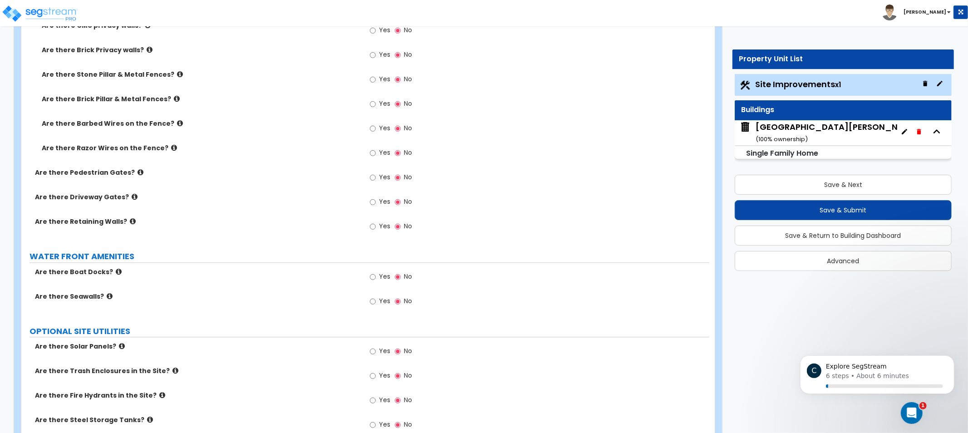
drag, startPoint x: 244, startPoint y: 276, endPoint x: 236, endPoint y: 284, distance: 11.5
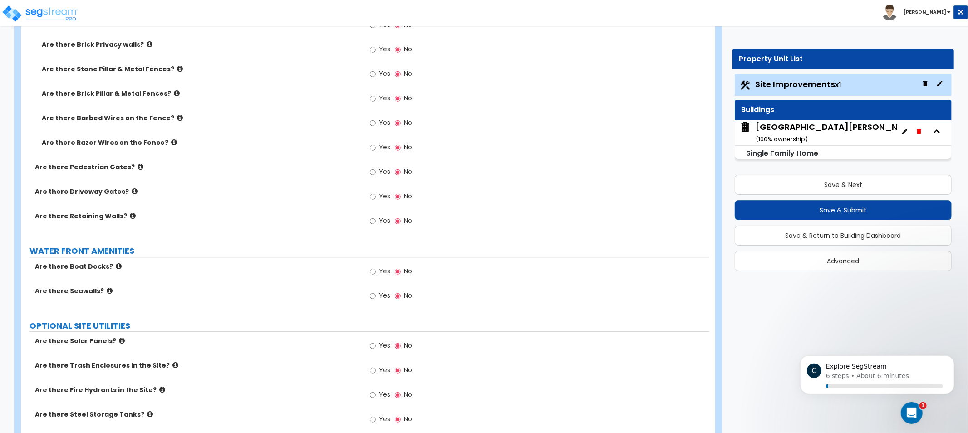
click at [130, 215] on icon at bounding box center [133, 215] width 6 height 7
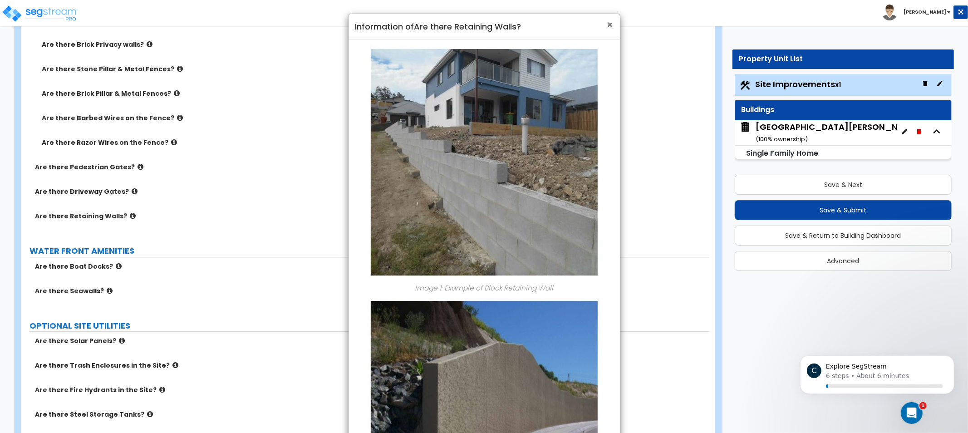
click at [609, 24] on span "×" at bounding box center [610, 24] width 6 height 13
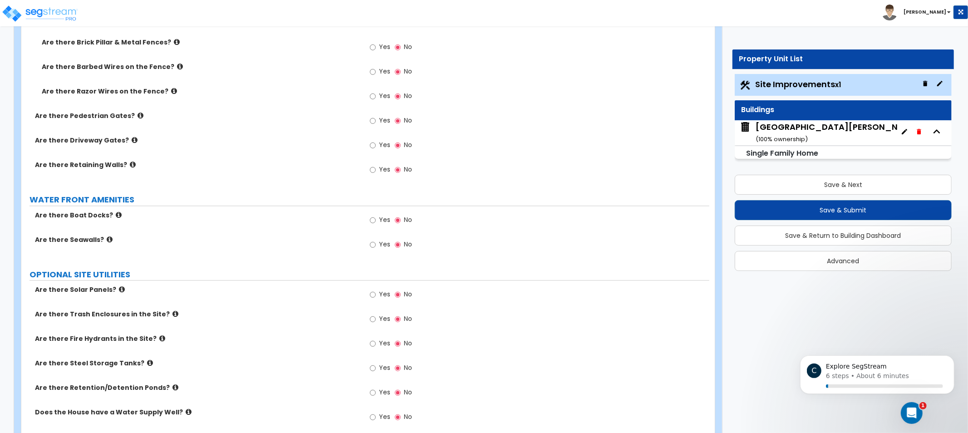
scroll to position [1931, 0]
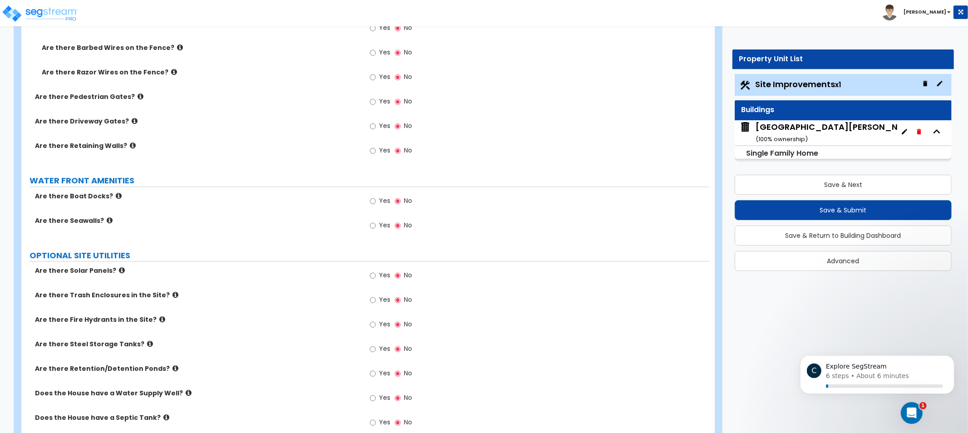
drag, startPoint x: 639, startPoint y: 220, endPoint x: 640, endPoint y: 230, distance: 10.1
drag, startPoint x: 302, startPoint y: 225, endPoint x: 268, endPoint y: 207, distance: 38.2
drag, startPoint x: 268, startPoint y: 207, endPoint x: 224, endPoint y: 186, distance: 48.9
click at [108, 193] on label "Are there Boat Docks?" at bounding box center [196, 194] width 323 height 9
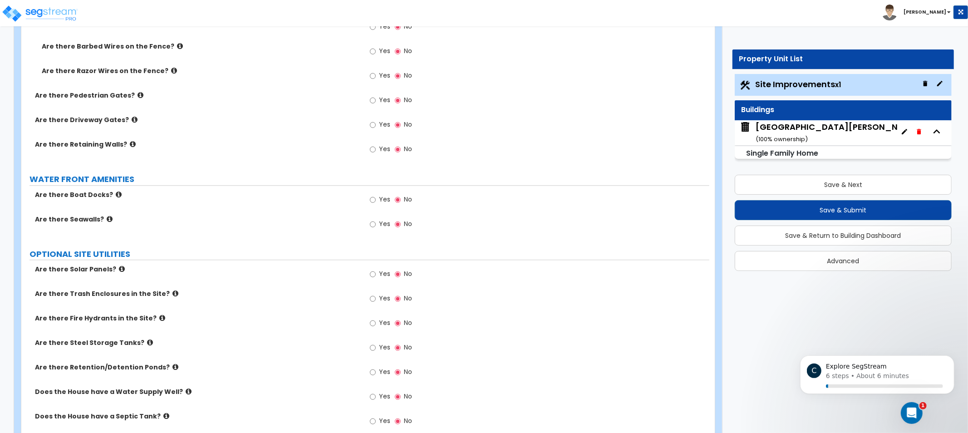
drag, startPoint x: 323, startPoint y: 220, endPoint x: 253, endPoint y: 196, distance: 73.9
click at [282, 198] on div "Are there Boat Docks? Yes No" at bounding box center [365, 202] width 688 height 24
click at [116, 193] on icon at bounding box center [119, 194] width 6 height 7
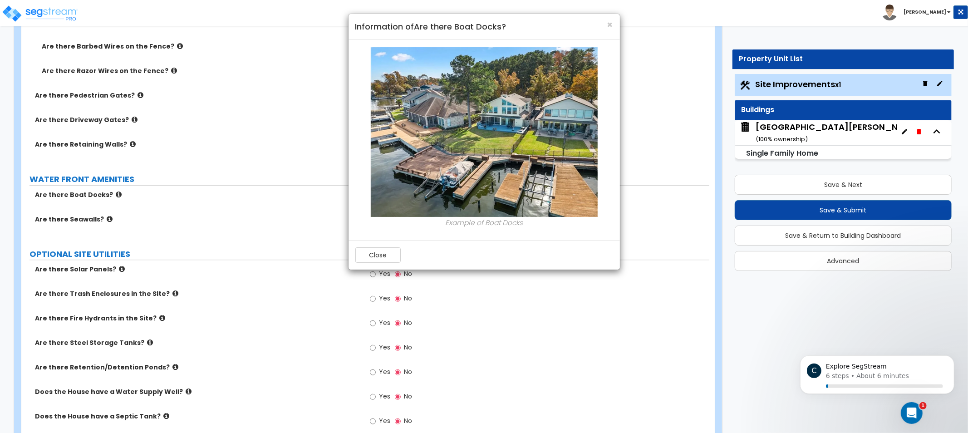
drag, startPoint x: 241, startPoint y: 204, endPoint x: 171, endPoint y: 201, distance: 70.4
click at [195, 183] on div "× Information of Are there Boat Docks? Example of Boat Docks Close" at bounding box center [484, 216] width 968 height 433
click at [106, 220] on div "× Information of Are there Boat Docks? Example of Boat Docks Close" at bounding box center [484, 216] width 968 height 433
click at [607, 26] on span "×" at bounding box center [610, 24] width 6 height 13
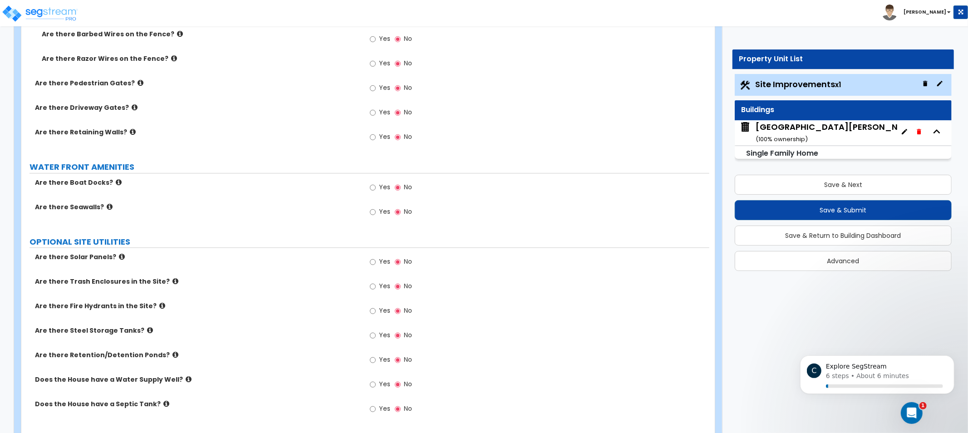
scroll to position [1975, 0]
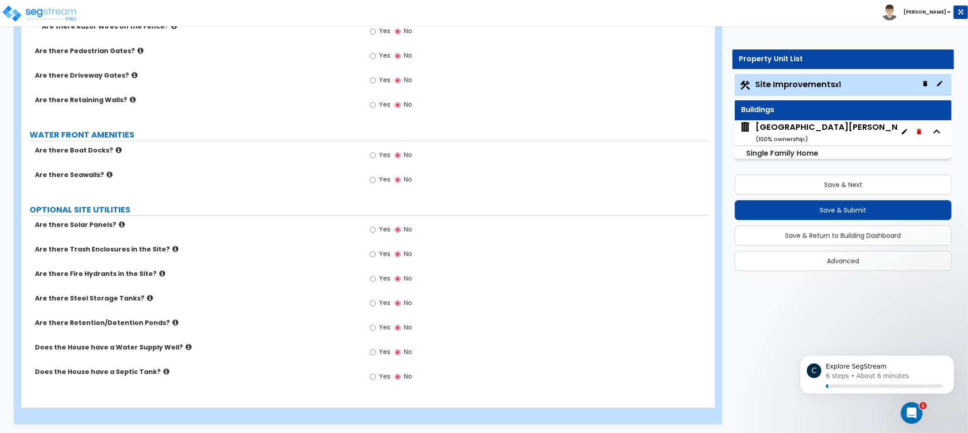
drag, startPoint x: 569, startPoint y: 283, endPoint x: 562, endPoint y: 320, distance: 38.4
drag, startPoint x: 280, startPoint y: 201, endPoint x: 266, endPoint y: 194, distance: 15.4
drag, startPoint x: 266, startPoint y: 194, endPoint x: 177, endPoint y: 177, distance: 90.0
click at [177, 177] on label "Are there Seawalls?" at bounding box center [196, 174] width 323 height 9
